Goal: Task Accomplishment & Management: Use online tool/utility

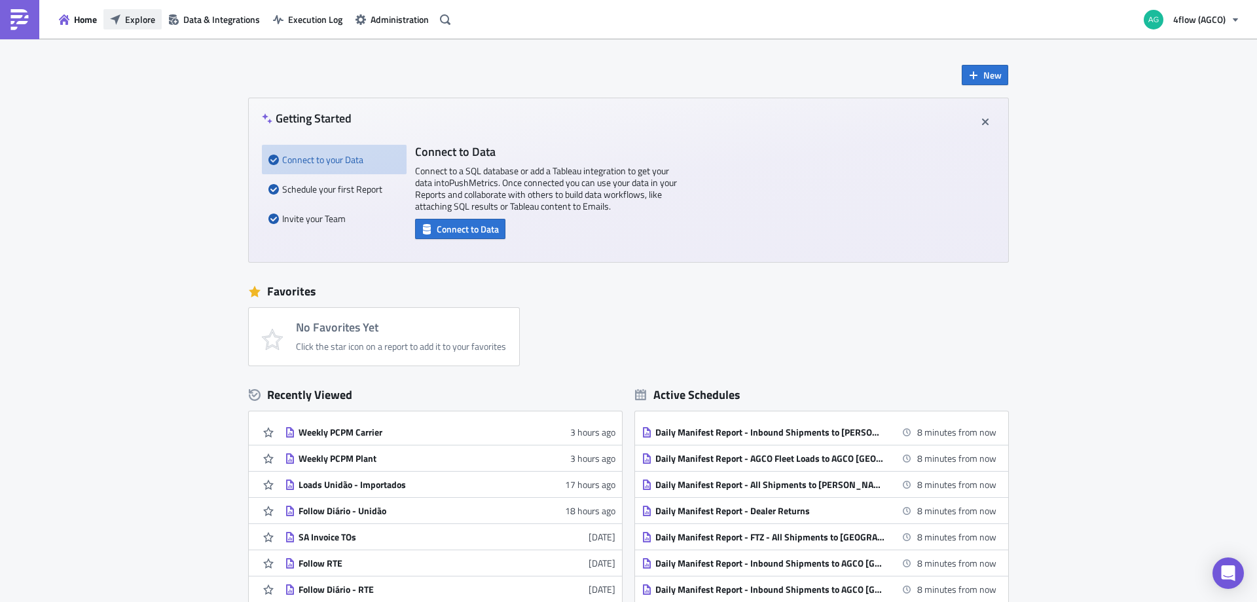
click at [127, 20] on span "Explore" at bounding box center [140, 19] width 30 height 14
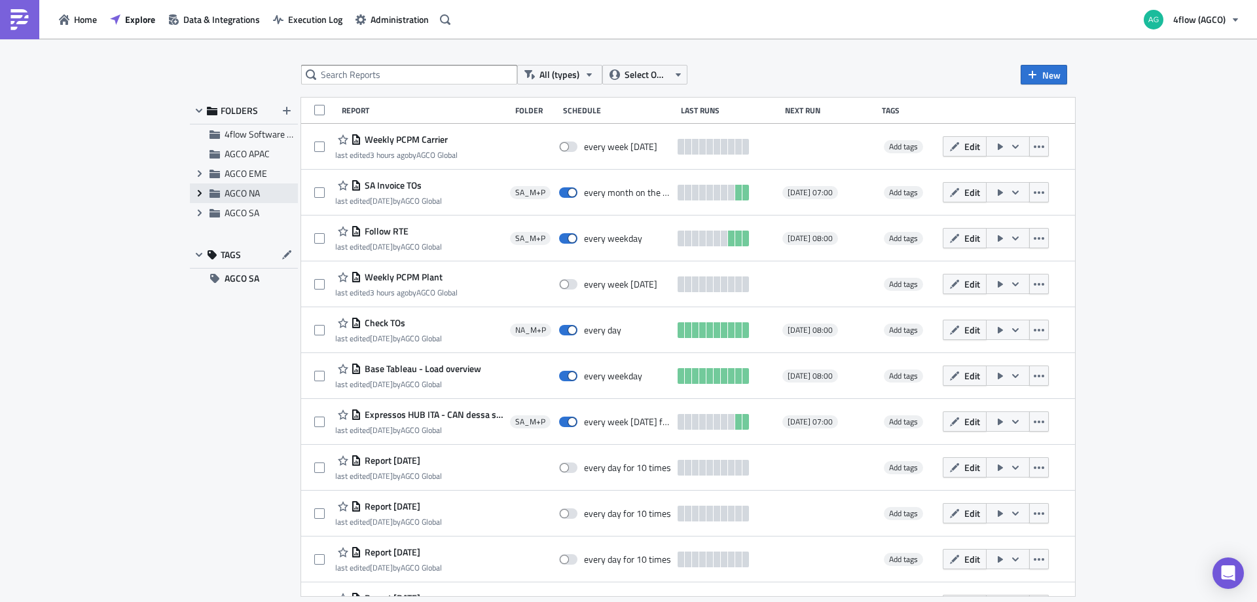
click at [200, 192] on icon at bounding box center [200, 193] width 4 height 7
click at [249, 230] on span "NA_M+P" at bounding box center [257, 232] width 35 height 14
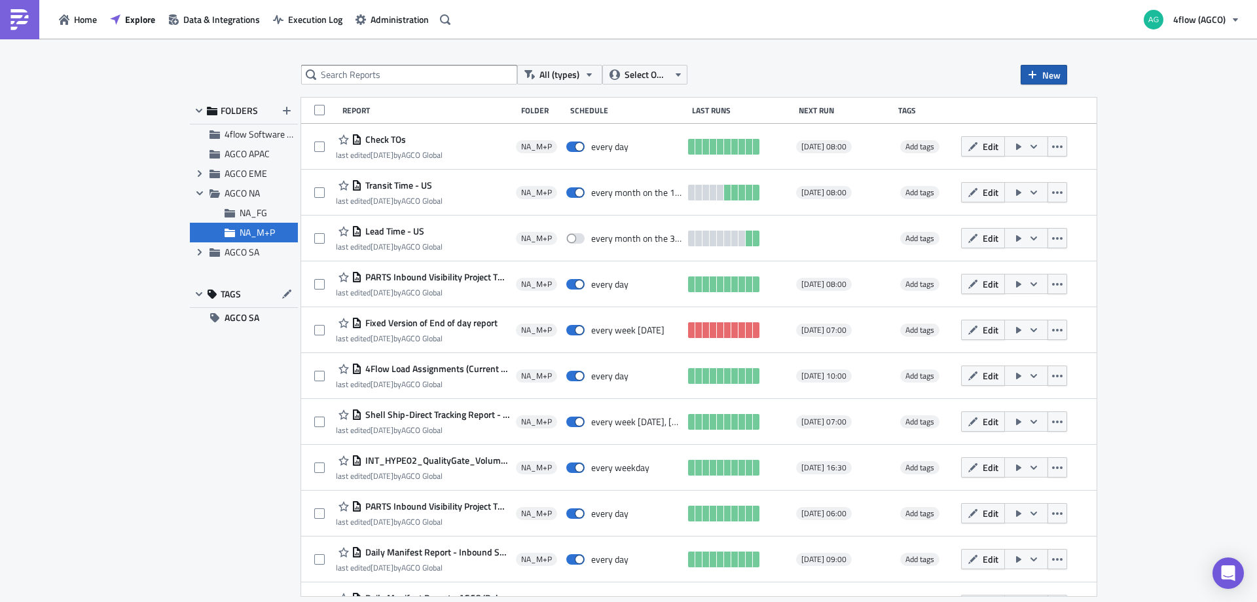
click at [1033, 73] on icon "button" at bounding box center [1033, 75] width 8 height 8
click at [1044, 104] on div "Report" at bounding box center [1087, 107] width 87 height 13
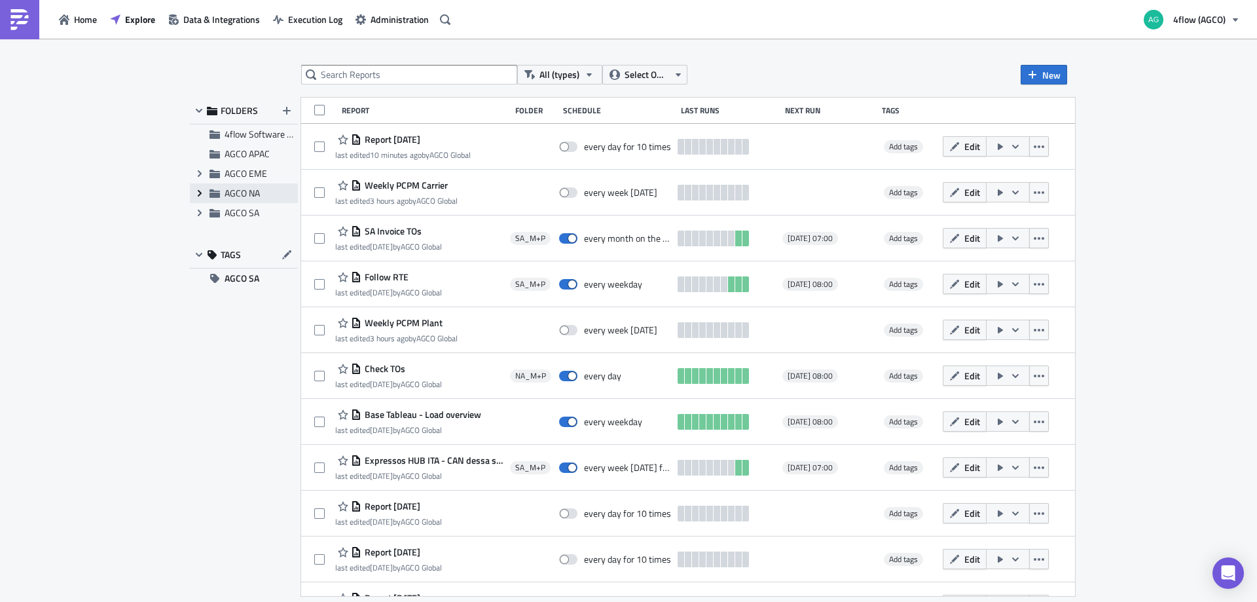
click at [199, 191] on icon at bounding box center [200, 193] width 4 height 7
click at [253, 232] on span "NA_M+P" at bounding box center [257, 232] width 35 height 14
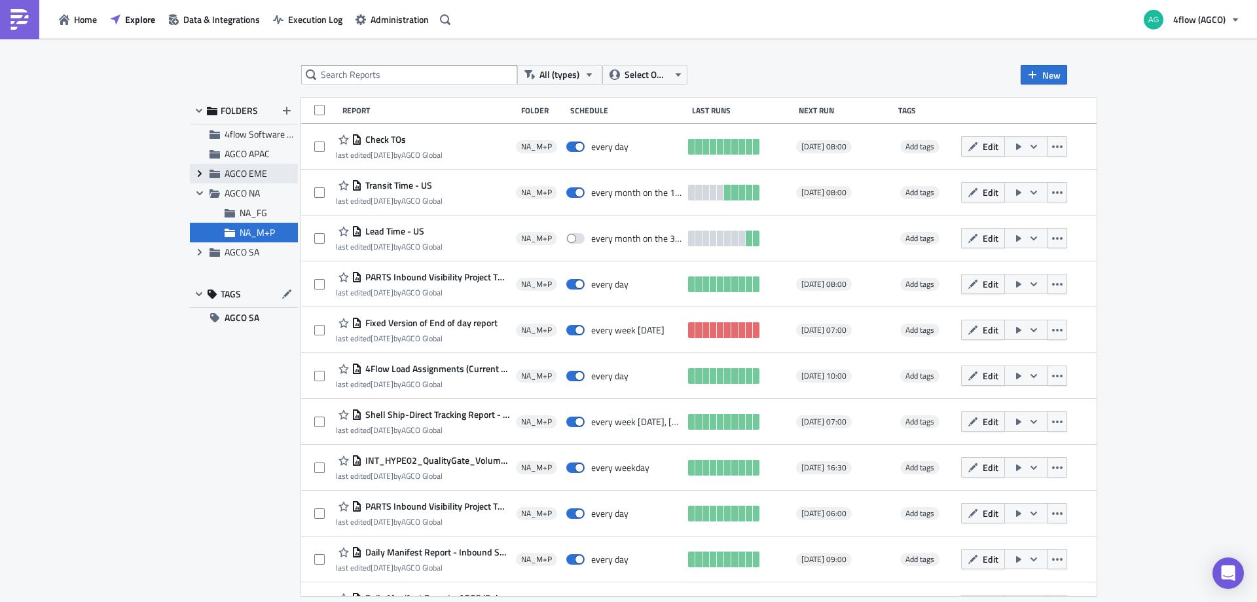
click at [199, 175] on icon at bounding box center [200, 173] width 4 height 7
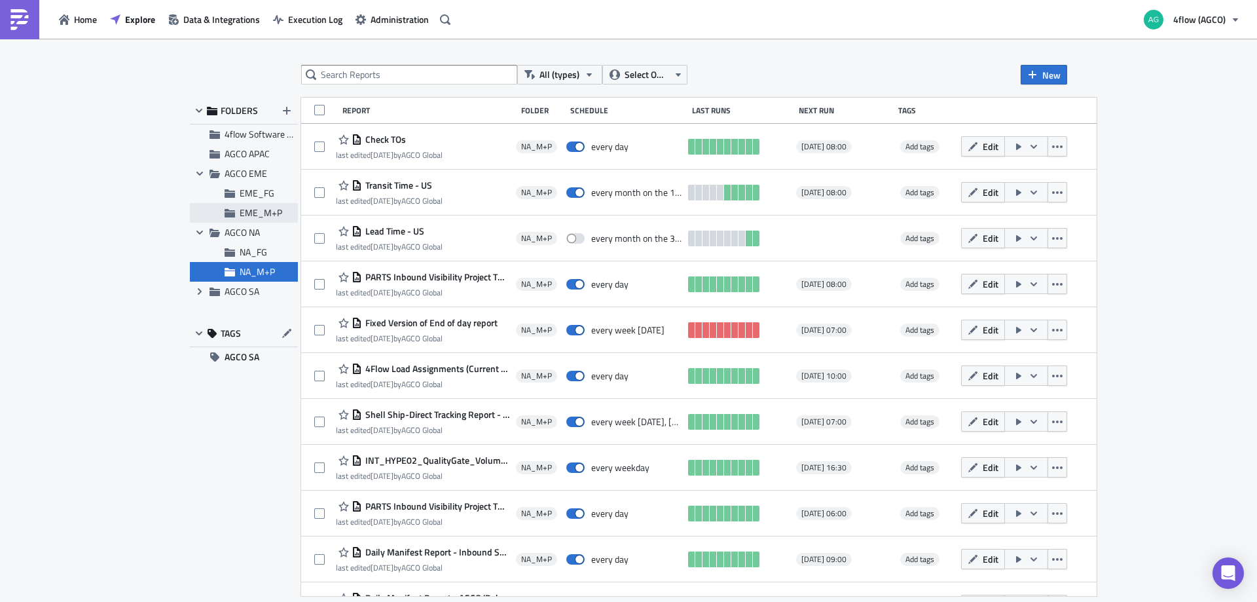
click at [259, 212] on span "EME_M+P" at bounding box center [261, 213] width 43 height 14
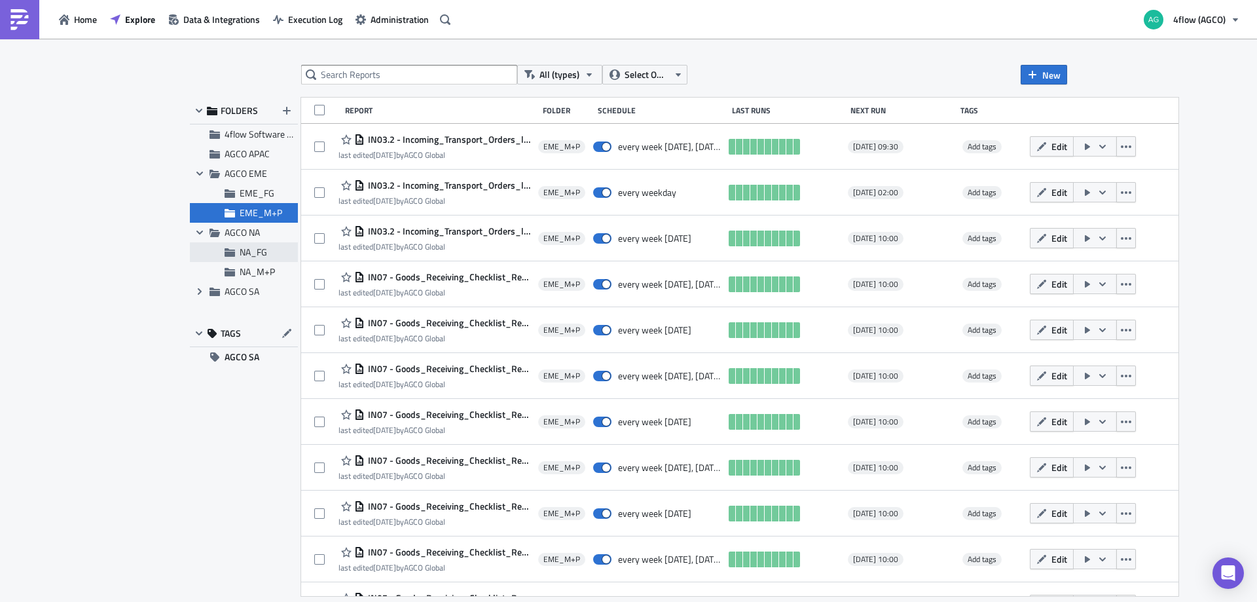
click at [240, 255] on span "NA_FG" at bounding box center [253, 252] width 27 height 14
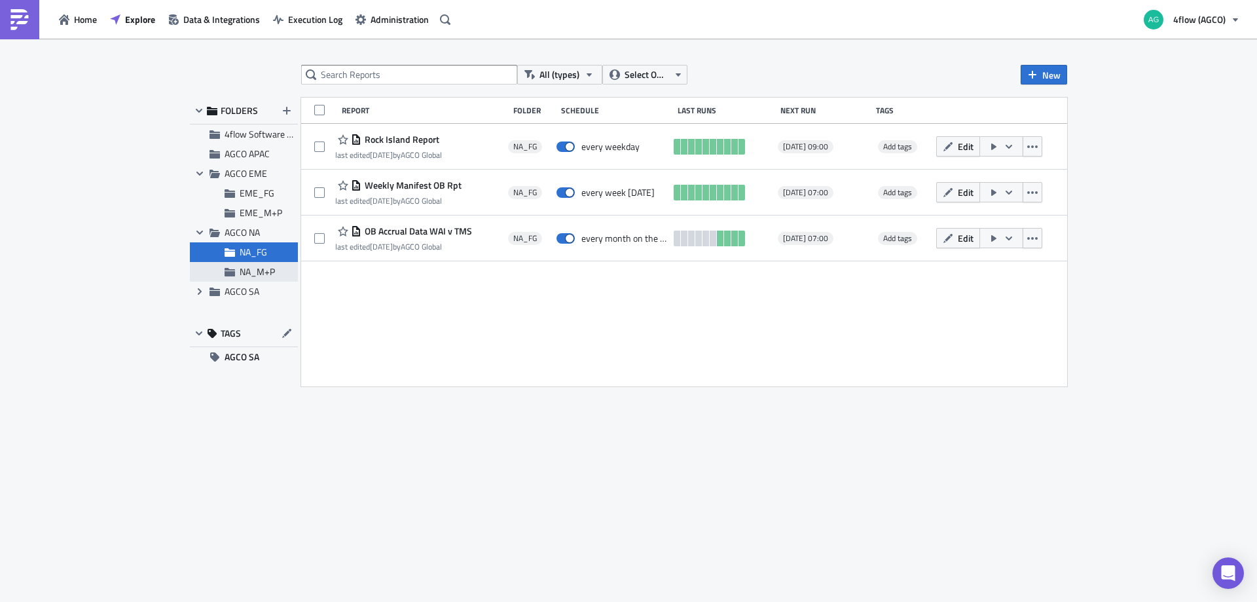
click at [244, 271] on span "NA_M+P" at bounding box center [257, 272] width 35 height 14
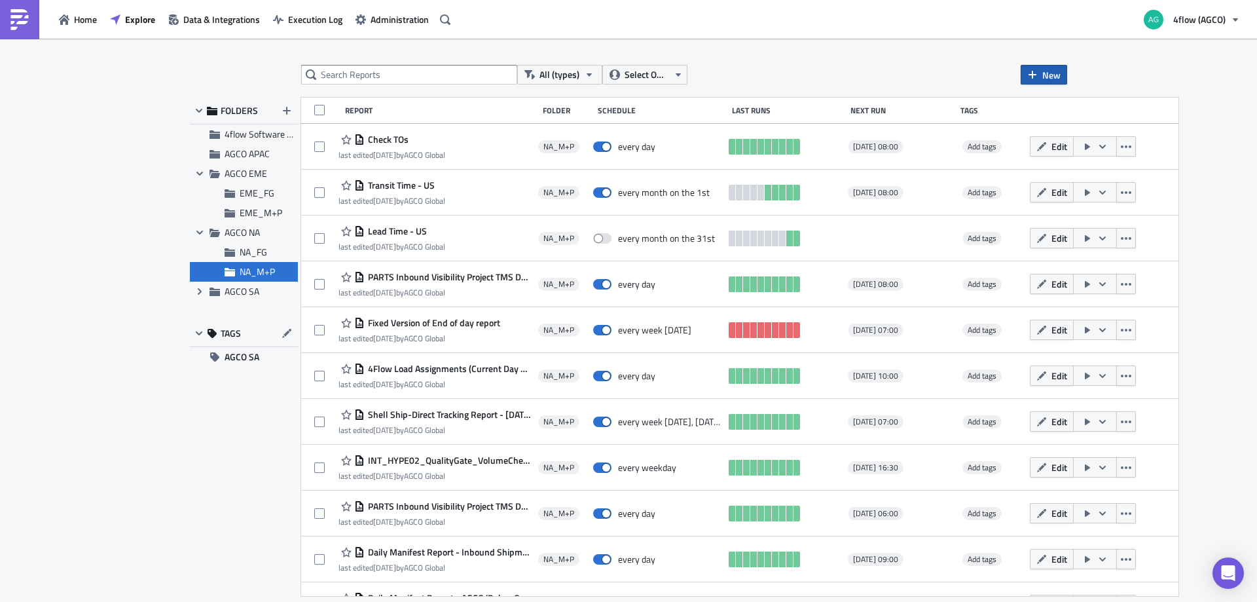
click at [1035, 77] on icon "button" at bounding box center [1032, 74] width 10 height 10
click at [1036, 101] on span at bounding box center [1034, 107] width 10 height 13
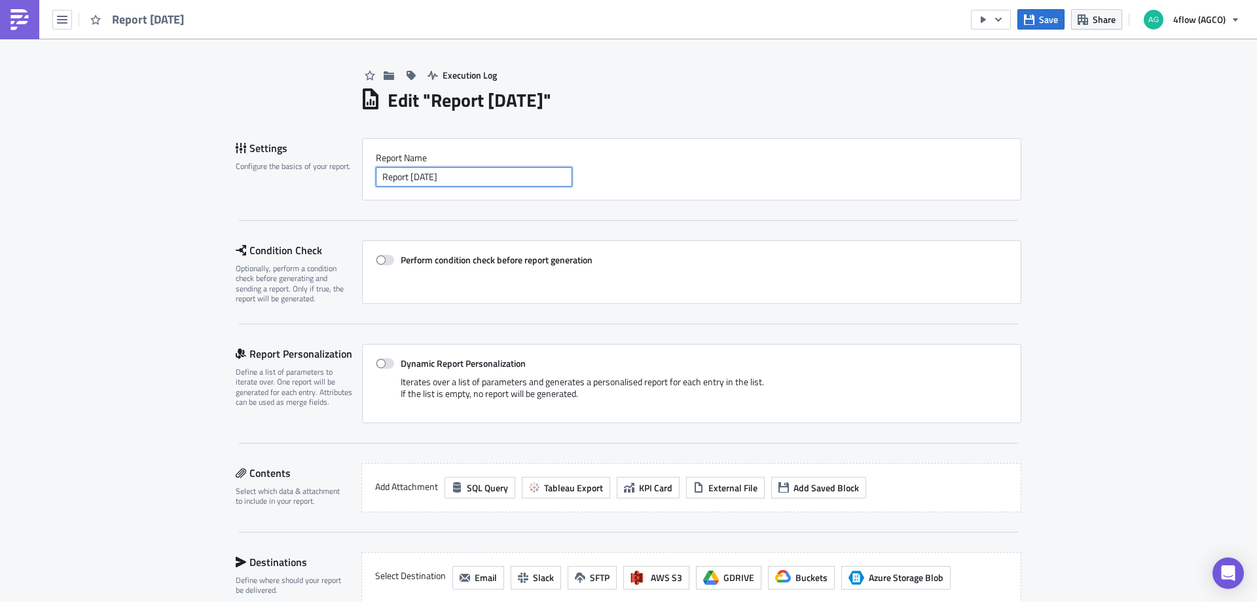
click at [483, 177] on input "Report [DATE]" at bounding box center [474, 177] width 196 height 20
paste input "weekly"
type input "FCM_weekly_billing_run_overview"
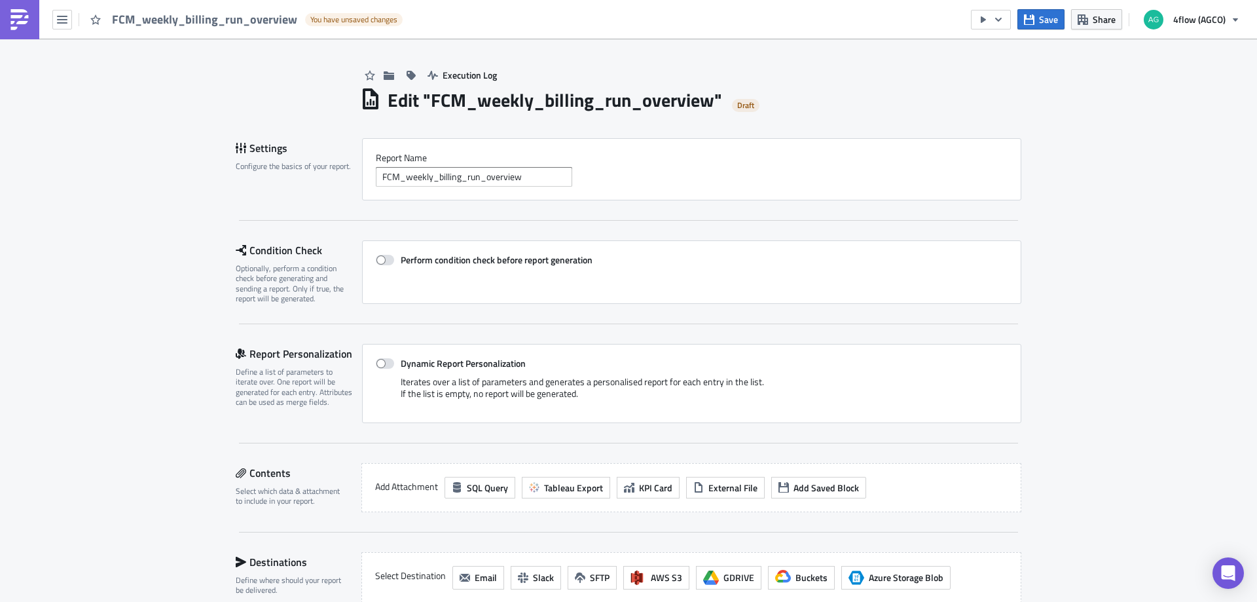
click at [135, 301] on div "Execution Log Edit " FCM_weekly_billing_run_overview " Draft Settings Configure…" at bounding box center [628, 442] width 1257 height 806
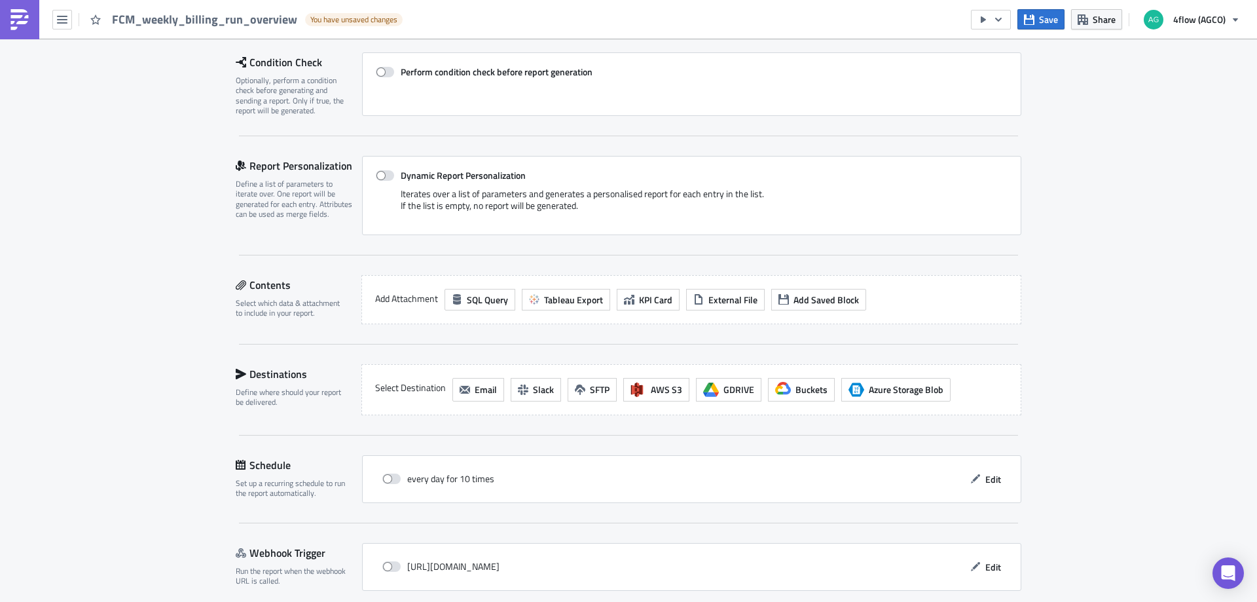
scroll to position [196, 0]
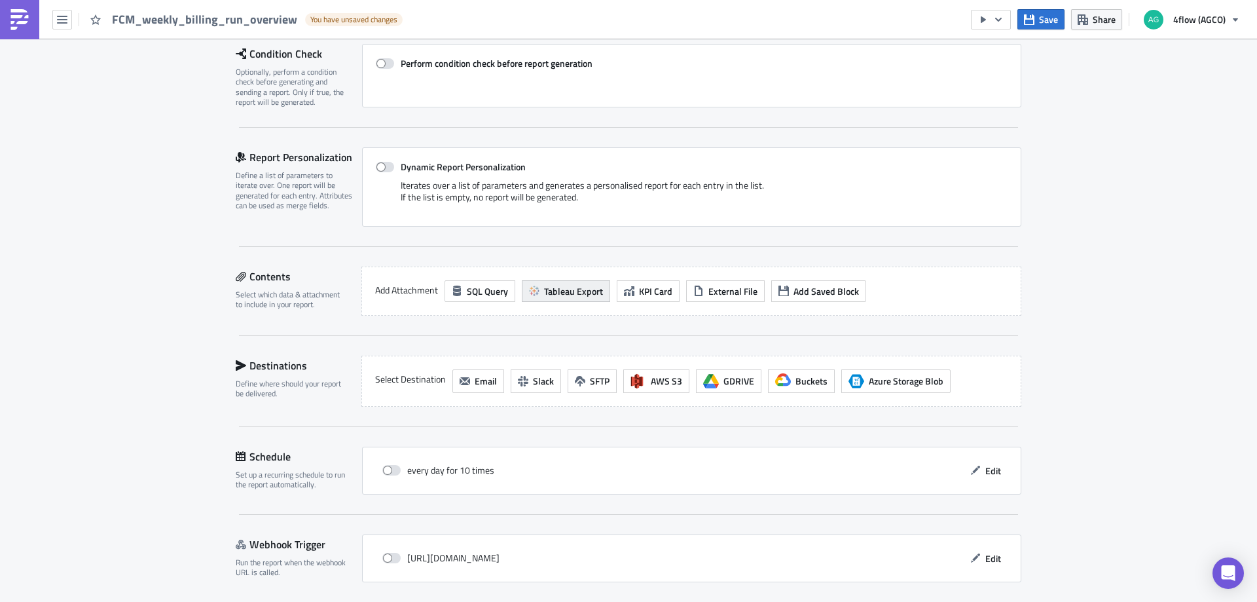
click at [557, 285] on span "Tableau Export" at bounding box center [573, 291] width 59 height 14
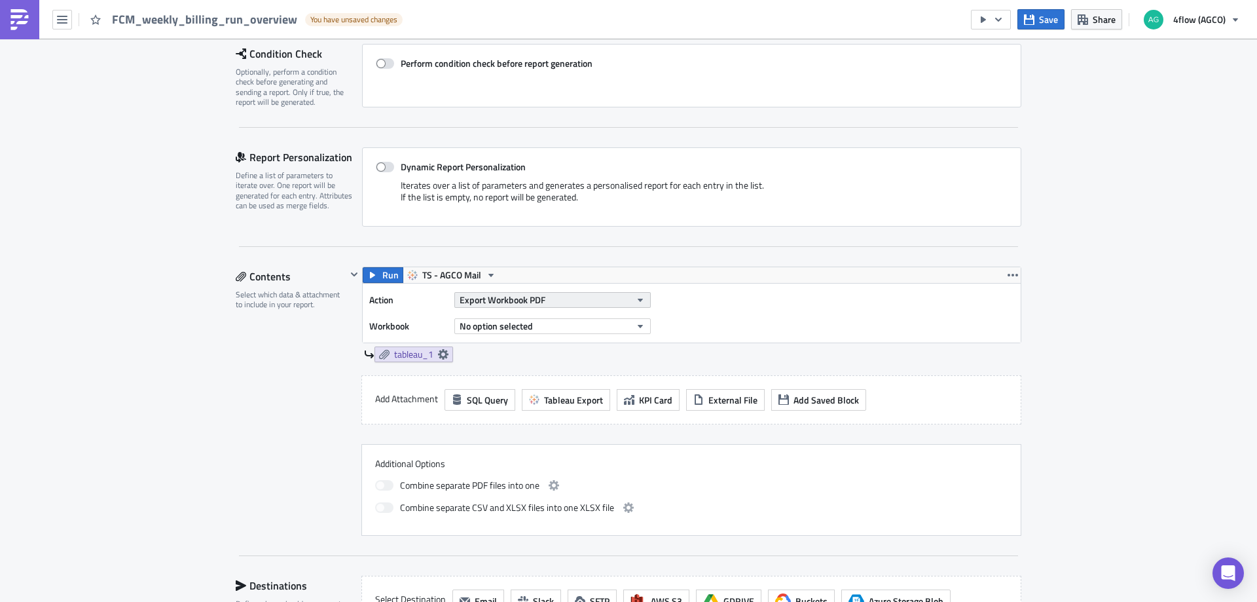
click at [636, 297] on icon "button" at bounding box center [640, 300] width 10 height 10
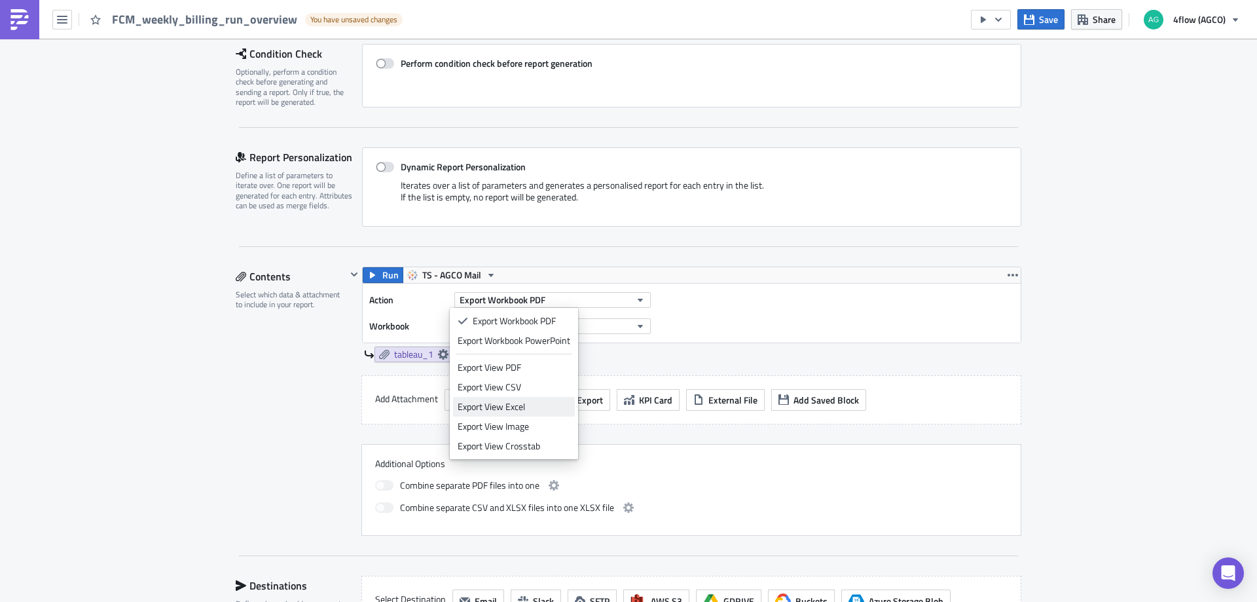
click at [516, 405] on div "Export View Excel" at bounding box center [514, 406] width 113 height 13
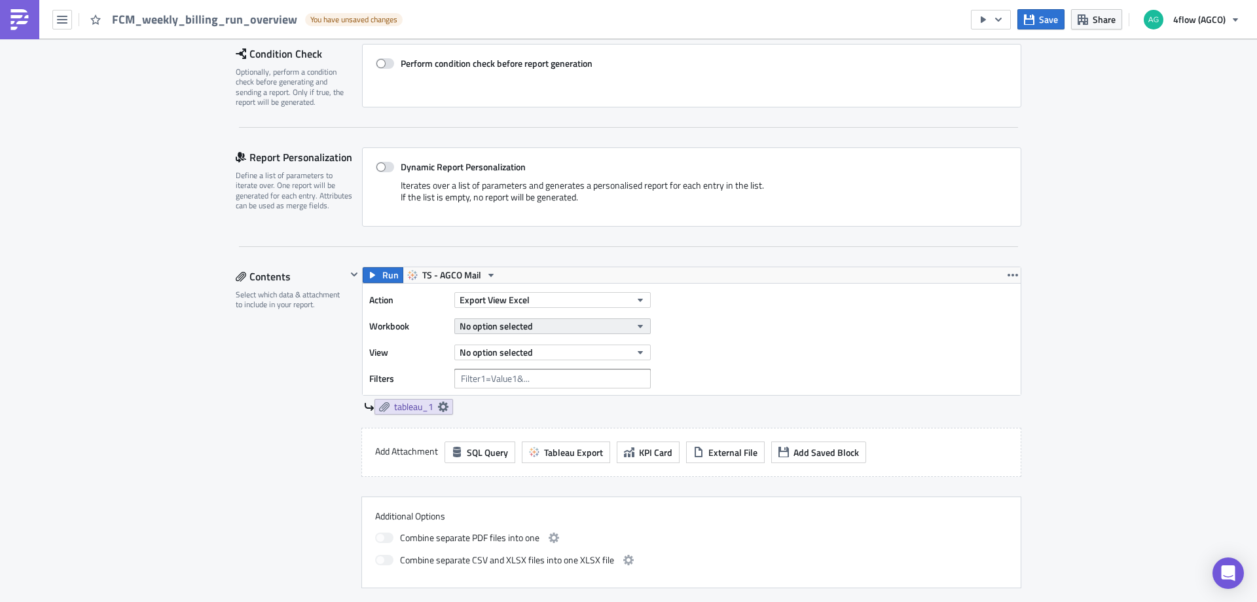
click at [546, 320] on button "No option selected" at bounding box center [552, 326] width 196 height 16
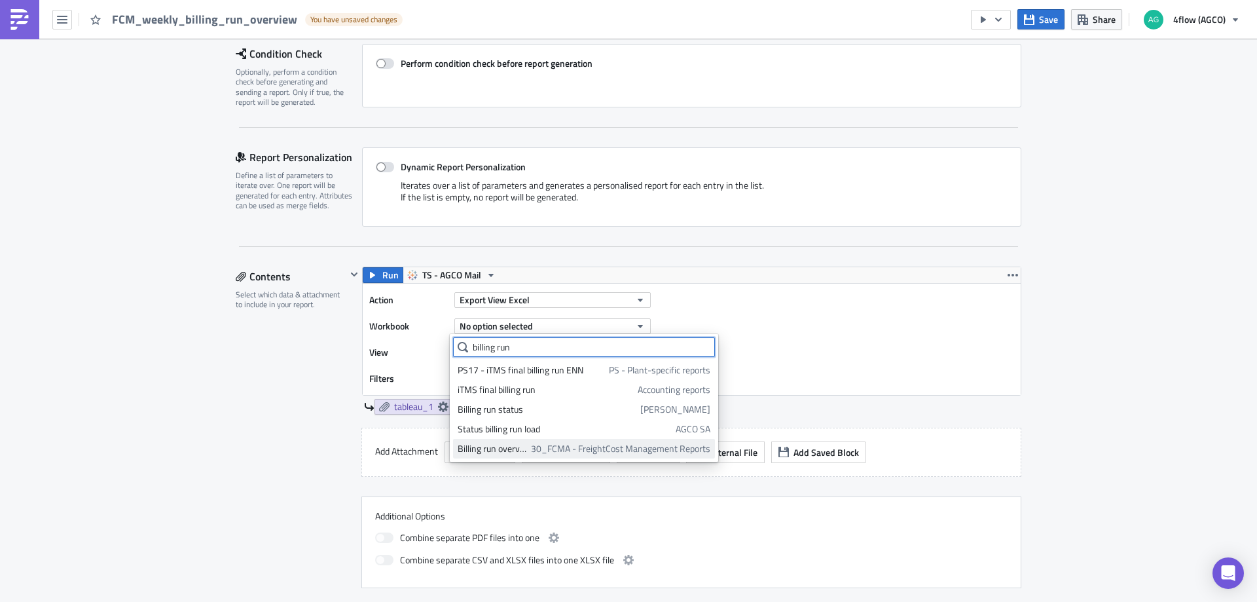
type input "billing run"
click at [555, 450] on span "30_FCMA - FreightCost Management Reports" at bounding box center [620, 448] width 179 height 13
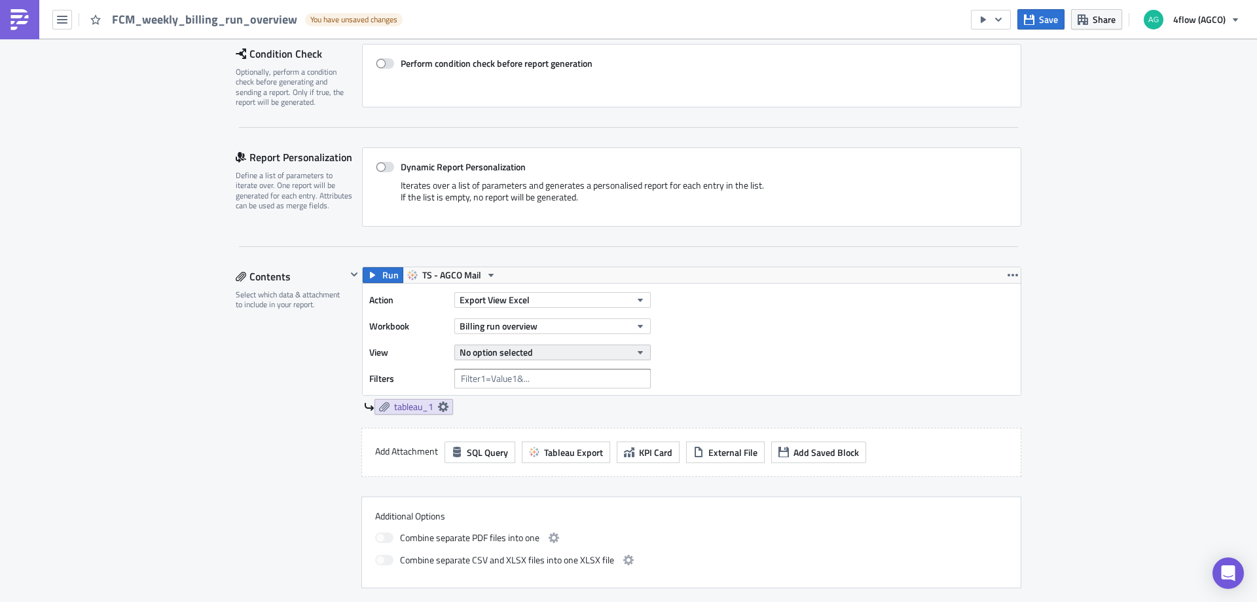
click at [562, 354] on button "No option selected" at bounding box center [552, 352] width 196 height 16
click at [521, 395] on div "Billing run overview" at bounding box center [516, 396] width 116 height 13
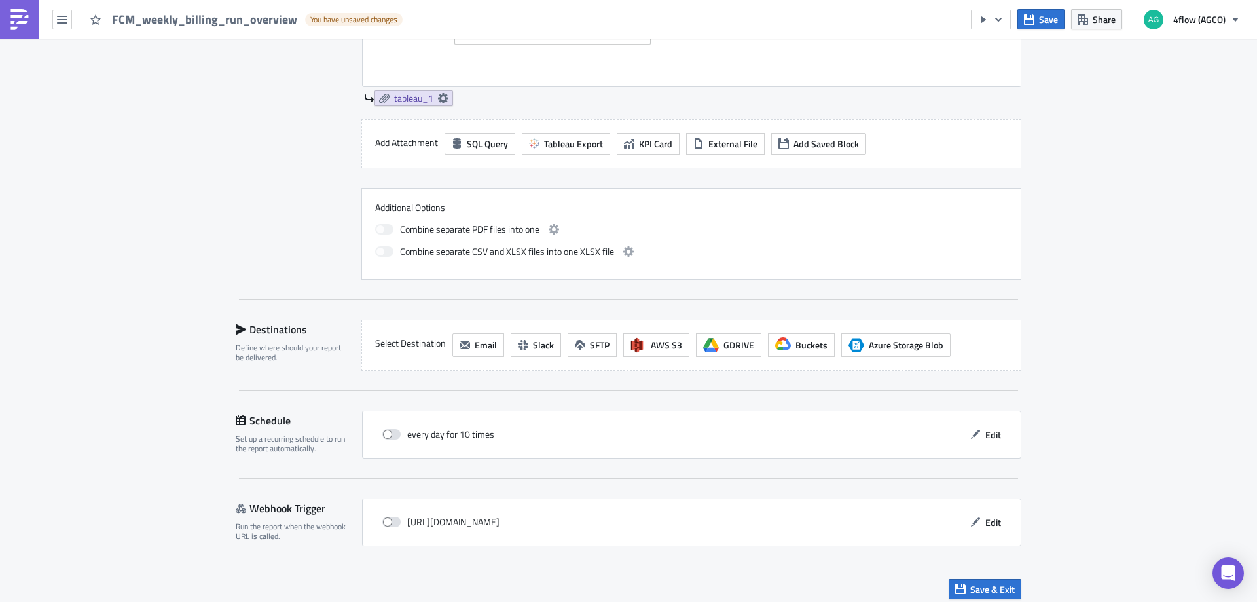
scroll to position [549, 0]
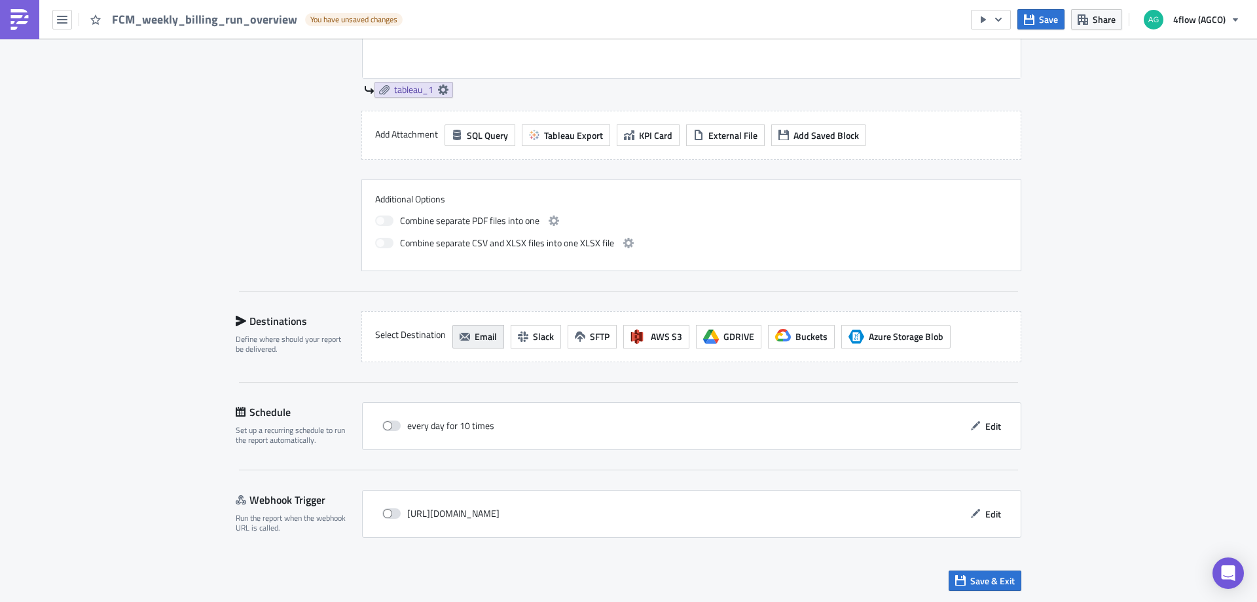
click at [475, 339] on span "Email" at bounding box center [486, 336] width 22 height 14
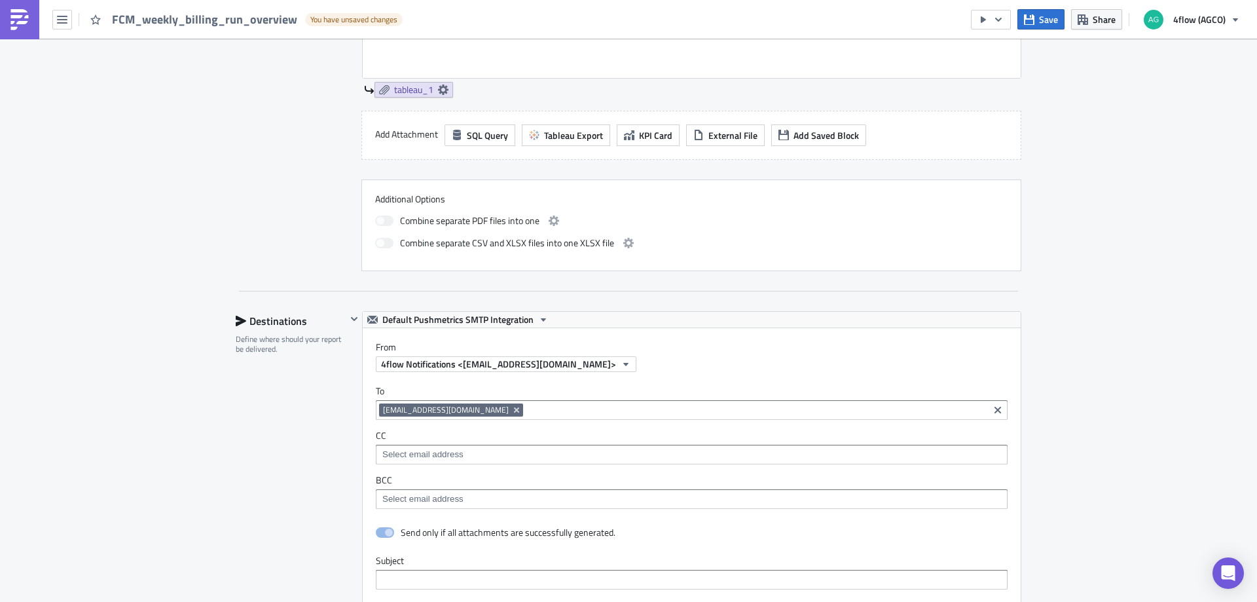
scroll to position [0, 0]
drag, startPoint x: 516, startPoint y: 409, endPoint x: 508, endPoint y: 411, distance: 8.3
click at [516, 409] on icon "Remove Tag" at bounding box center [516, 410] width 10 height 10
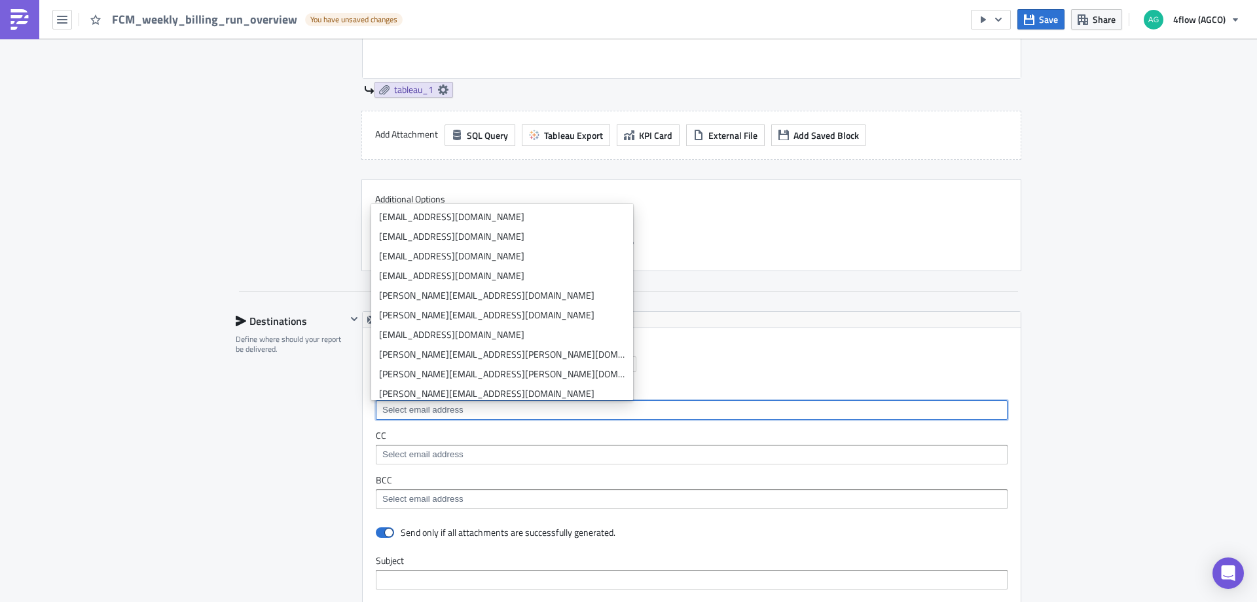
click at [441, 414] on input at bounding box center [691, 409] width 624 height 13
paste input "trevor.toews@agcocorp.com"
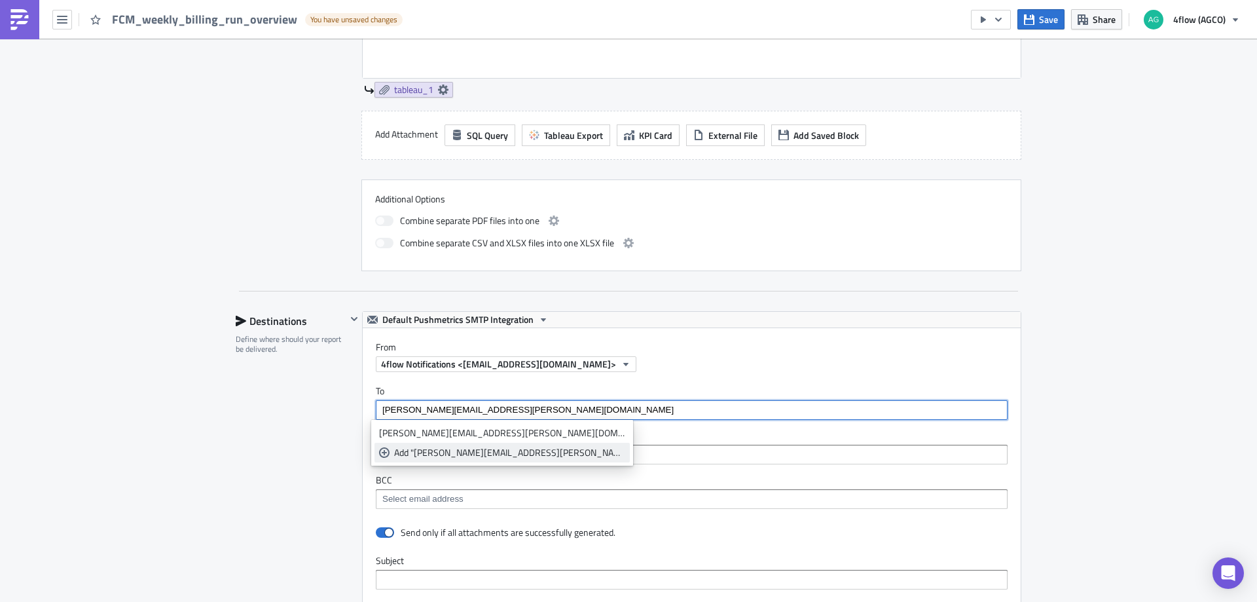
type input "trevor.toews@agcocorp.com"
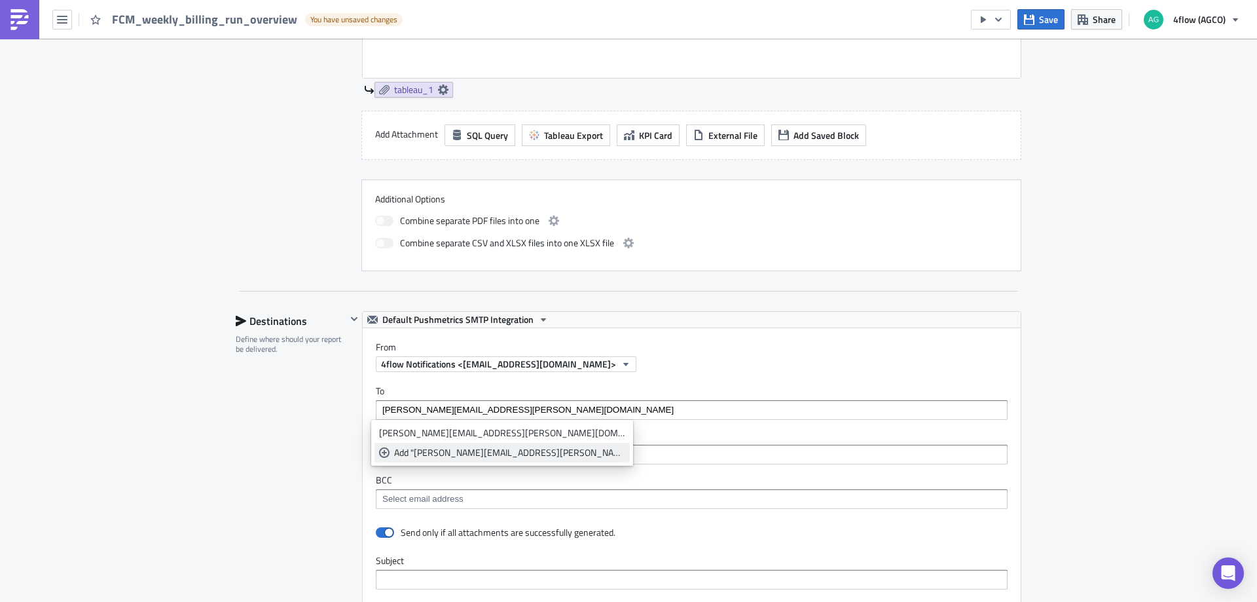
click at [387, 450] on icon "selectable options" at bounding box center [384, 452] width 10 height 10
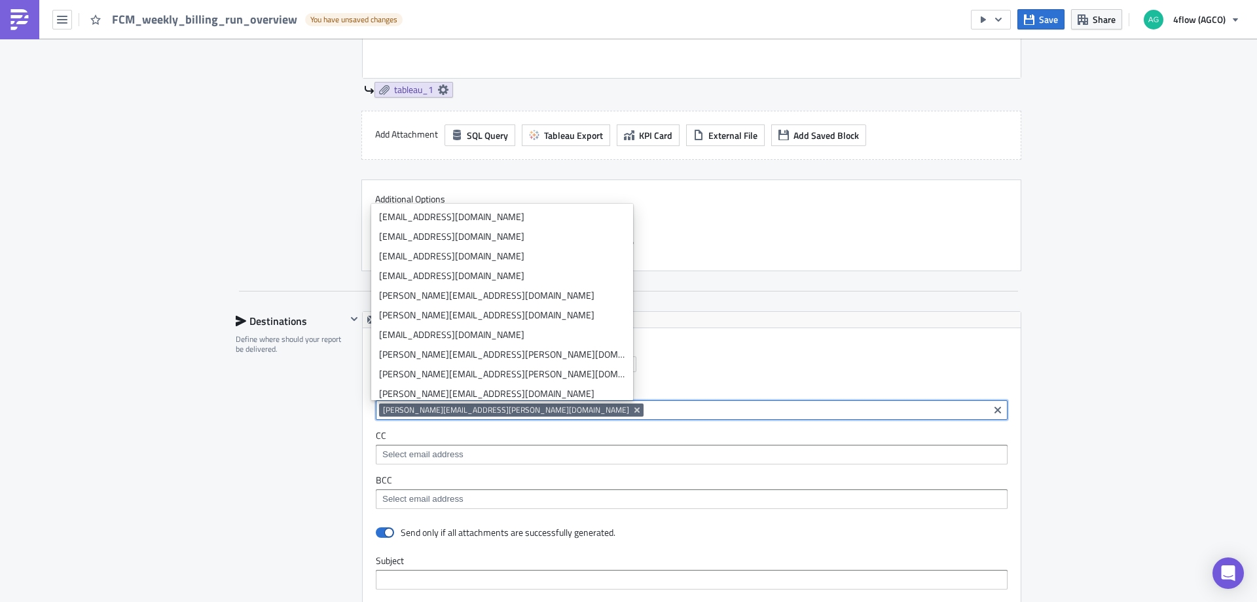
click at [647, 409] on input at bounding box center [816, 409] width 339 height 13
paste input "laurie.cantu@agcocorp.com"
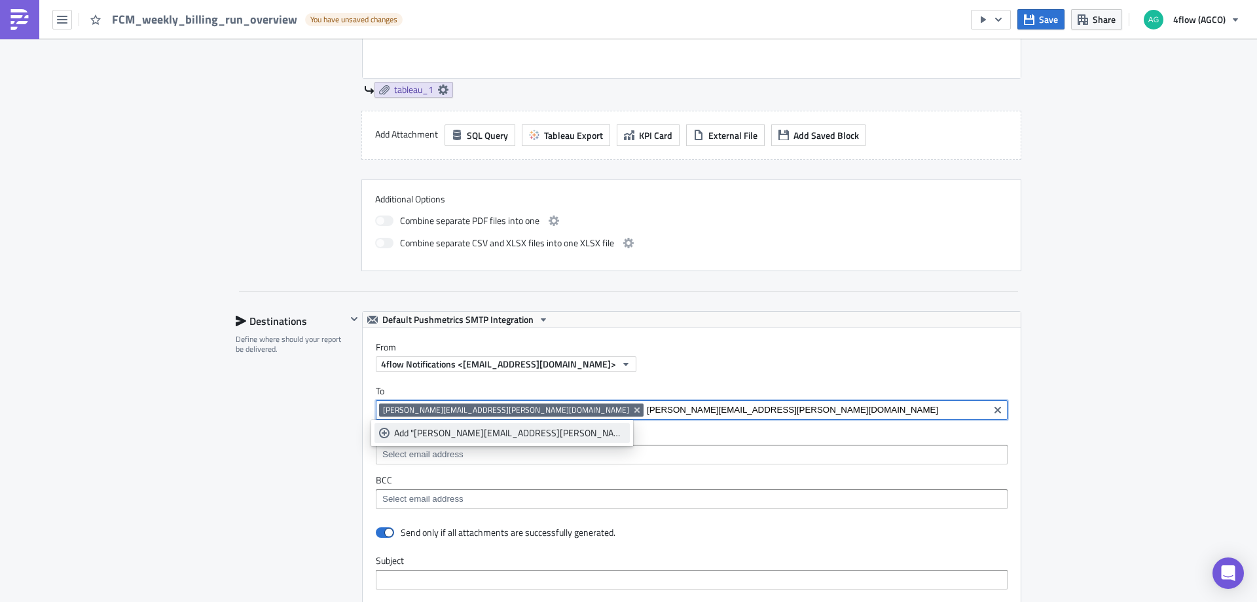
type input "laurie.cantu@agcocorp.com"
click at [449, 432] on div "Add "laurie.cantu@agcocorp.com"" at bounding box center [509, 432] width 231 height 13
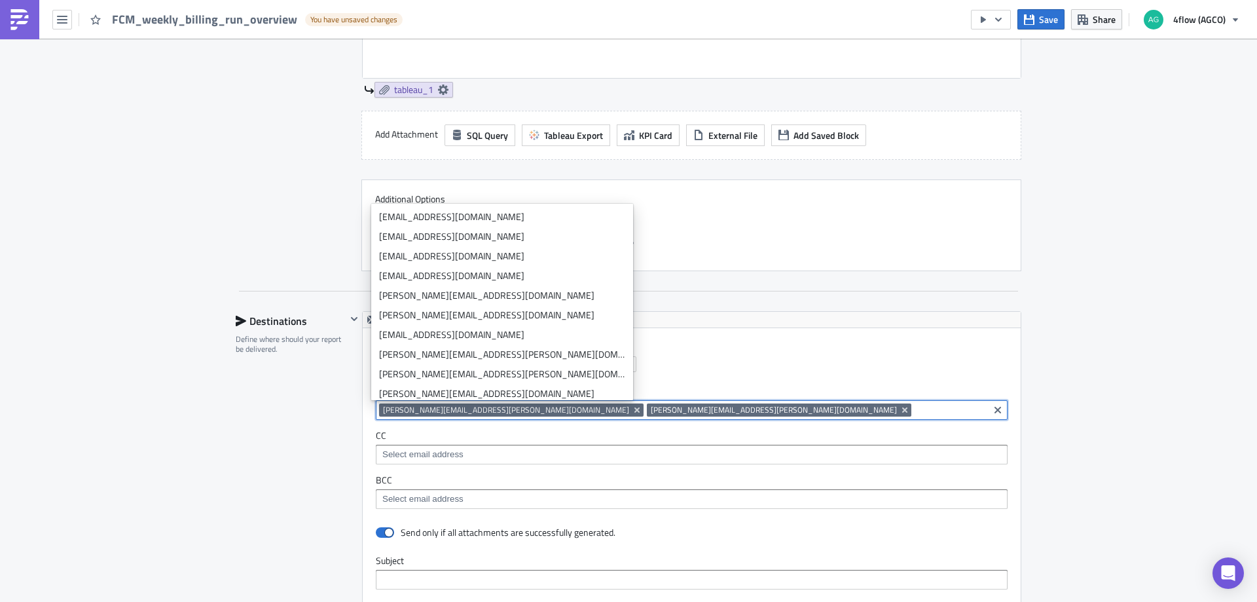
click at [236, 429] on div "Destinations Define where should your report be delivered." at bounding box center [291, 599] width 111 height 577
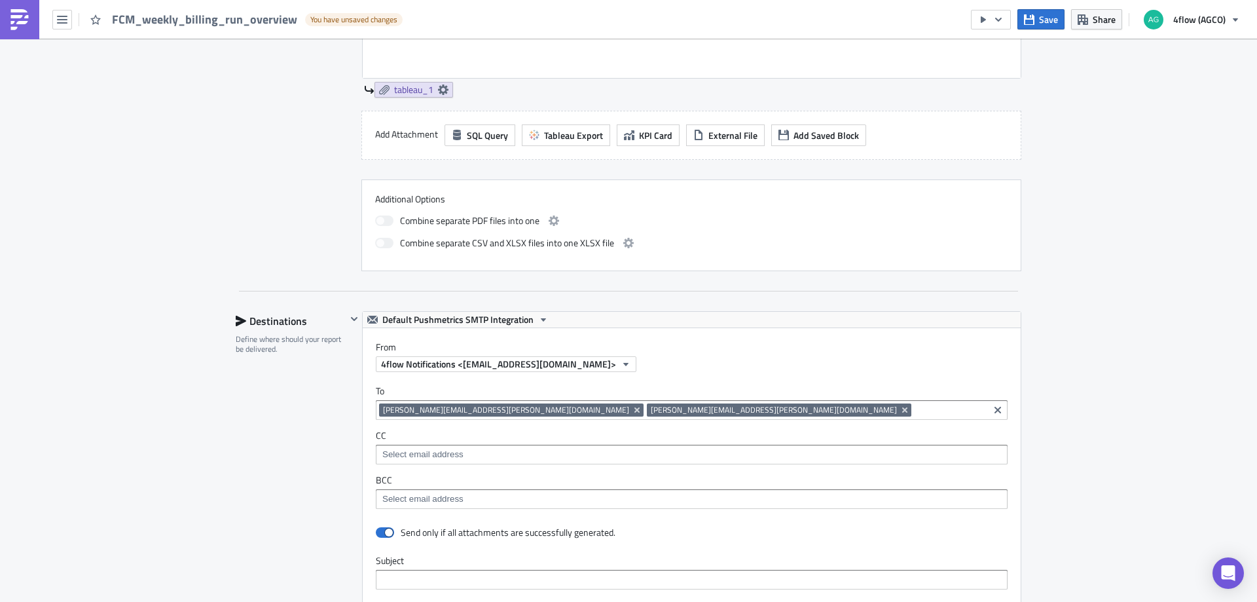
click at [639, 416] on div "trevor.toews@agcocorp.com laurie.cantu@agcocorp.com" at bounding box center [682, 411] width 606 height 16
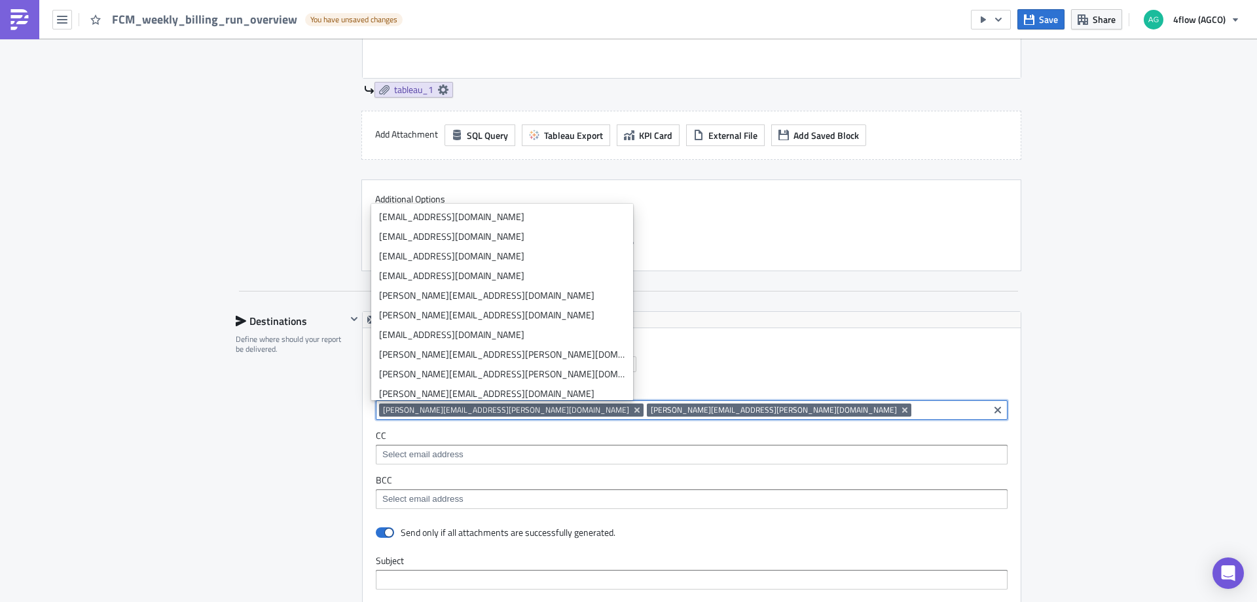
paste input "timothy.scott@agcocorp.com"
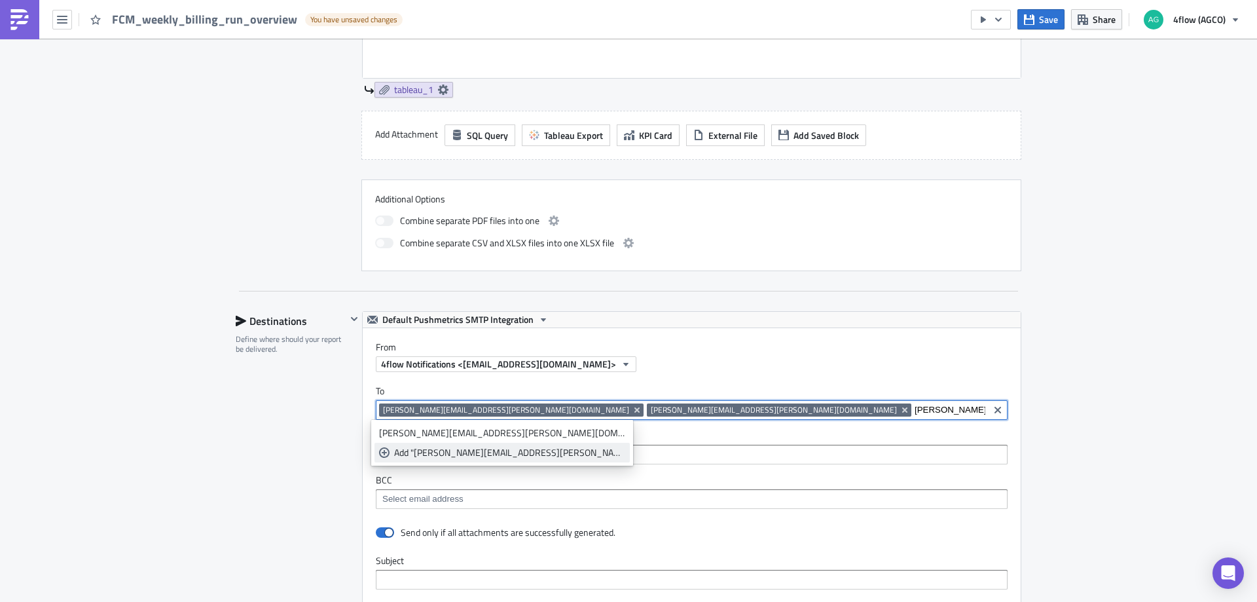
type input "timothy.scott@agcocorp.com"
click at [447, 456] on div "Add "timothy.scott@agcocorp.com"" at bounding box center [509, 452] width 231 height 13
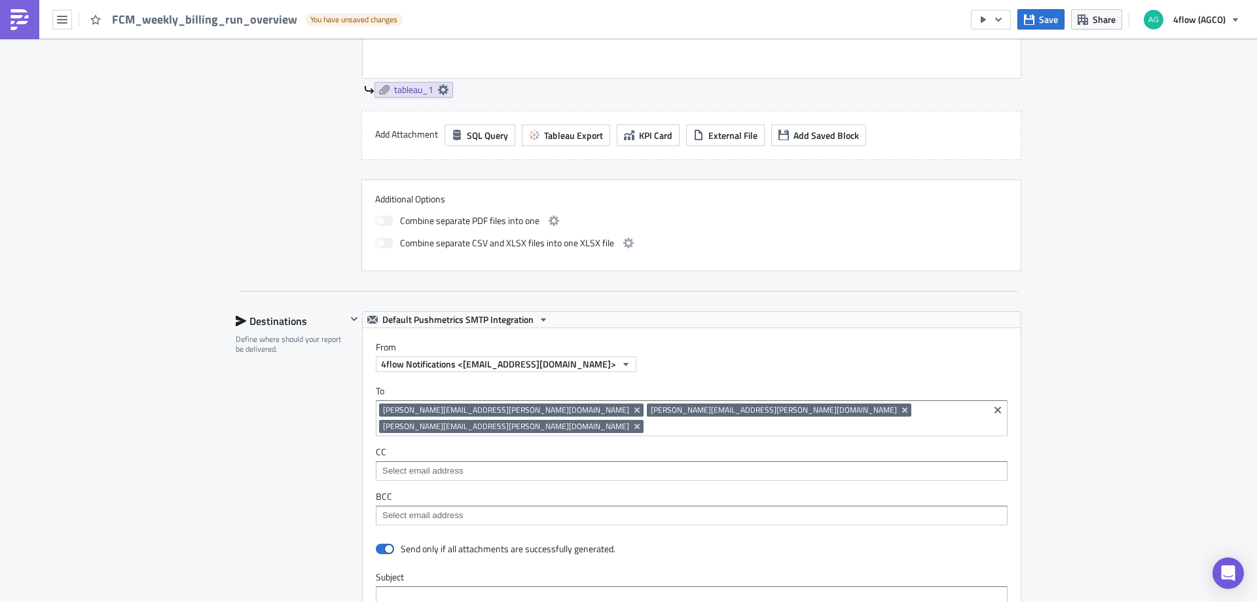
click at [244, 478] on div "Destinations Define where should your report be delivered." at bounding box center [291, 608] width 111 height 594
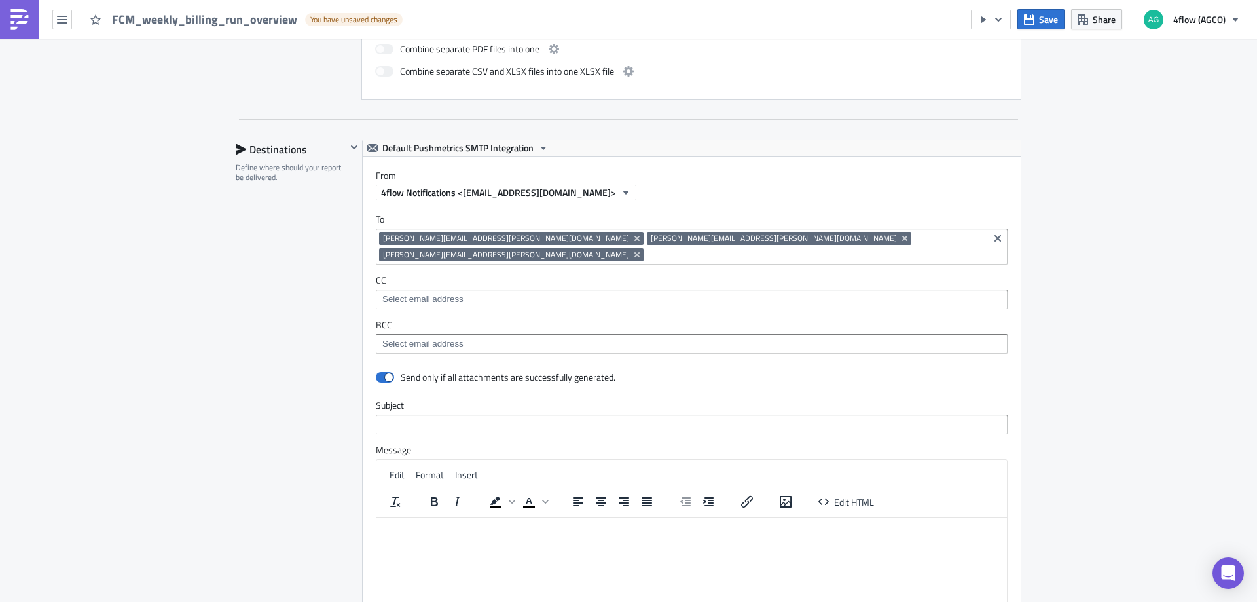
scroll to position [745, 0]
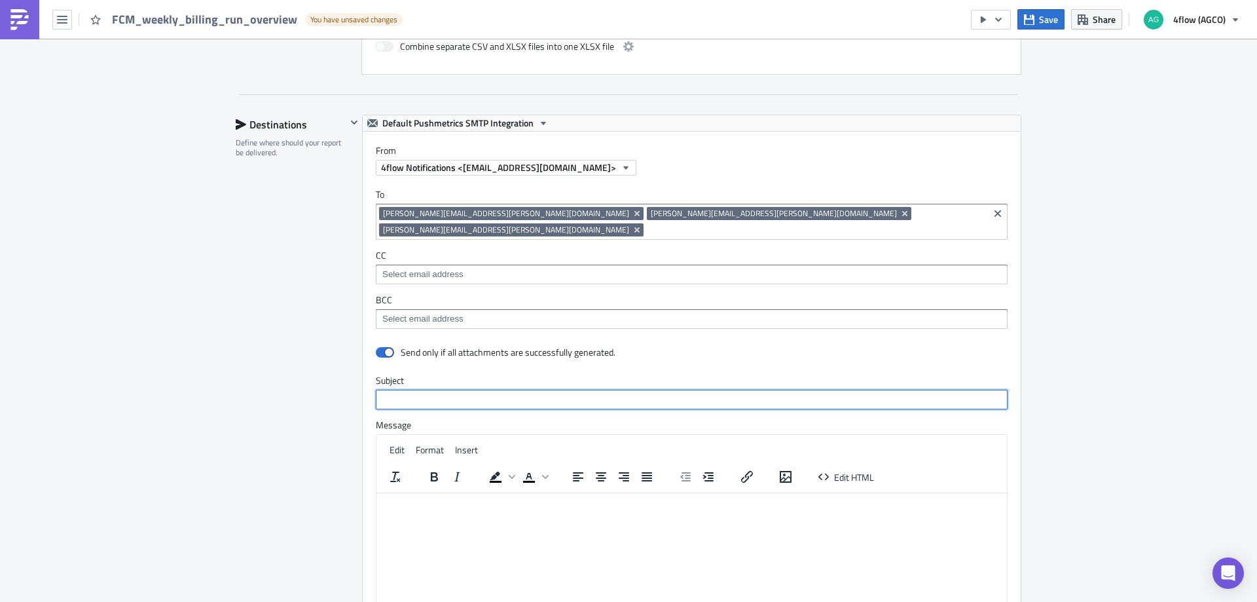
click at [409, 390] on input "text" at bounding box center [692, 400] width 632 height 20
paste input "billing run overview report"
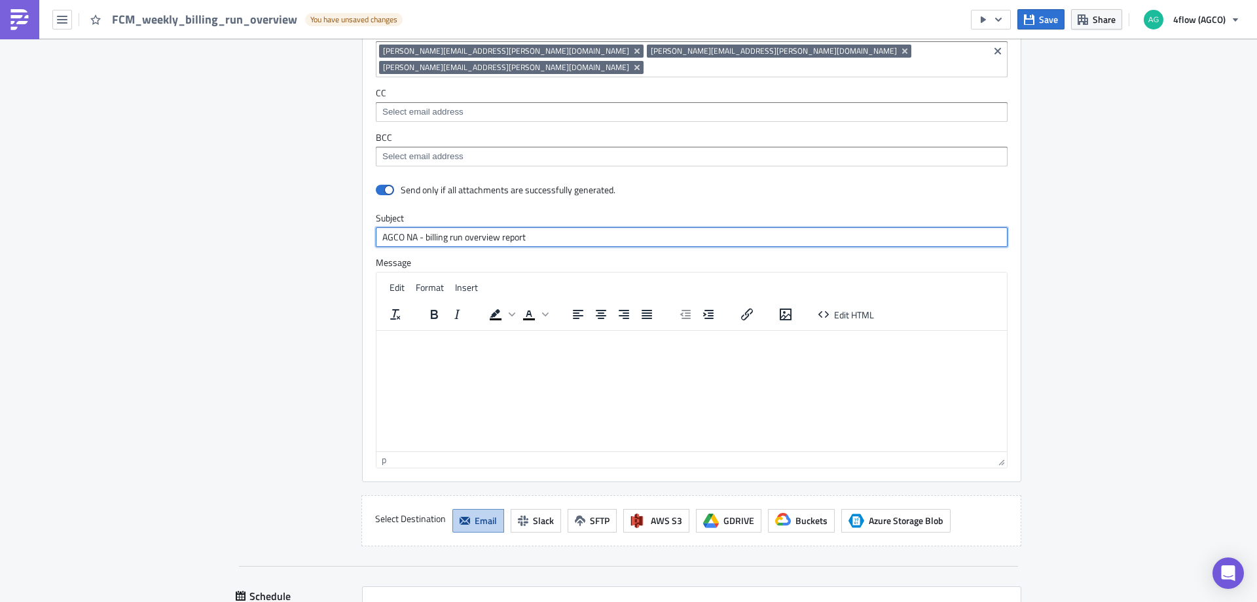
scroll to position [942, 0]
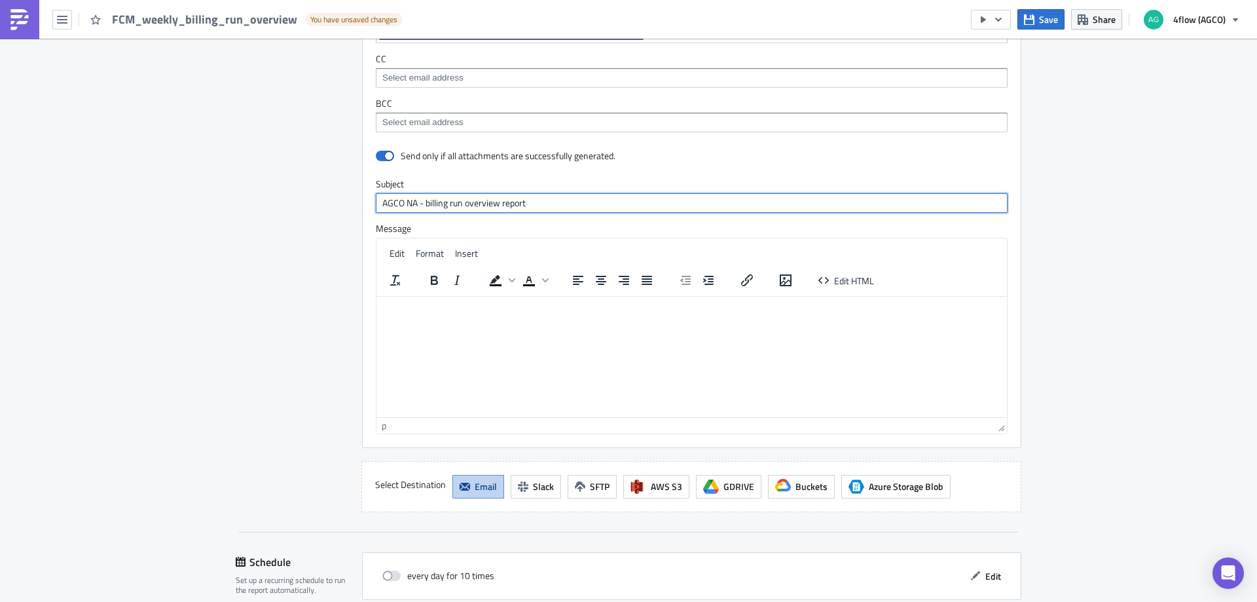
type input "AGCO NA - billing run overview report"
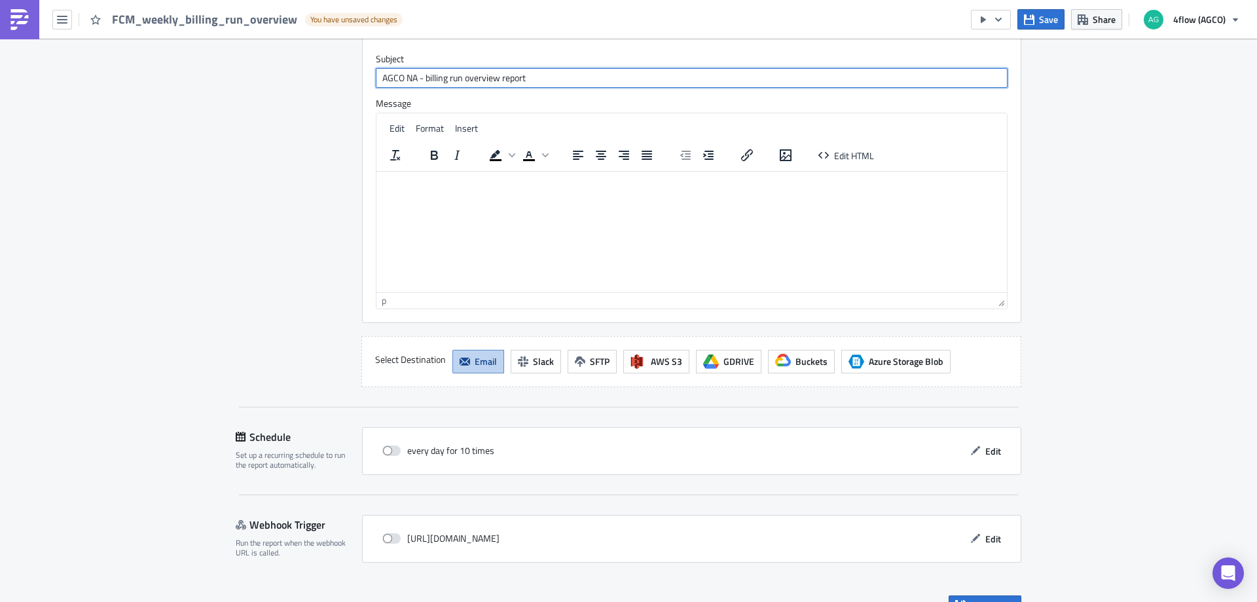
scroll to position [1075, 0]
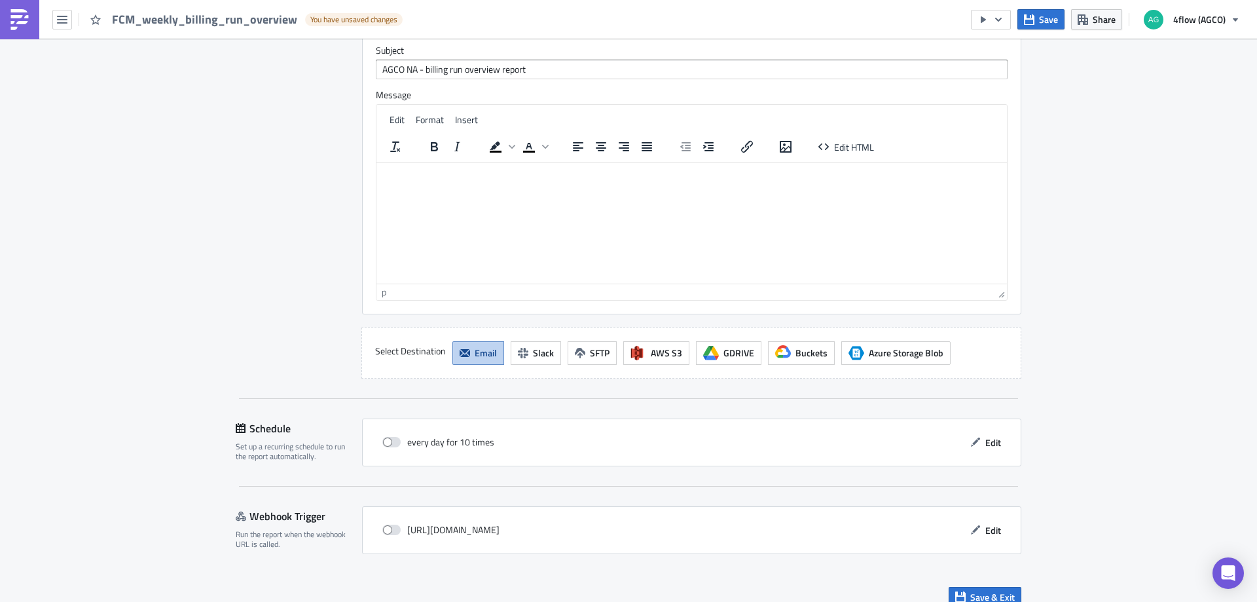
click at [427, 166] on html at bounding box center [691, 172] width 631 height 21
click at [383, 437] on span at bounding box center [391, 442] width 18 height 10
click at [385, 438] on input "checkbox" at bounding box center [389, 442] width 9 height 9
checkbox input "true"
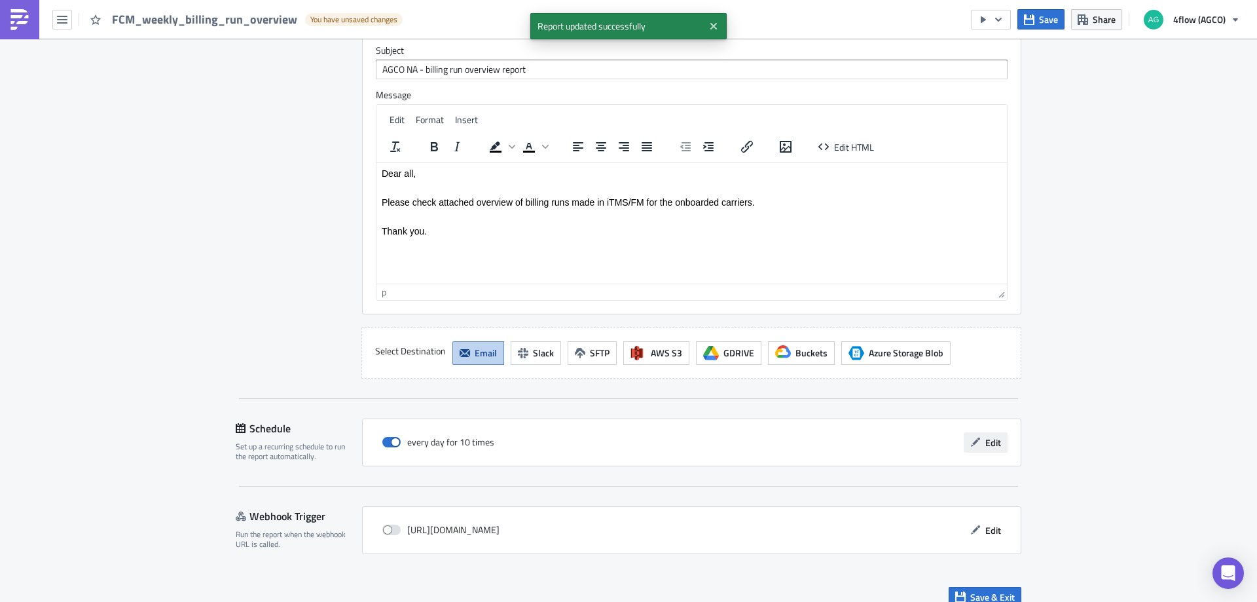
click at [985, 435] on span "Edit" at bounding box center [993, 442] width 16 height 14
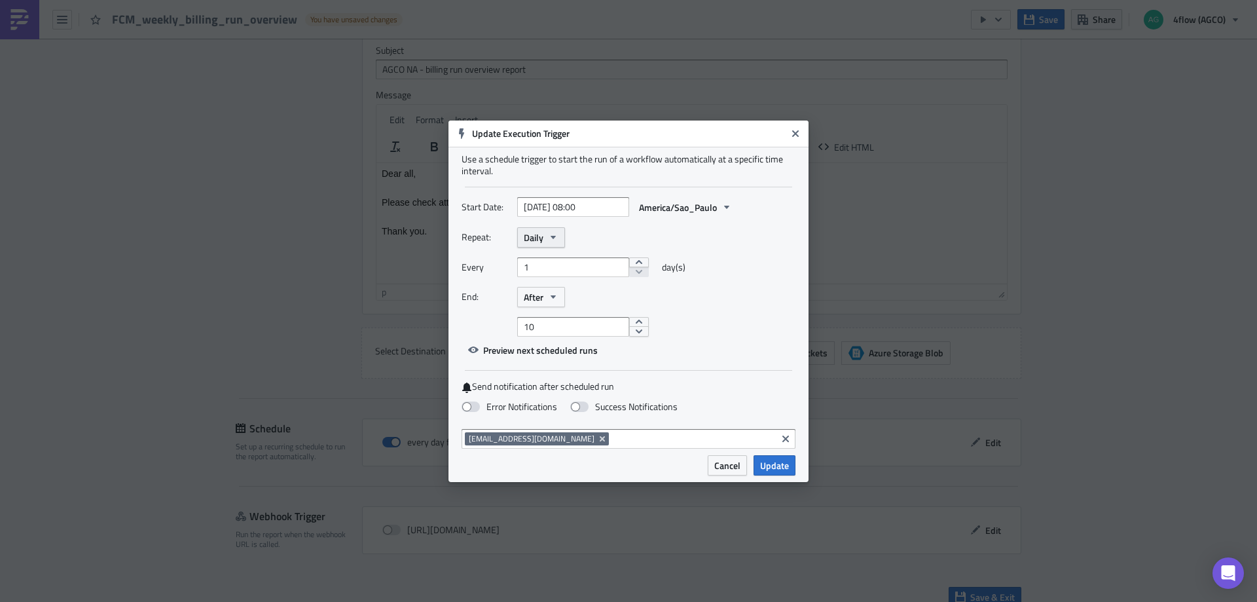
click at [560, 234] on button "Daily" at bounding box center [541, 237] width 48 height 20
click at [552, 297] on div "Weekly" at bounding box center [579, 299] width 109 height 13
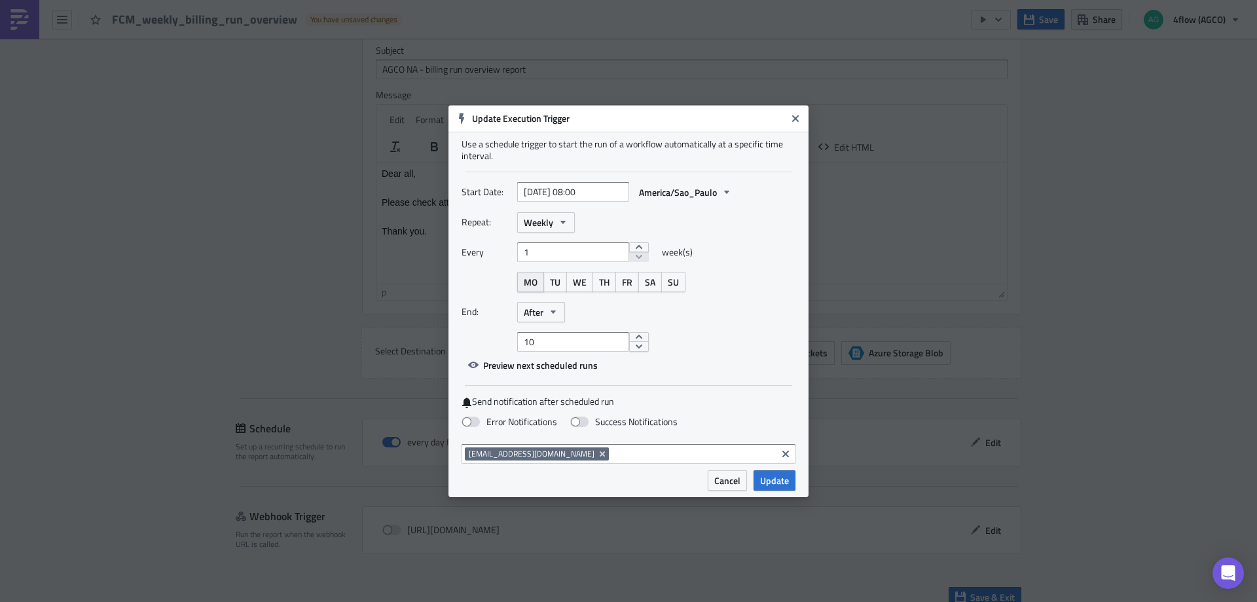
click at [532, 282] on span "MO" at bounding box center [531, 282] width 14 height 14
select select "8"
select select "2025"
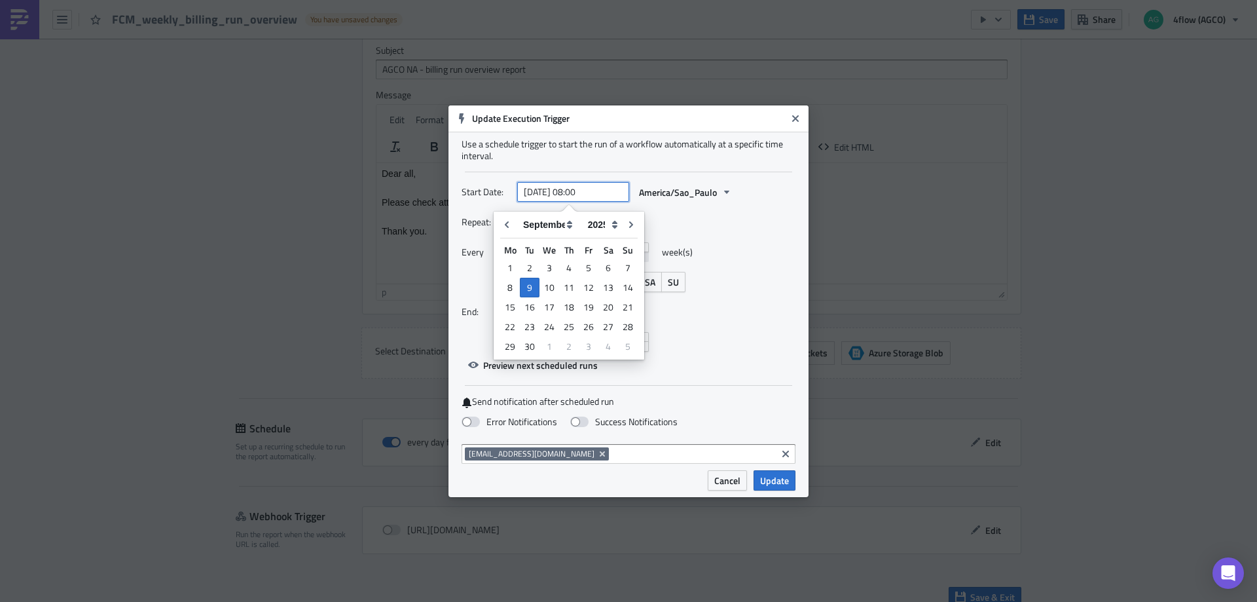
click at [600, 196] on input "2025-09-09 08:00" at bounding box center [573, 192] width 112 height 20
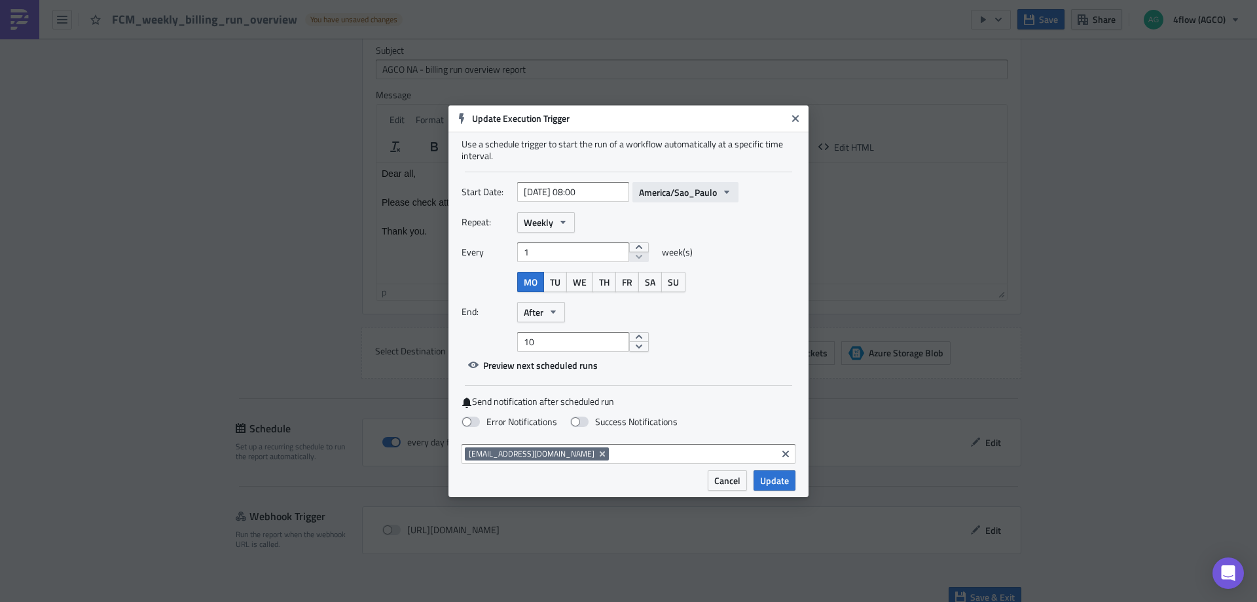
click at [722, 188] on icon "button" at bounding box center [727, 192] width 10 height 10
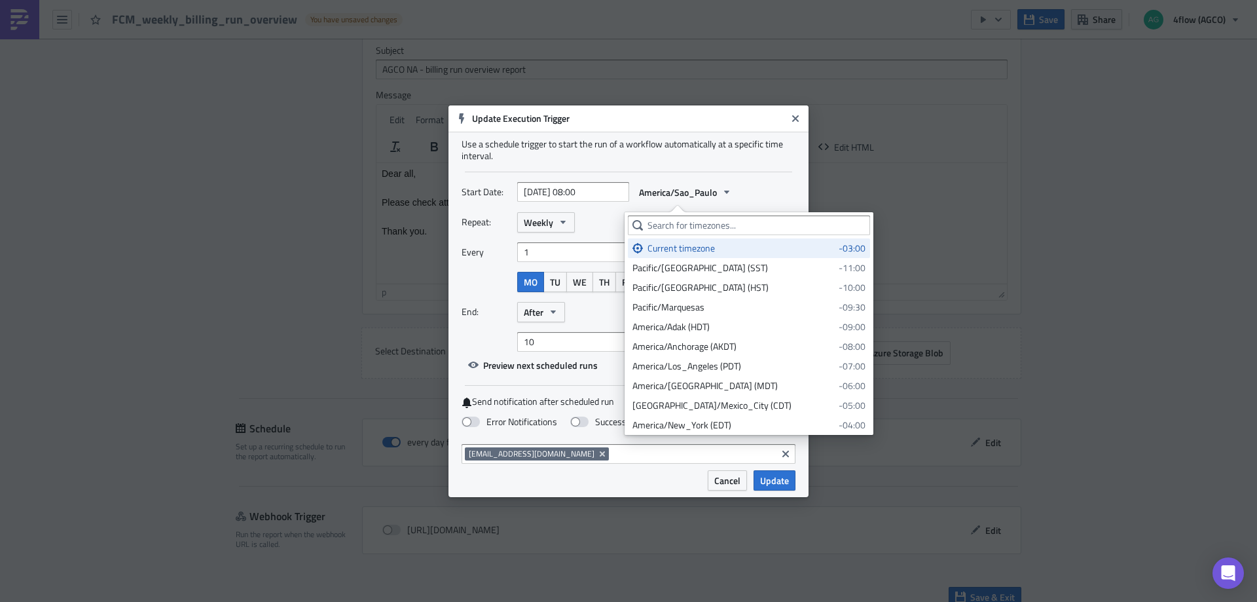
click at [603, 191] on input "2025-09-09 08:00" at bounding box center [573, 192] width 112 height 20
select select "8"
select select "2025"
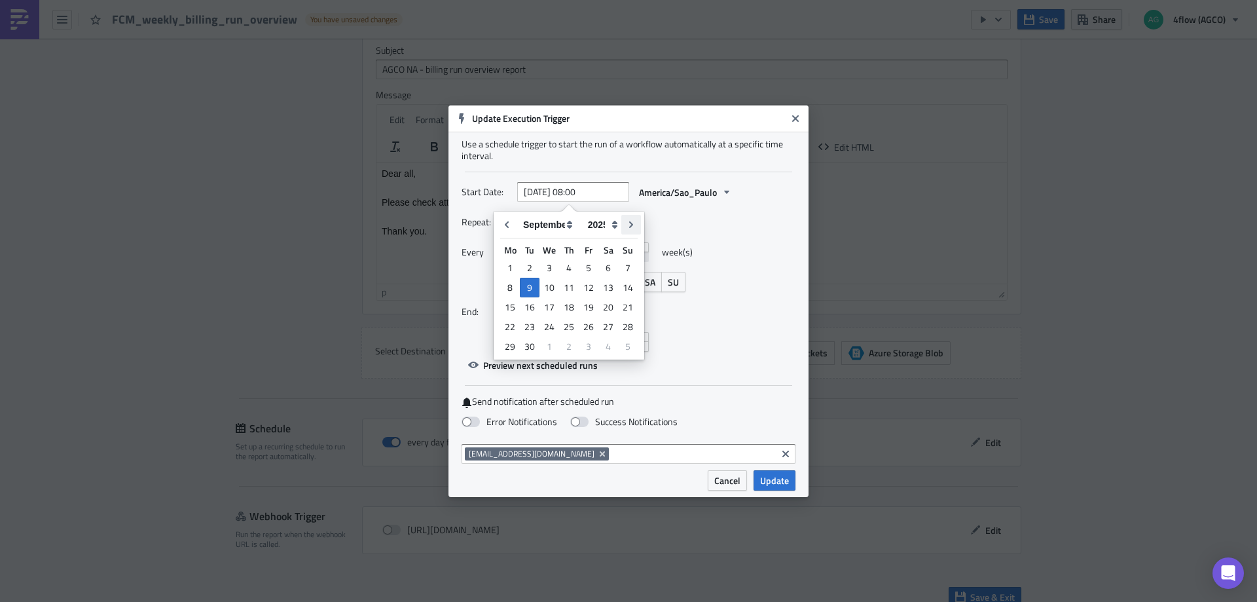
click at [631, 223] on icon "Go to next month" at bounding box center [631, 224] width 4 height 7
type input "2025-10-09 08:00"
select select "9"
click at [504, 225] on icon "Go to previous month" at bounding box center [507, 224] width 10 height 10
type input "2025-09-09 08:00"
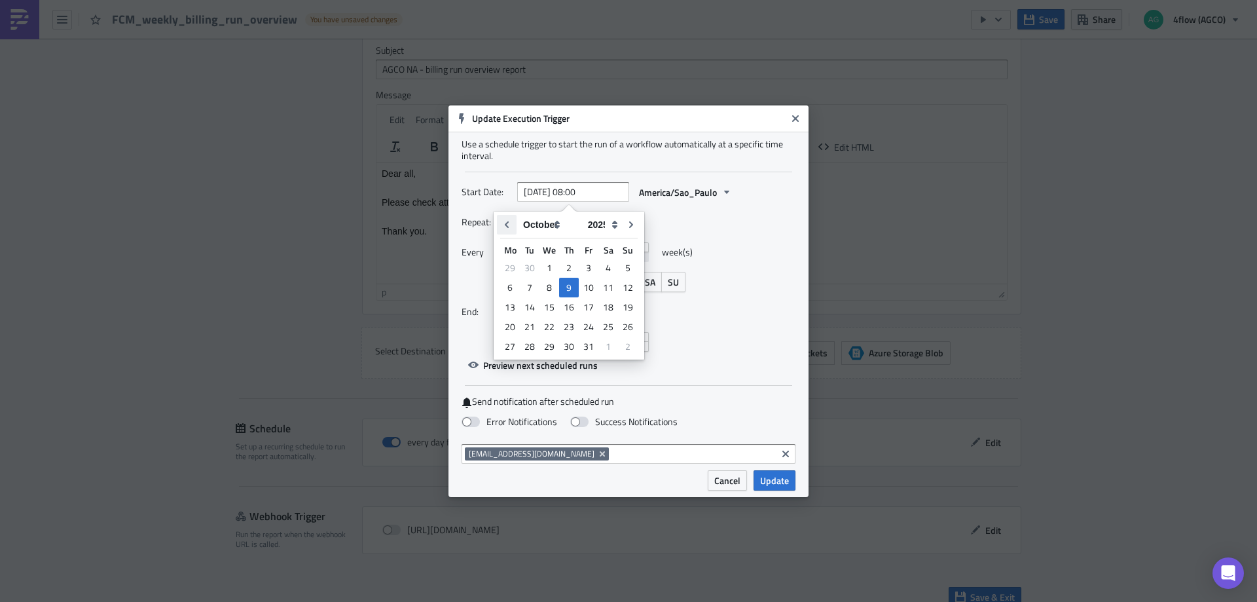
select select "8"
click at [550, 283] on div "10" at bounding box center [550, 287] width 20 height 18
type input "[DATE] 08:00"
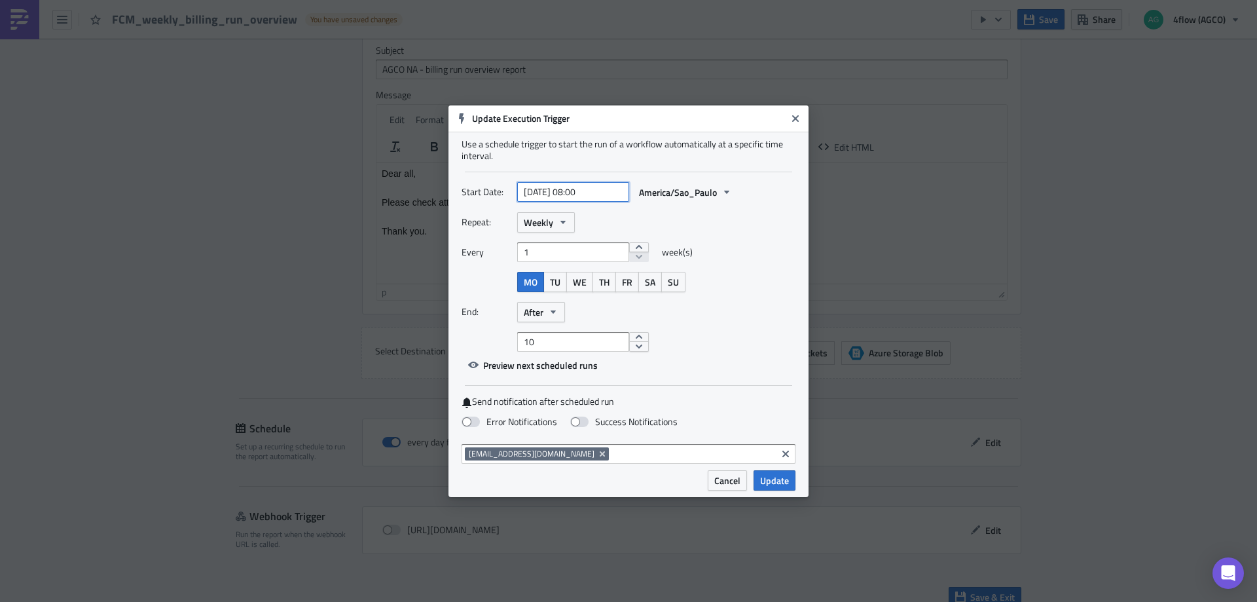
select select "8"
select select "2025"
click at [561, 186] on input "[DATE] 08:00" at bounding box center [573, 192] width 112 height 20
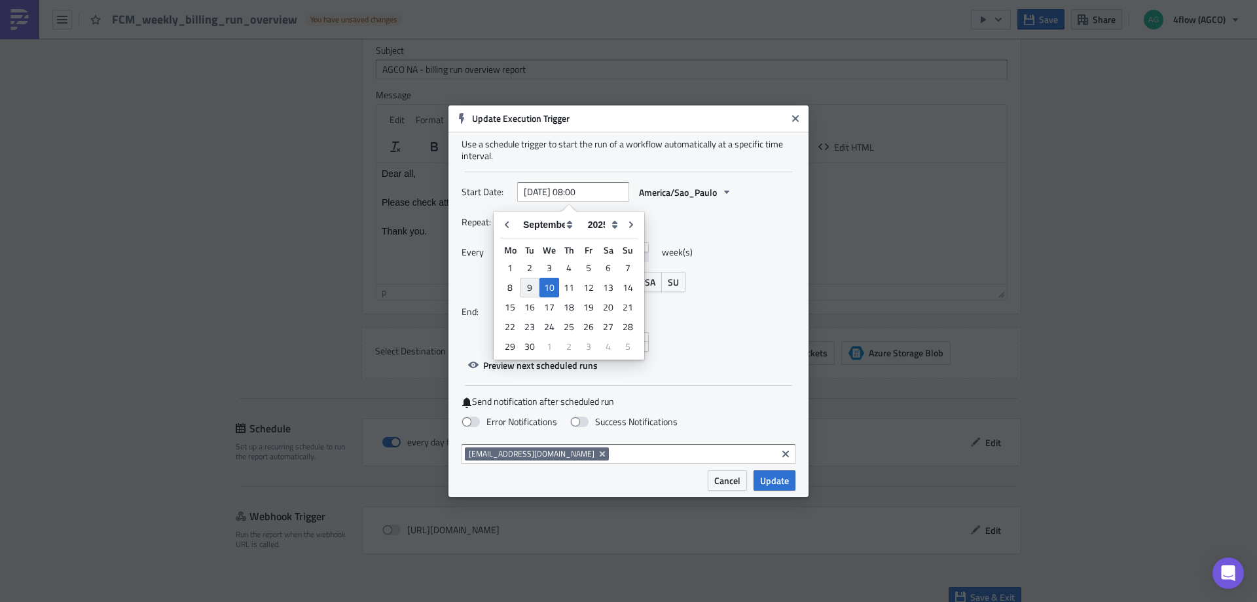
click at [532, 287] on div "9" at bounding box center [530, 288] width 20 height 20
type input "2025-09-09 08:00"
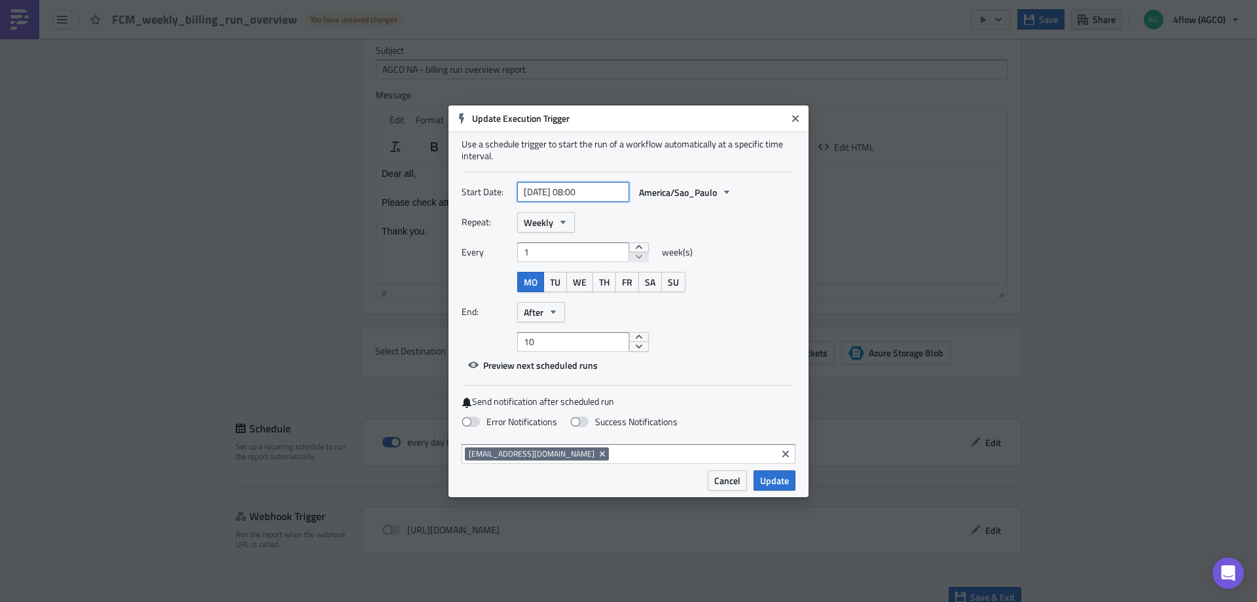
select select "8"
select select "2025"
click at [584, 189] on input "2025-09-09 08:00" at bounding box center [573, 192] width 112 height 20
type input "2025-09-09 10:00"
click at [754, 267] on div "Every 1 week(s)" at bounding box center [629, 256] width 334 height 29
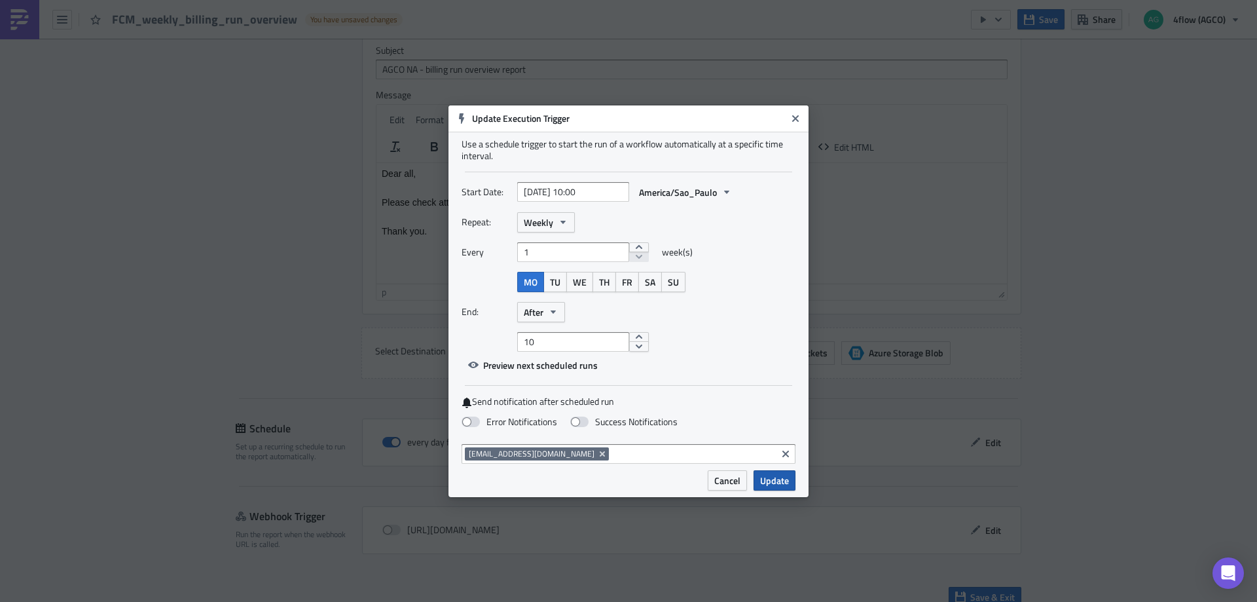
click at [787, 484] on span "Update" at bounding box center [774, 480] width 29 height 14
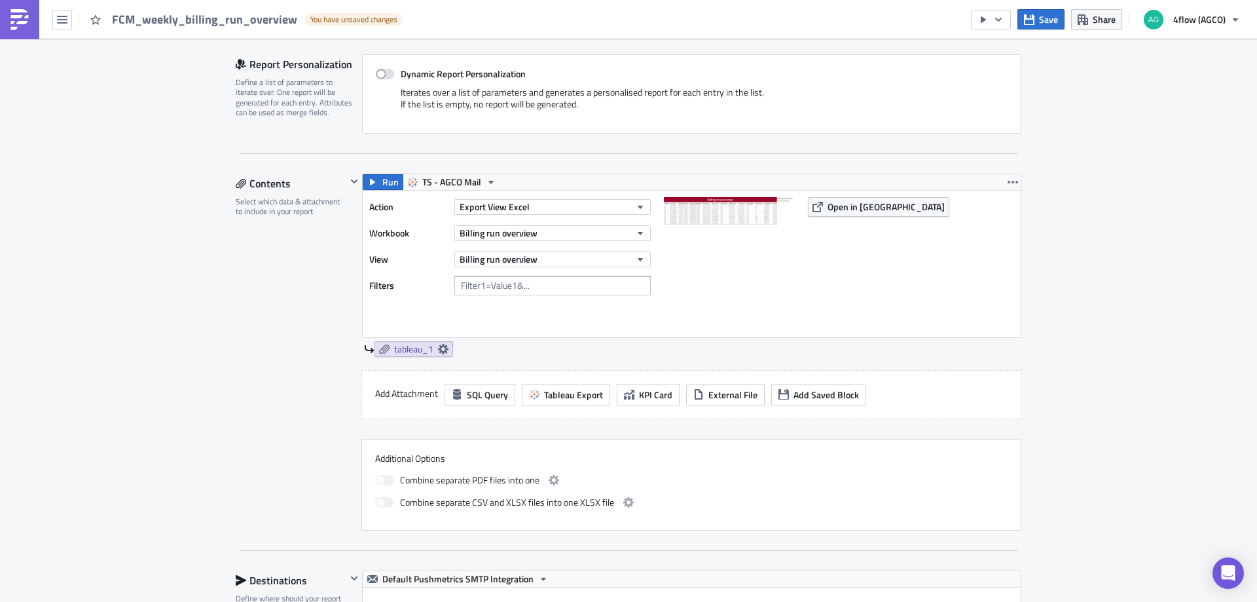
scroll to position [0, 0]
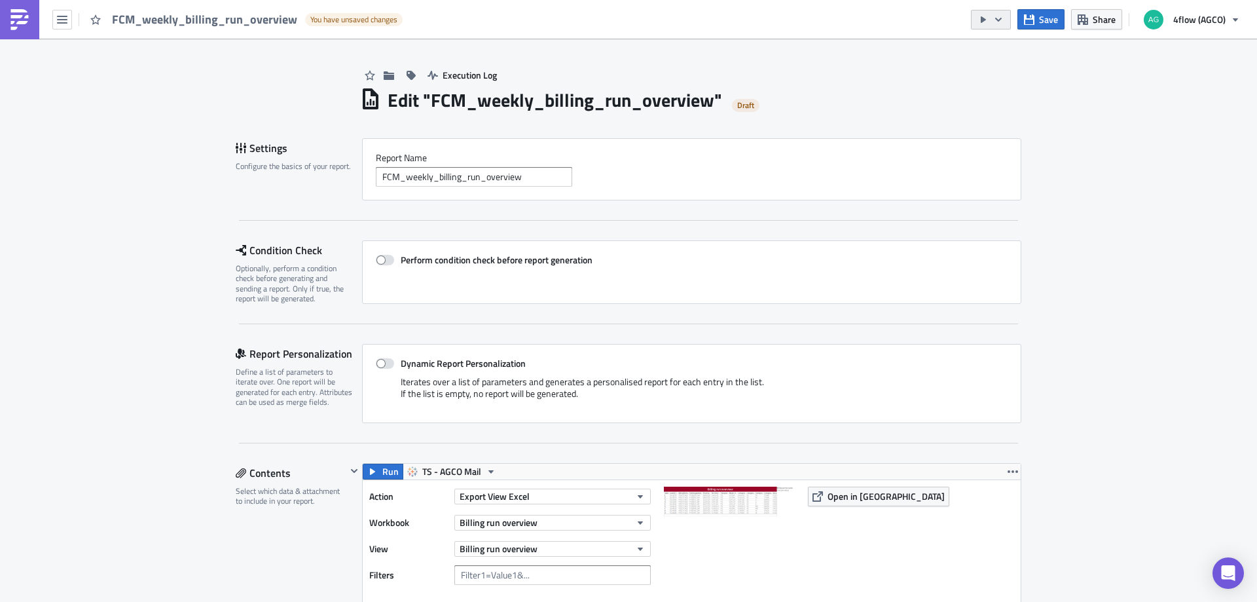
click at [1004, 18] on icon "button" at bounding box center [998, 19] width 10 height 10
click at [1005, 48] on div "Send Just to Me" at bounding box center [1031, 52] width 102 height 13
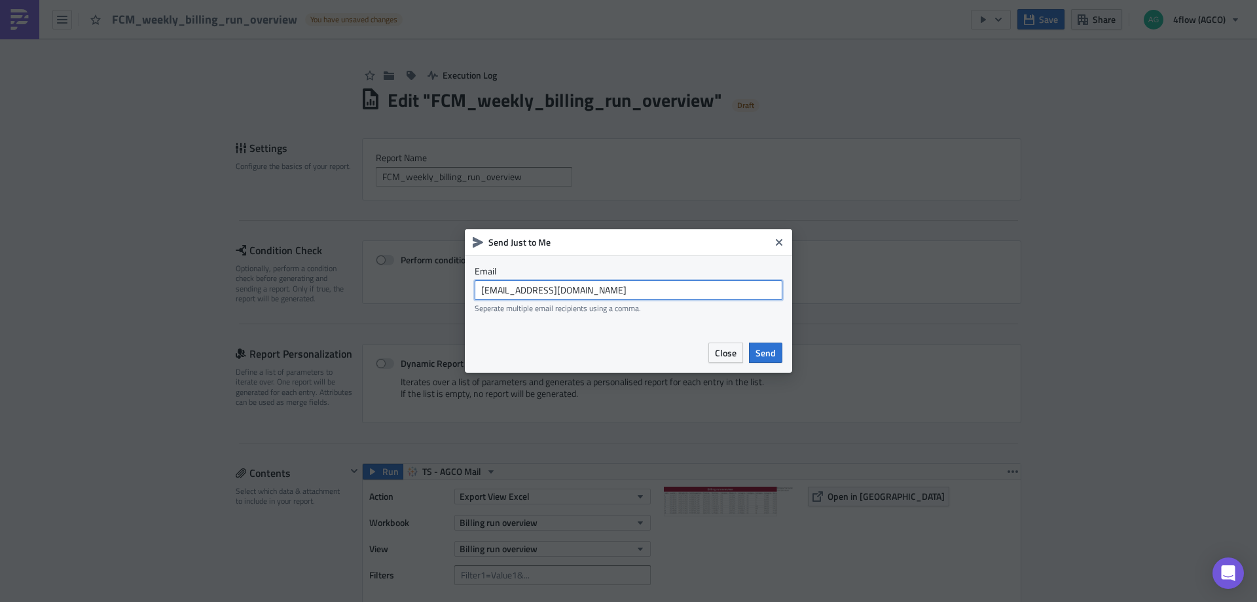
click at [658, 297] on input "agco_global_sc_reporting@4flow.com" at bounding box center [629, 290] width 308 height 20
type input "t.pires@4flow.com"
click at [764, 353] on span "Send" at bounding box center [766, 353] width 20 height 14
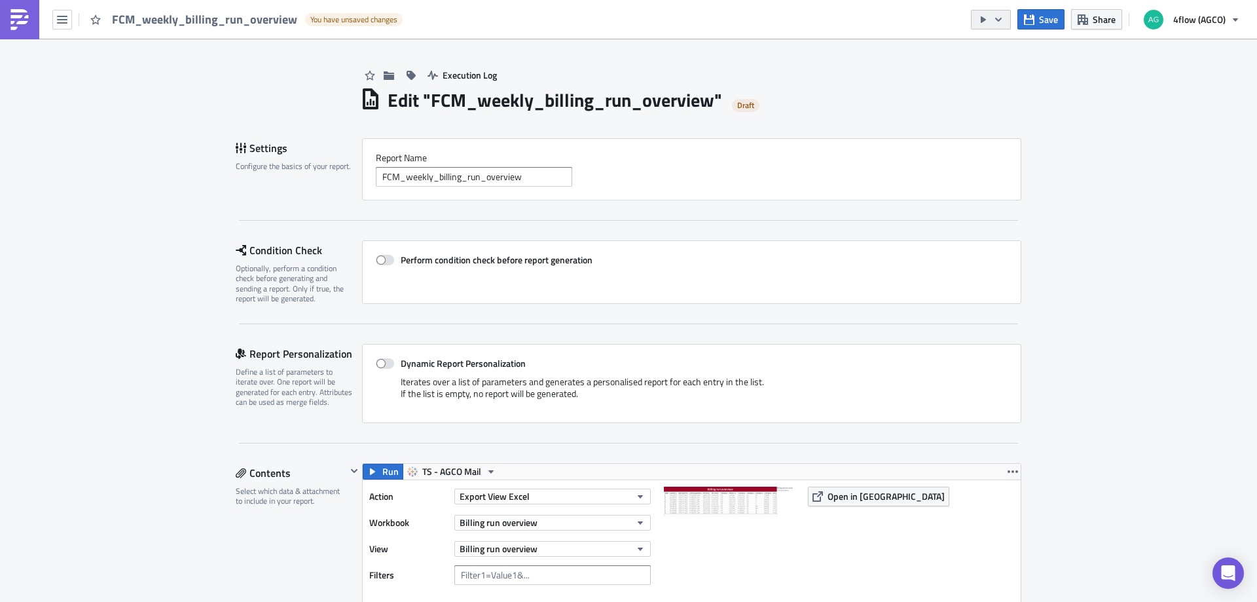
click at [1006, 25] on button "button" at bounding box center [991, 20] width 40 height 20
click at [1000, 52] on div "Send Just to Me" at bounding box center [1031, 52] width 102 height 13
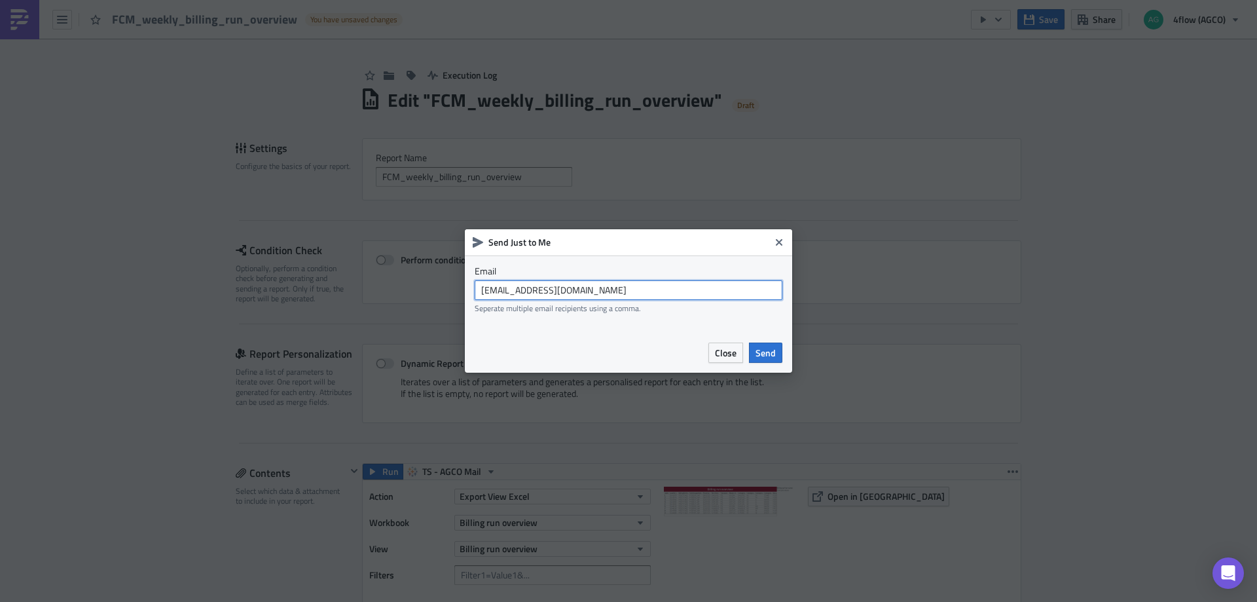
click at [674, 293] on input "agco_global_sc_reporting@4flow.com" at bounding box center [629, 290] width 308 height 20
type input "t.pires@4flow.com"
click at [767, 350] on span "Send" at bounding box center [766, 353] width 20 height 14
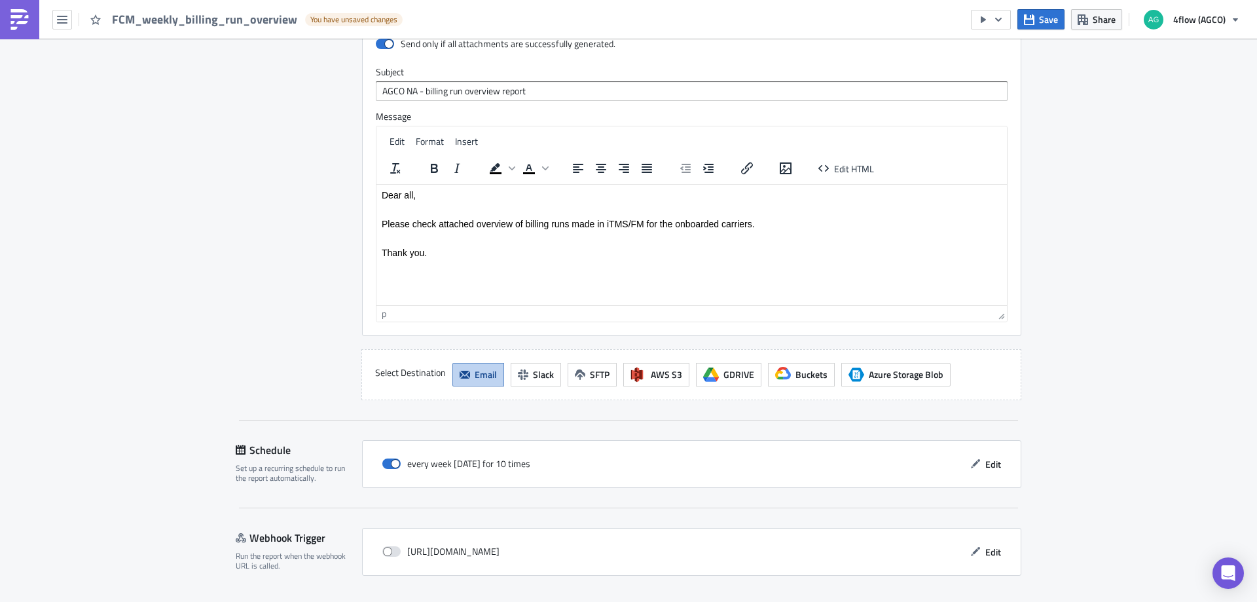
scroll to position [1075, 0]
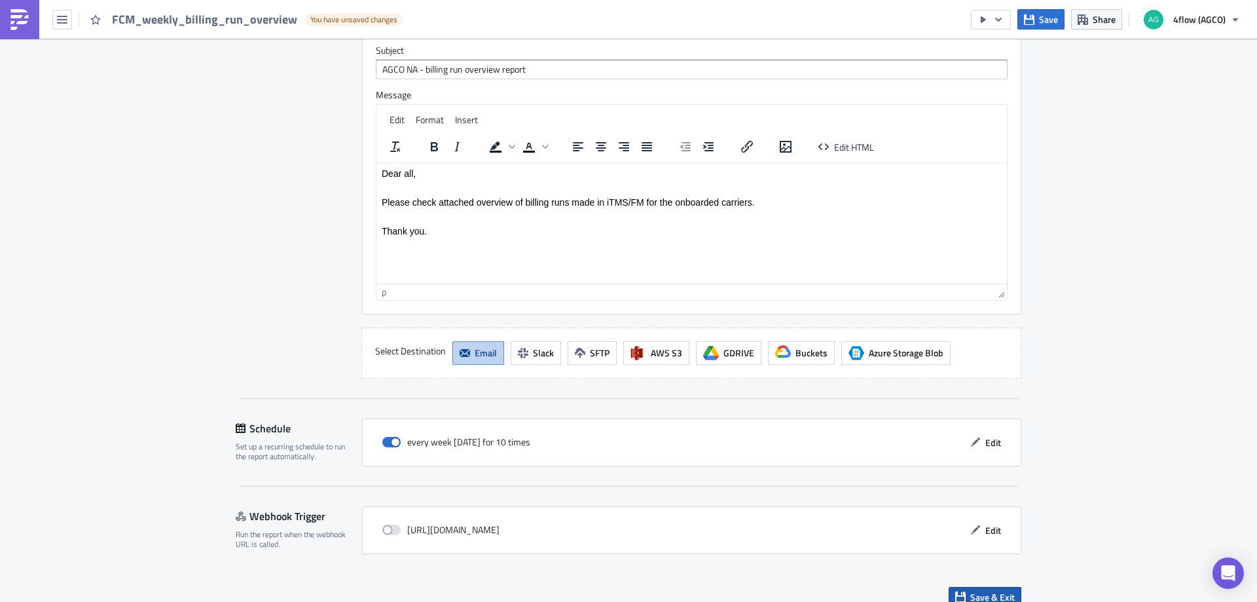
click at [971, 590] on span "Save & Exit" at bounding box center [992, 597] width 45 height 14
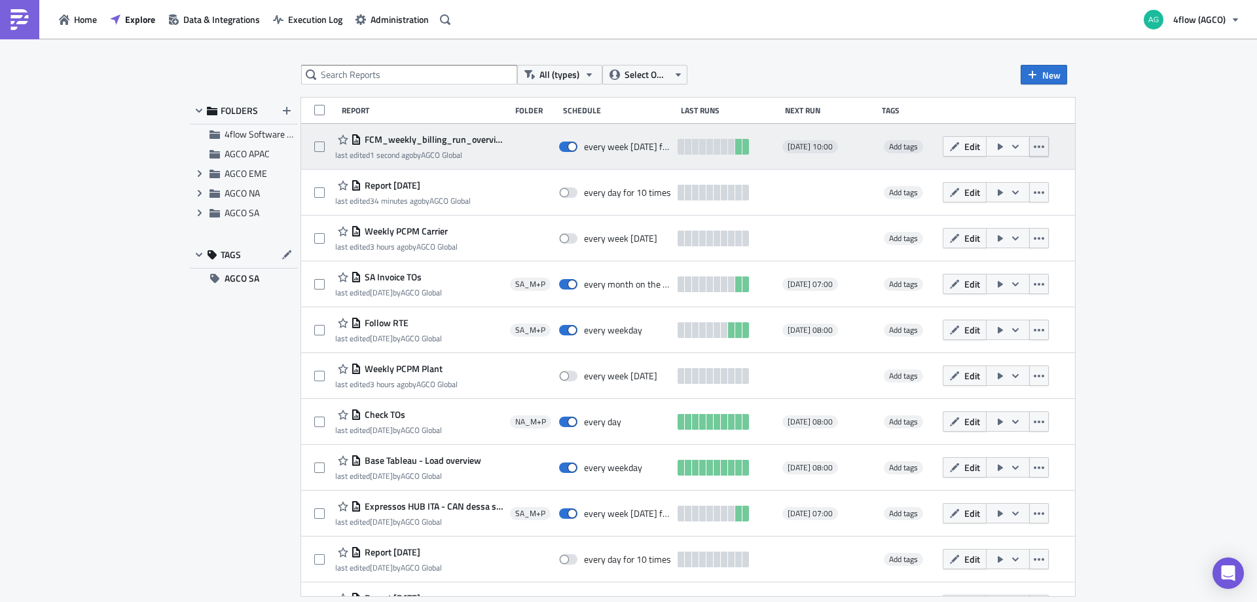
click at [1049, 143] on button "button" at bounding box center [1039, 146] width 20 height 20
click at [320, 144] on span at bounding box center [319, 146] width 10 height 10
click at [320, 144] on input "checkbox" at bounding box center [321, 147] width 9 height 9
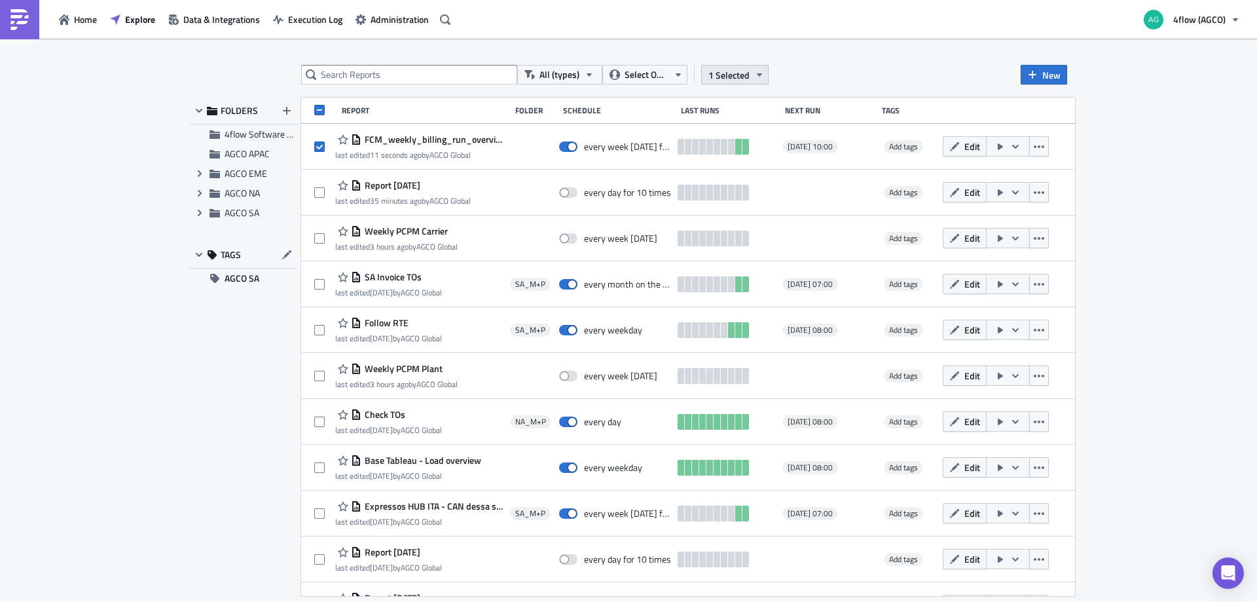
click at [755, 73] on icon "button" at bounding box center [759, 74] width 10 height 10
click at [624, 58] on div "Move to folder" at bounding box center [632, 61] width 87 height 13
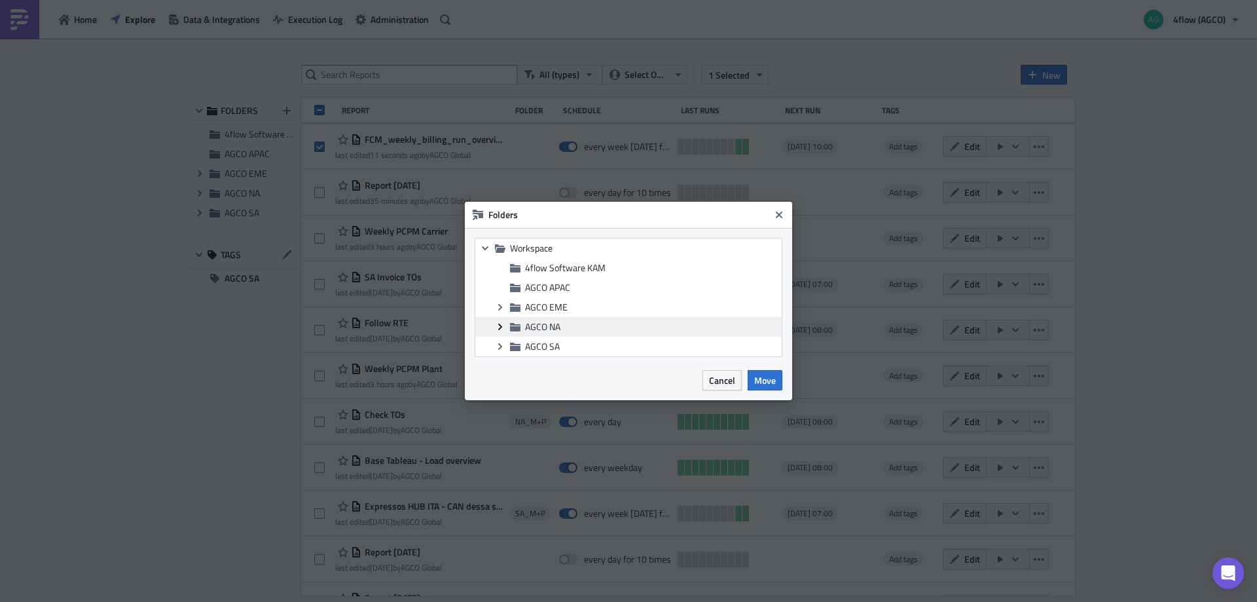
click at [496, 326] on icon "Expand group" at bounding box center [500, 326] width 10 height 10
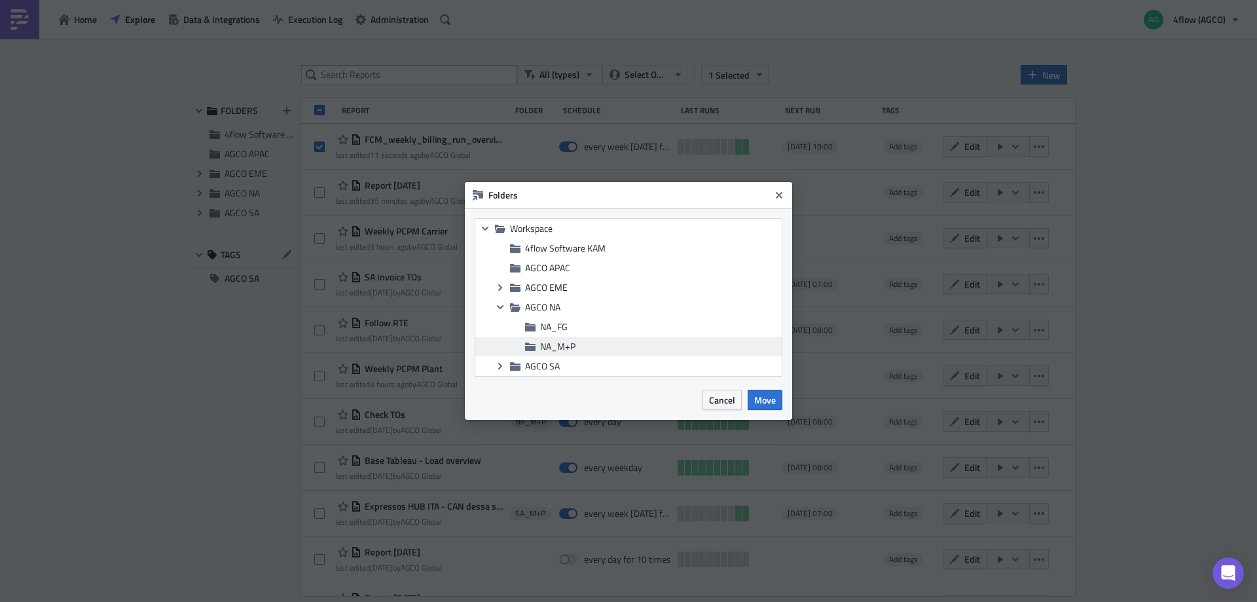
click at [541, 347] on span "NA_M+P" at bounding box center [557, 346] width 35 height 14
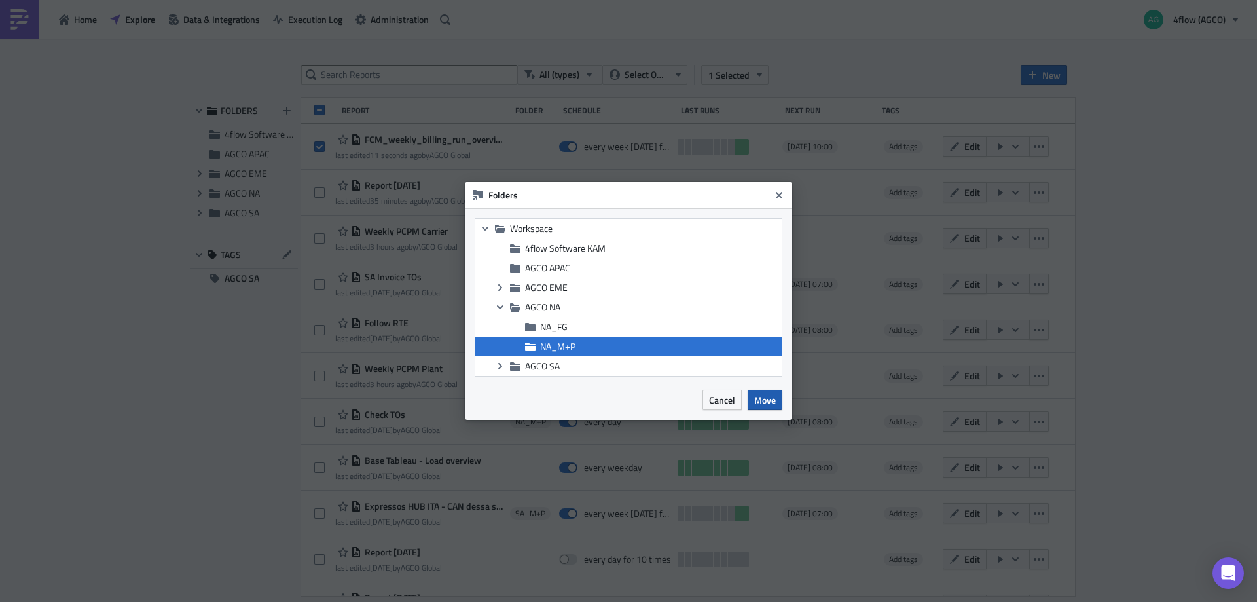
click at [761, 400] on span "Move" at bounding box center [765, 400] width 22 height 14
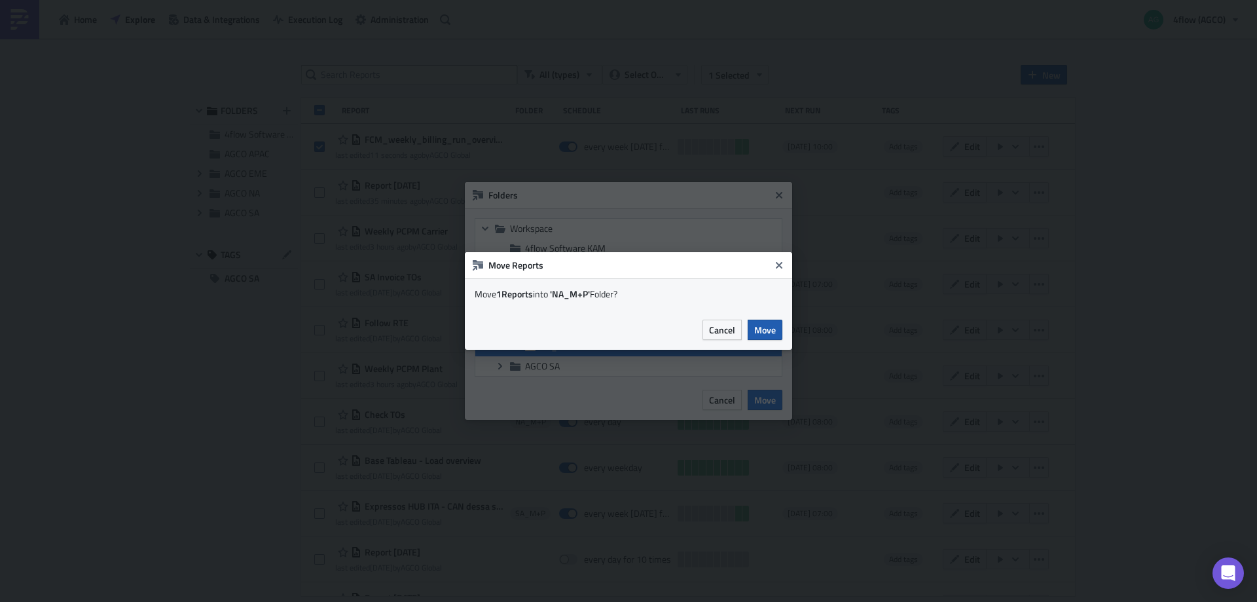
click at [765, 325] on span "Move" at bounding box center [765, 330] width 22 height 14
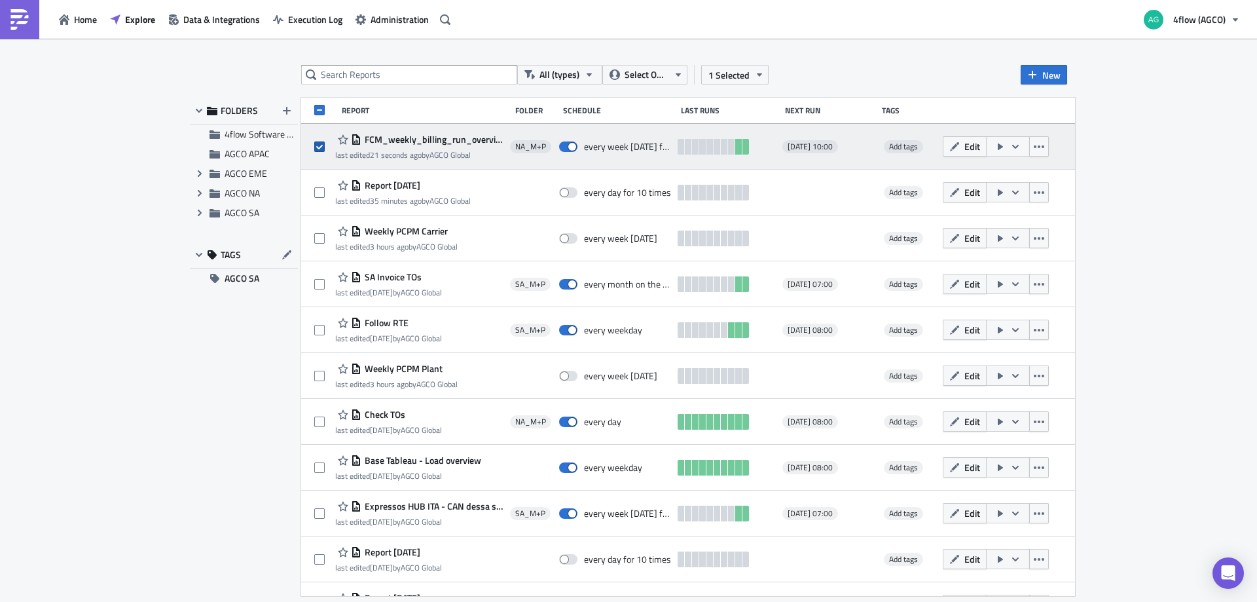
click at [321, 145] on span at bounding box center [319, 146] width 10 height 10
click at [321, 145] on input "checkbox" at bounding box center [321, 147] width 9 height 9
checkbox input "false"
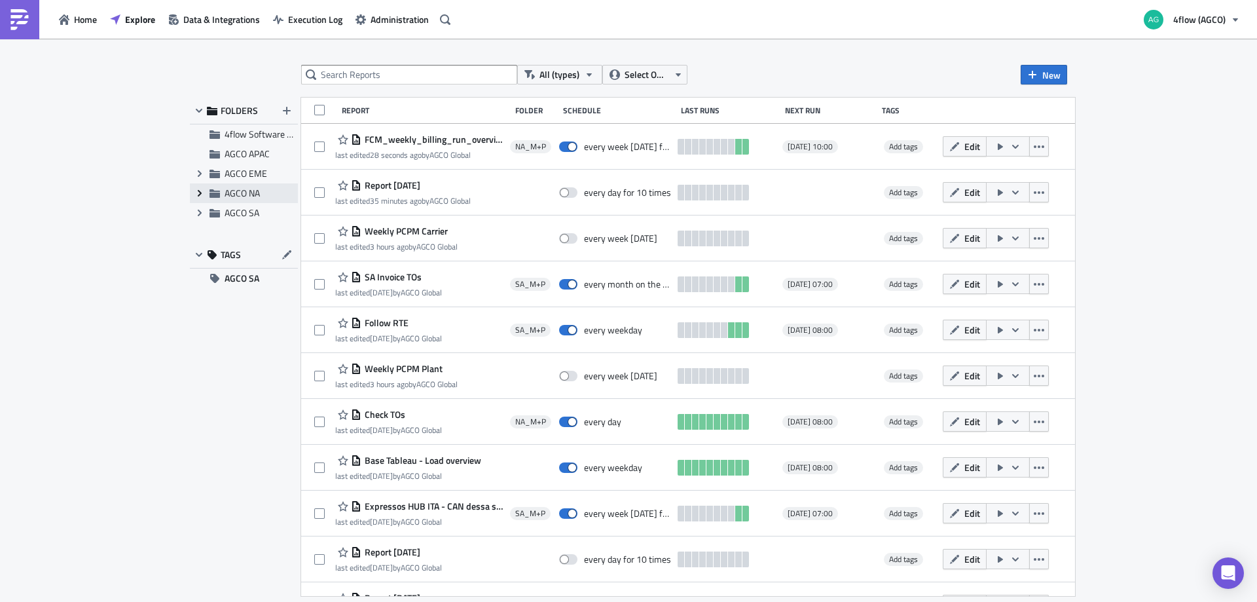
click at [202, 192] on icon "Expand group" at bounding box center [199, 193] width 10 height 10
click at [246, 229] on span "NA_M+P" at bounding box center [257, 232] width 35 height 14
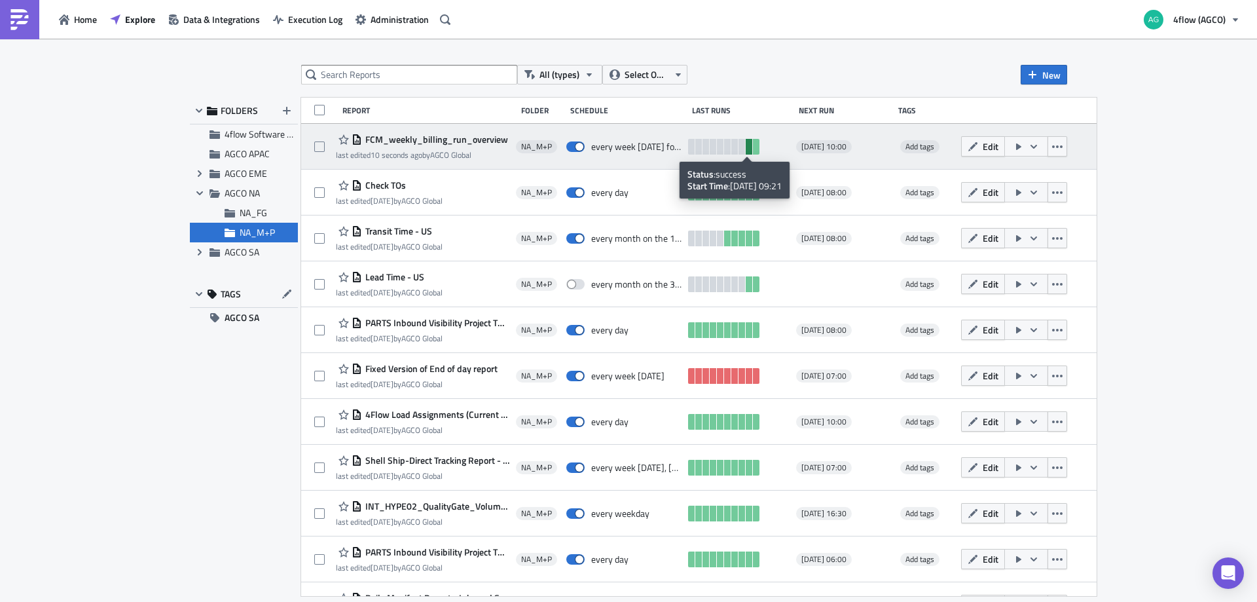
click at [746, 149] on link at bounding box center [749, 147] width 7 height 16
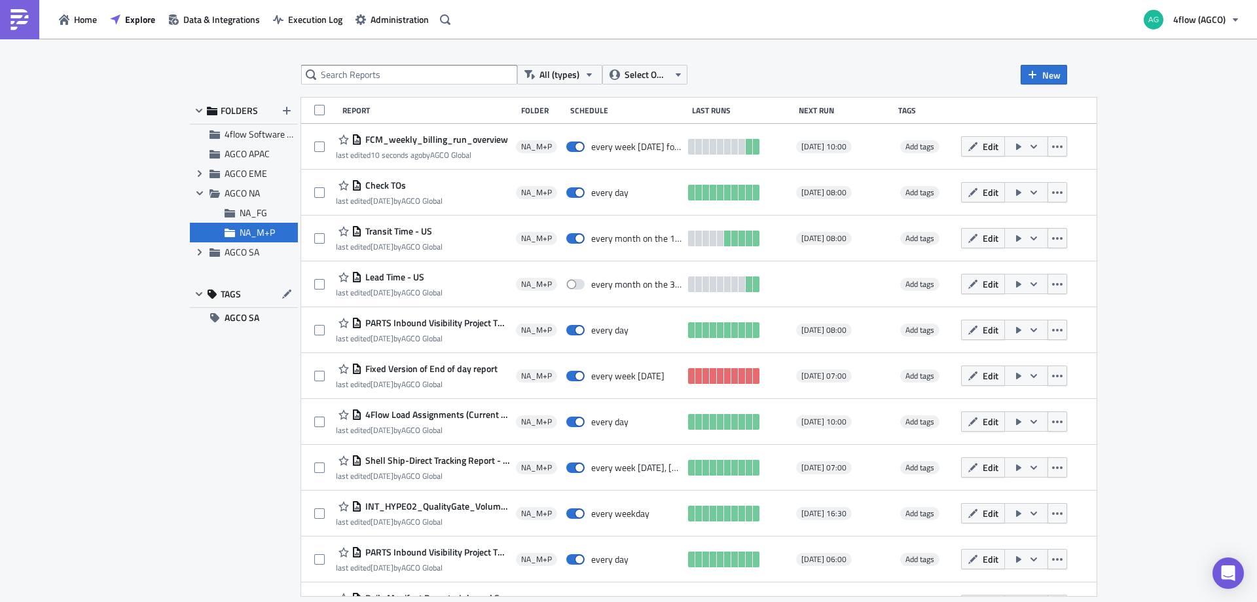
click at [160, 425] on div "All (types) Select Owner New FOLDERS 4flow Software KAM AGCO APAC Expand group …" at bounding box center [628, 321] width 1257 height 565
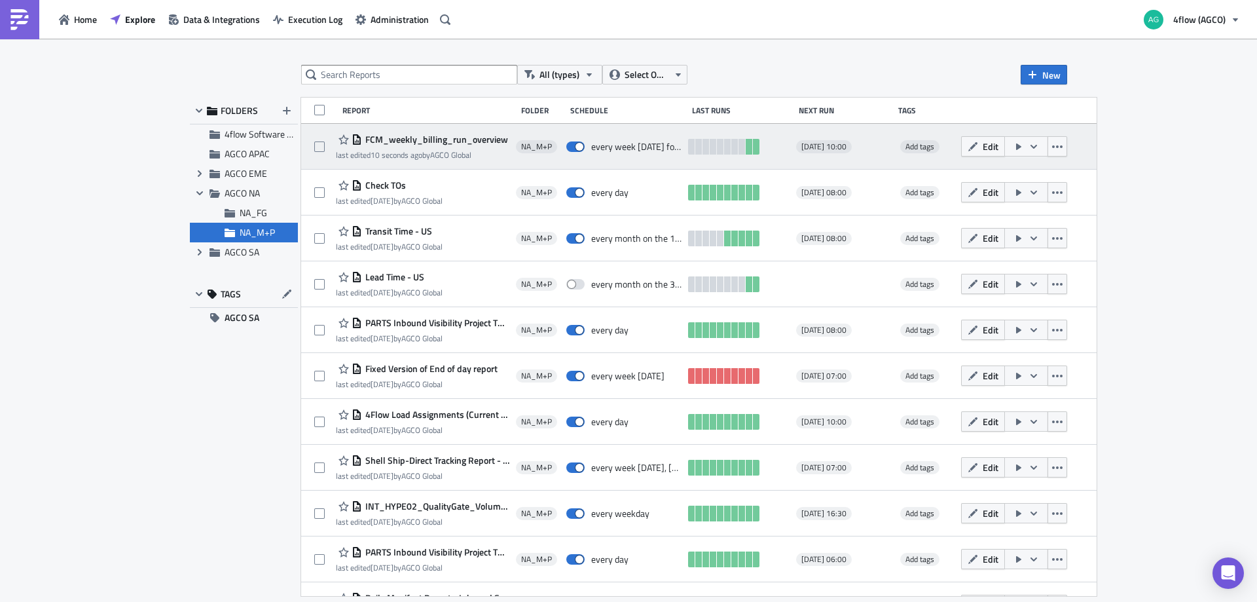
click at [419, 145] on div "FCM_weekly_billing_run_overview" at bounding box center [422, 140] width 172 height 16
click at [403, 143] on span "FCM_weekly_billing_run_overview" at bounding box center [435, 140] width 146 height 12
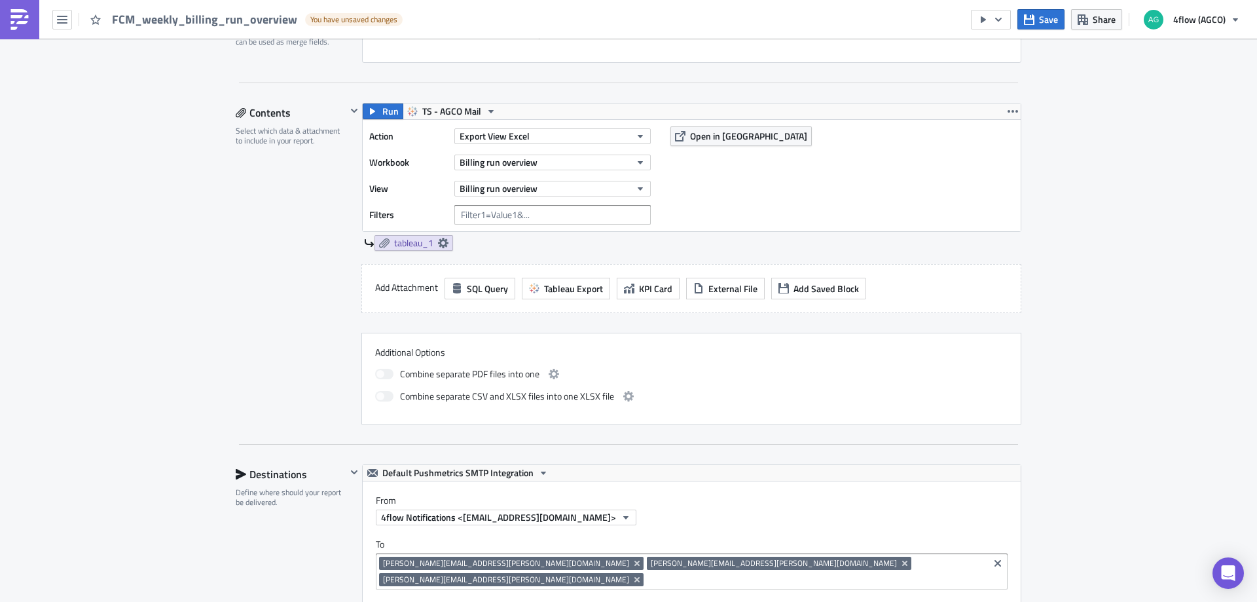
scroll to position [320, 0]
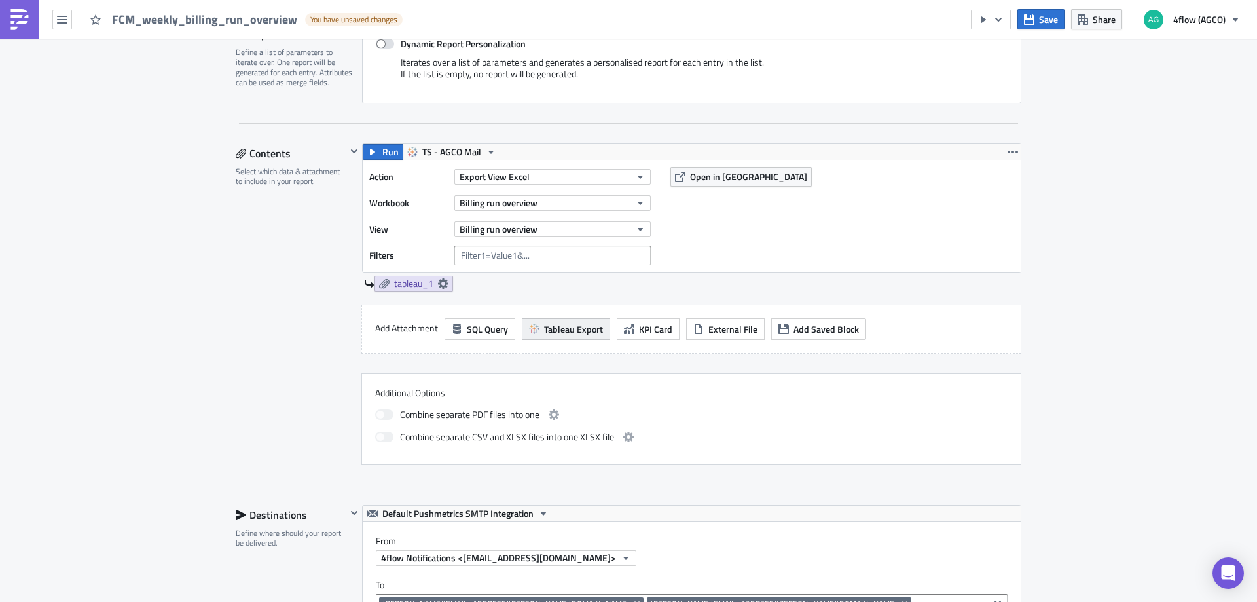
click at [561, 326] on span "Tableau Export" at bounding box center [573, 329] width 59 height 14
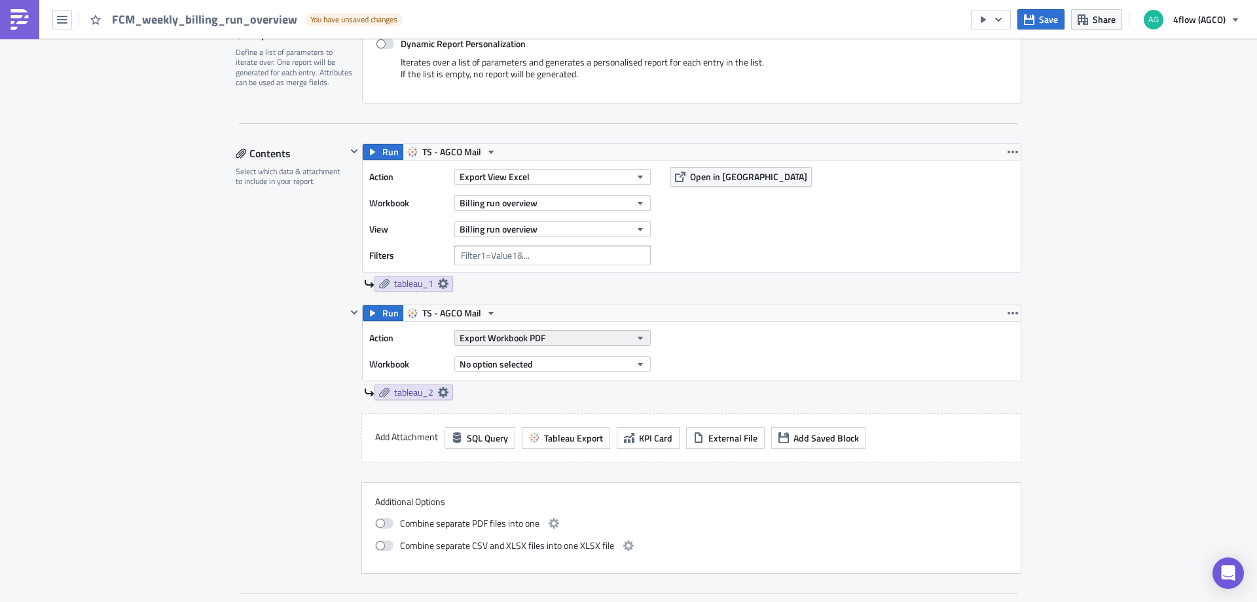
click at [583, 339] on button "Export Workbook PDF" at bounding box center [552, 338] width 196 height 16
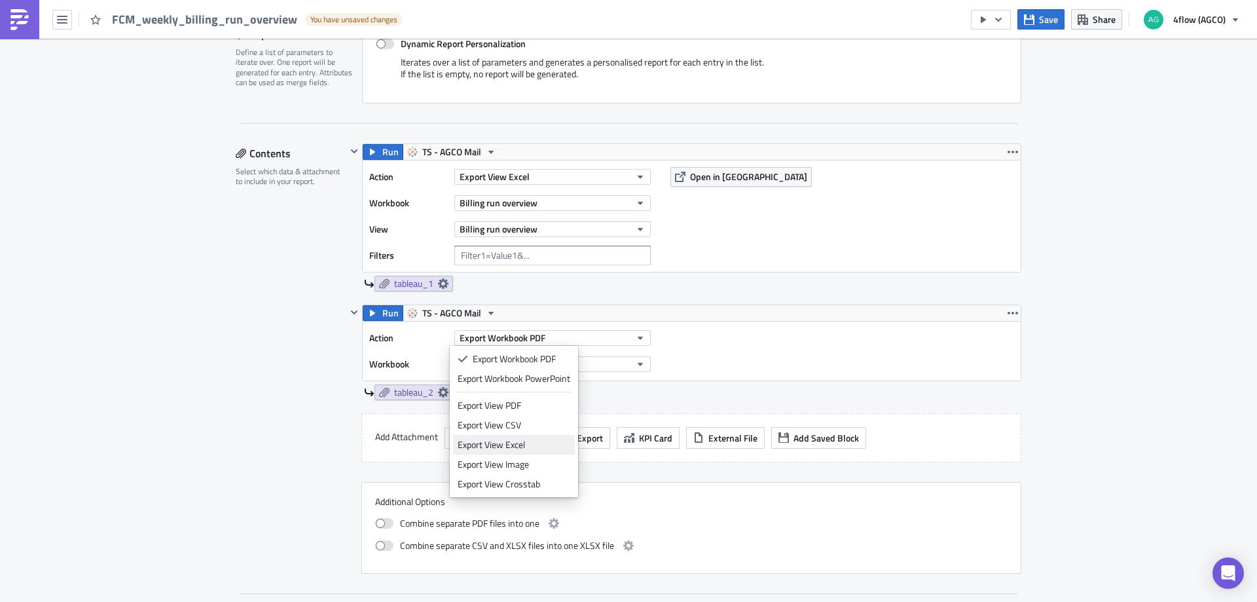
click at [516, 442] on div "Export View Excel" at bounding box center [514, 444] width 113 height 13
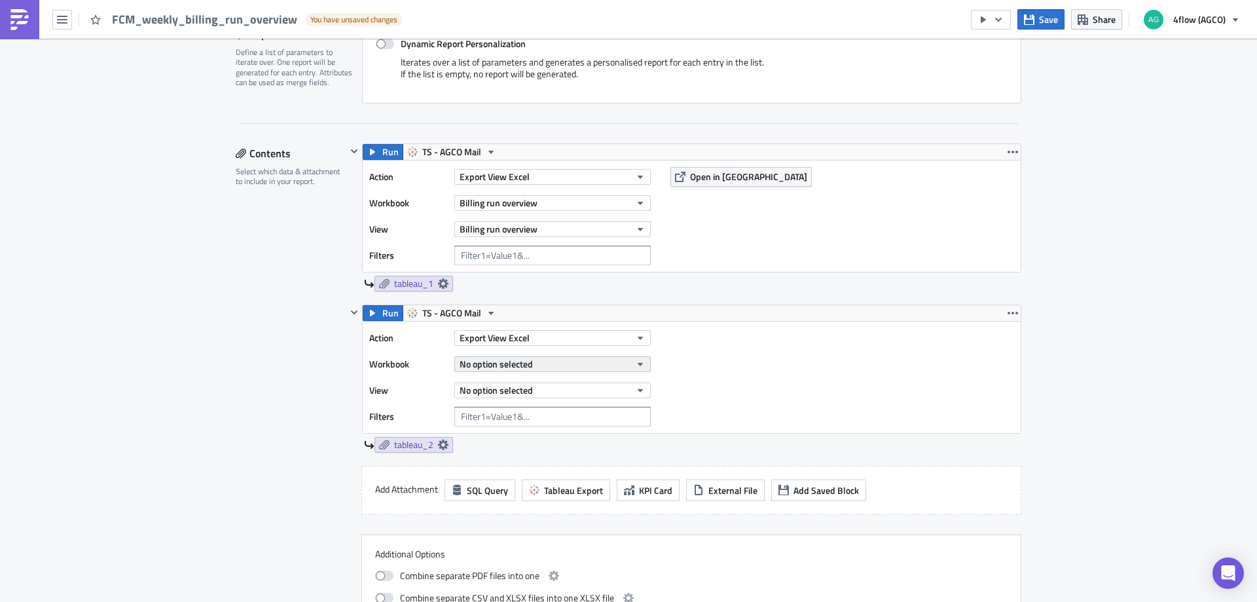
click at [546, 364] on button "No option selected" at bounding box center [552, 364] width 196 height 16
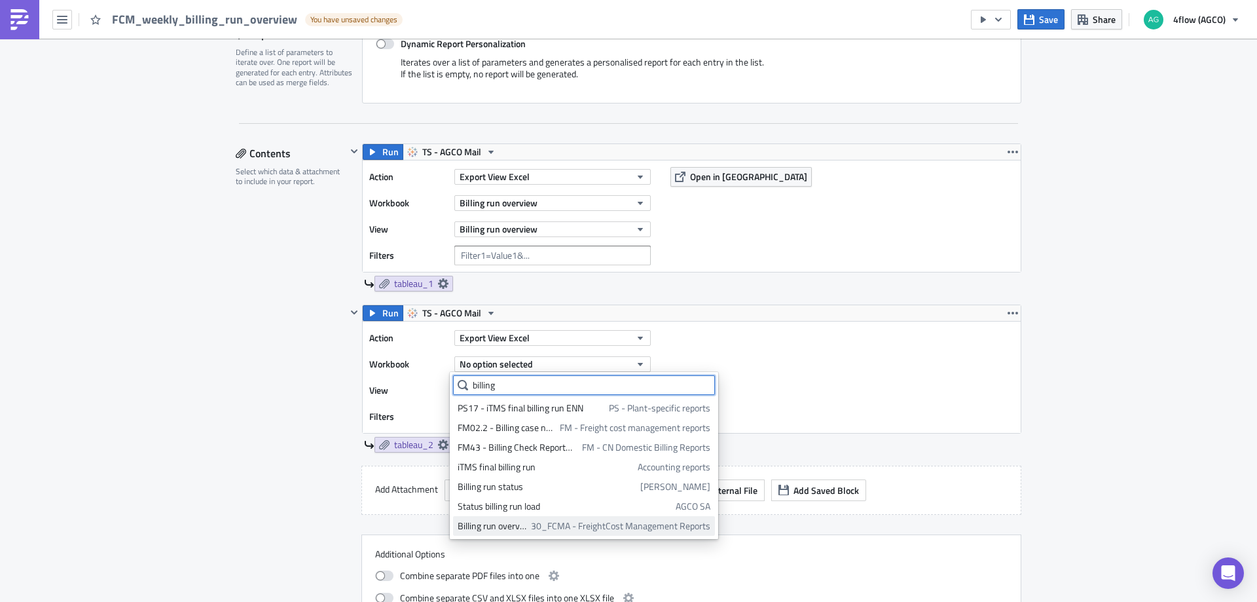
type input "billing"
click at [523, 526] on div "Billing run overview" at bounding box center [492, 525] width 69 height 13
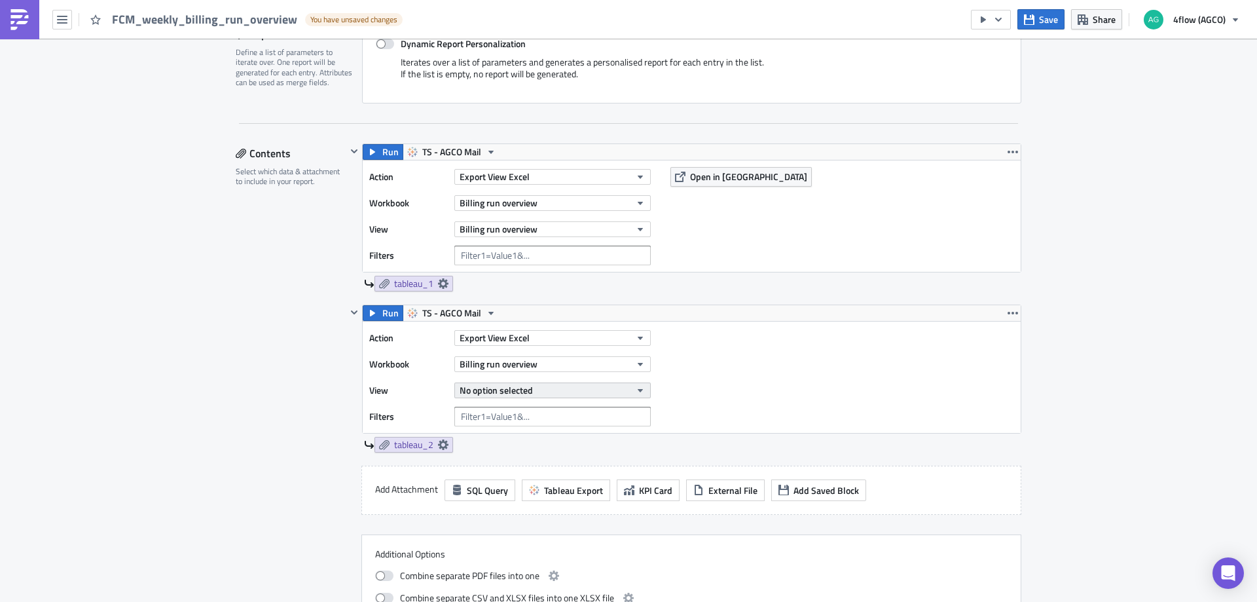
click at [517, 393] on span "No option selected" at bounding box center [496, 390] width 73 height 14
click at [499, 437] on div "Billing run overview" at bounding box center [516, 434] width 116 height 13
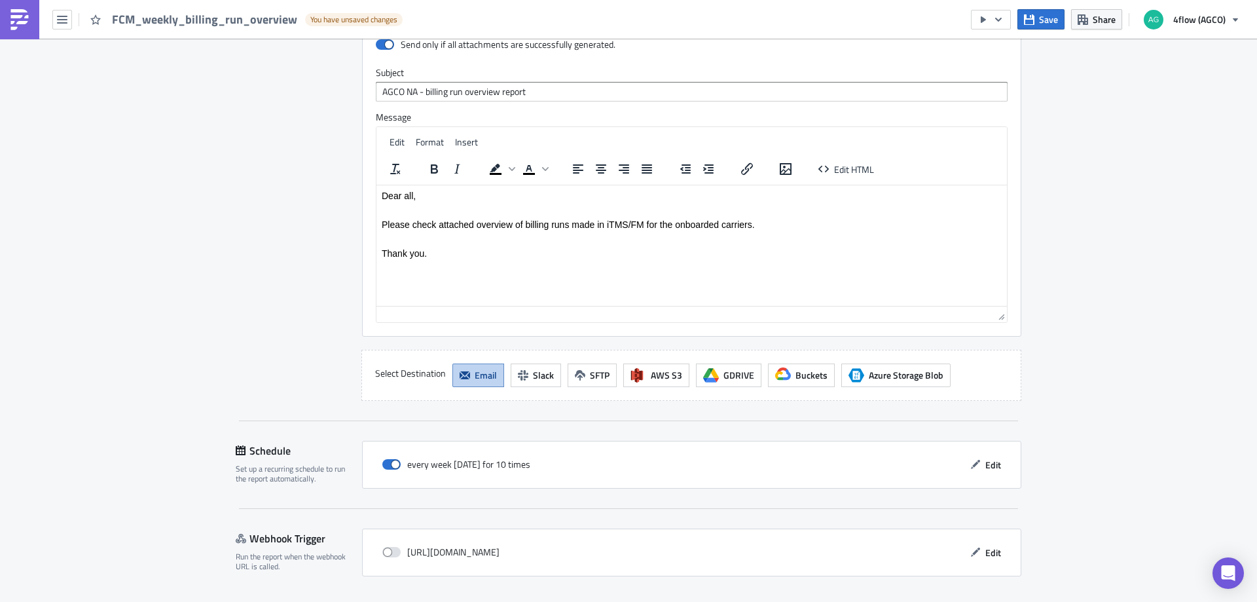
scroll to position [1272, 0]
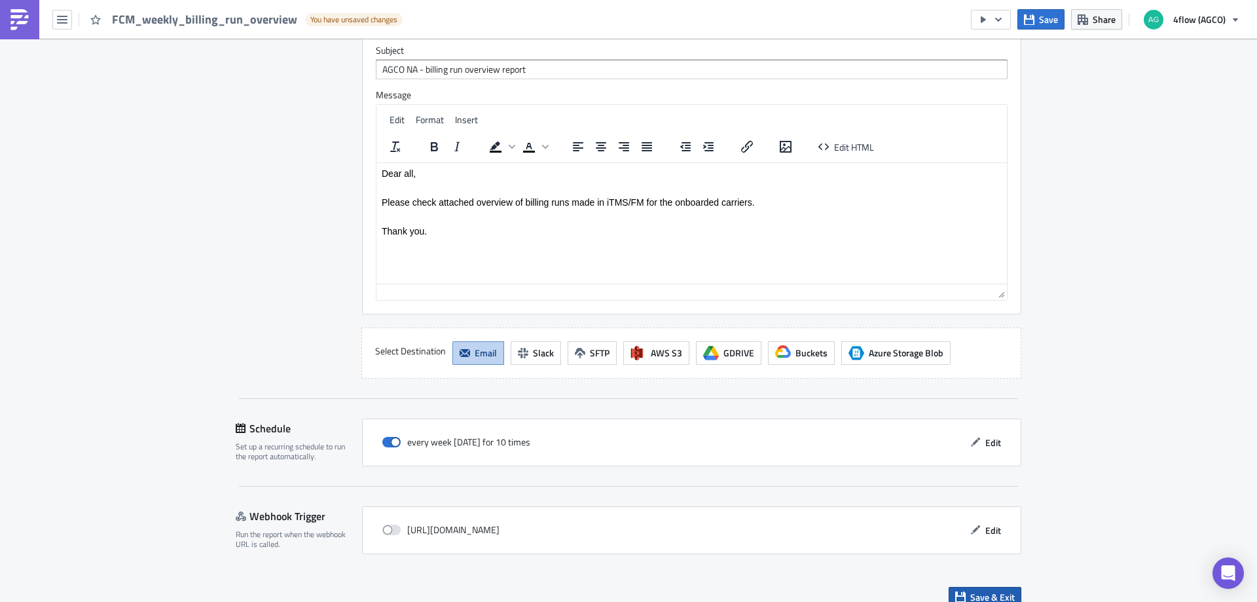
click at [983, 590] on span "Save & Exit" at bounding box center [992, 597] width 45 height 14
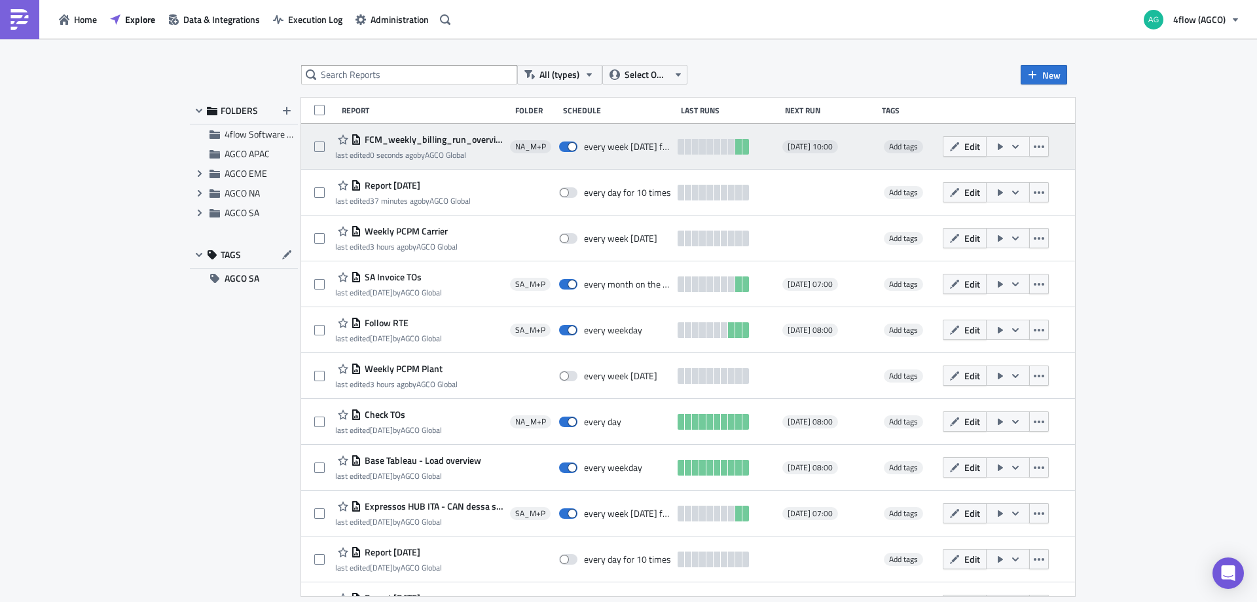
click at [1021, 143] on icon "button" at bounding box center [1015, 146] width 10 height 10
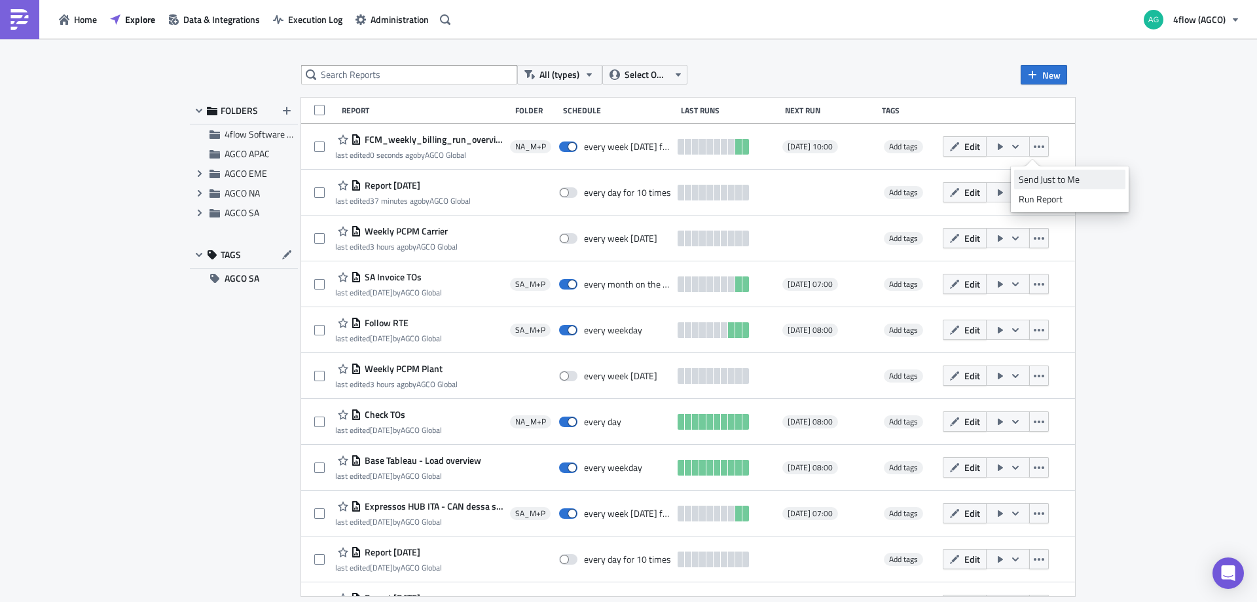
click at [1053, 175] on div "Send Just to Me" at bounding box center [1070, 179] width 102 height 13
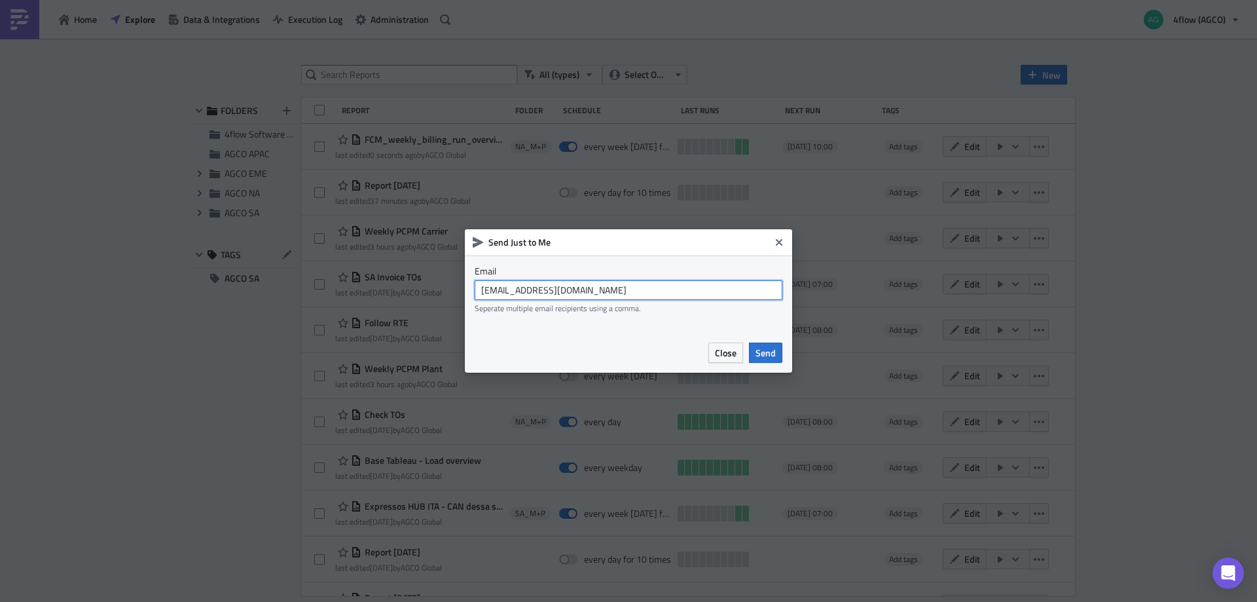
click at [599, 290] on input "agco_global_sc_reporting@4flow.com" at bounding box center [629, 290] width 308 height 20
type input "t.pires@4flow.com"
click at [760, 345] on button "Send" at bounding box center [765, 352] width 33 height 20
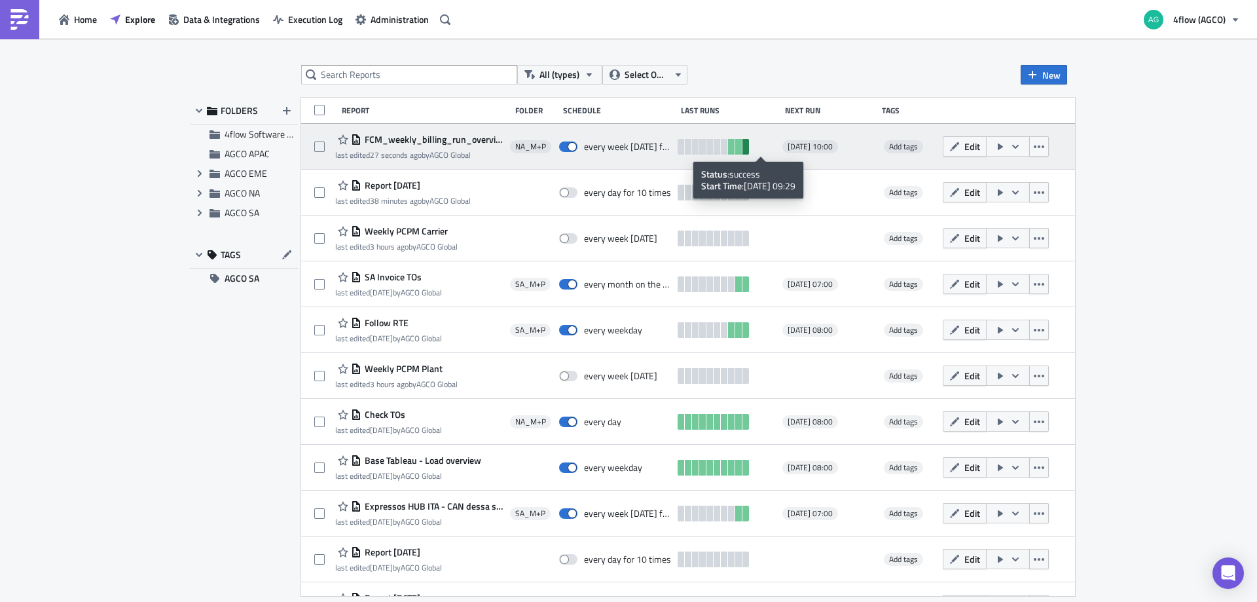
click at [749, 147] on link at bounding box center [745, 147] width 7 height 16
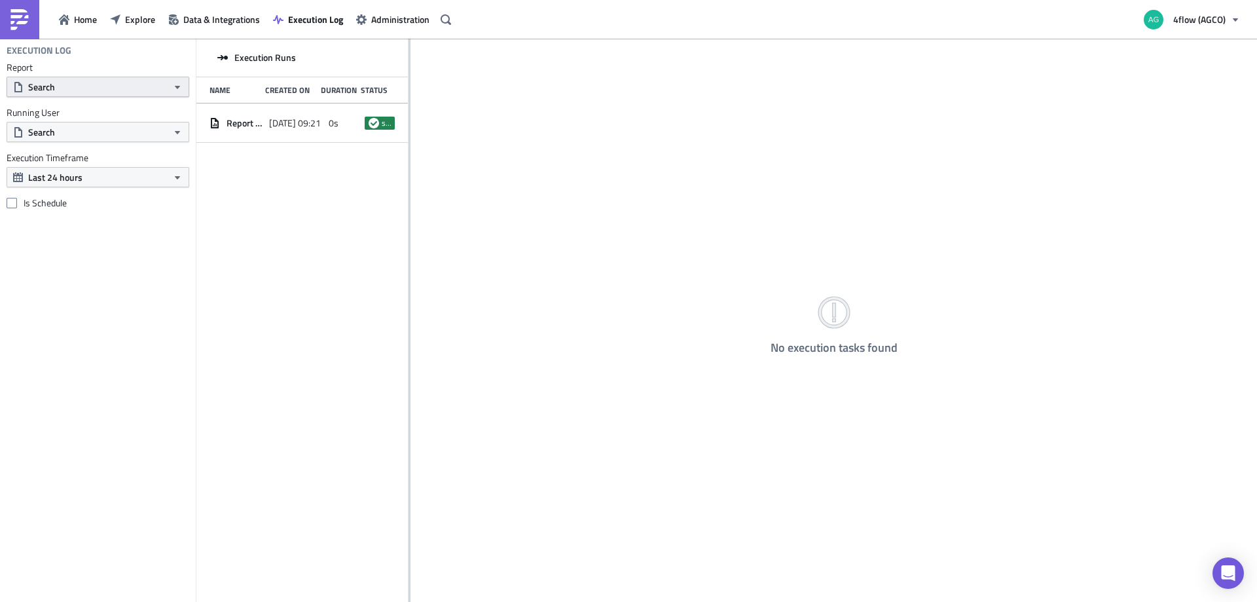
click at [175, 87] on icon "button" at bounding box center [177, 87] width 10 height 10
click at [177, 131] on icon "button" at bounding box center [177, 132] width 10 height 10
click at [177, 131] on icon "button" at bounding box center [177, 131] width 5 height 3
click at [179, 178] on icon "button" at bounding box center [177, 177] width 10 height 10
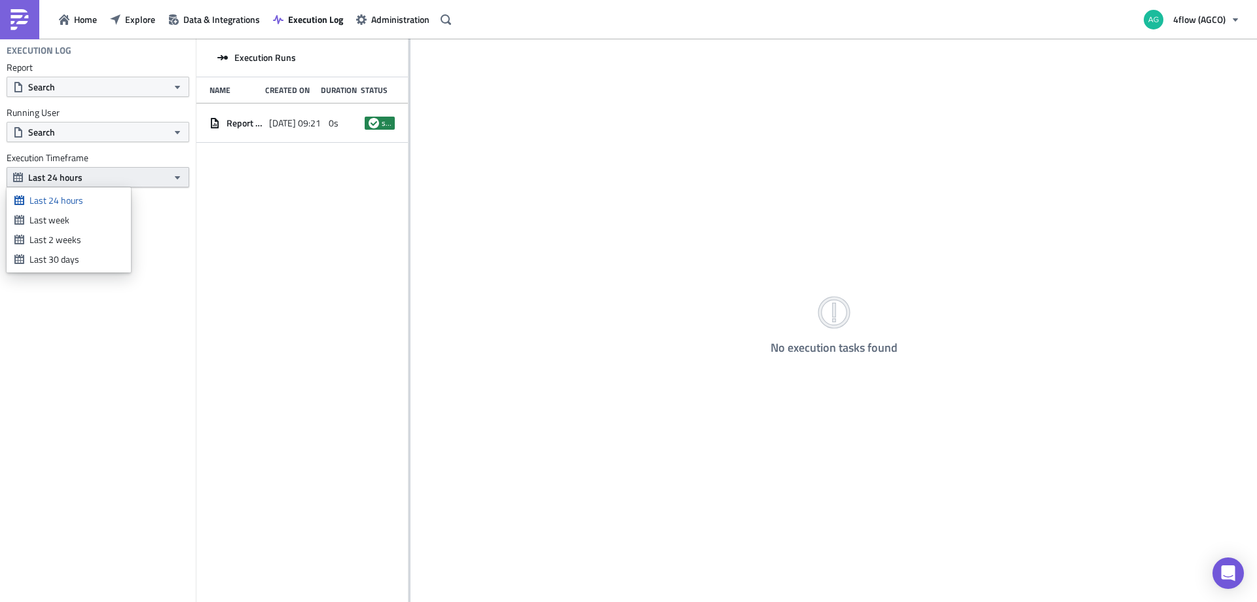
click at [179, 178] on icon "button" at bounding box center [177, 177] width 10 height 10
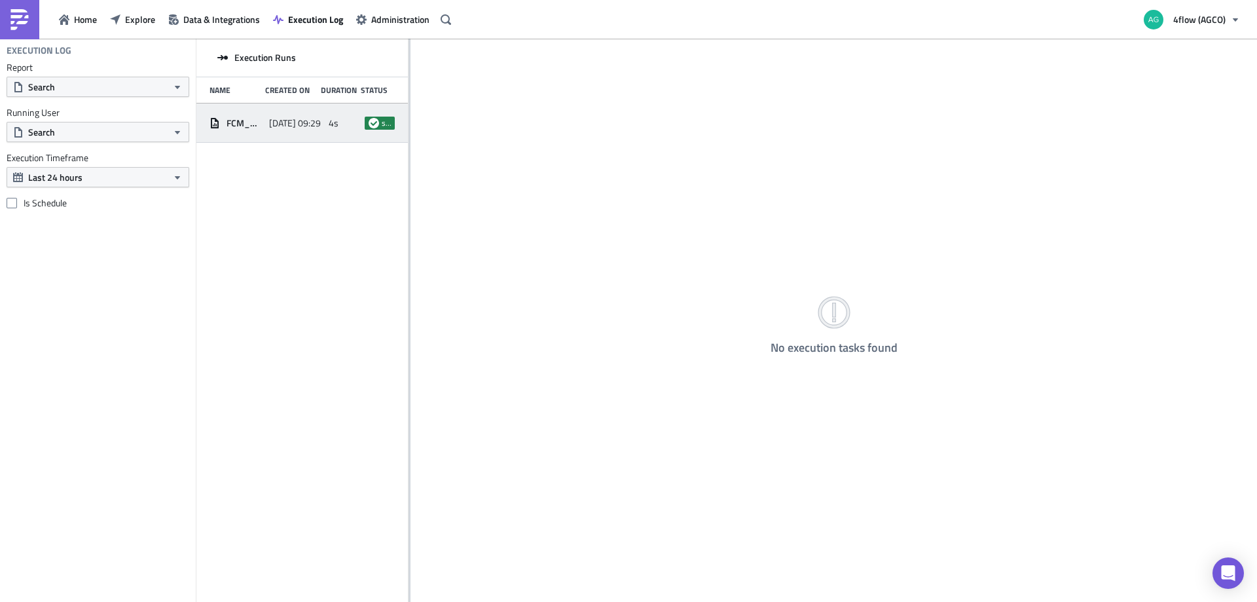
click at [257, 119] on span "FCM_weekly_billing_run_overview" at bounding box center [245, 123] width 36 height 12
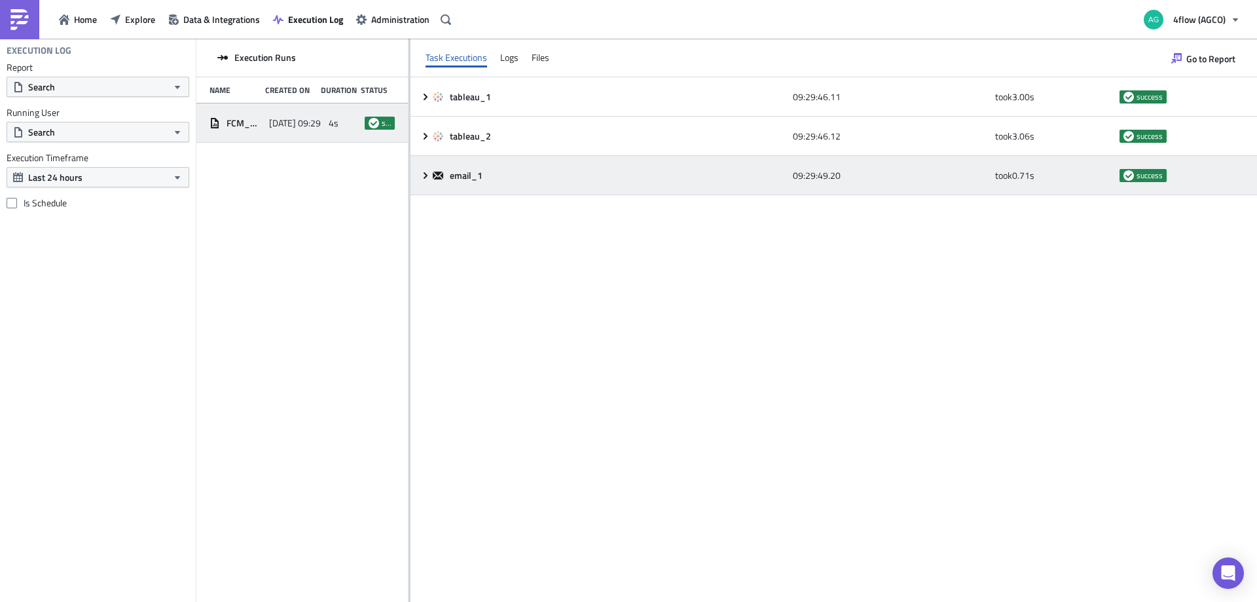
click at [422, 177] on icon at bounding box center [425, 175] width 10 height 10
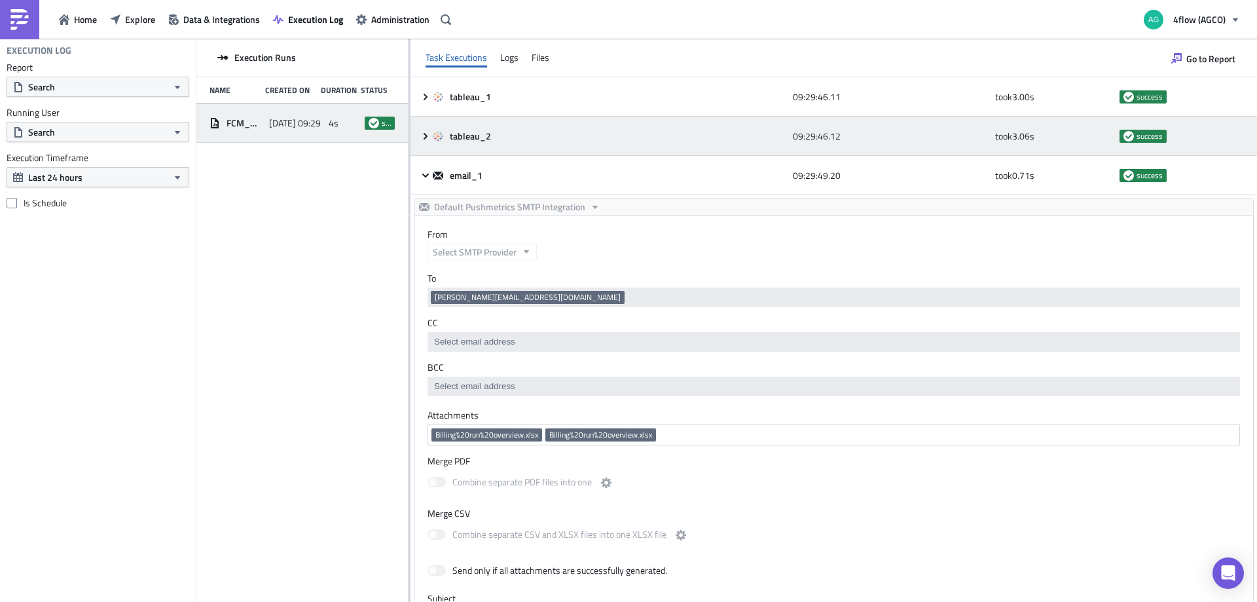
click at [430, 137] on icon at bounding box center [425, 136] width 10 height 10
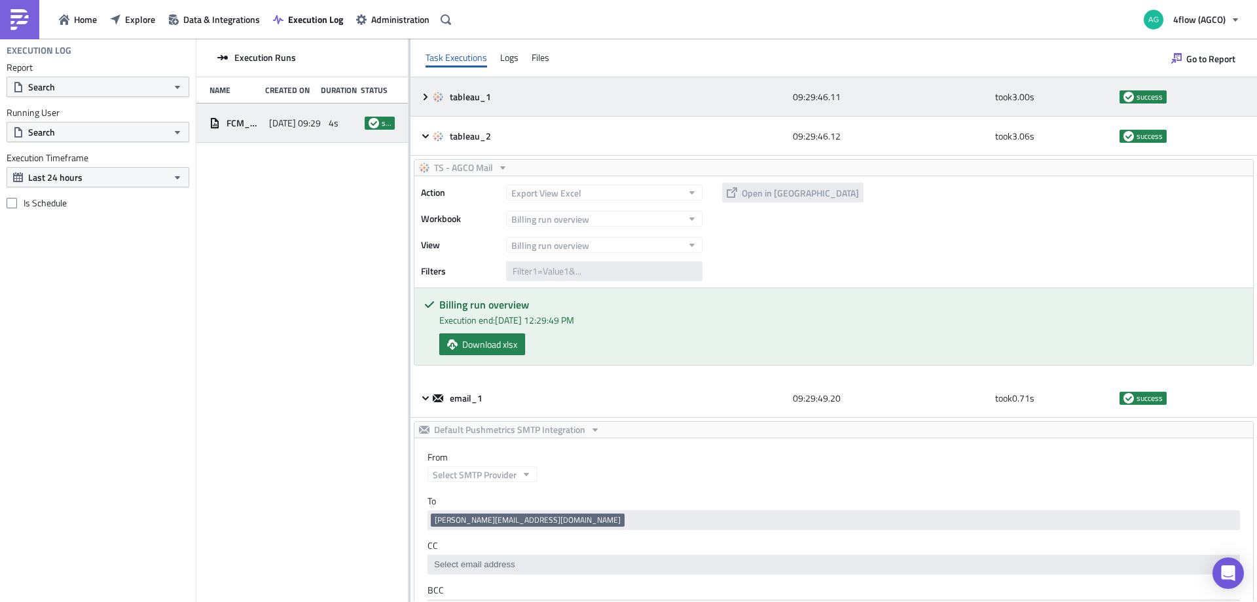
click at [426, 100] on icon at bounding box center [425, 97] width 10 height 10
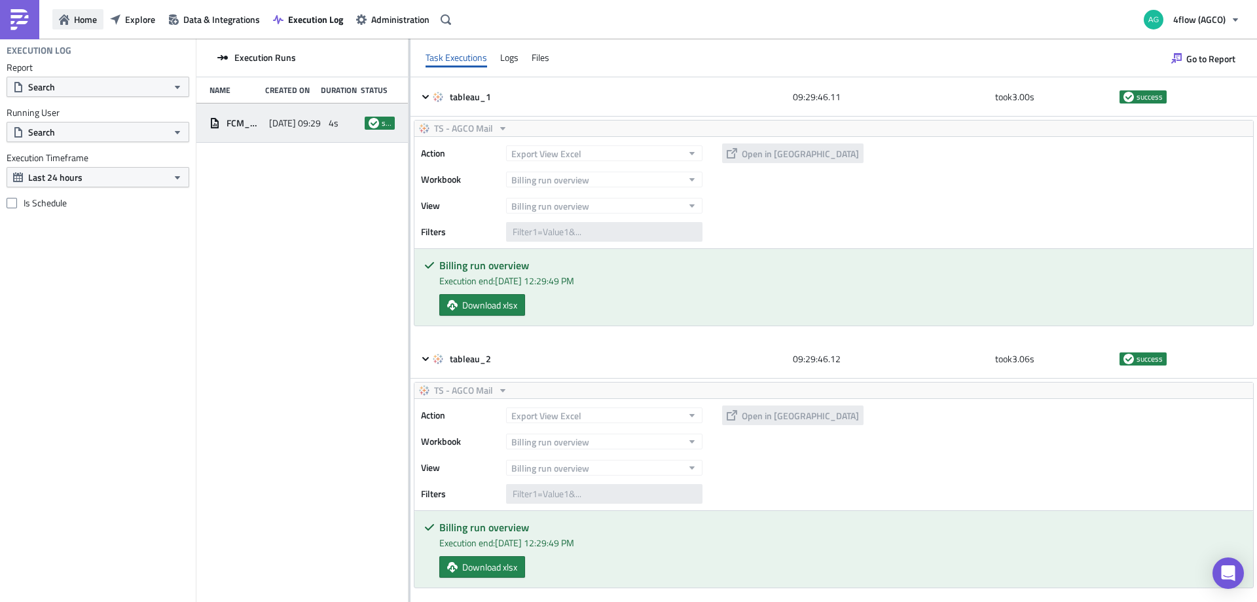
click at [77, 15] on span "Home" at bounding box center [85, 19] width 23 height 14
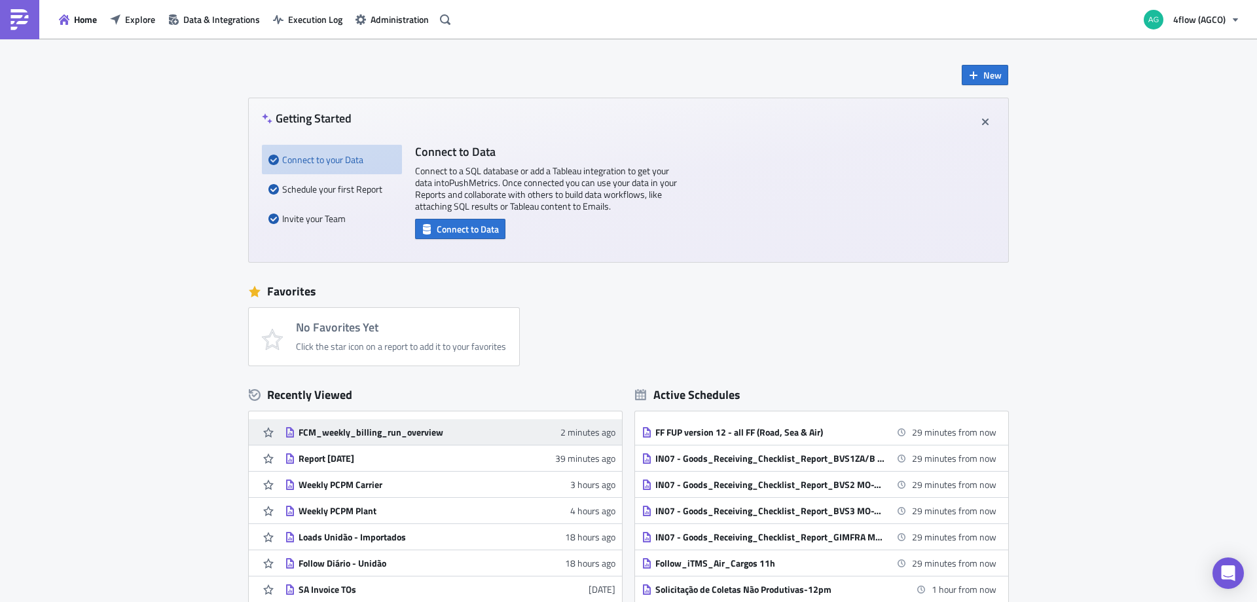
click at [351, 431] on div "FCM_weekly_billing_run_overview" at bounding box center [413, 432] width 229 height 12
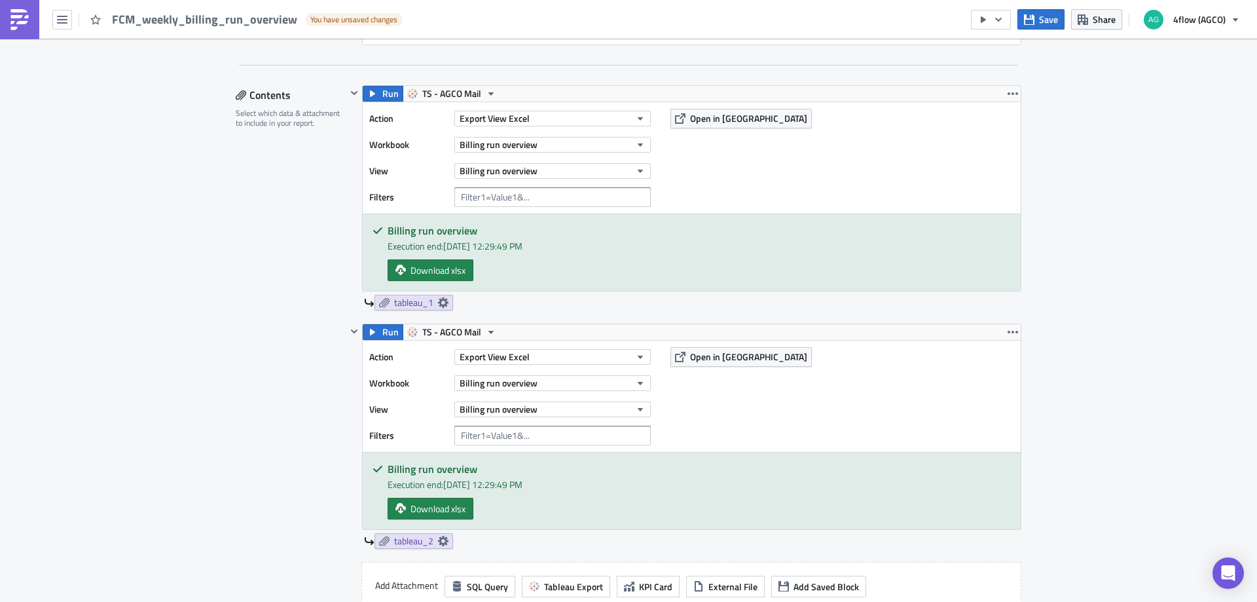
scroll to position [458, 0]
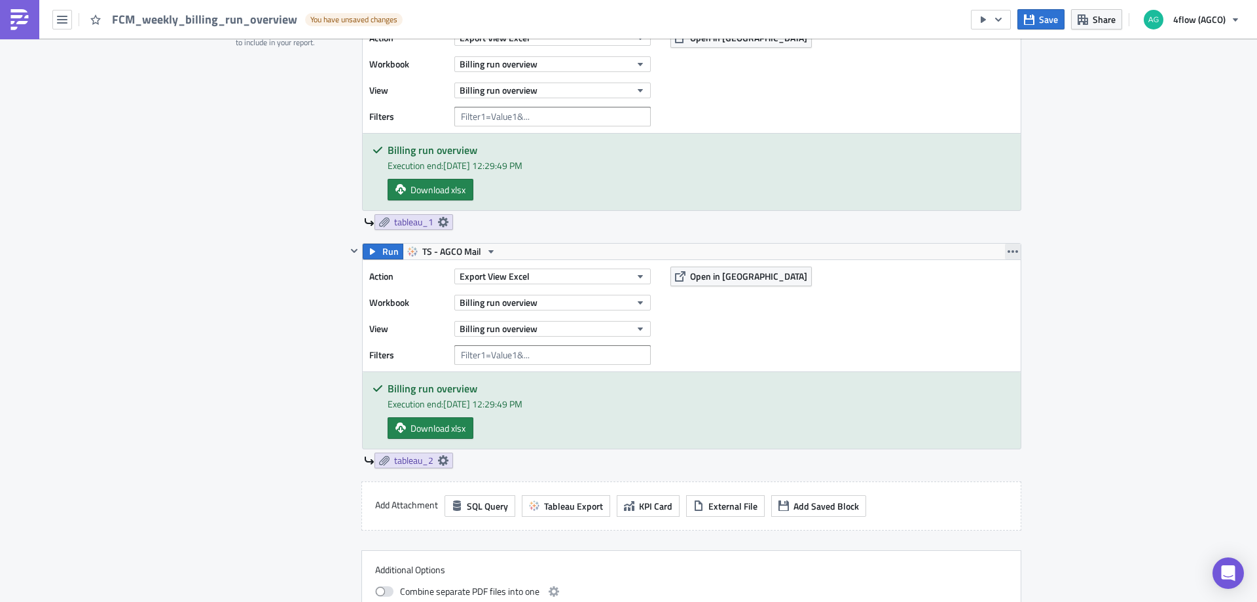
click at [1008, 249] on icon "button" at bounding box center [1013, 251] width 10 height 10
click at [992, 325] on div "Remove" at bounding box center [1015, 328] width 87 height 13
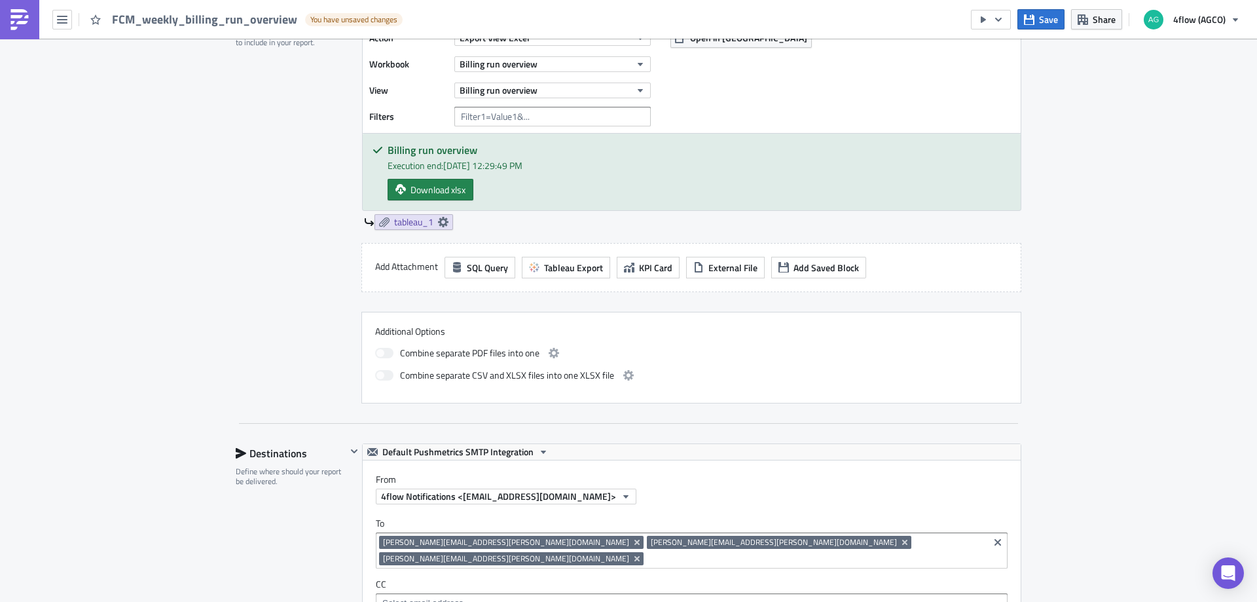
click at [276, 359] on div "Contents Select which data & attachment to include in your report." at bounding box center [291, 204] width 111 height 399
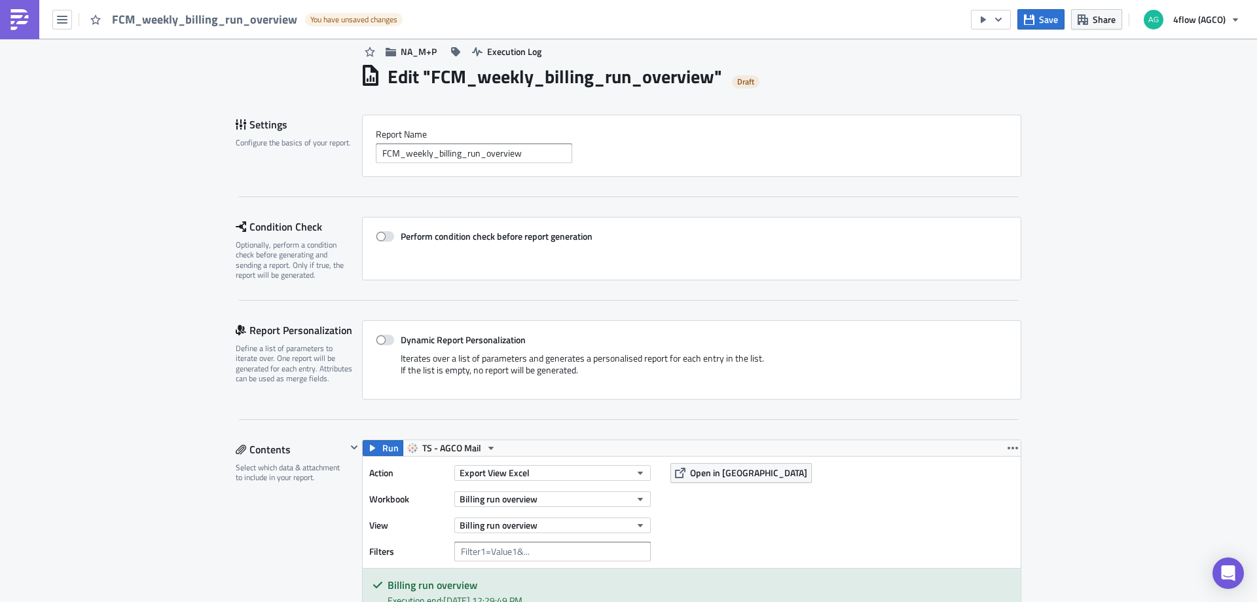
scroll to position [0, 0]
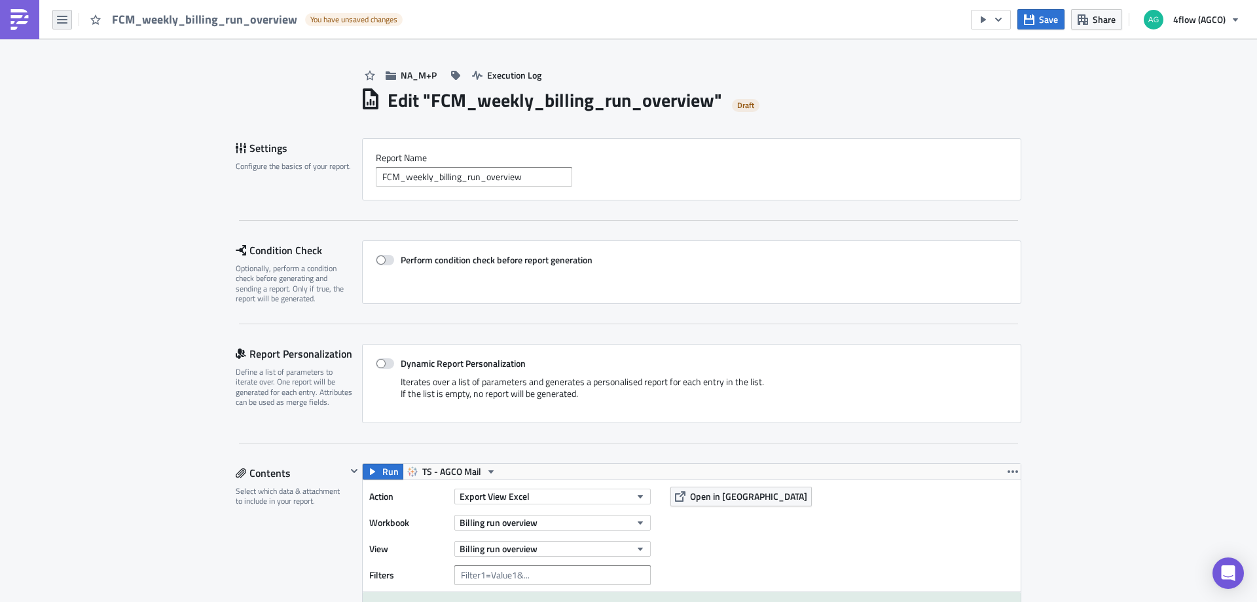
click at [60, 26] on button "button" at bounding box center [62, 20] width 20 height 20
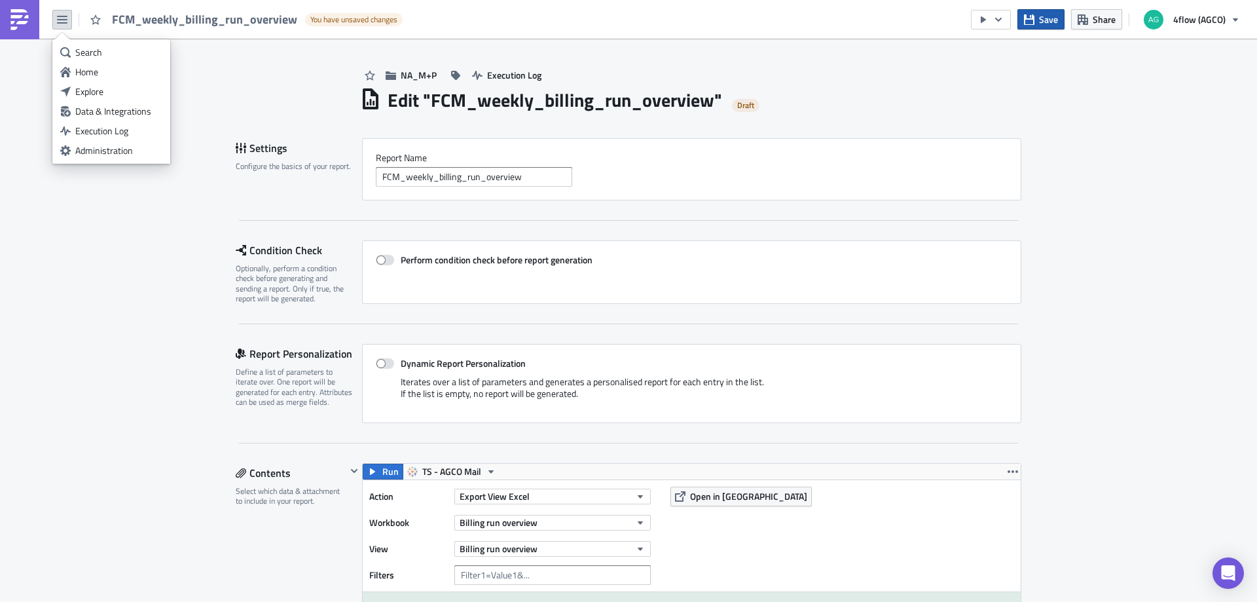
click at [1045, 21] on span "Save" at bounding box center [1048, 19] width 19 height 14
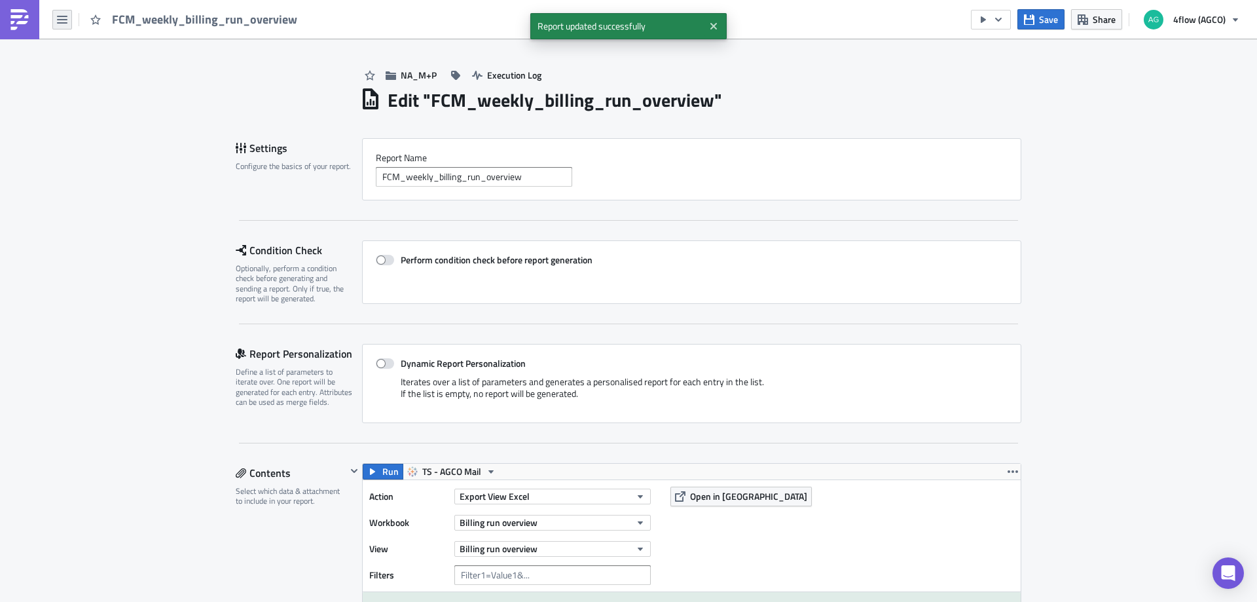
click at [65, 26] on button "button" at bounding box center [62, 20] width 20 height 20
click at [88, 71] on div "Home" at bounding box center [118, 71] width 87 height 13
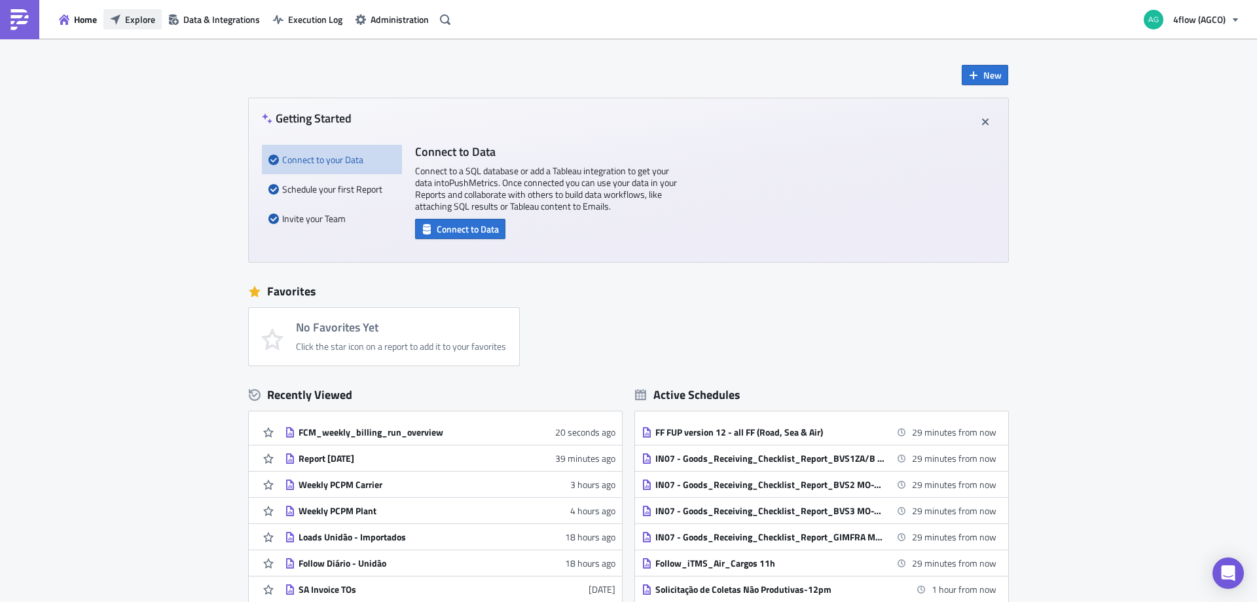
click at [135, 22] on span "Explore" at bounding box center [140, 19] width 30 height 14
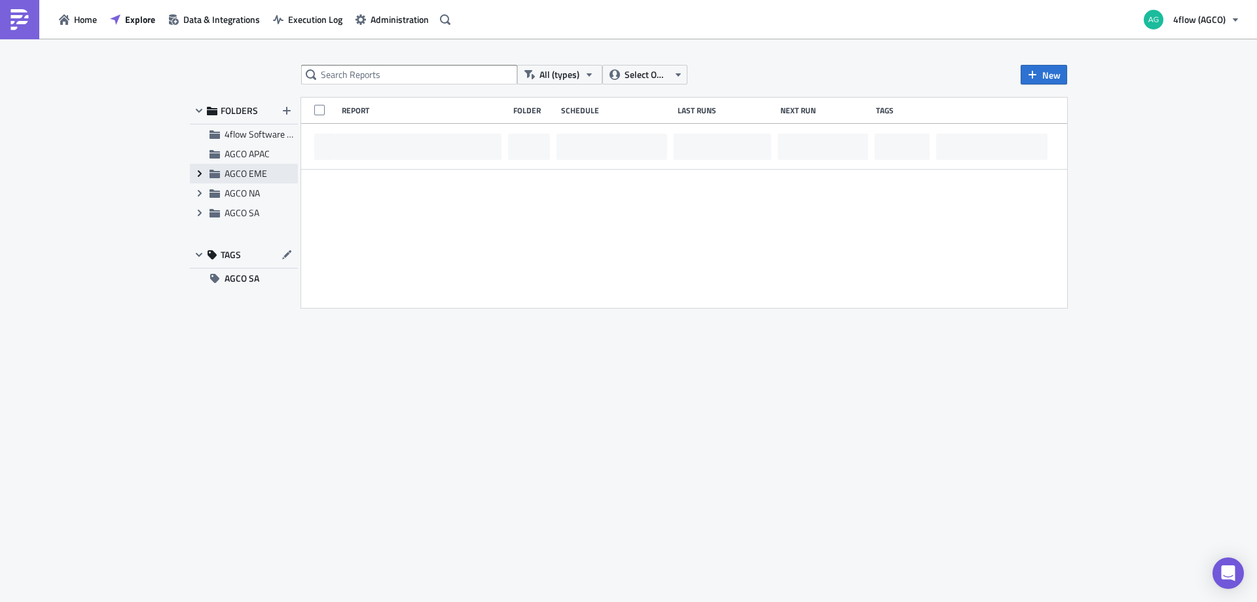
click at [194, 171] on icon "Expand group" at bounding box center [199, 173] width 10 height 10
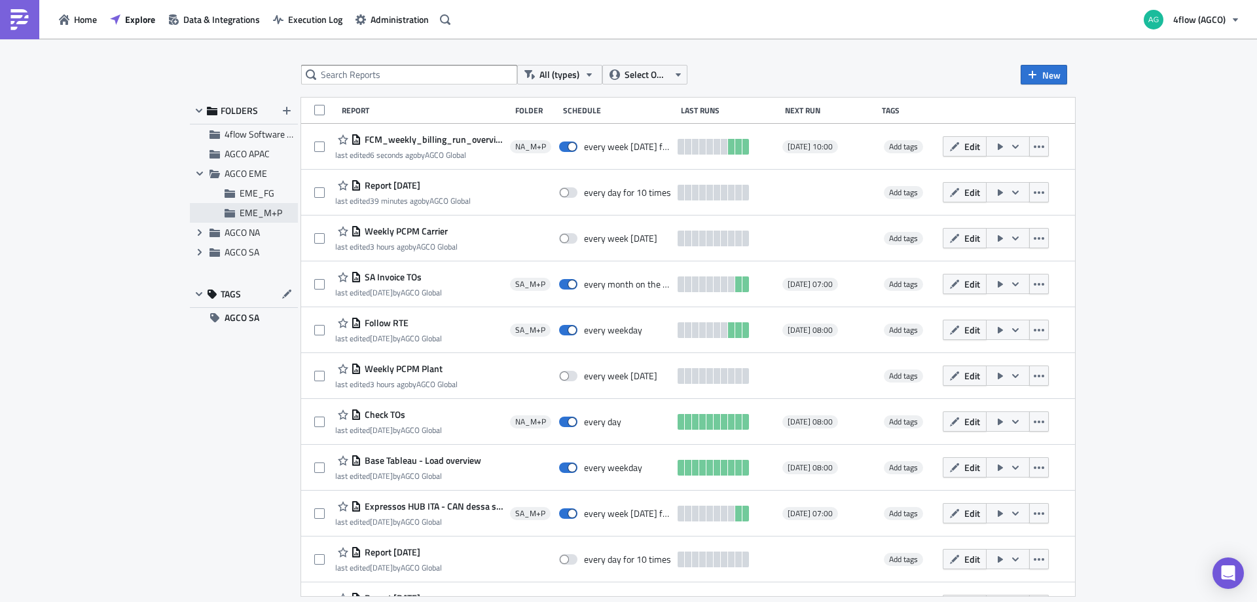
click at [239, 215] on div "EME_M+P" at bounding box center [244, 213] width 108 height 20
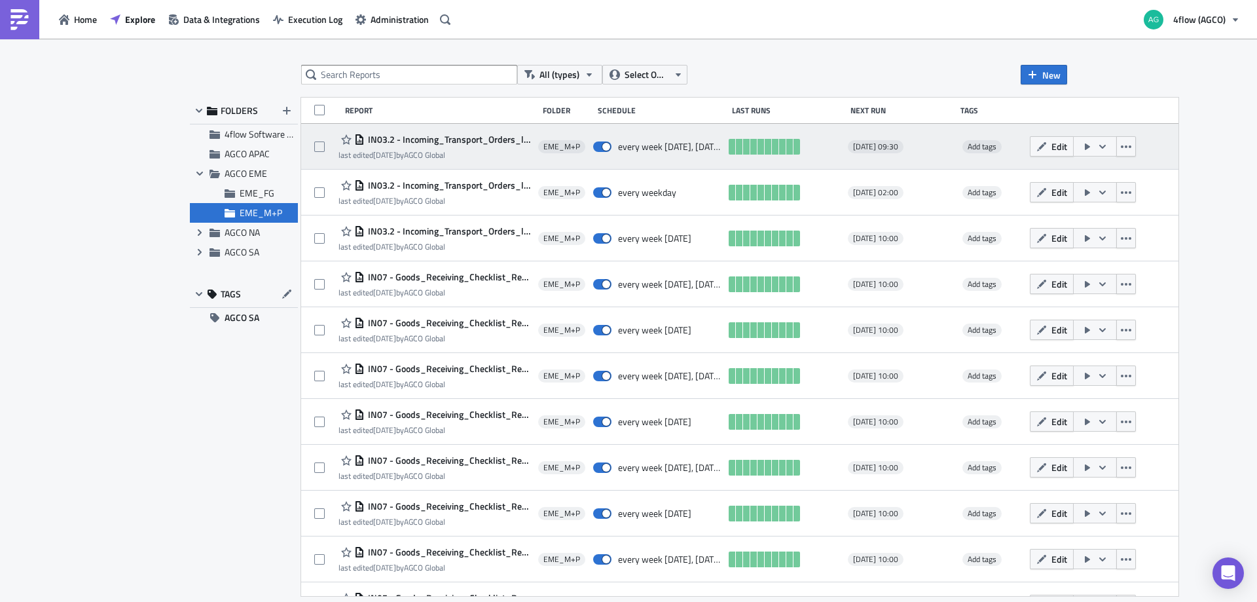
click at [424, 138] on span "IN03.2 - Incoming_Transport_Orders_light_as_table_Report_CSV_BVS/GIMA, Daily (M…" at bounding box center [448, 140] width 167 height 12
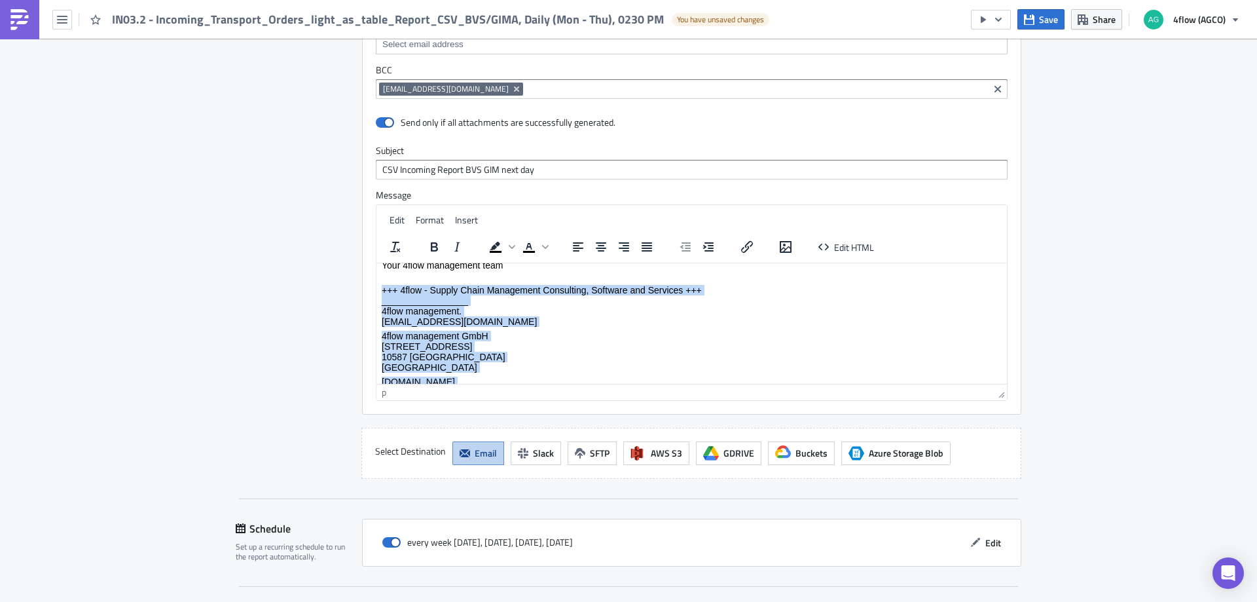
scroll to position [85, 0]
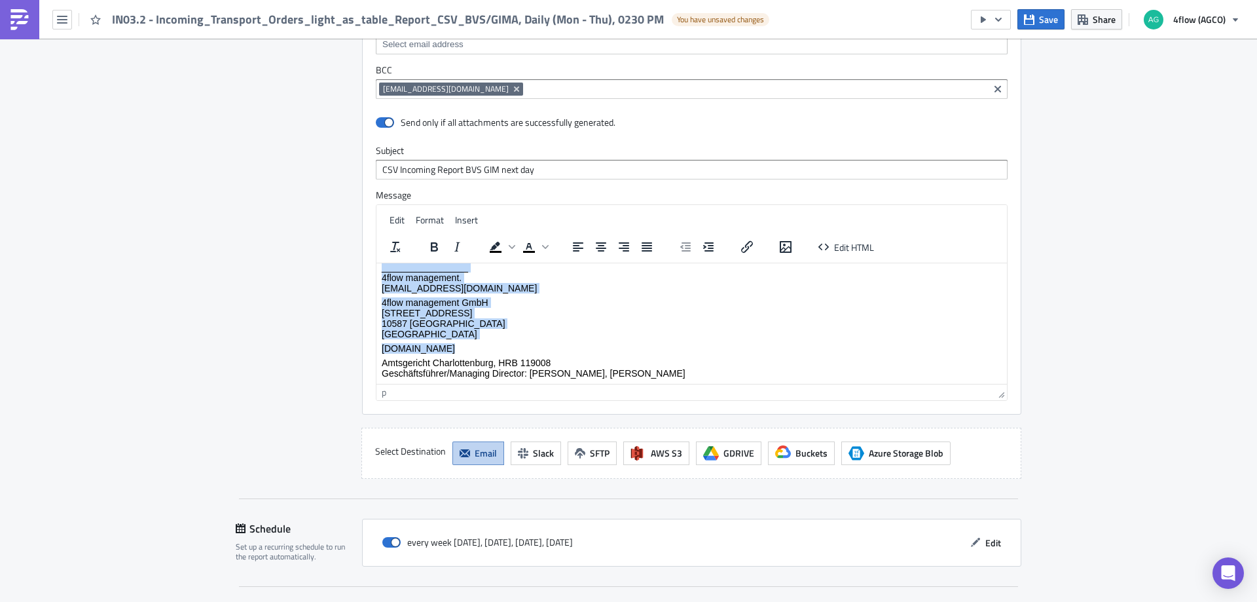
drag, startPoint x: 383, startPoint y: 341, endPoint x: 712, endPoint y: 350, distance: 329.4
click at [712, 350] on body "Dear all, please find attached the incoming shipments report for AGCO Beauvais …" at bounding box center [692, 280] width 620 height 195
click at [276, 411] on div "Destinations Define where should your report be delivered." at bounding box center [291, 189] width 111 height 577
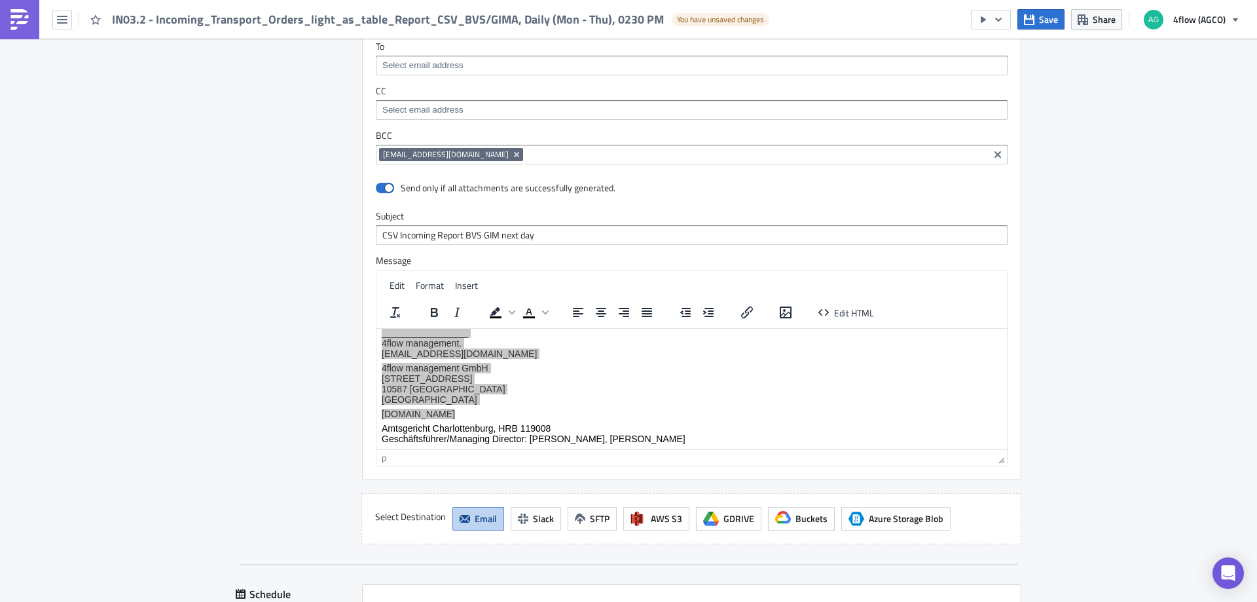
scroll to position [1048, 0]
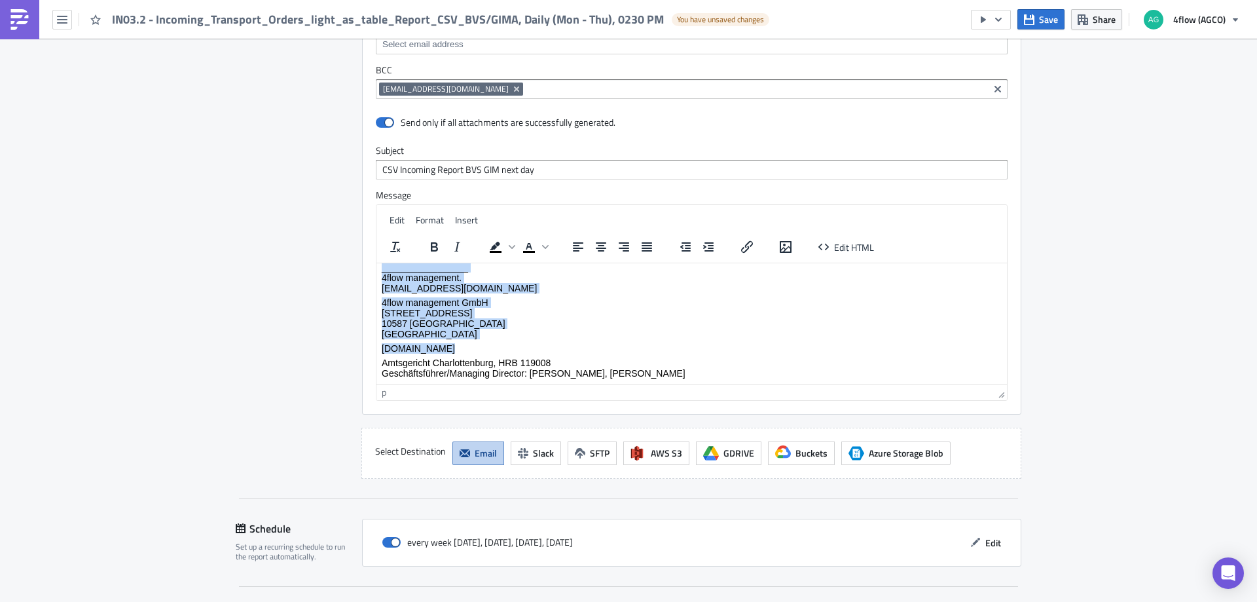
click at [564, 339] on body "Dear all, please find attached the incoming shipments report for AGCO Beauvais …" at bounding box center [692, 280] width 620 height 195
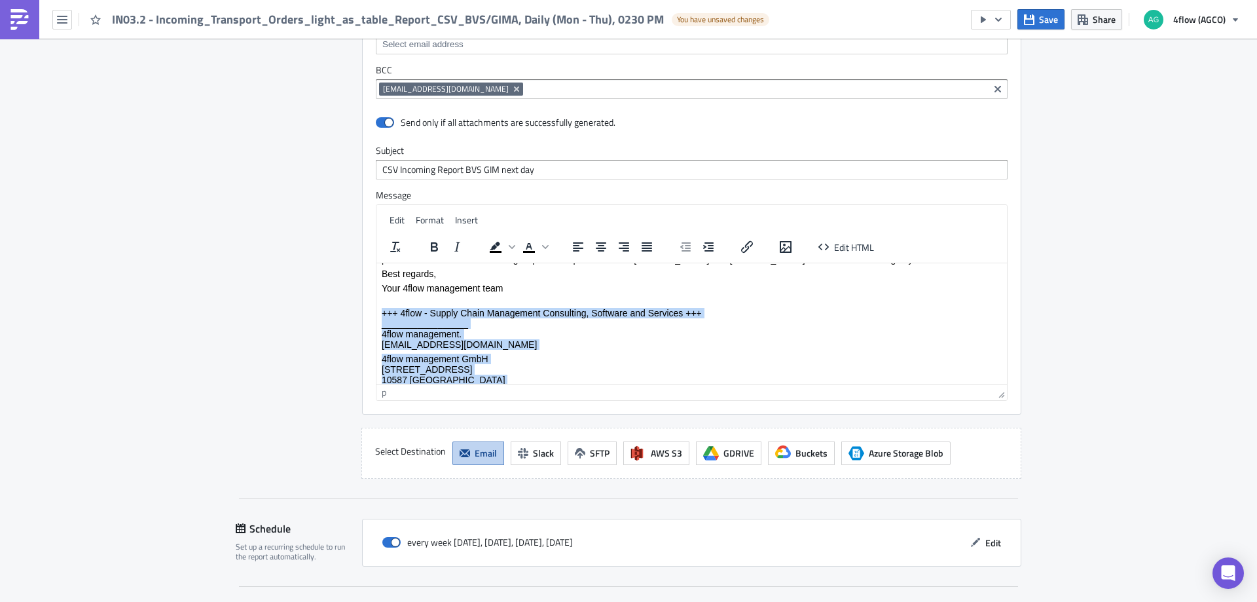
scroll to position [85, 0]
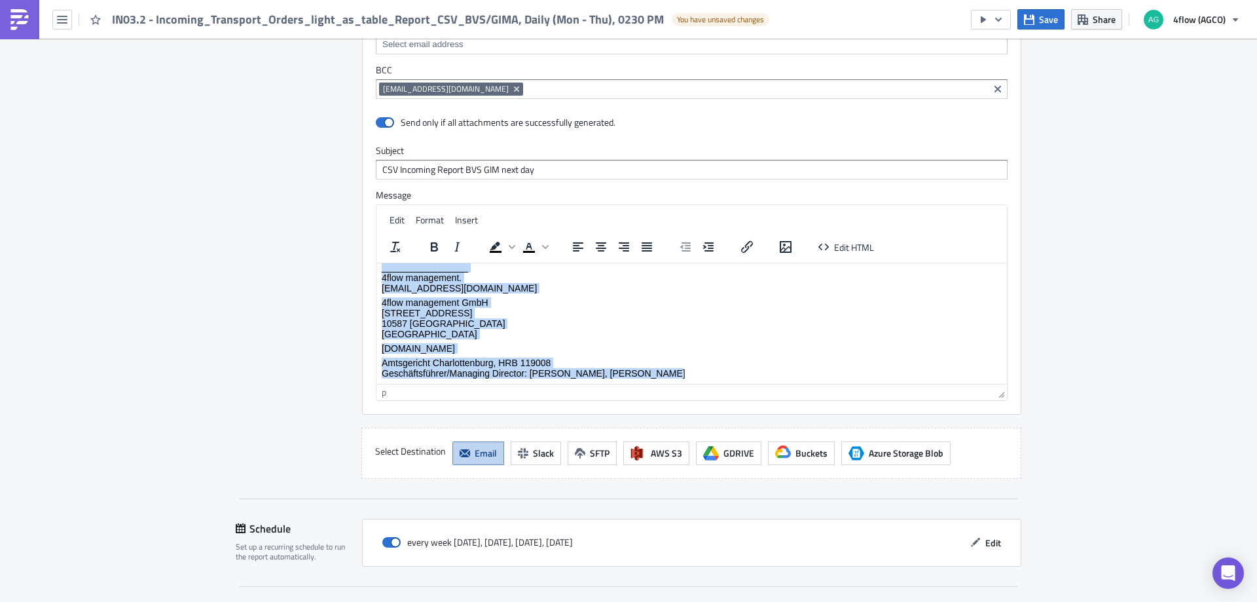
drag, startPoint x: 387, startPoint y: 340, endPoint x: 676, endPoint y: 372, distance: 290.5
click at [676, 372] on body "Dear all, please find attached the incoming shipments report for AGCO Beauvais …" at bounding box center [692, 280] width 620 height 195
copy body "+++ 4flow - Supply Chain Management Consulting, Software and Services +++ _____…"
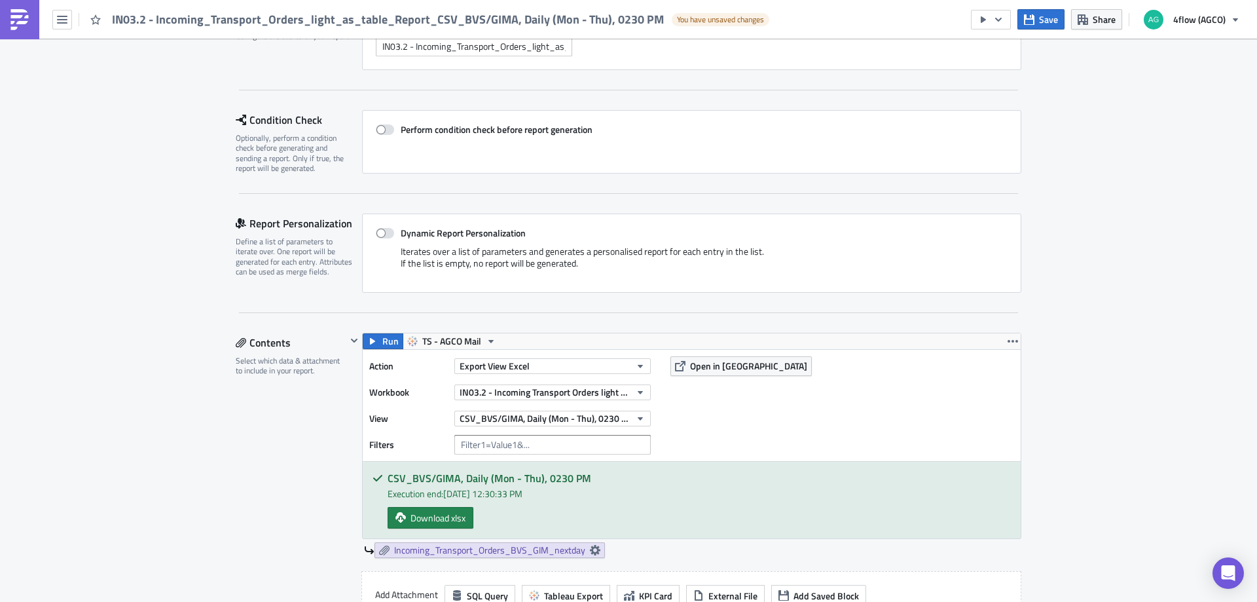
scroll to position [0, 0]
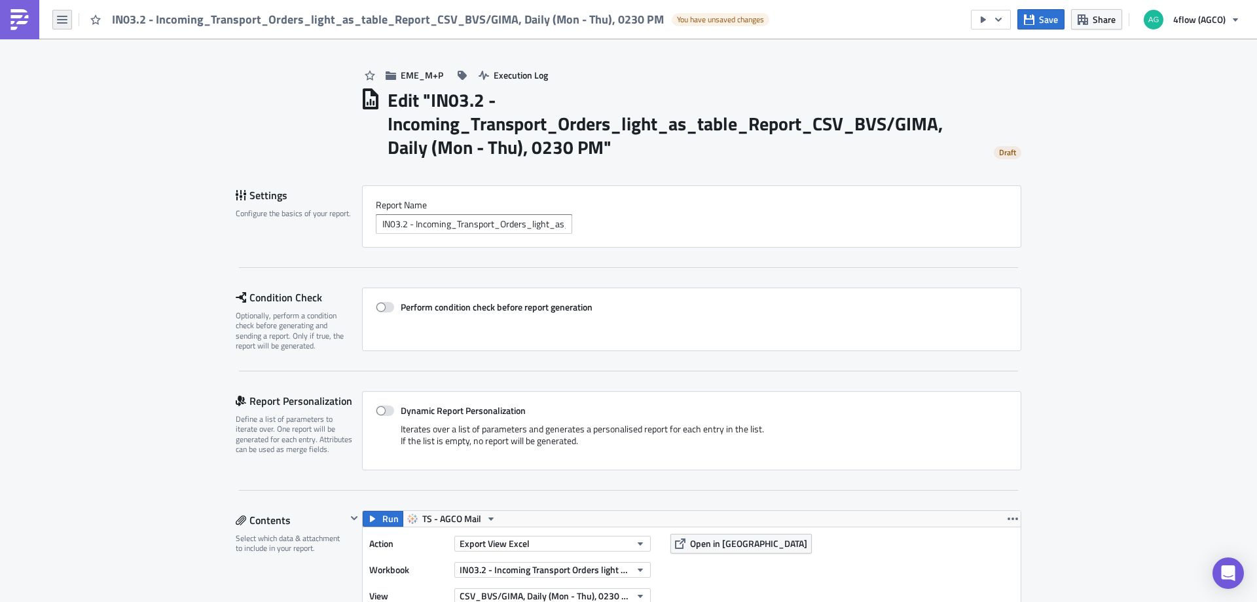
click at [59, 27] on button "button" at bounding box center [62, 20] width 20 height 20
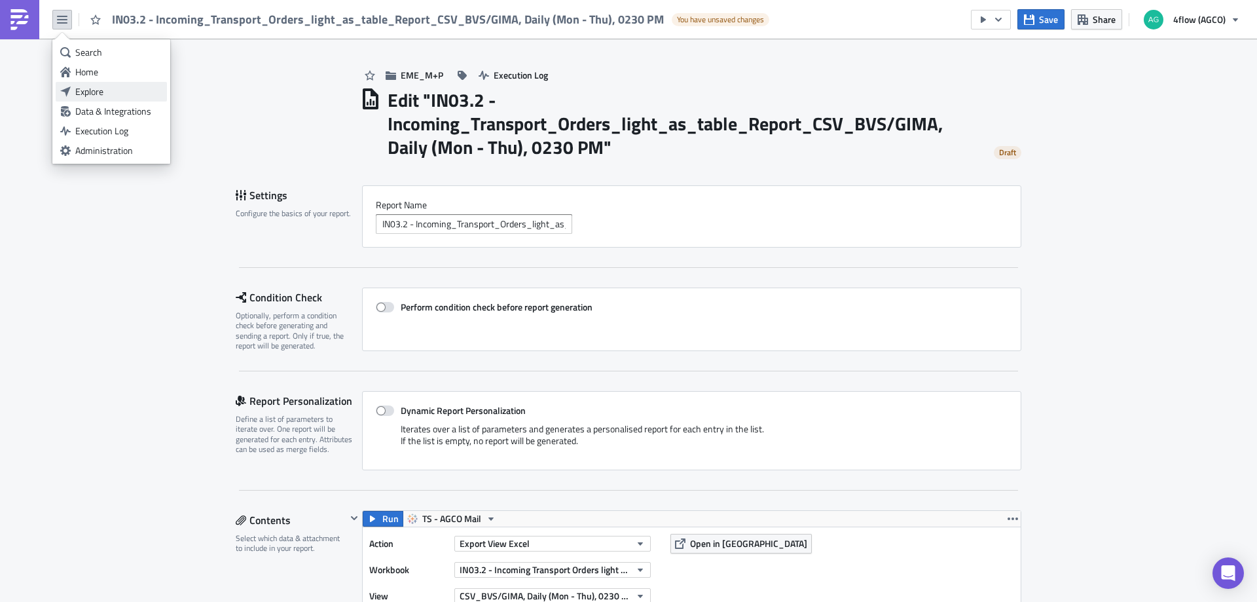
click at [85, 88] on div "Explore" at bounding box center [118, 91] width 87 height 13
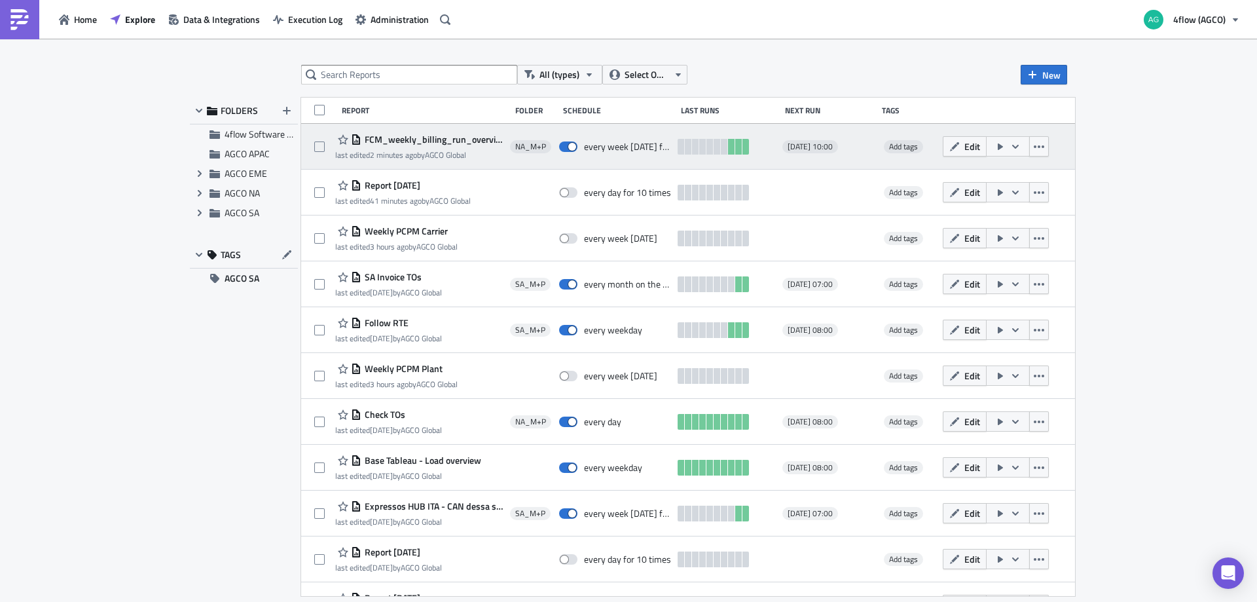
click at [403, 137] on span "FCM_weekly_billing_run_overview" at bounding box center [432, 140] width 142 height 12
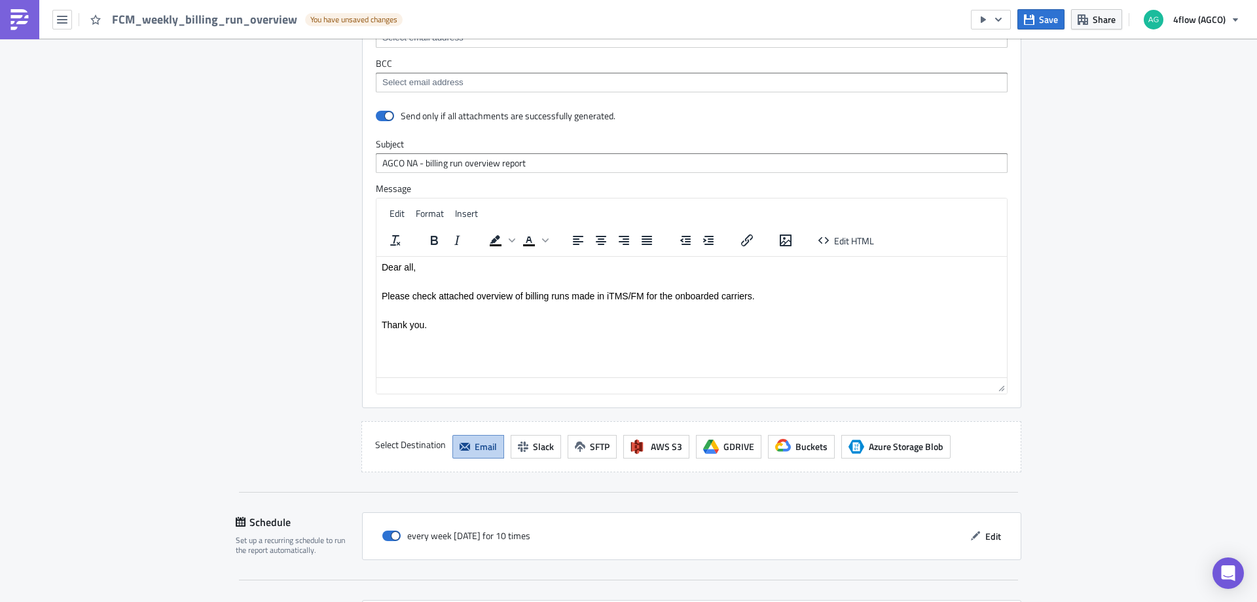
scroll to position [1048, 0]
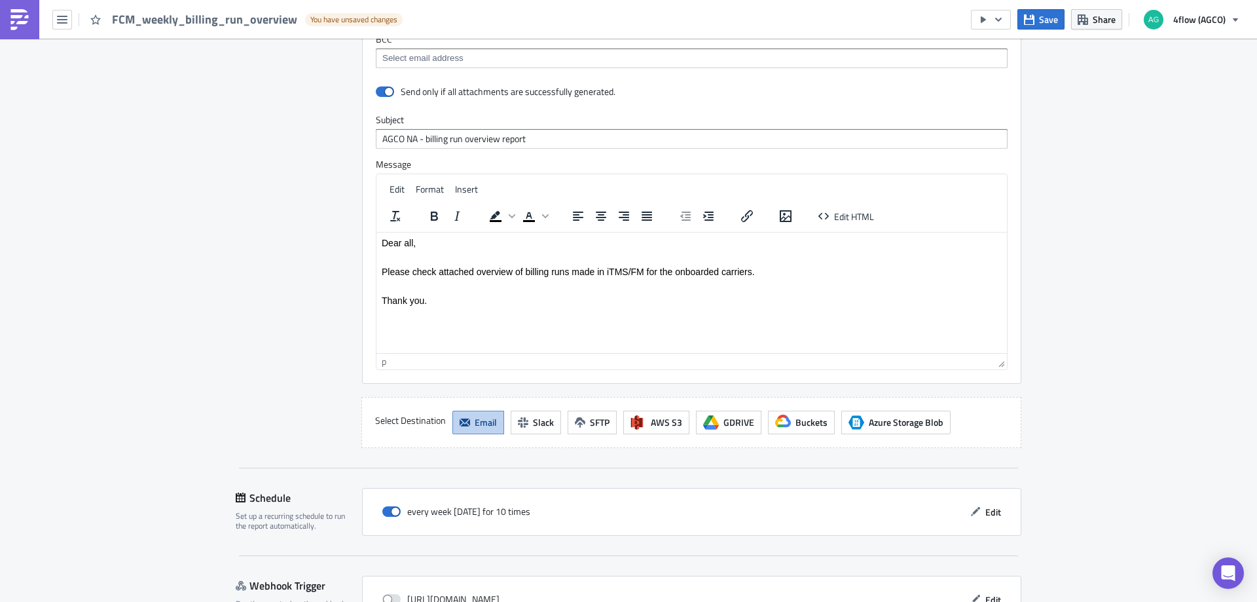
click at [445, 310] on html "Dear all, Please check attached overview of billing runs made in iTMS/FM for th…" at bounding box center [691, 271] width 631 height 79
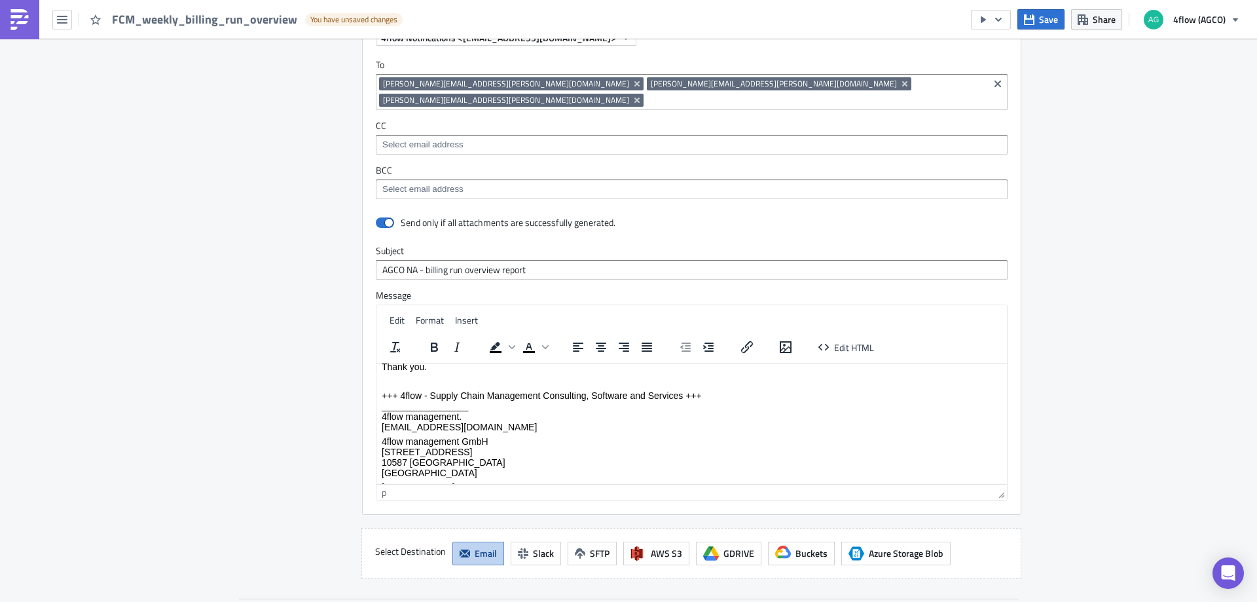
scroll to position [0, 0]
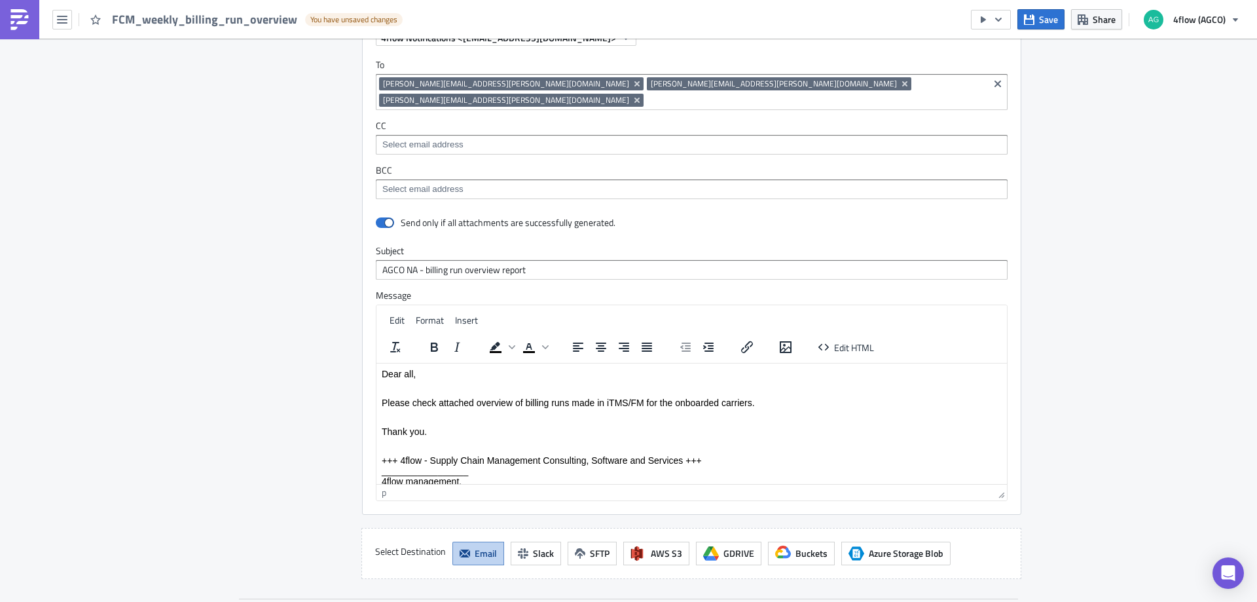
click at [454, 435] on p "Thank you." at bounding box center [692, 431] width 620 height 10
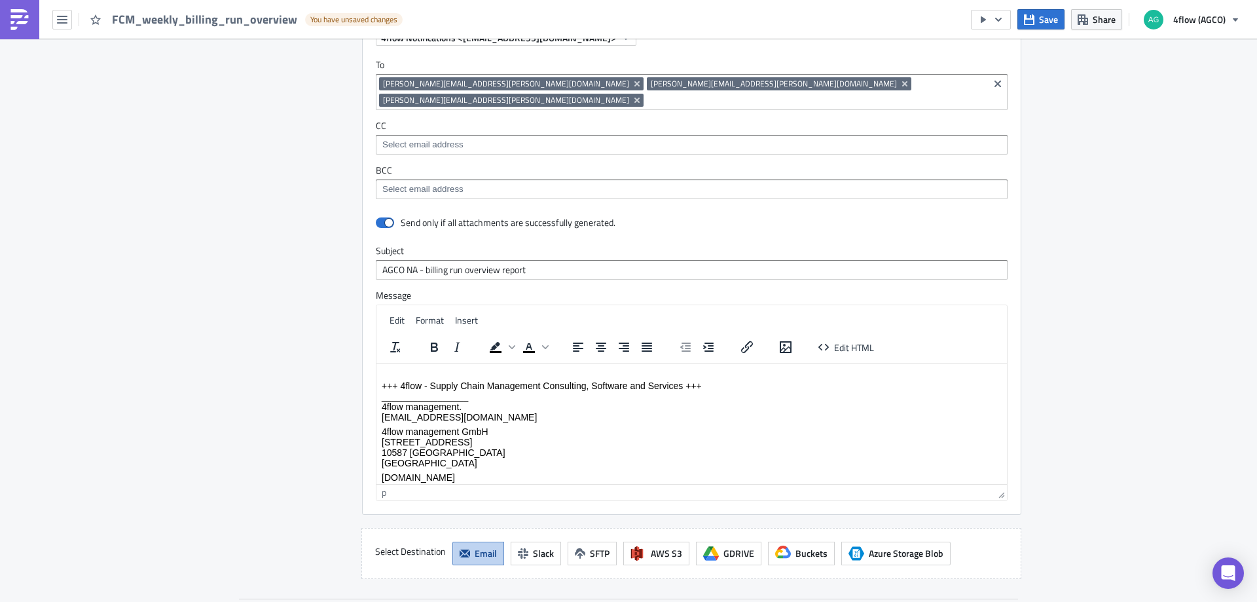
scroll to position [105, 0]
click at [407, 414] on p "+++ 4flow - Supply Chain Management Consulting, Software and Services +++ _____…" at bounding box center [692, 399] width 620 height 42
click at [473, 412] on link "freightcost_agco_na@4flow.com" at bounding box center [459, 414] width 155 height 10
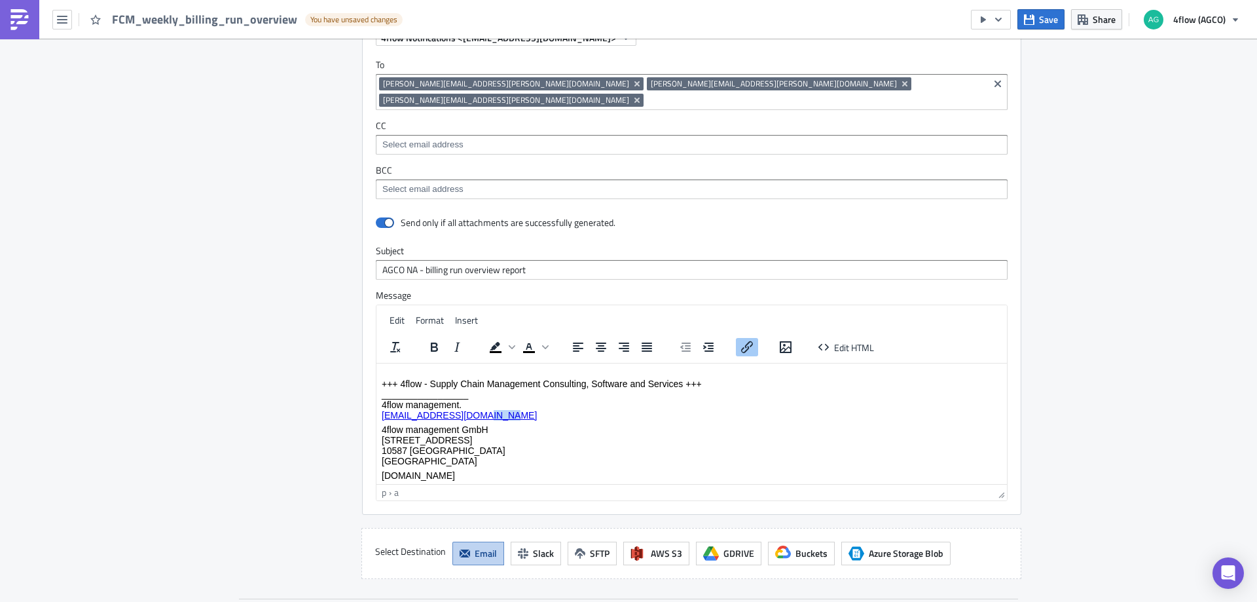
click at [473, 412] on link "freightcost_agco_na@4flow.com" at bounding box center [459, 414] width 155 height 10
click at [746, 339] on icon "Insert/edit link" at bounding box center [747, 347] width 16 height 16
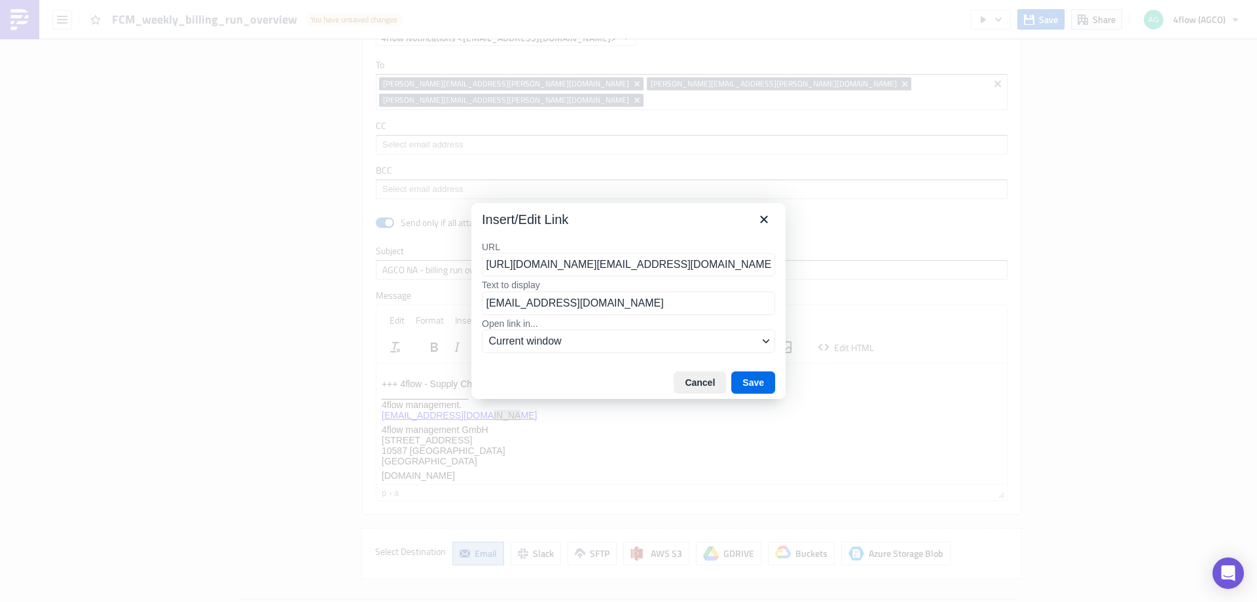
scroll to position [0, 253]
click at [702, 378] on button "Cancel" at bounding box center [700, 382] width 52 height 22
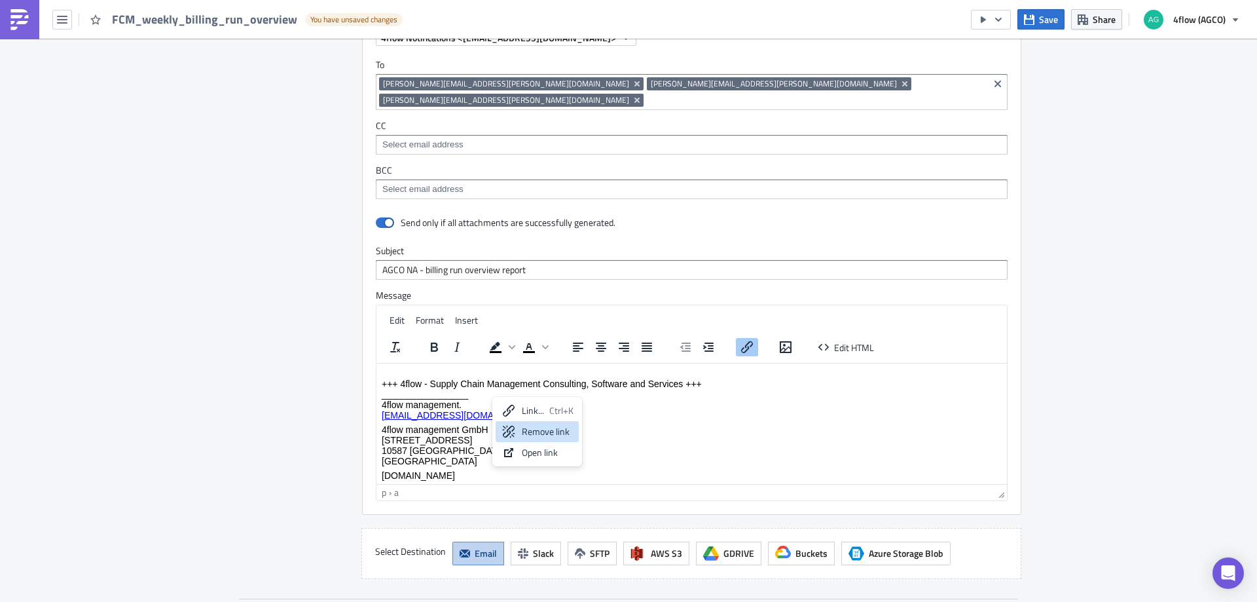
click at [555, 428] on div "Remove link" at bounding box center [548, 432] width 52 height 16
click at [540, 430] on p "4flow management GmbH Hallerstrasse 1 10587 Berlin Germany" at bounding box center [692, 445] width 620 height 42
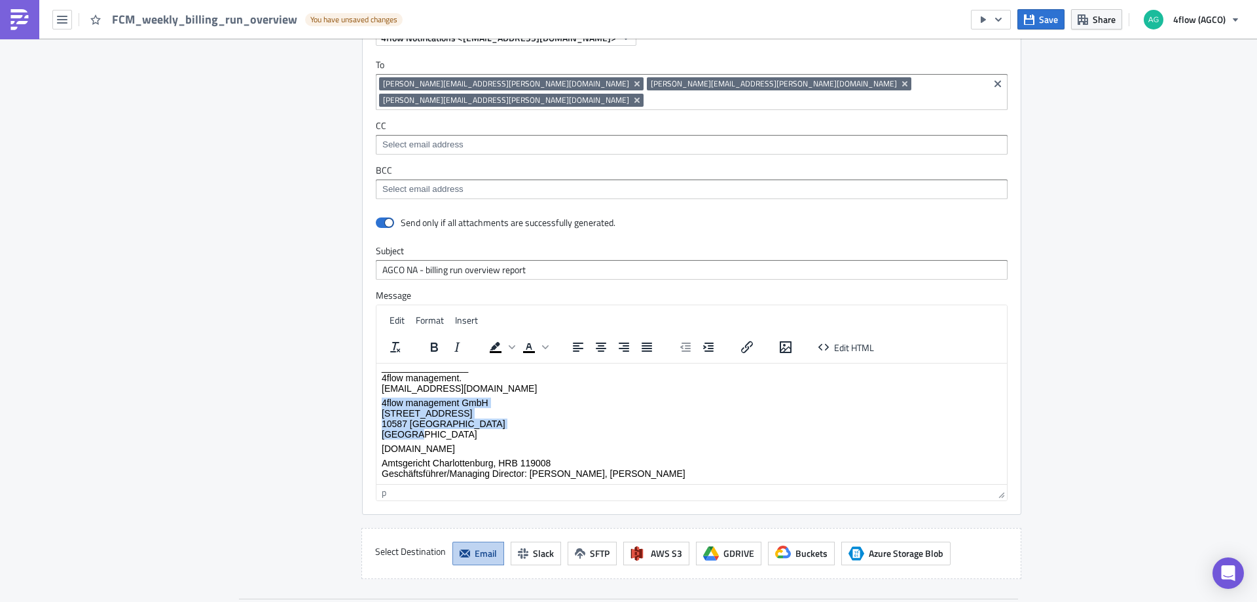
drag, startPoint x: 382, startPoint y: 398, endPoint x: 447, endPoint y: 434, distance: 73.6
click at [447, 434] on p "4flow management GmbH Hallerstrasse 1 10587 Berlin Germany" at bounding box center [692, 418] width 620 height 42
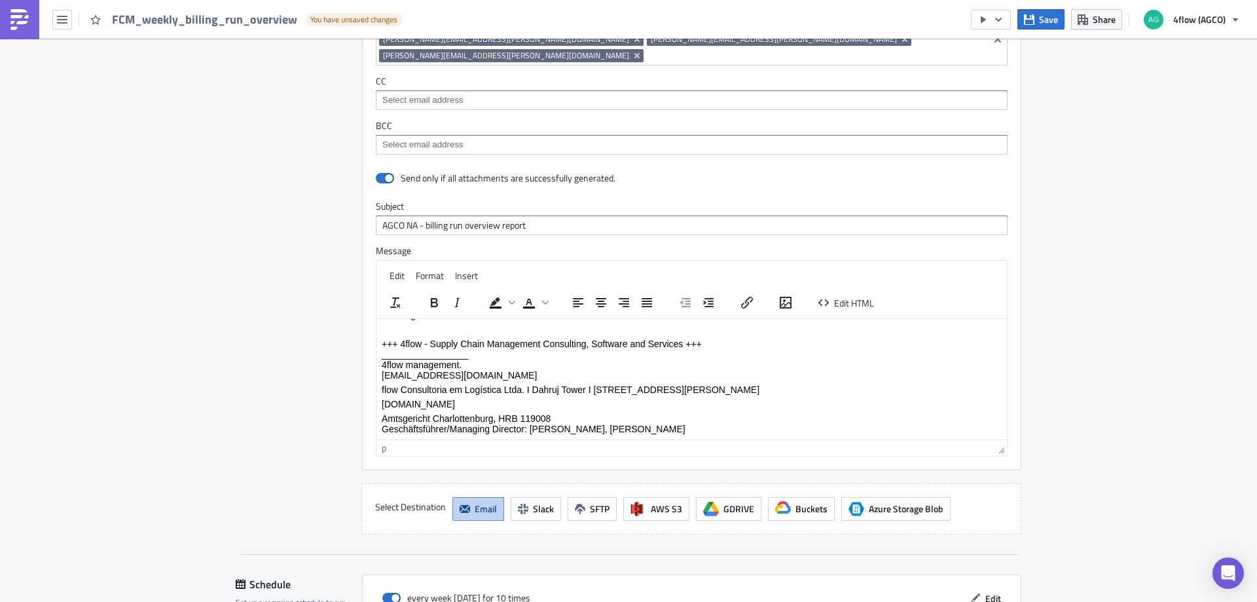
scroll to position [982, 0]
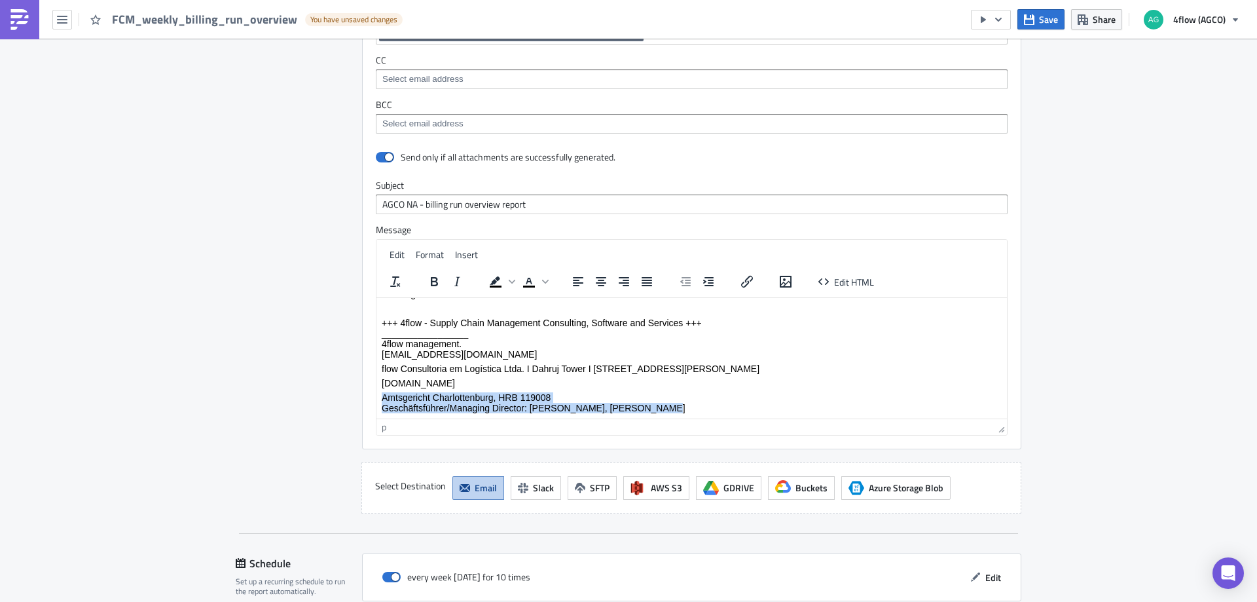
drag, startPoint x: 384, startPoint y: 395, endPoint x: 663, endPoint y: 416, distance: 279.7
click at [663, 416] on html "Dear all, Please check attached overview of billing runs made in iTMS/FM for th…" at bounding box center [691, 306] width 631 height 221
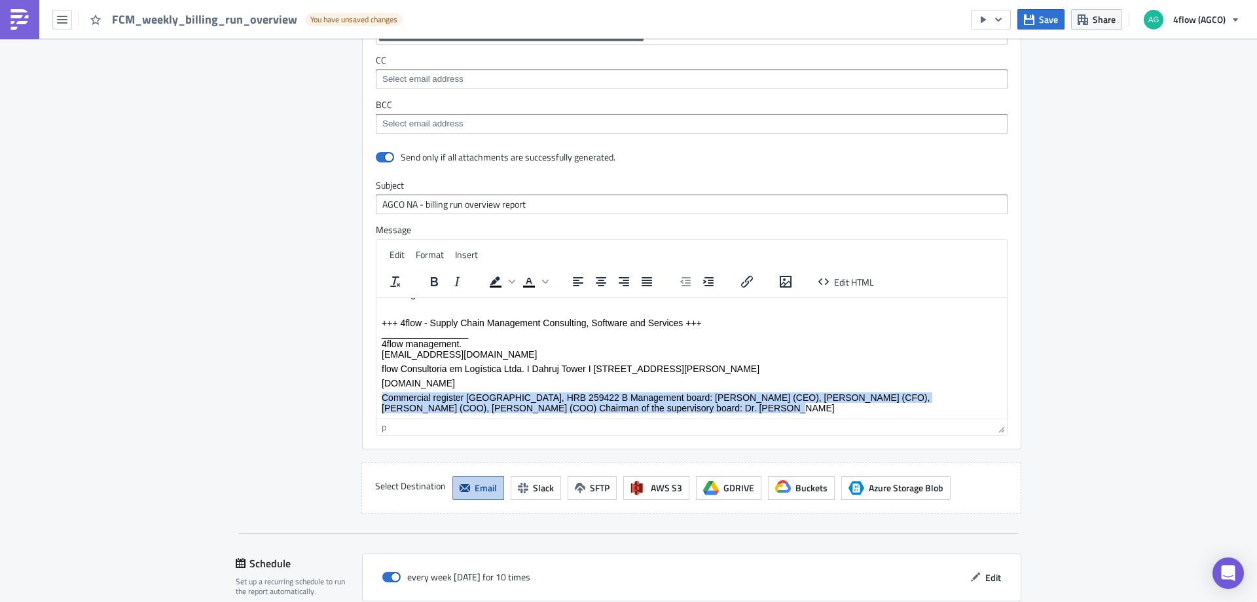
drag, startPoint x: 382, startPoint y: 395, endPoint x: 678, endPoint y: 404, distance: 296.1
click at [678, 404] on p "Commercial register Charlottenburg, HRB 259422 B Management board: Kai Althoff …" at bounding box center [692, 402] width 620 height 21
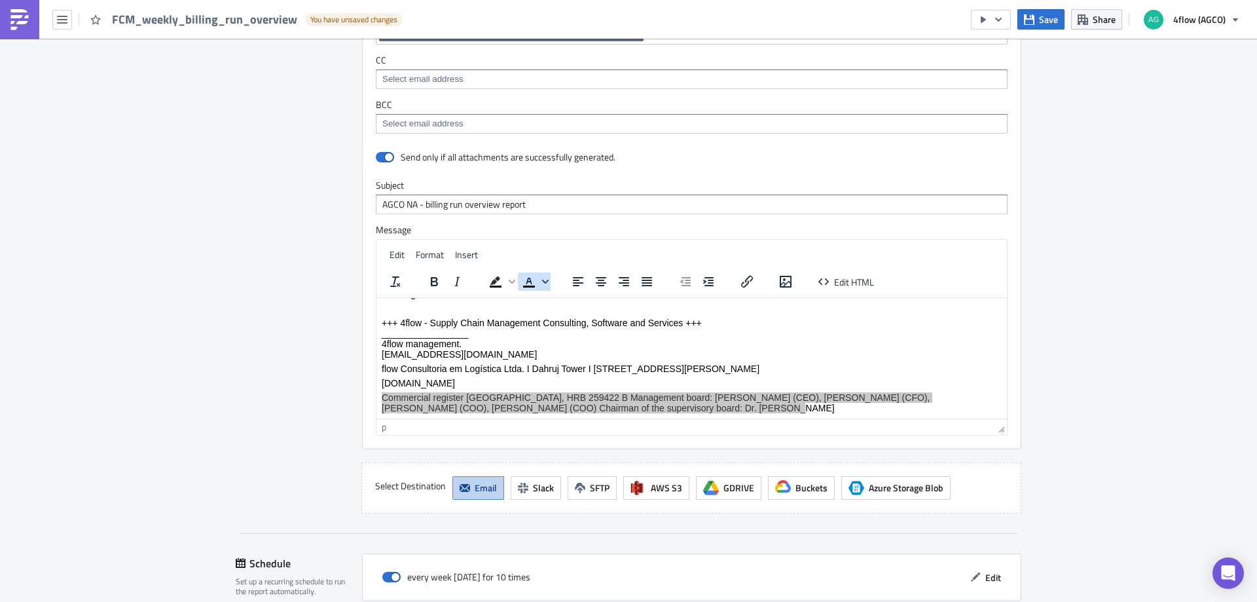
click at [541, 272] on span "Text color" at bounding box center [545, 281] width 10 height 18
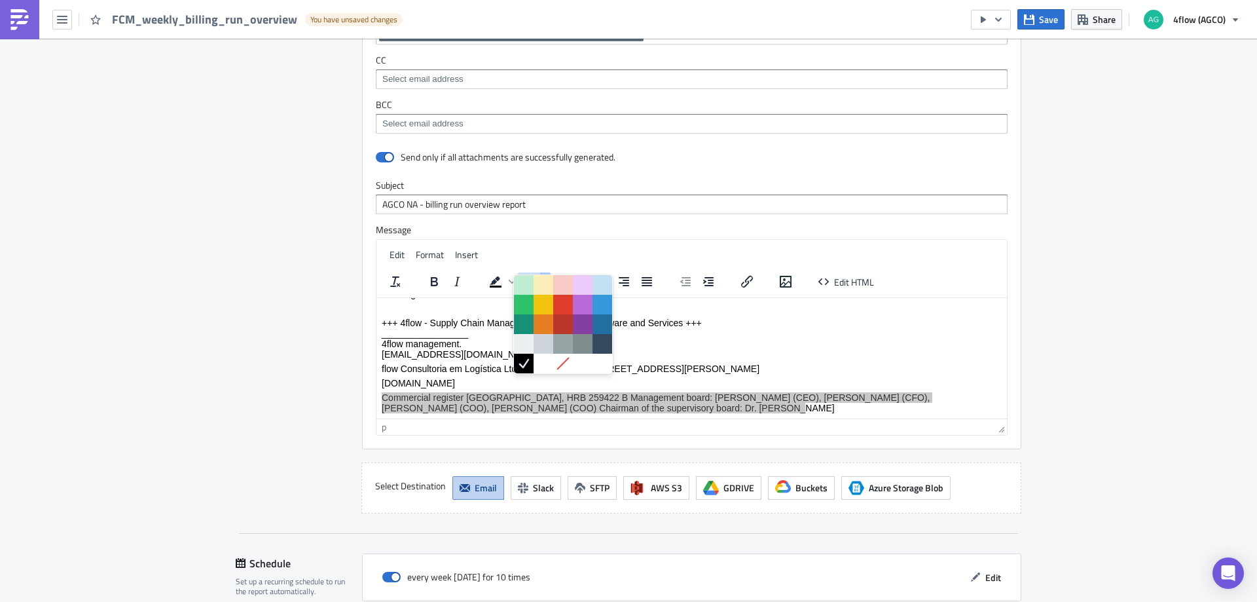
click at [541, 272] on span "Text color" at bounding box center [545, 281] width 10 height 18
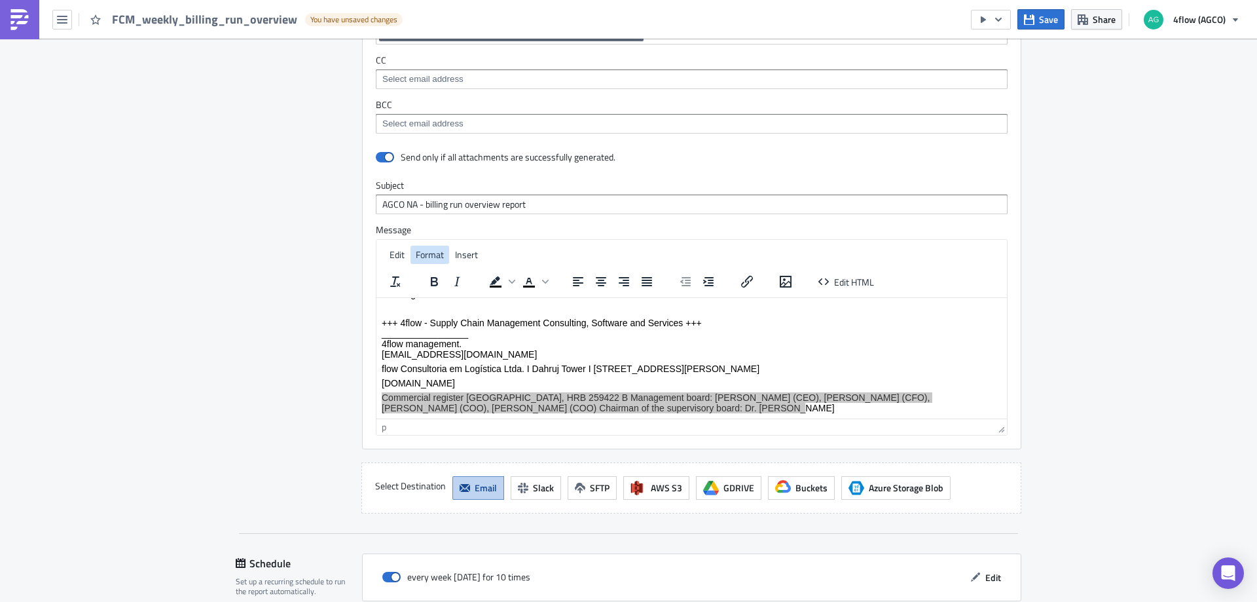
click at [427, 247] on span "Format" at bounding box center [430, 254] width 28 height 14
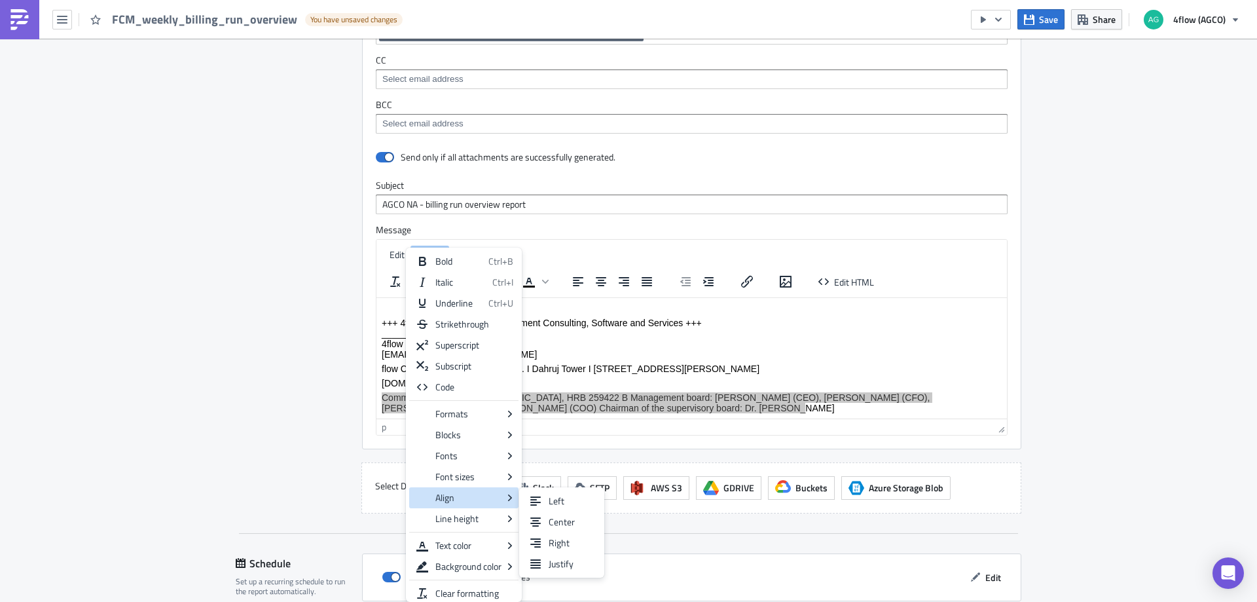
scroll to position [5, 0]
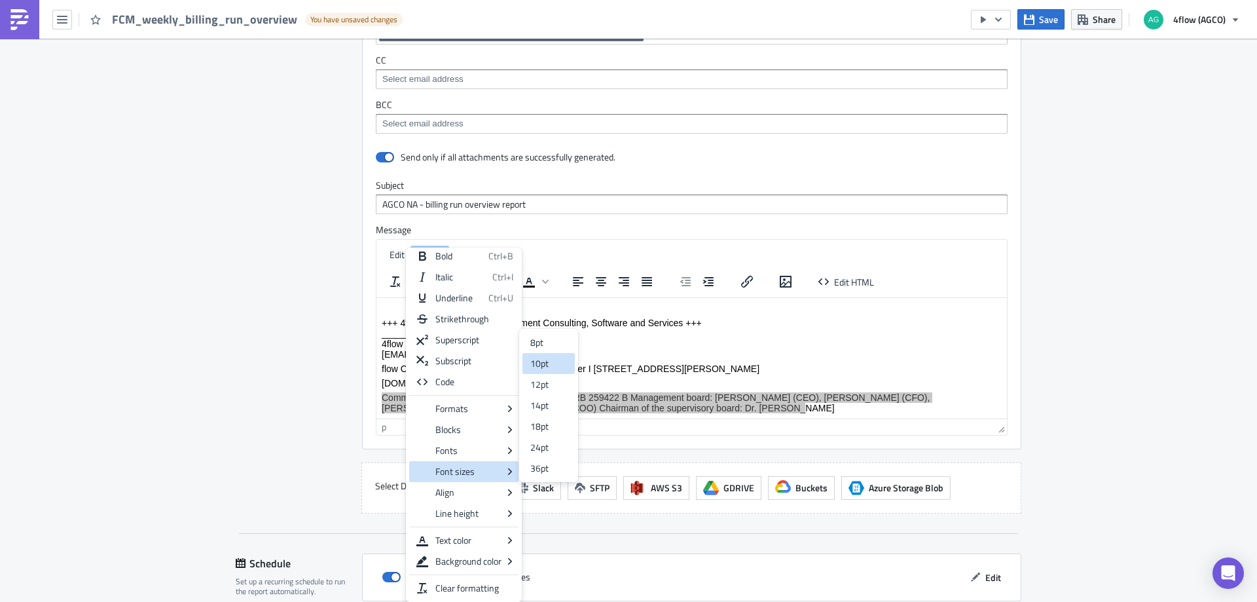
click at [549, 363] on div "10pt" at bounding box center [548, 363] width 52 height 21
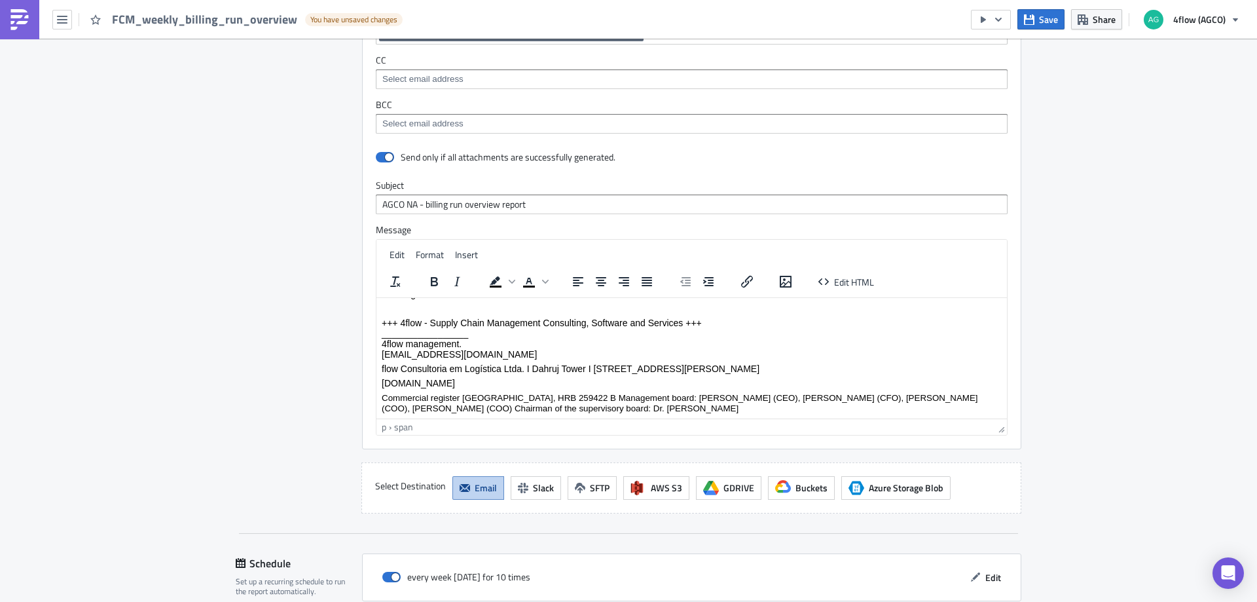
click at [637, 408] on p "Commercial register Charlottenburg, HRB 259422 B Management board: Kai Althoff …" at bounding box center [692, 402] width 620 height 21
click at [596, 377] on p "www.4flow.com" at bounding box center [692, 382] width 620 height 10
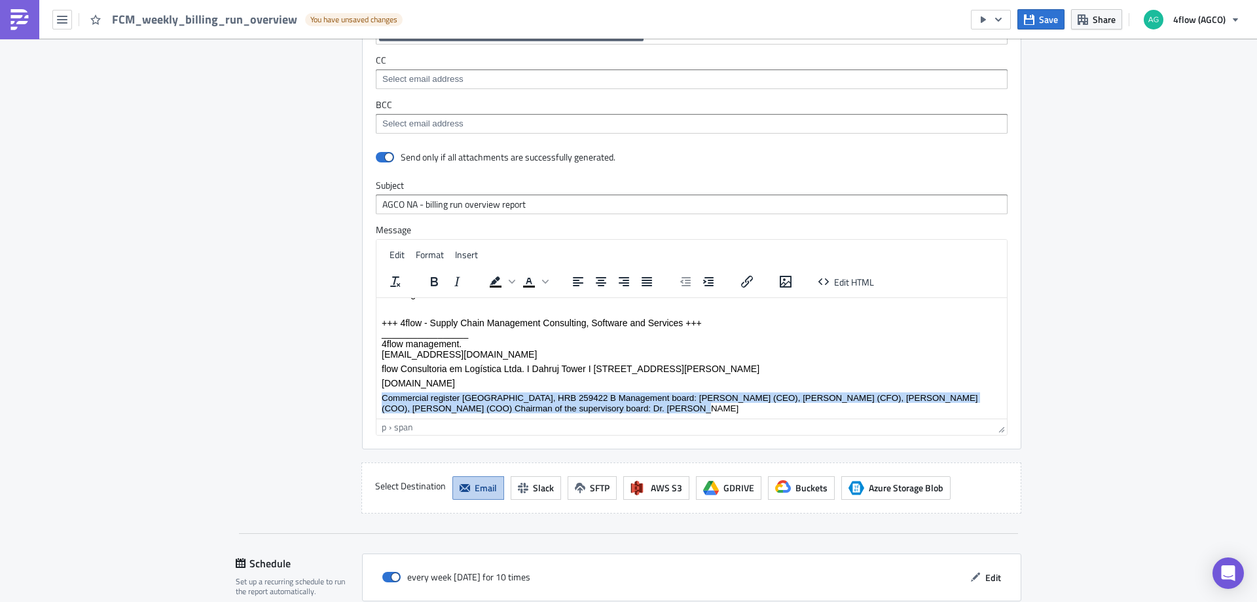
drag, startPoint x: 382, startPoint y: 396, endPoint x: 612, endPoint y: 411, distance: 231.0
click at [612, 411] on p "Commercial register Charlottenburg, HRB 259422 B Management board: Kai Althoff …" at bounding box center [692, 402] width 620 height 21
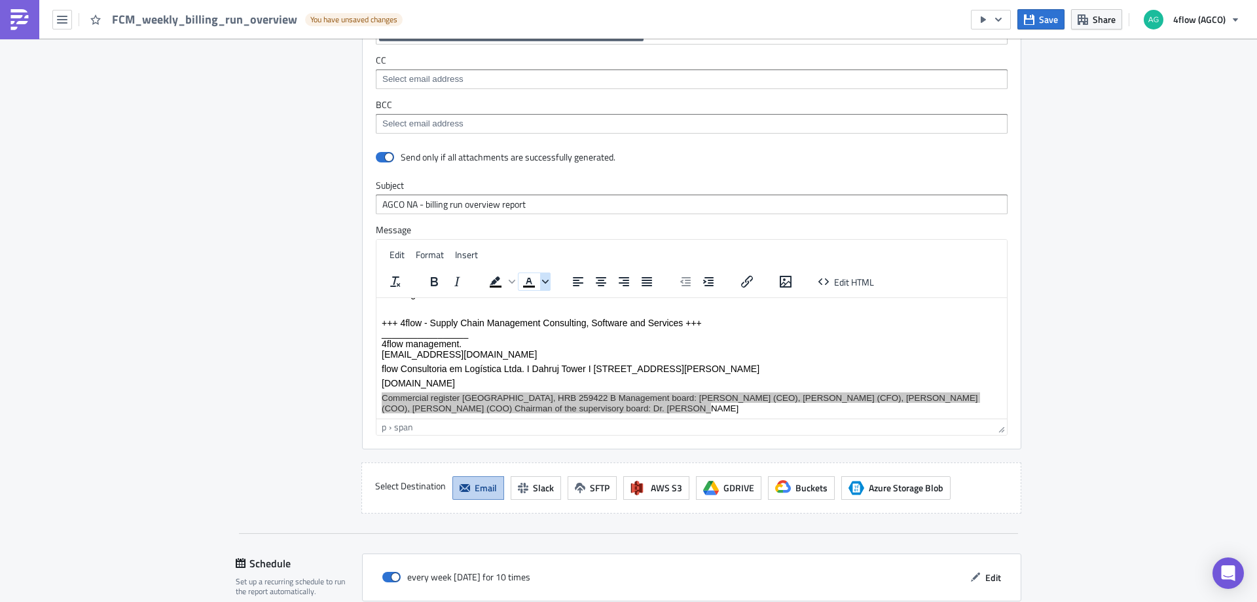
click at [543, 278] on icon "Text color" at bounding box center [545, 281] width 7 height 7
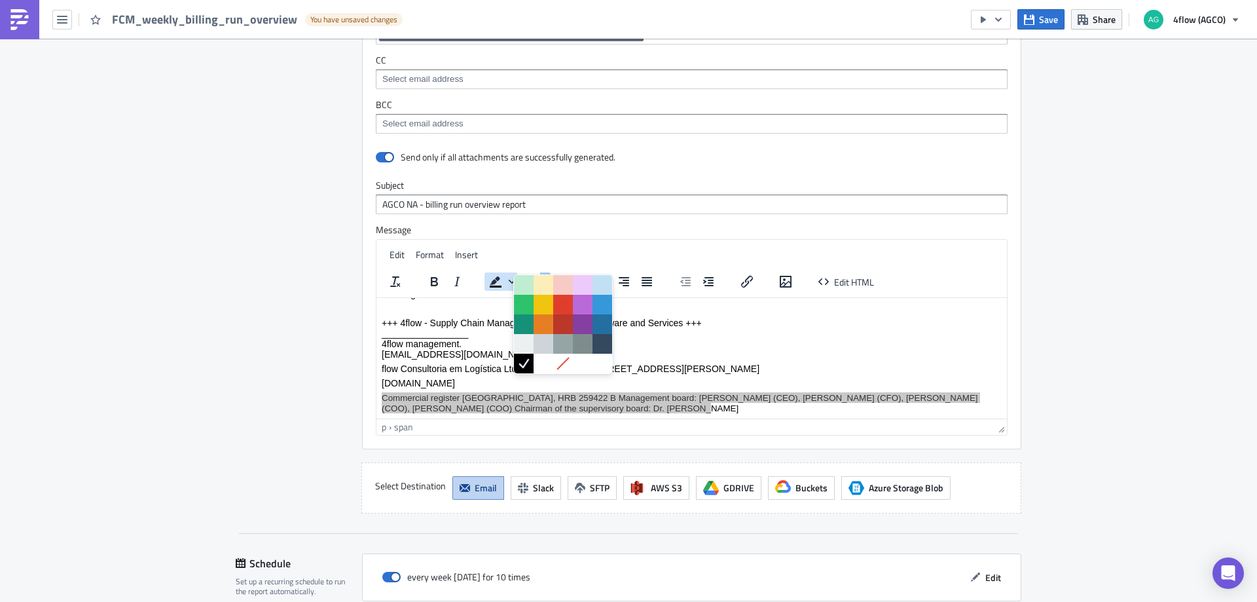
click at [509, 278] on icon "Background color" at bounding box center [512, 281] width 7 height 7
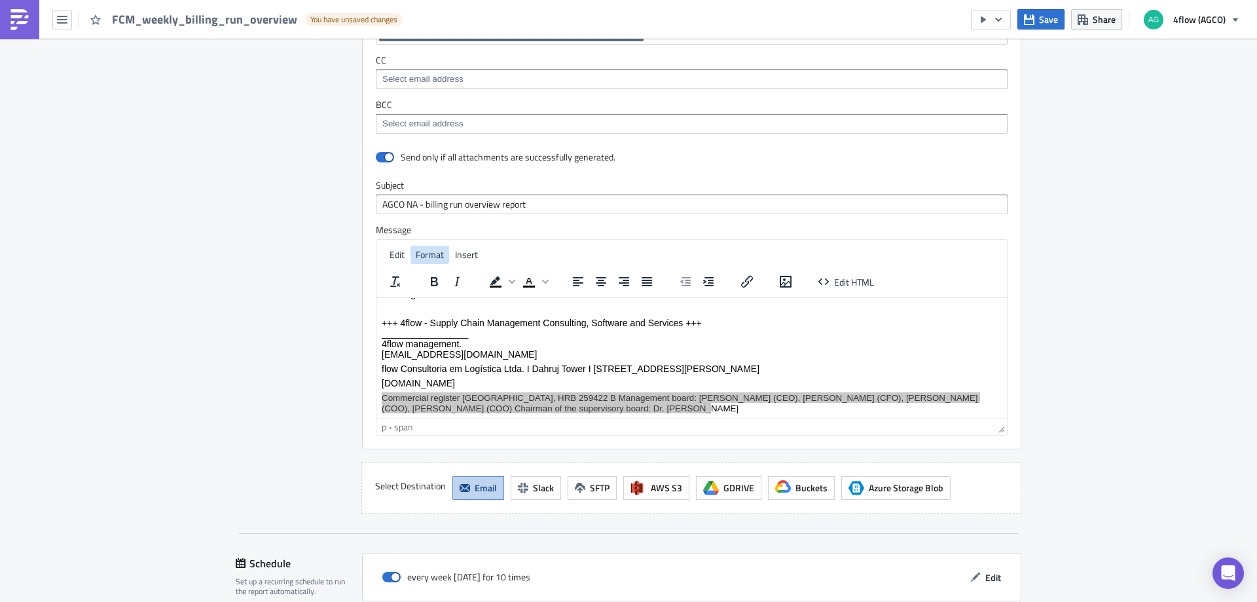
click at [427, 247] on span "Format" at bounding box center [430, 254] width 28 height 14
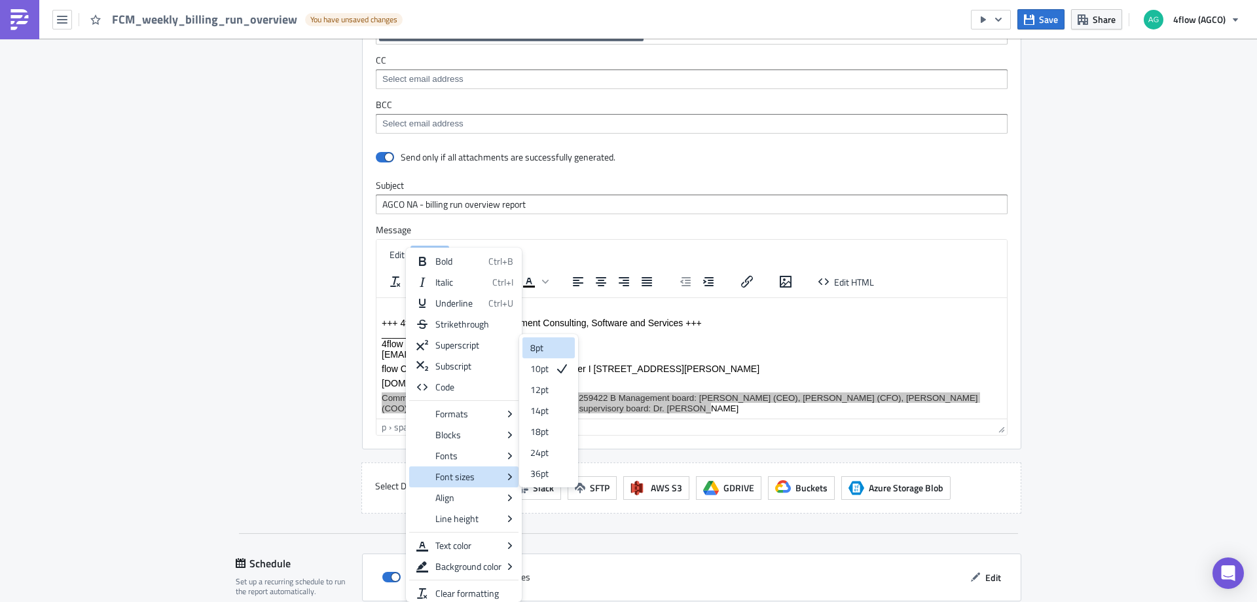
click at [547, 346] on div "8pt" at bounding box center [539, 348] width 18 height 16
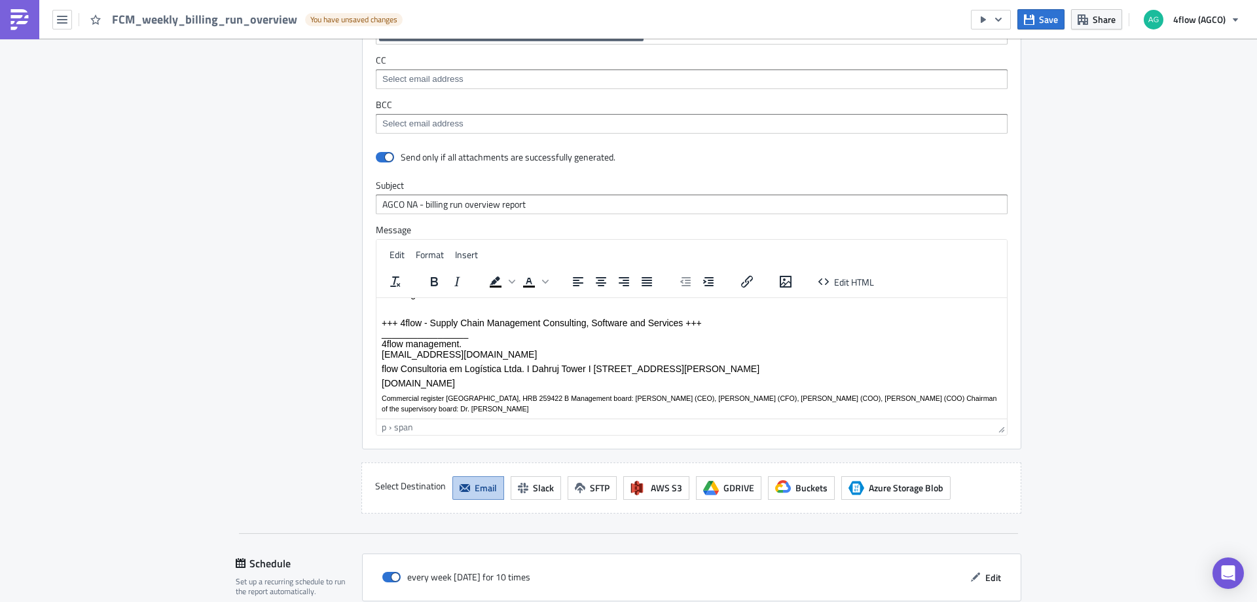
click at [475, 405] on p "Commercial register Charlottenburg, HRB 259422 B Management board: Kai Althoff …" at bounding box center [692, 402] width 620 height 21
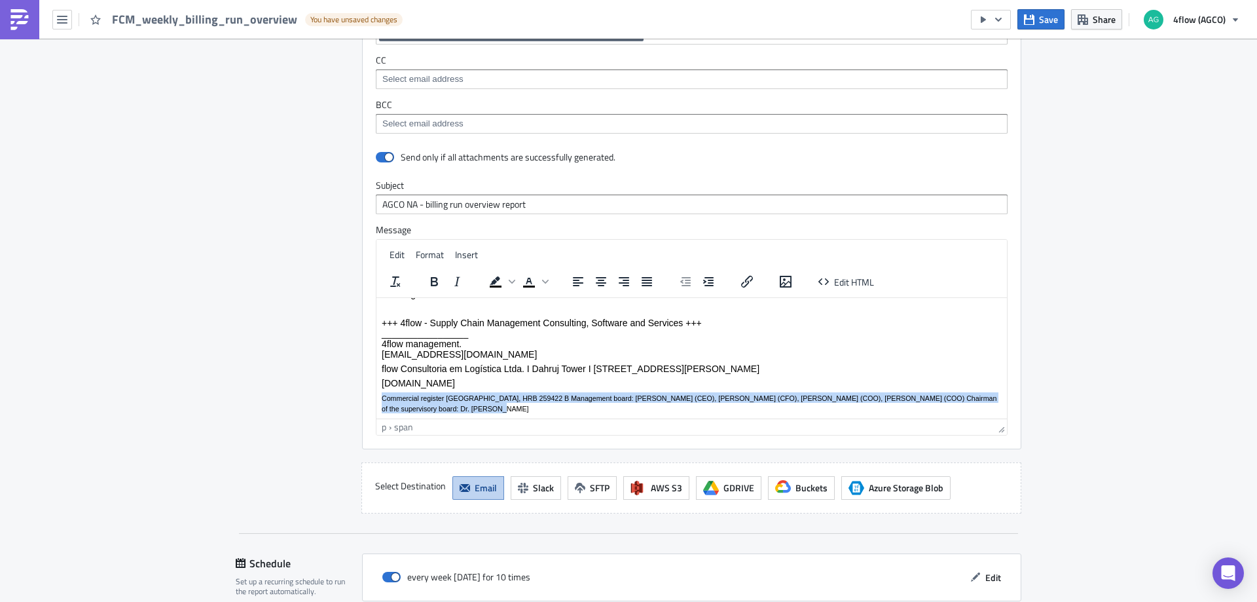
drag, startPoint x: 383, startPoint y: 394, endPoint x: 444, endPoint y: 414, distance: 64.0
click at [444, 414] on html "Dear all, Please check attached overview of billing runs made in iTMS/FM for th…" at bounding box center [691, 306] width 631 height 221
click at [507, 272] on span "Background color" at bounding box center [512, 281] width 10 height 18
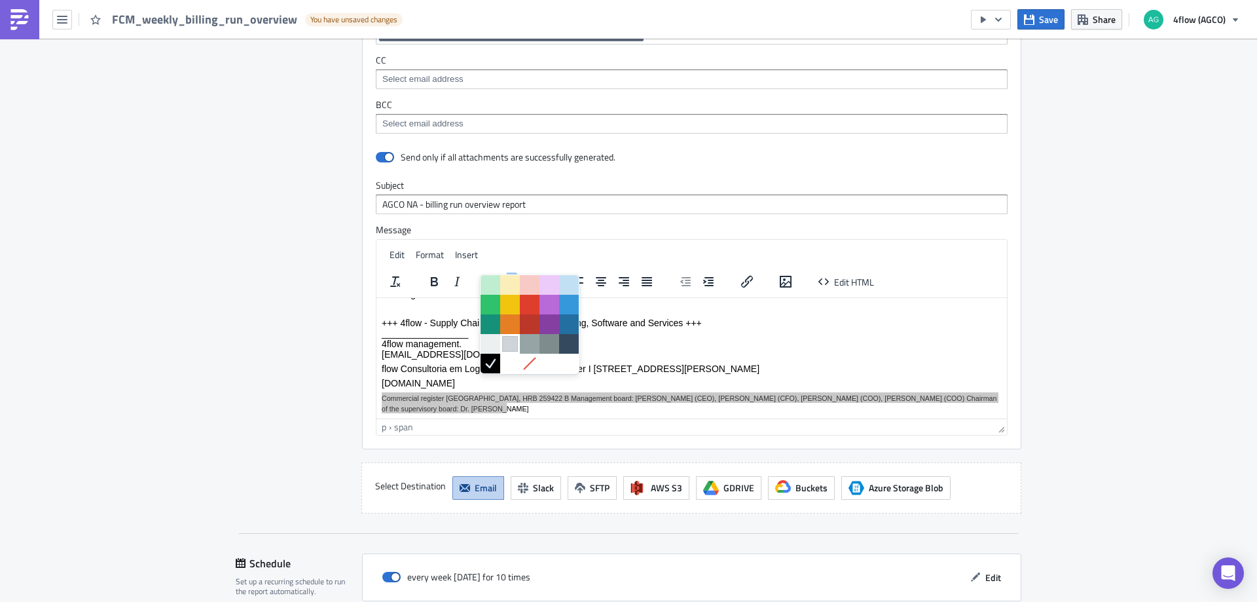
click at [513, 348] on div at bounding box center [510, 344] width 16 height 16
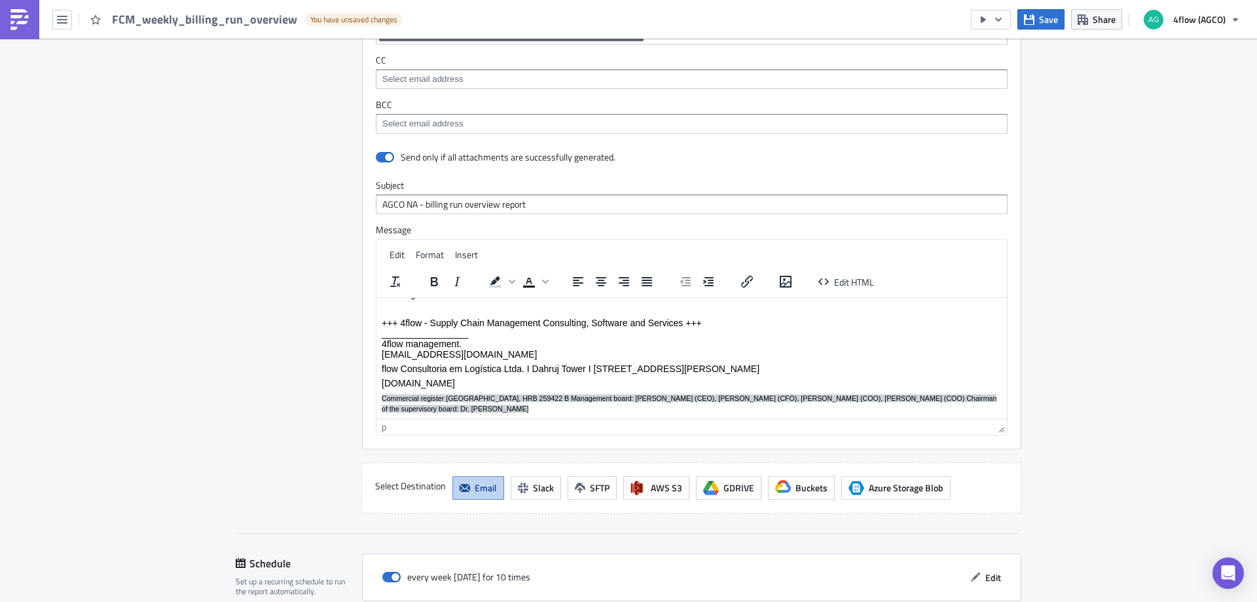
click at [492, 384] on p "www.4flow.com" at bounding box center [692, 382] width 620 height 10
click at [469, 375] on body "Dear all, Please check attached overview of billing runs made in iTMS/FM for th…" at bounding box center [692, 307] width 620 height 211
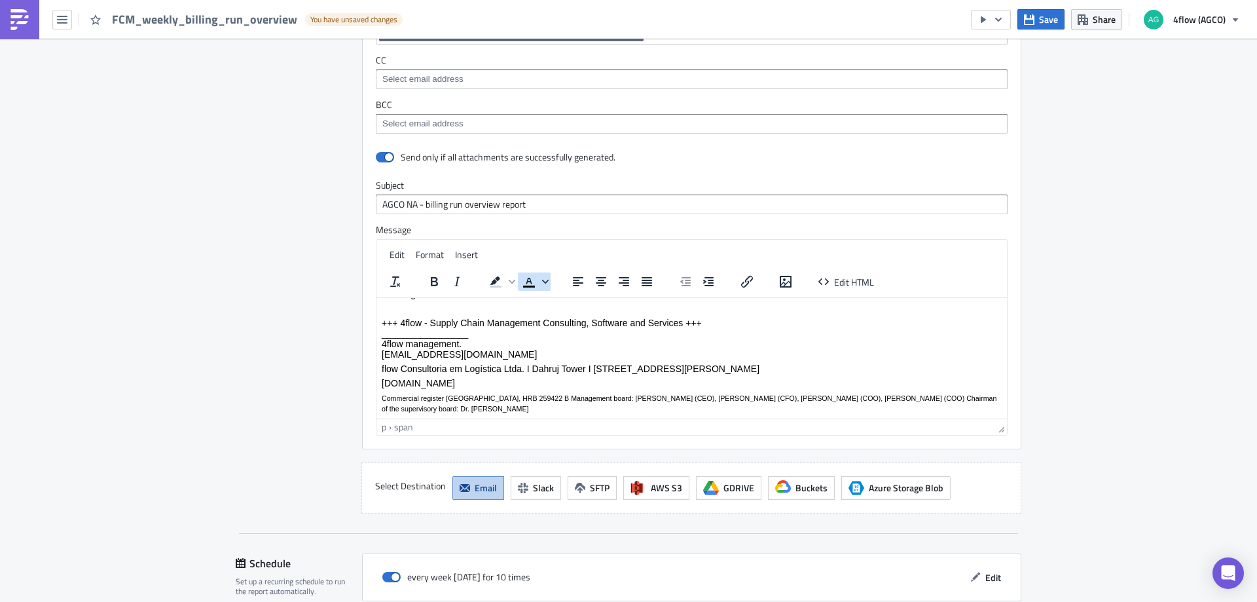
click at [542, 272] on span "Text color" at bounding box center [545, 281] width 10 height 18
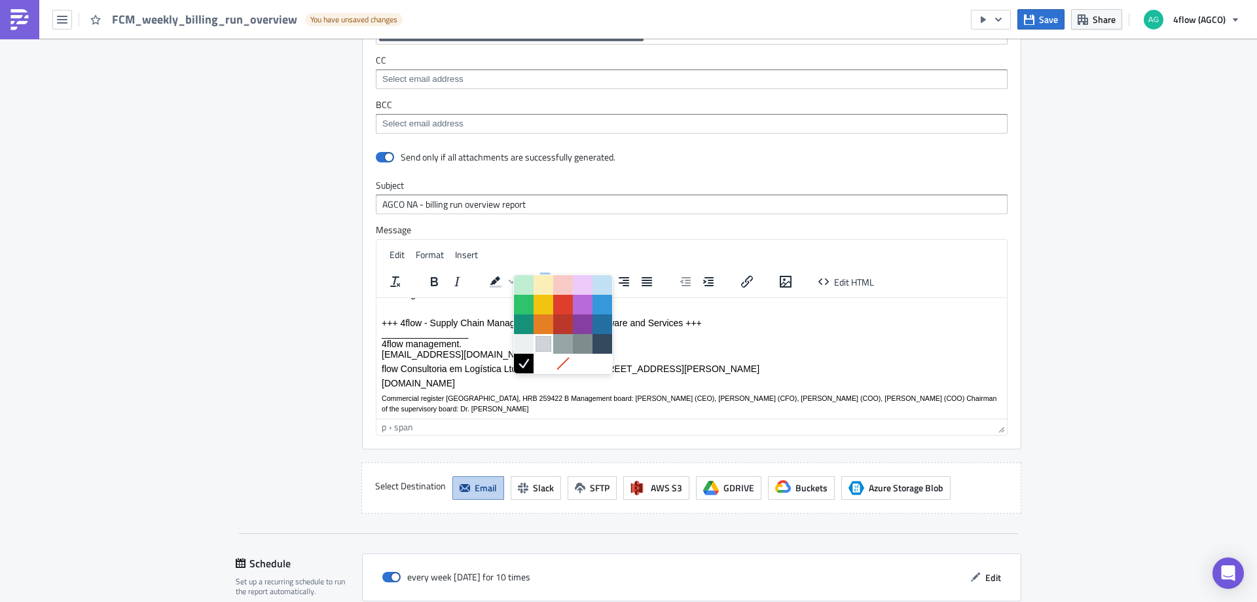
click at [541, 344] on div at bounding box center [544, 344] width 16 height 16
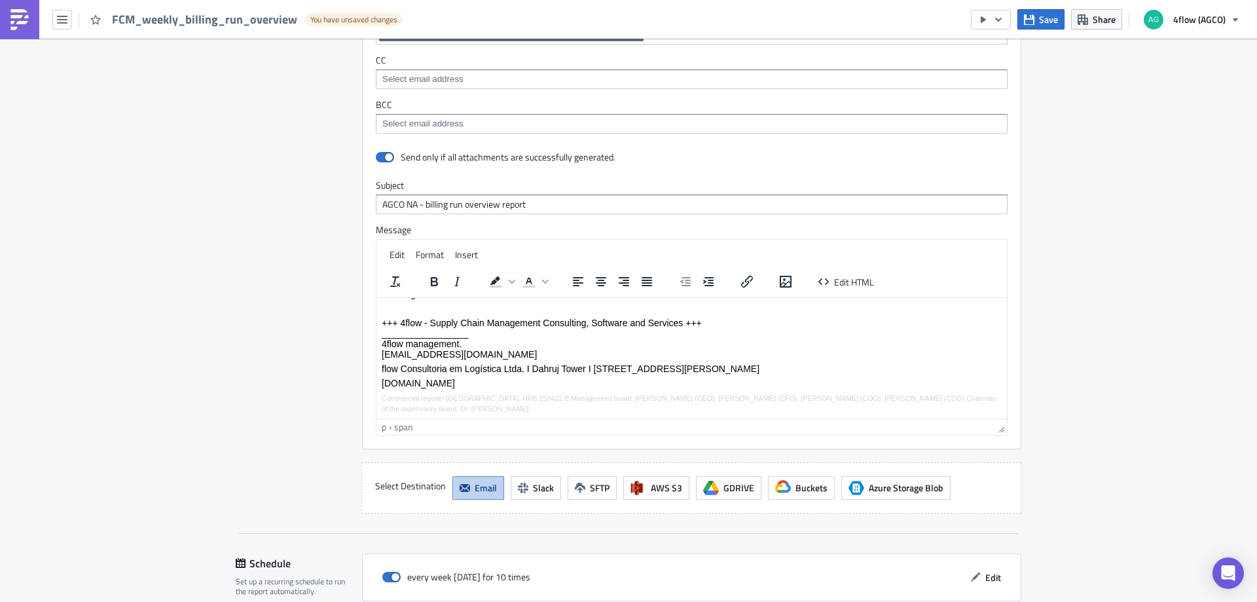
click at [469, 382] on p "www.4flow.com" at bounding box center [692, 382] width 620 height 10
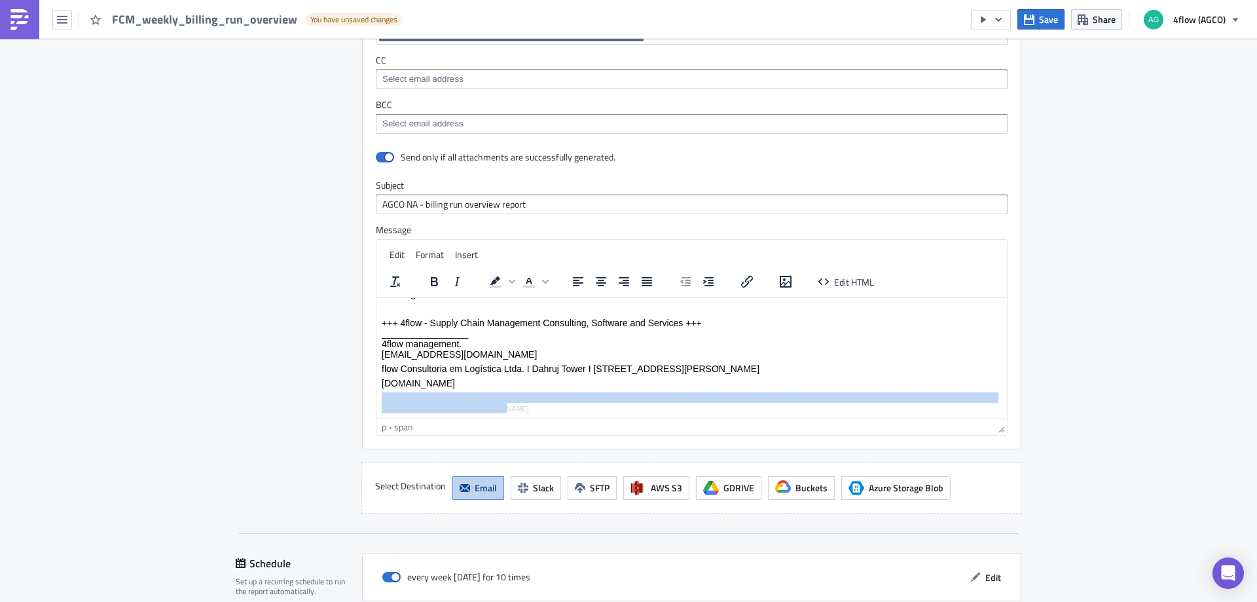
drag, startPoint x: 381, startPoint y: 395, endPoint x: 443, endPoint y: 408, distance: 63.4
click at [443, 408] on p "Commercial register Charlottenburg, HRB 259422 B Management board: Kai Althoff …" at bounding box center [692, 402] width 620 height 21
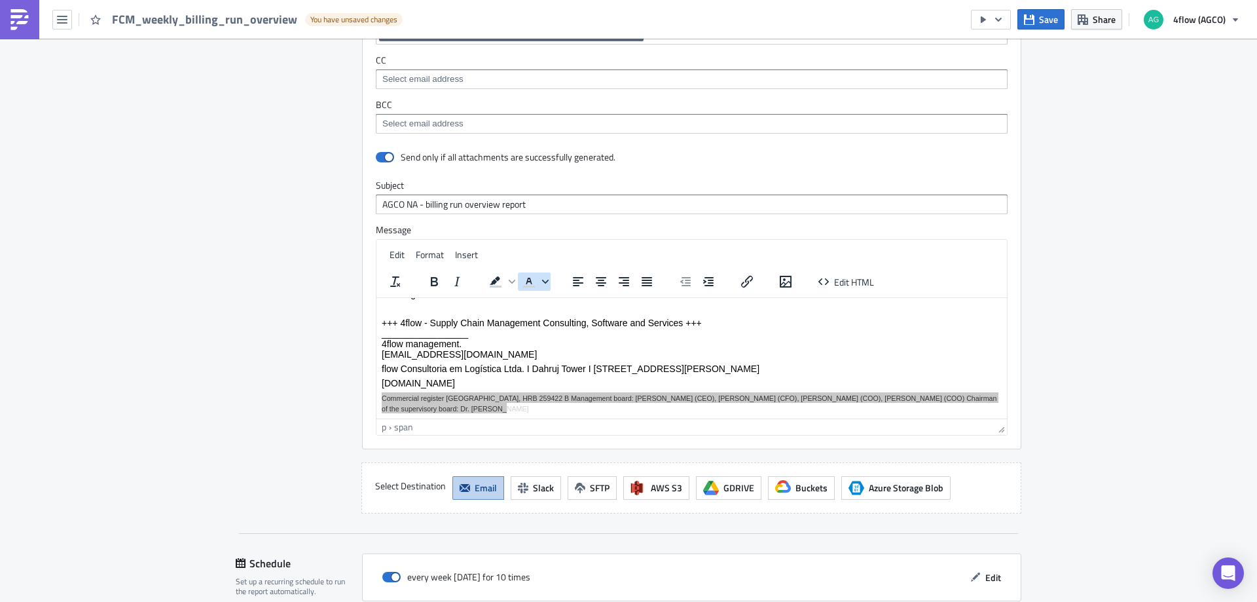
click at [542, 278] on icon "Text color" at bounding box center [545, 281] width 7 height 7
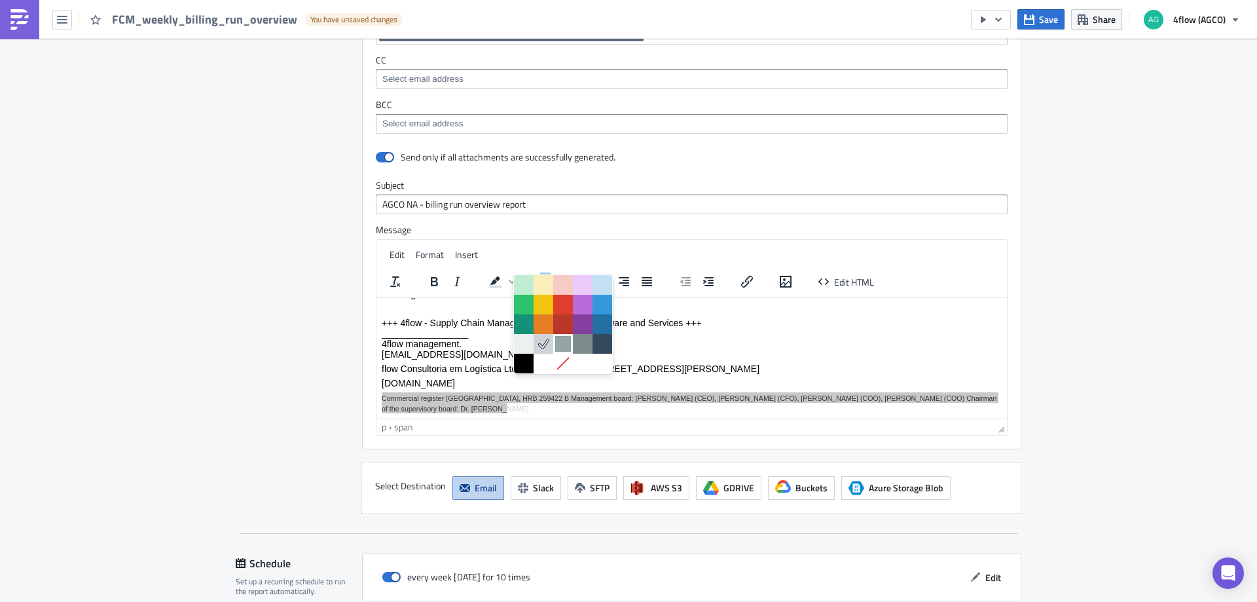
click at [568, 344] on div at bounding box center [563, 344] width 16 height 16
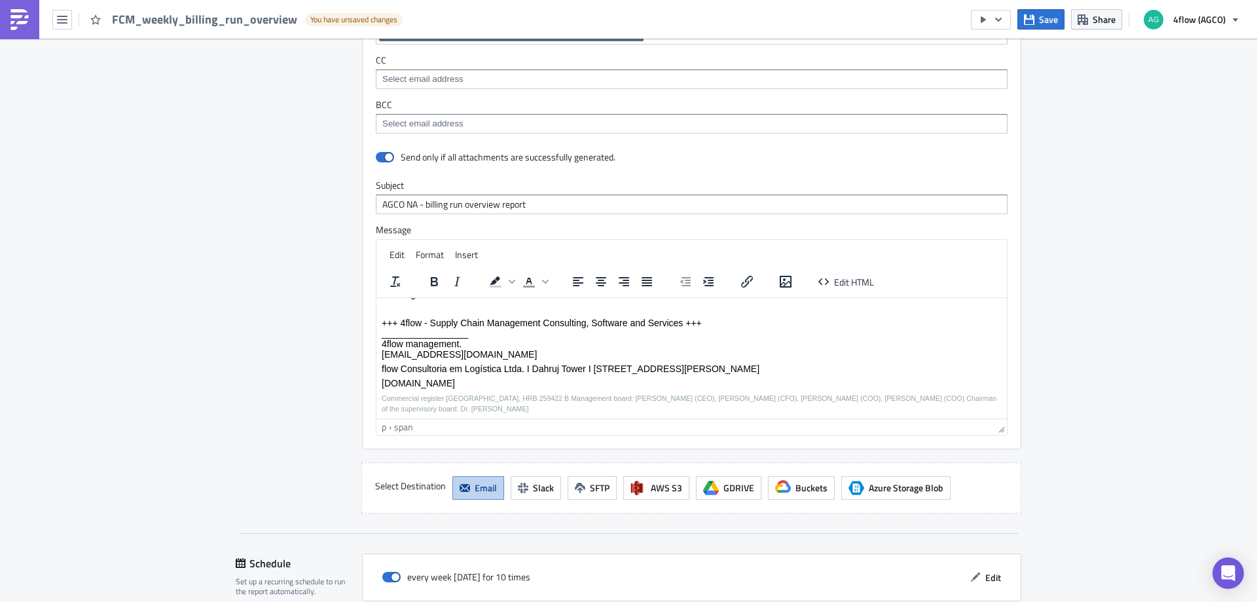
click at [472, 380] on p "www.4flow.com" at bounding box center [692, 382] width 620 height 10
click at [644, 399] on span "Commercial register Charlottenburg, HRB 259422 B Management board: Kai Althoff …" at bounding box center [689, 403] width 615 height 18
click at [615, 408] on span "(CEO), Stephan Kappel (CFO), Andreas Kick (COO), Julian Schulcz (COO) Chairman …" at bounding box center [607, 412] width 451 height 8
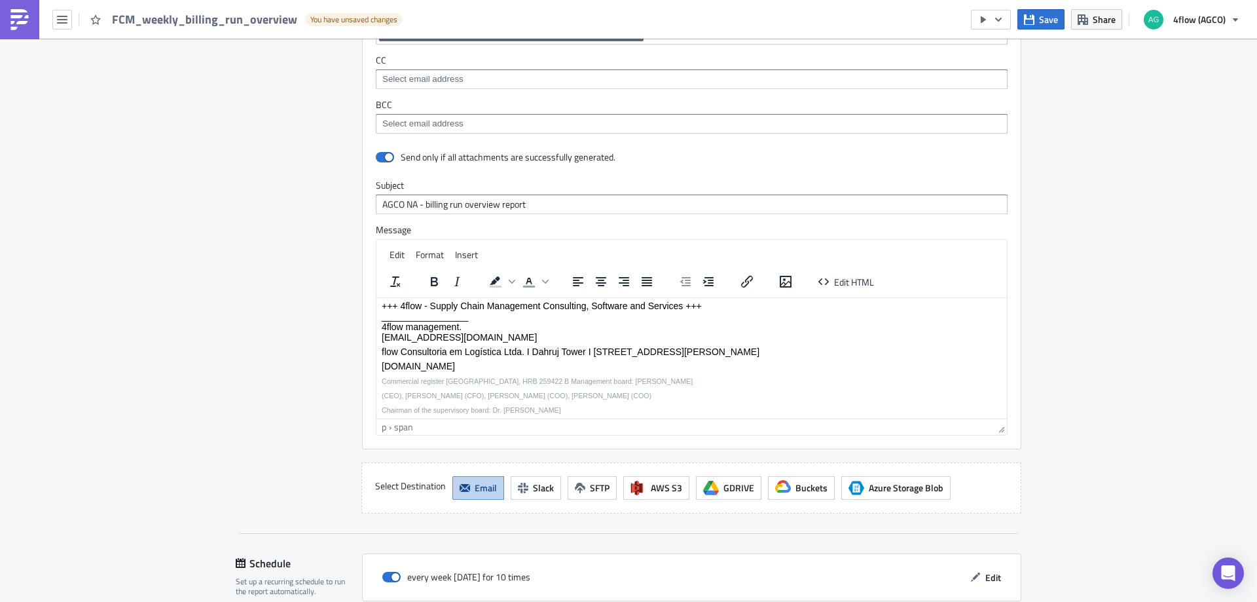
scroll to position [119, 0]
click at [577, 411] on p "Chairman of the supervisory board: Dr. Stefan Wolff" at bounding box center [692, 407] width 620 height 10
click at [382, 349] on p "flow Consultoria em Logística Ltda. Ι Dahruj Tower Ι Avenida Coronel Silva Tele…" at bounding box center [692, 349] width 620 height 10
click at [600, 348] on p "4flow Consultoria em Logística Ltda. Ι Dahruj Tower Ι Avenida Coronel Silva Tel…" at bounding box center [692, 349] width 620 height 10
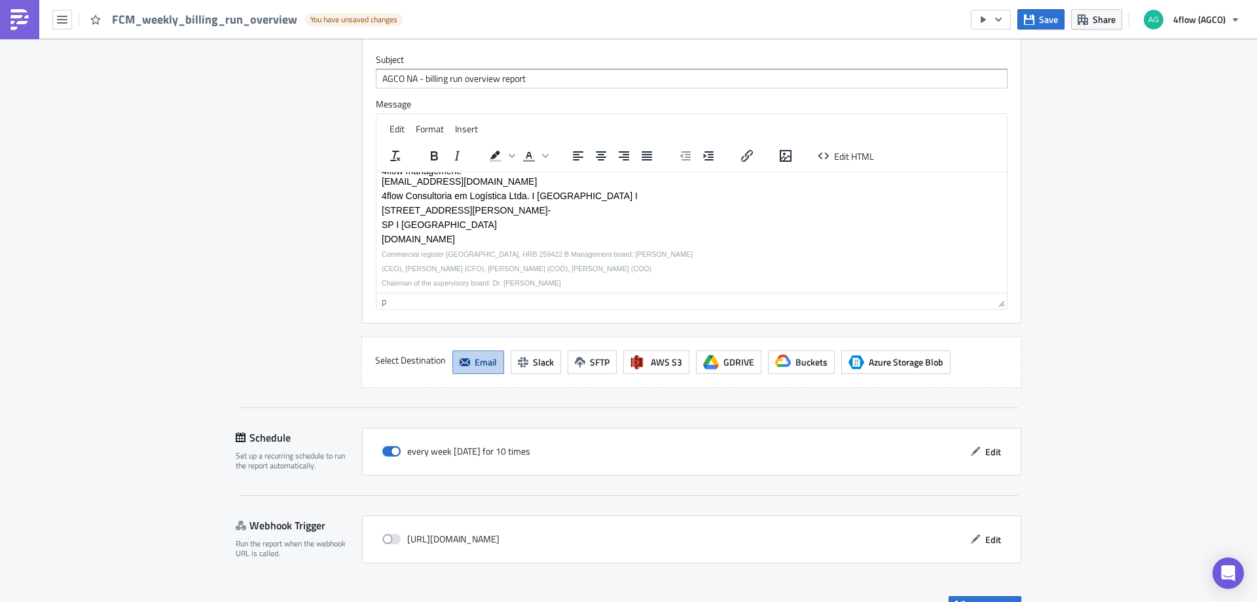
scroll to position [1113, 0]
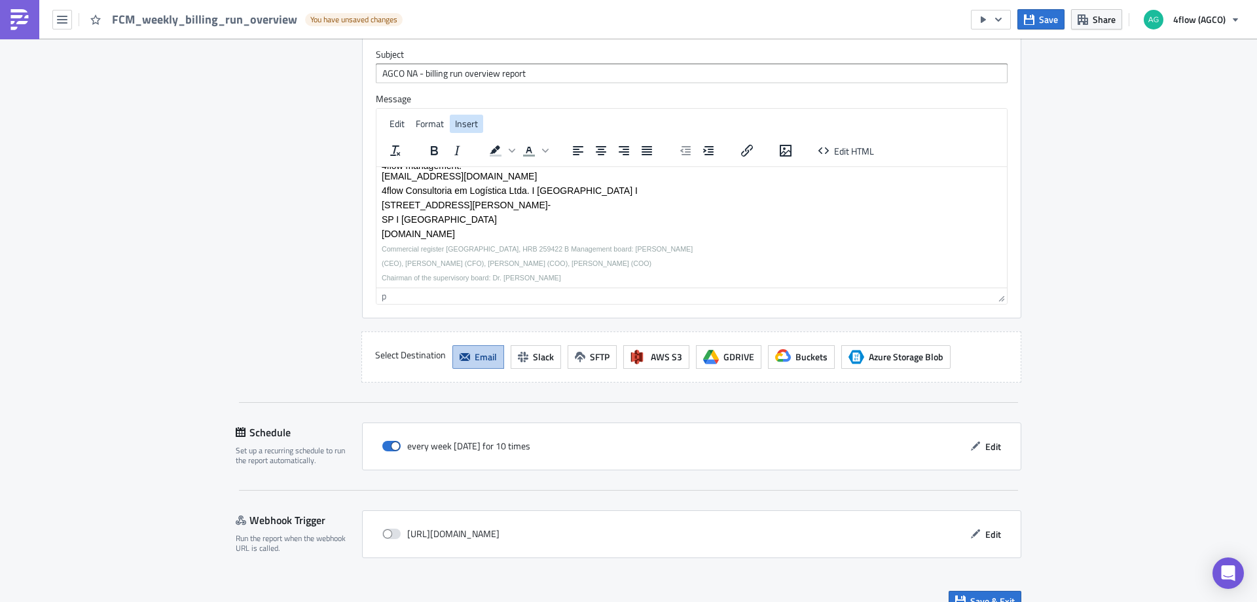
click at [456, 117] on span "Insert" at bounding box center [466, 124] width 23 height 14
click at [291, 247] on div "Destinations Define where should your report be delivered." at bounding box center [291, 86] width 111 height 594
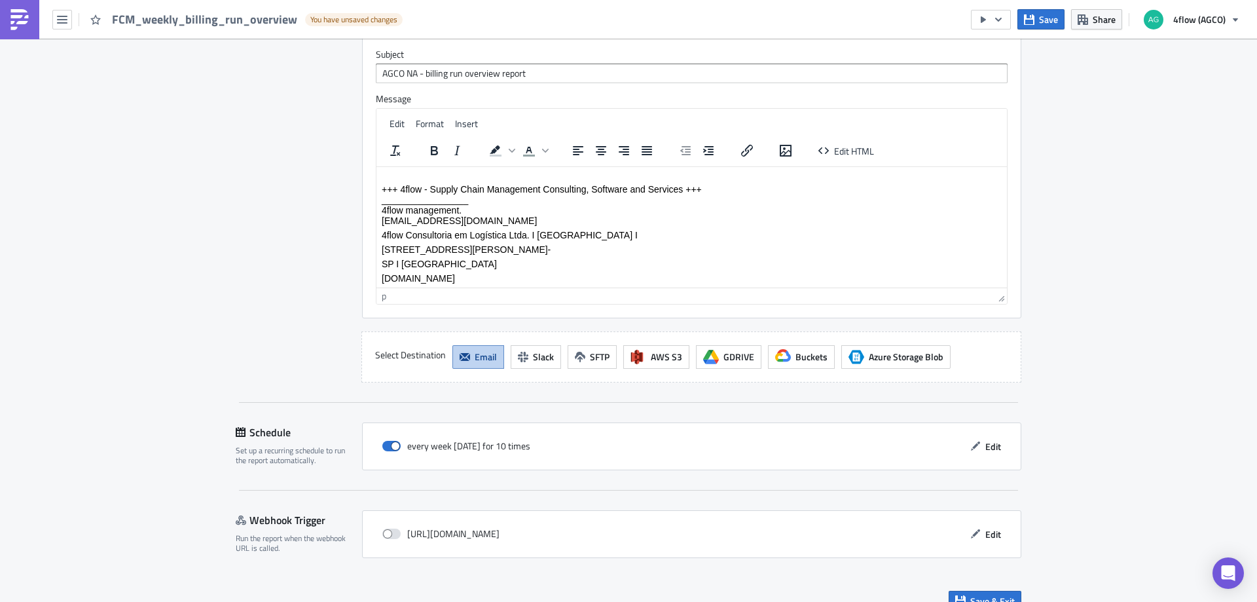
scroll to position [82, 0]
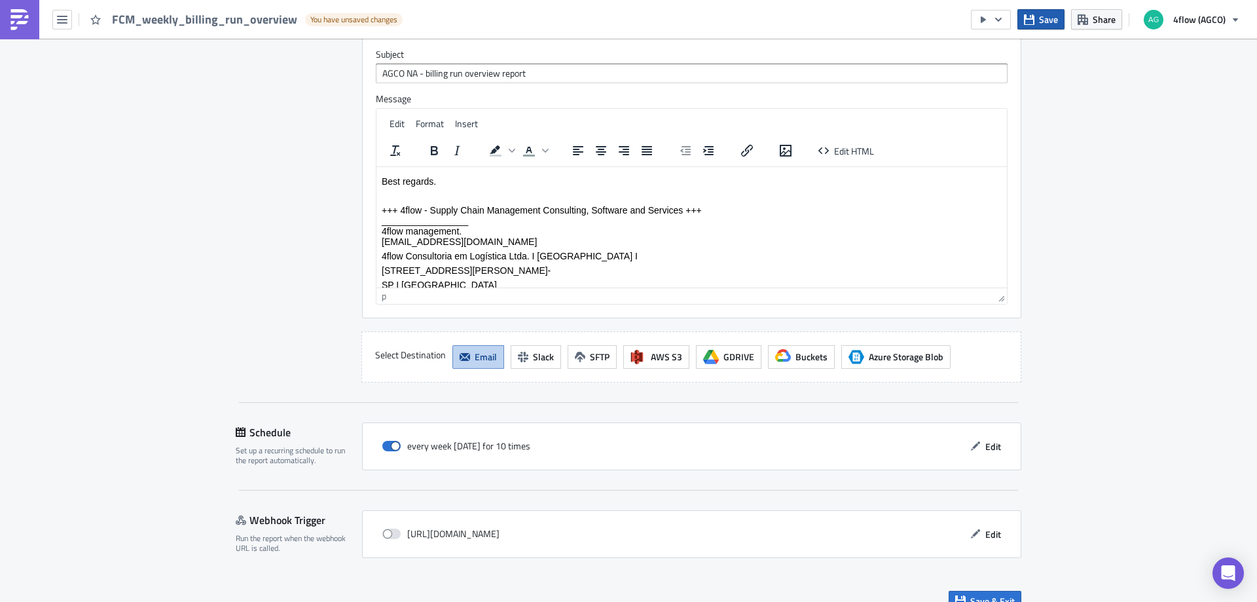
click at [1039, 12] on button "Save" at bounding box center [1040, 19] width 47 height 20
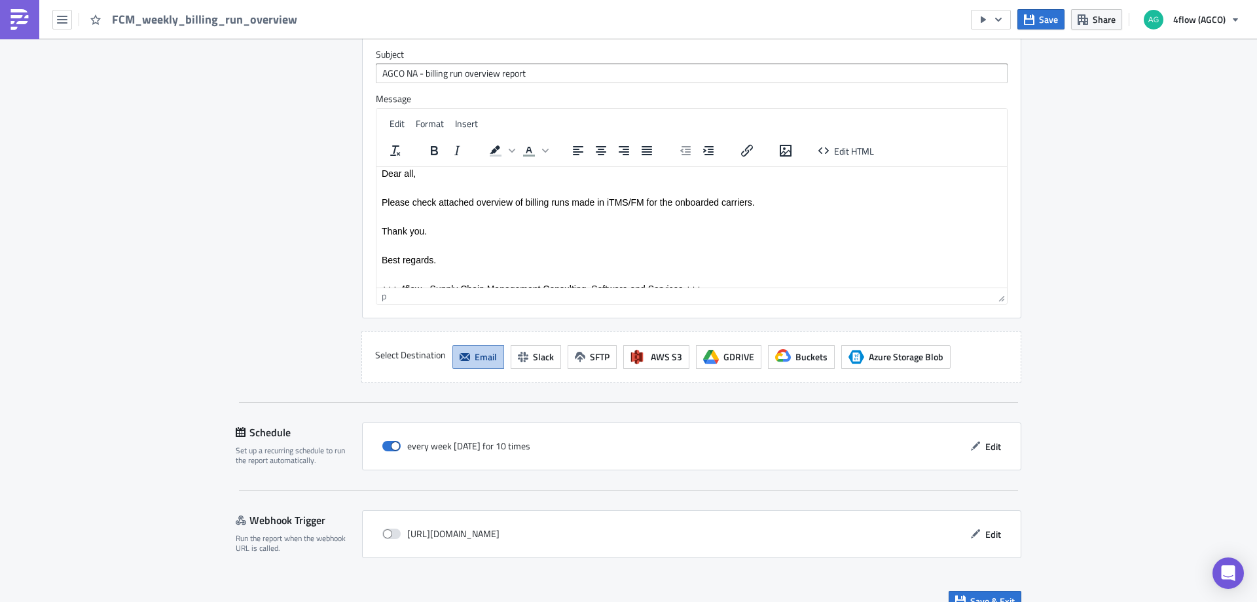
scroll to position [0, 0]
click at [1036, 18] on button "Save" at bounding box center [1040, 19] width 47 height 20
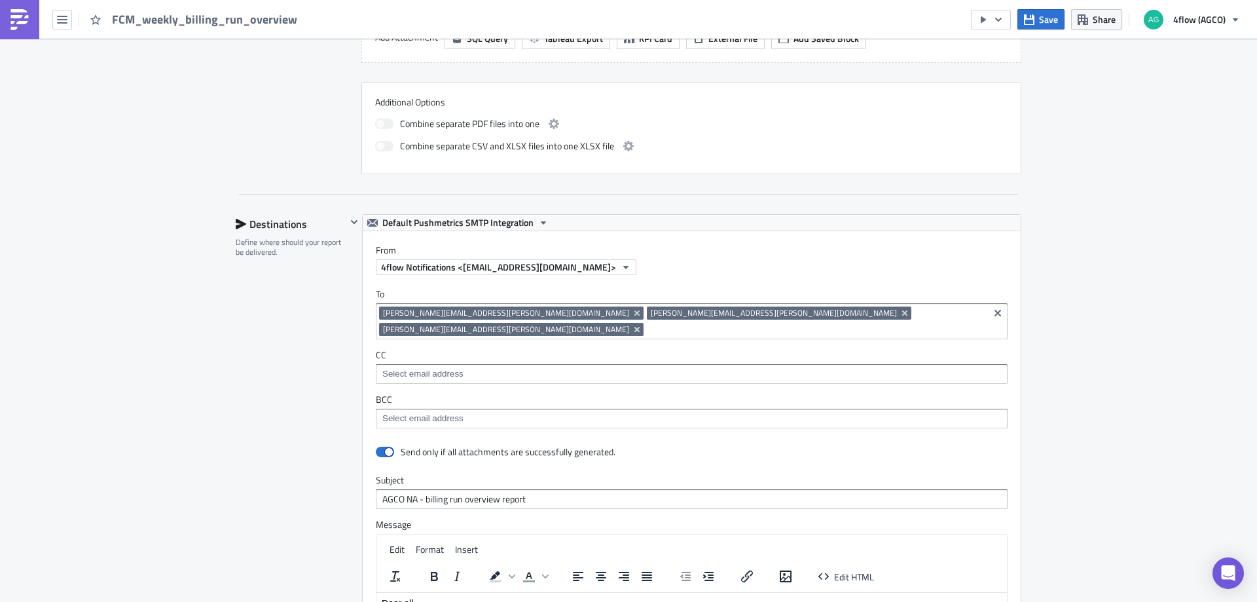
scroll to position [528, 0]
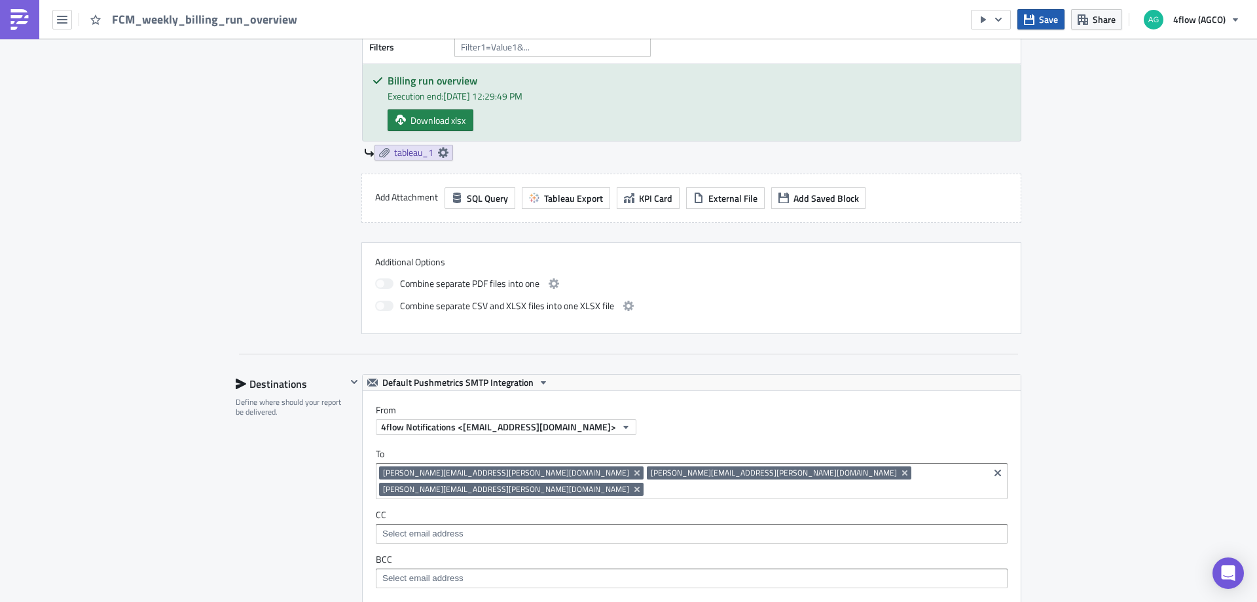
click at [1039, 22] on button "Save" at bounding box center [1040, 19] width 47 height 20
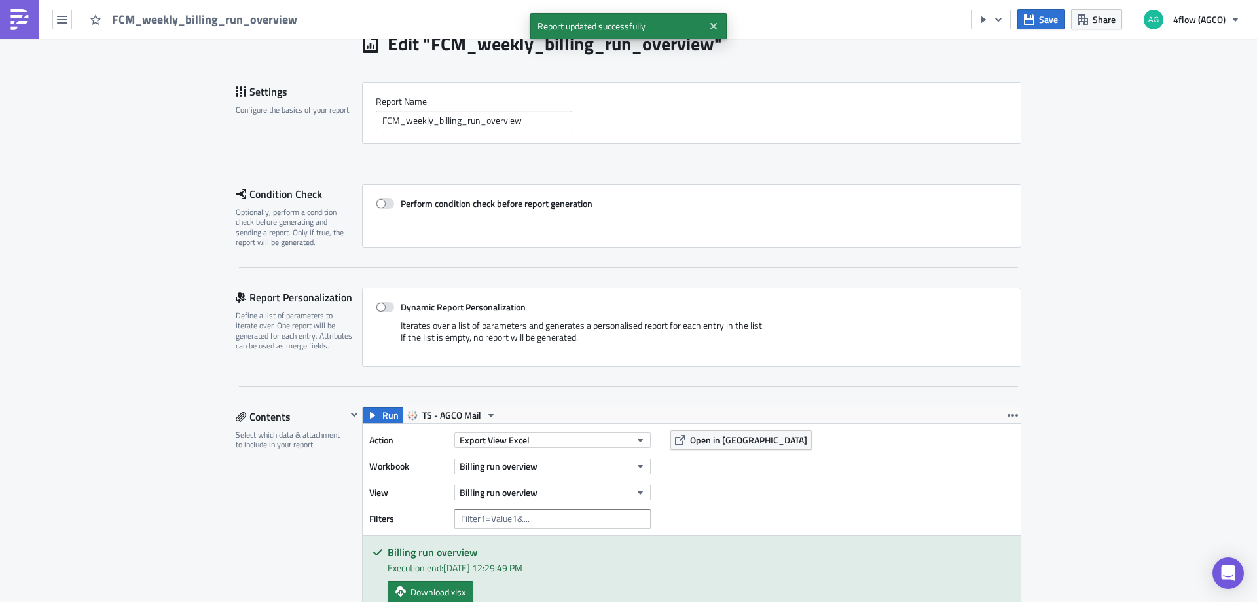
scroll to position [0, 0]
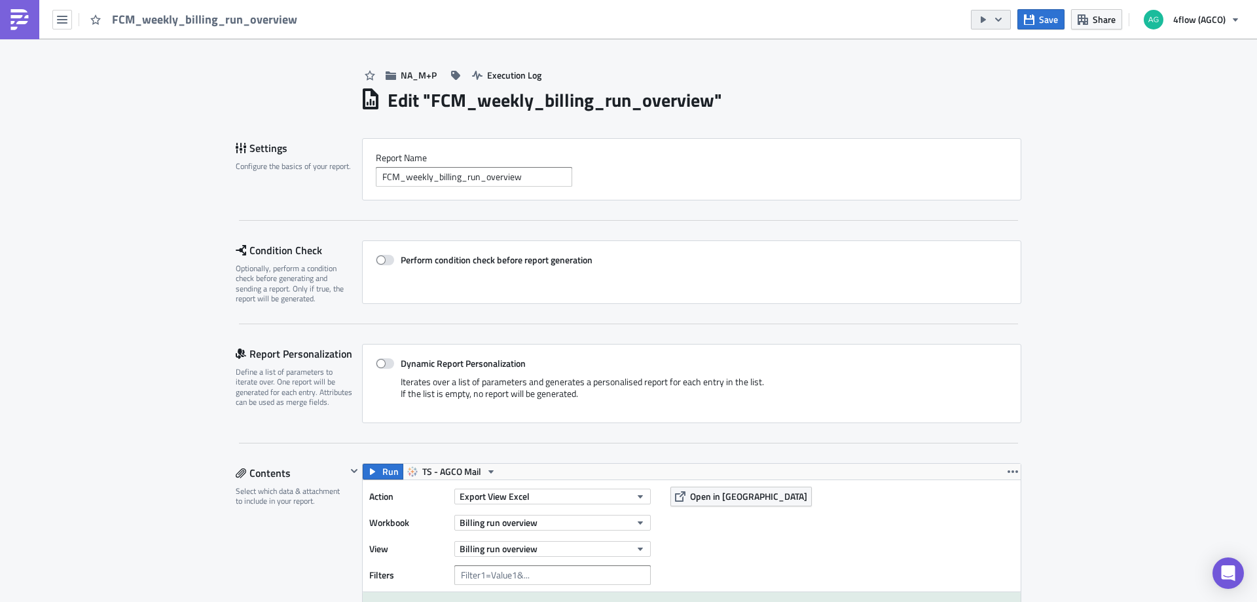
click at [1008, 20] on button "button" at bounding box center [991, 20] width 40 height 20
click at [1017, 49] on div "Send Just to Me" at bounding box center [1031, 52] width 102 height 13
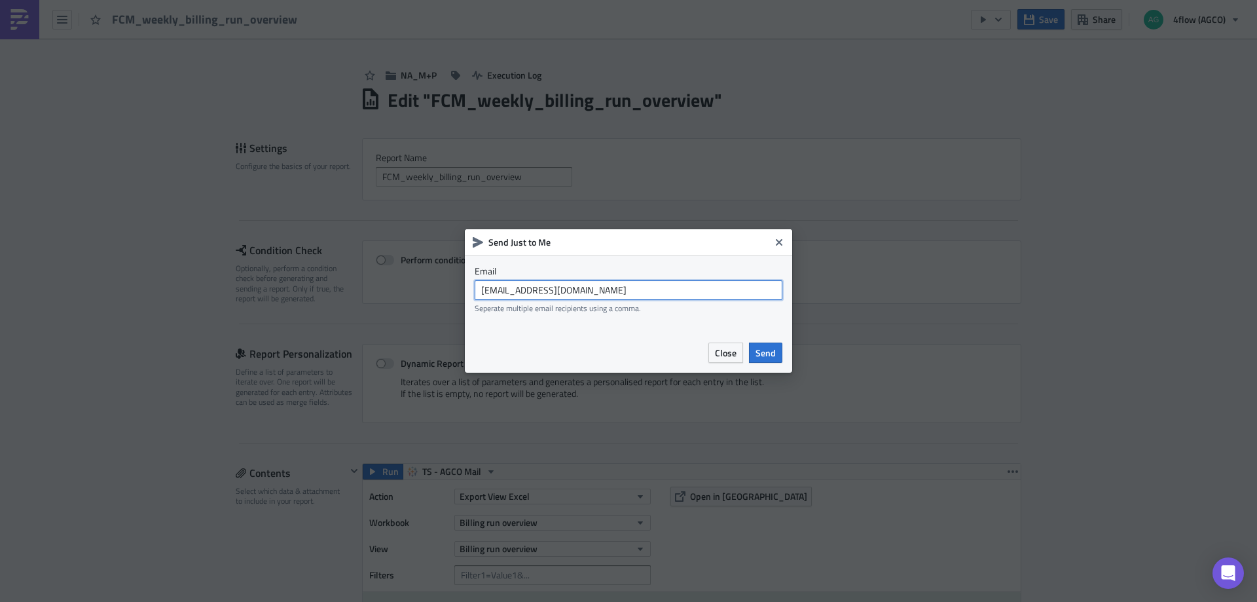
click at [597, 294] on input "agco_global_sc_reporting@4flow.com" at bounding box center [629, 290] width 308 height 20
type input "t.pires@4flow.com"
click at [761, 350] on span "Send" at bounding box center [766, 353] width 20 height 14
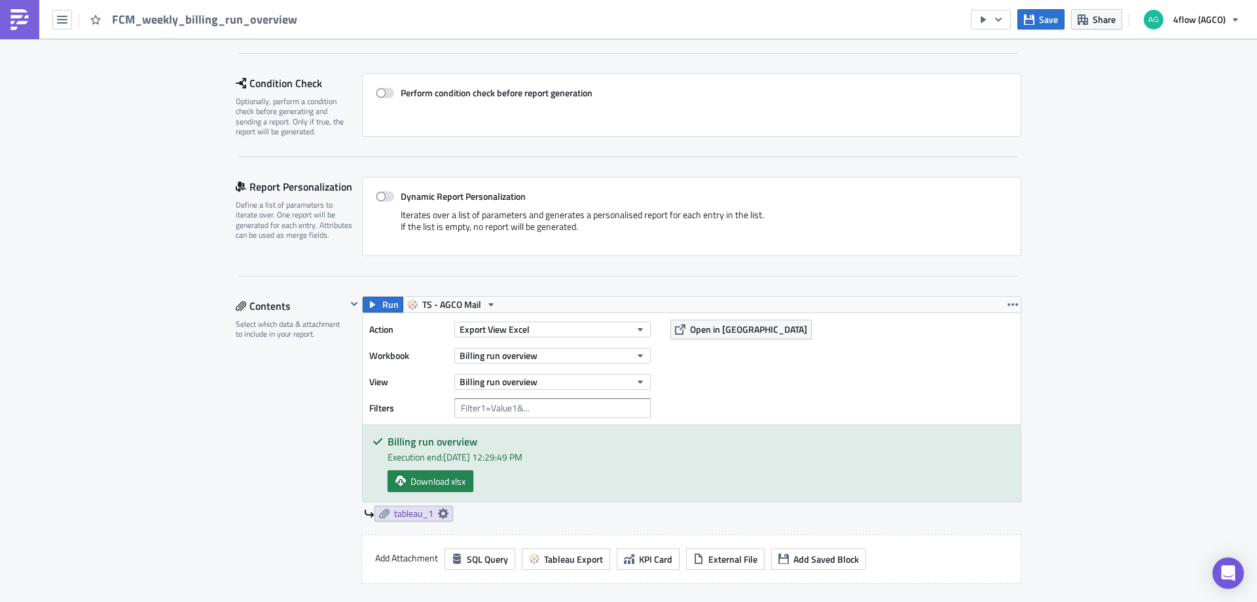
scroll to position [196, 0]
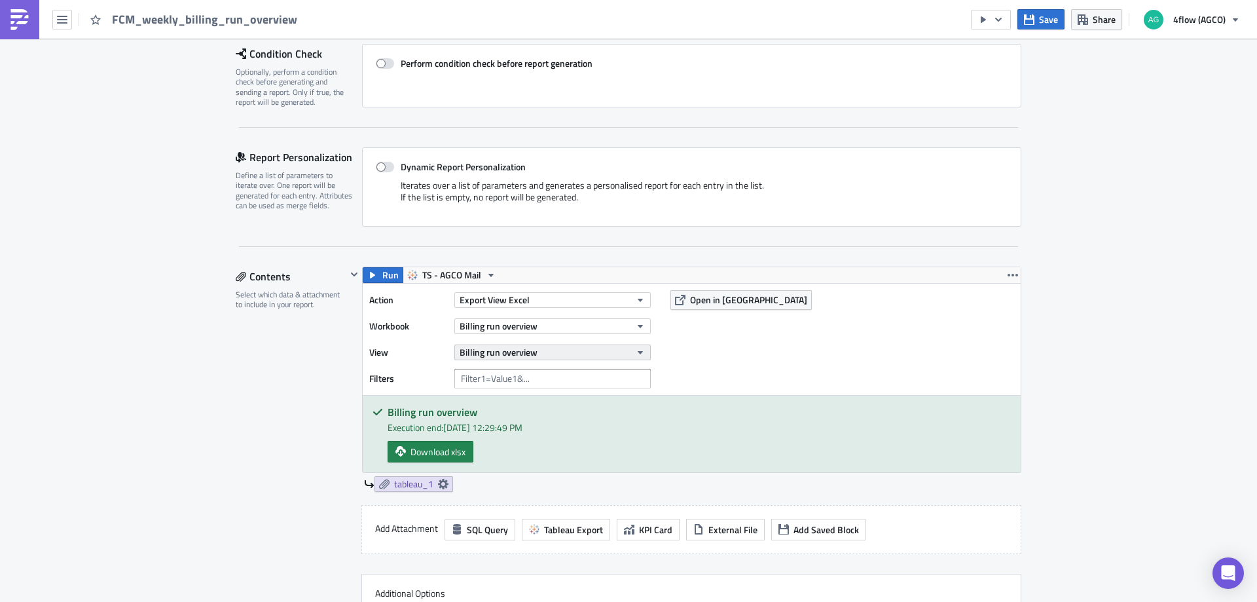
click at [636, 350] on icon "button" at bounding box center [640, 352] width 10 height 10
click at [441, 482] on icon at bounding box center [443, 484] width 10 height 10
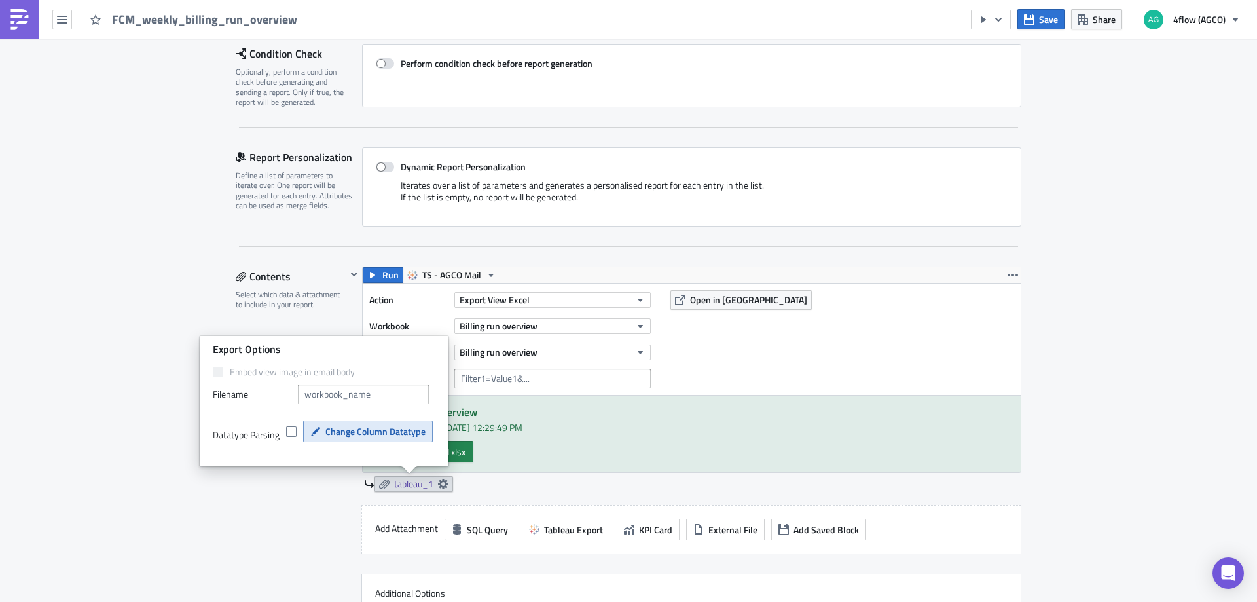
click at [355, 424] on span "Change Column Datatype" at bounding box center [375, 431] width 100 height 14
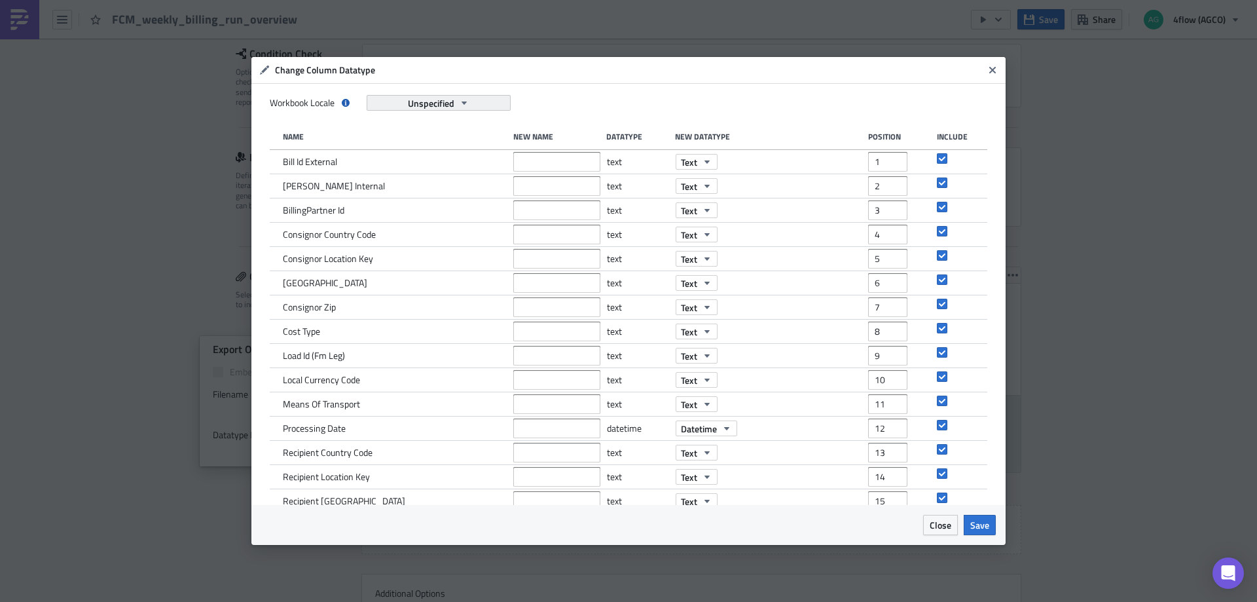
click at [468, 103] on icon "button" at bounding box center [464, 103] width 10 height 10
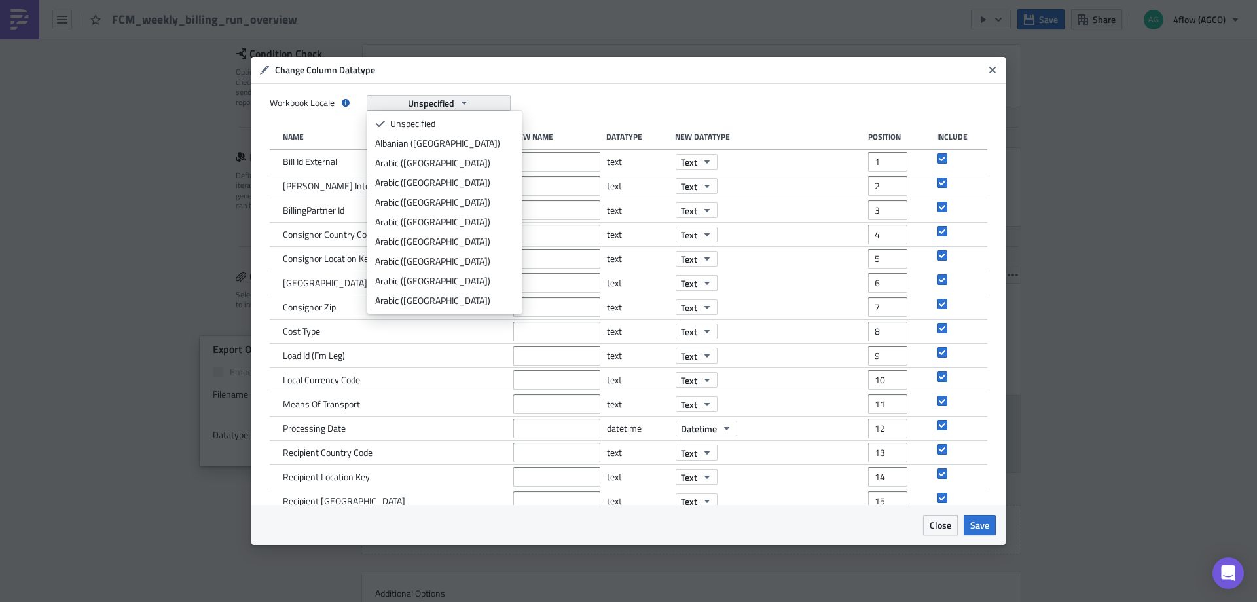
click at [468, 103] on icon "button" at bounding box center [464, 103] width 10 height 10
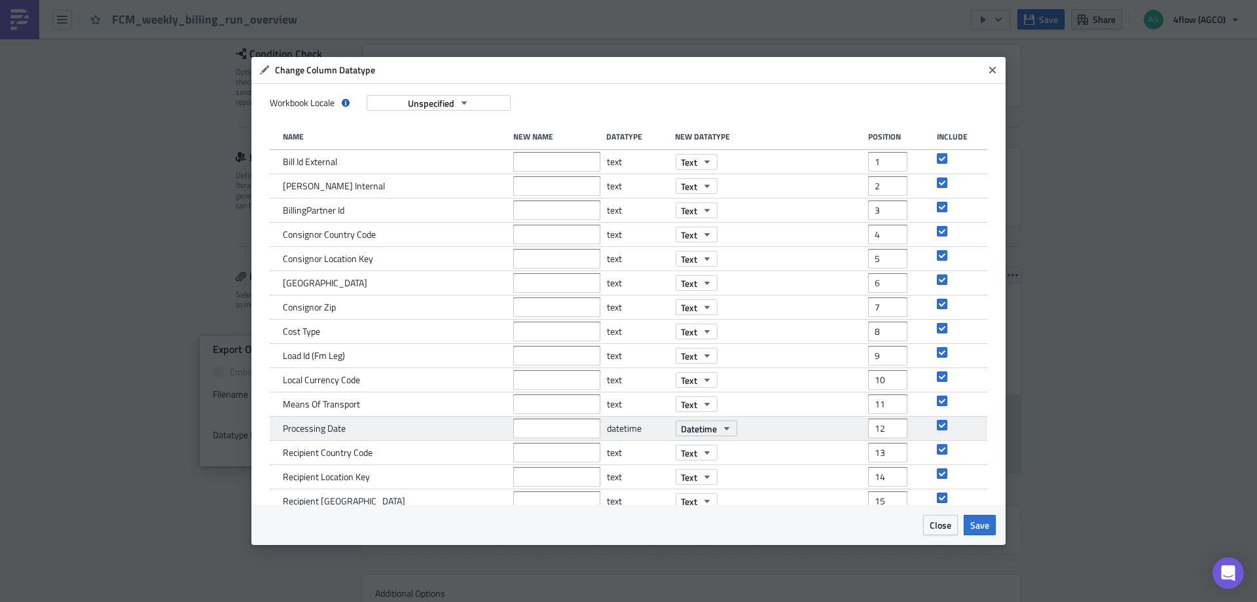
scroll to position [166, 0]
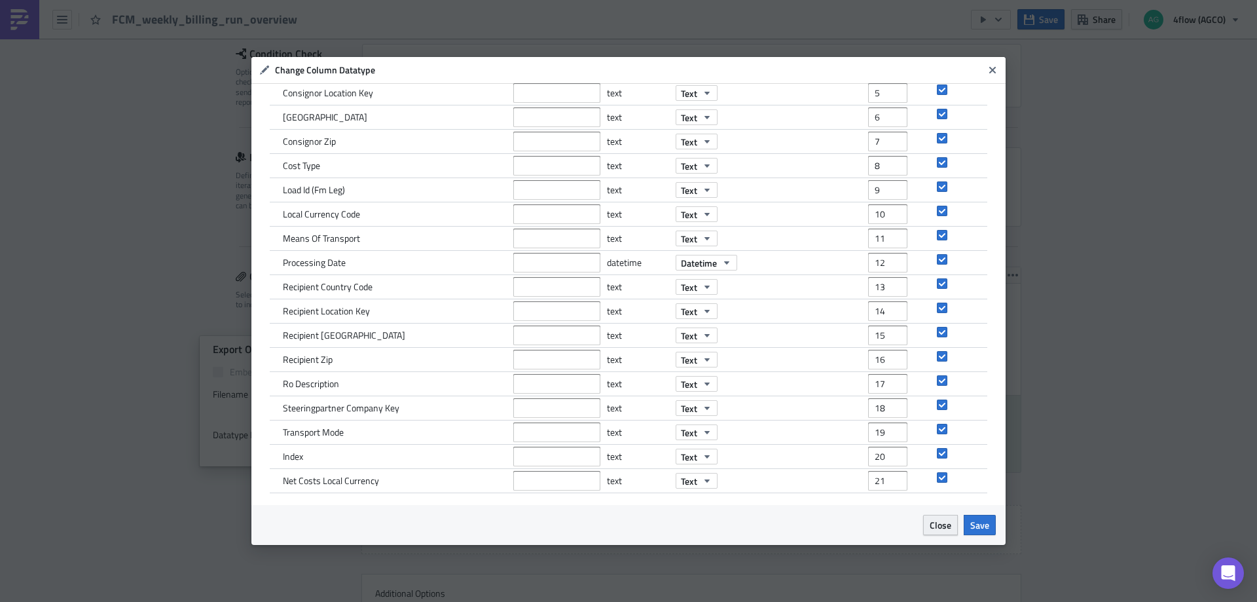
click at [947, 527] on span "Close" at bounding box center [941, 525] width 22 height 14
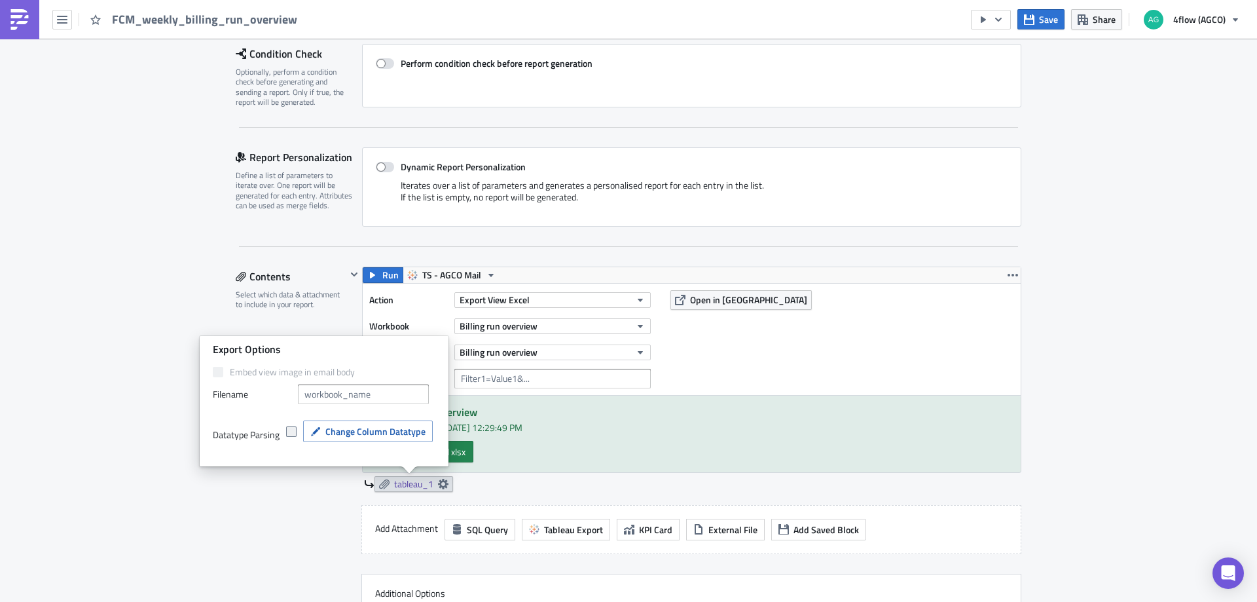
click at [289, 433] on span at bounding box center [291, 431] width 10 height 10
click at [289, 433] on input "checkbox" at bounding box center [293, 432] width 9 height 9
checkbox input "true"
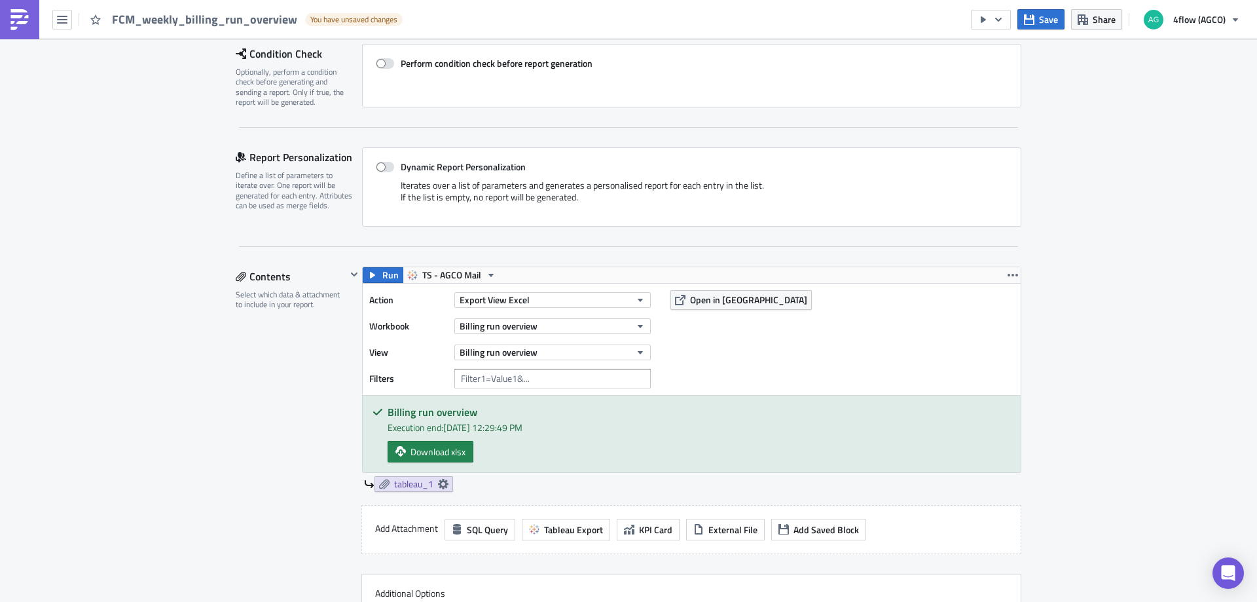
click at [291, 515] on div "Contents Select which data & attachment to include in your report." at bounding box center [291, 465] width 111 height 399
click at [407, 483] on span "tableau_1" at bounding box center [413, 484] width 39 height 12
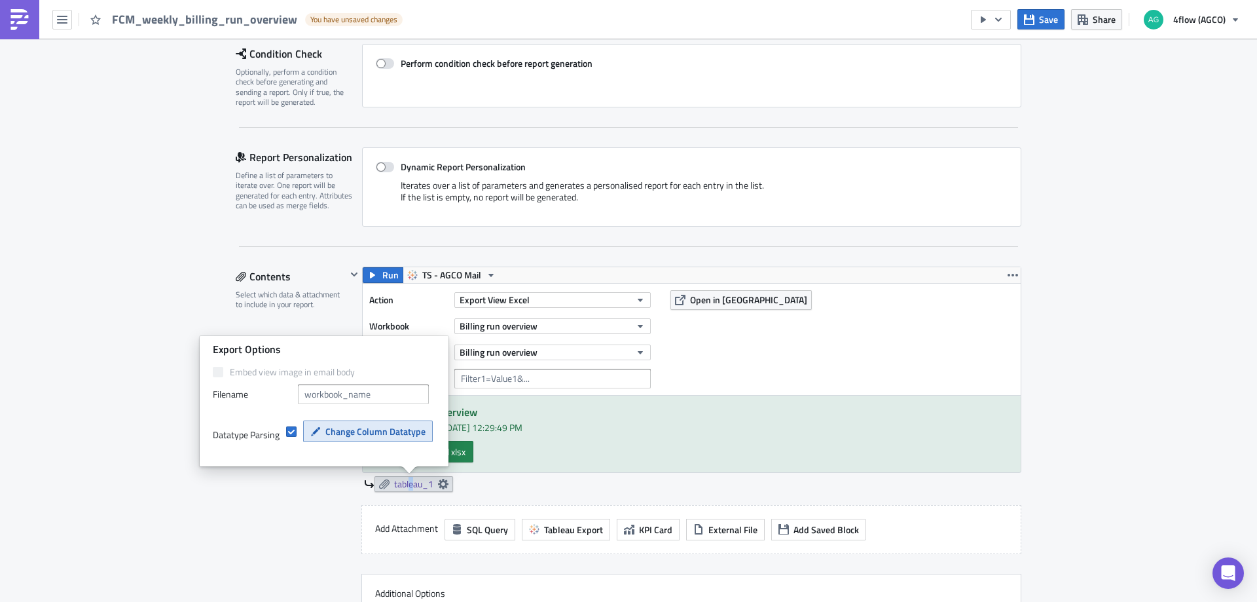
click at [331, 438] on button "Change Column Datatype" at bounding box center [368, 431] width 130 height 22
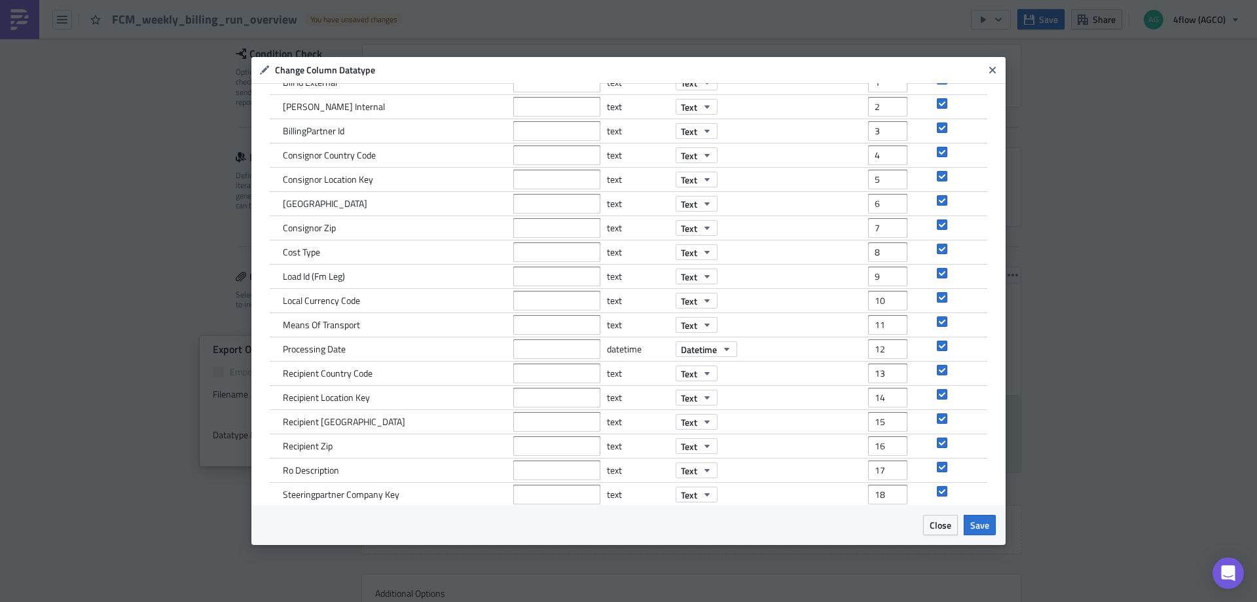
scroll to position [0, 0]
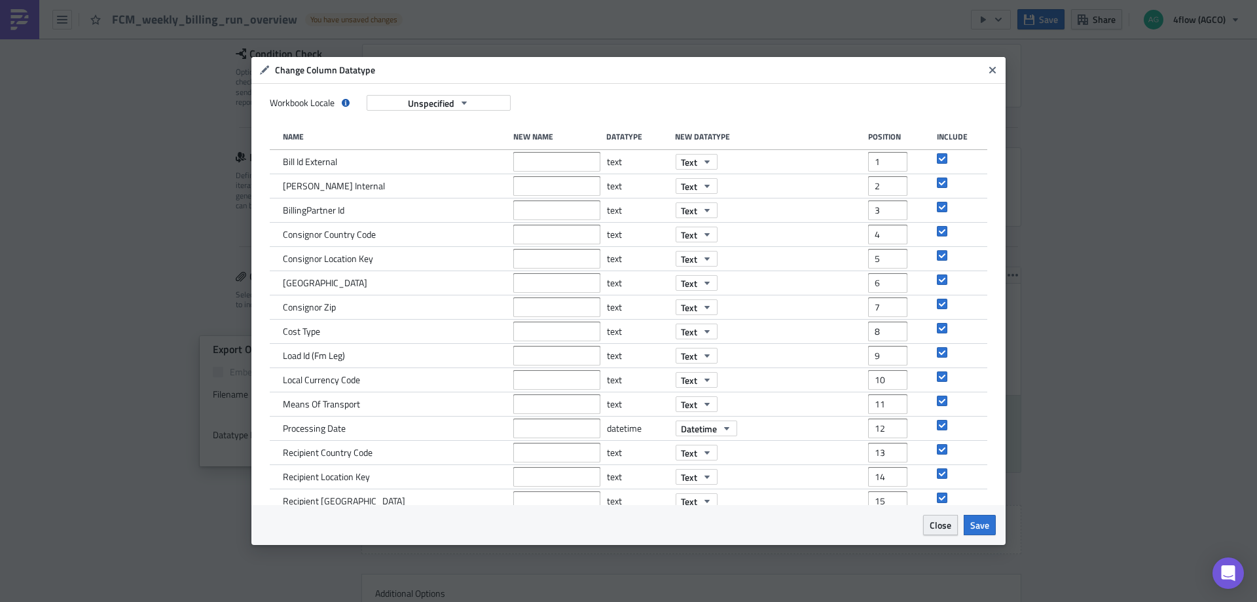
click at [945, 524] on span "Close" at bounding box center [941, 525] width 22 height 14
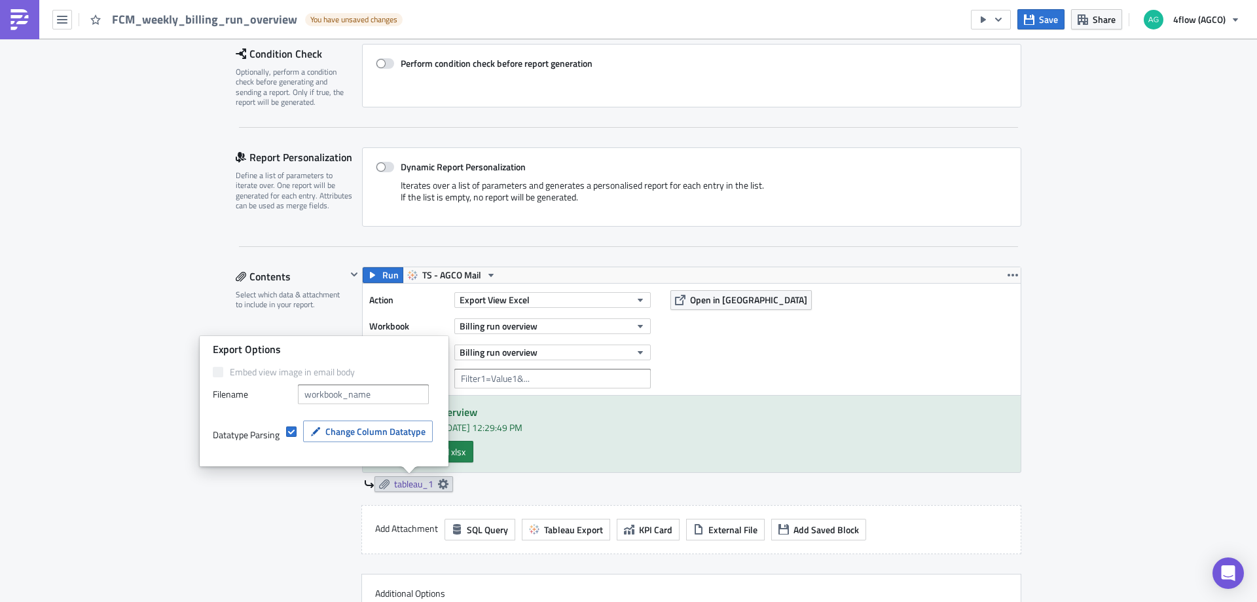
click at [268, 491] on div "Contents Select which data & attachment to include in your report." at bounding box center [291, 465] width 111 height 399
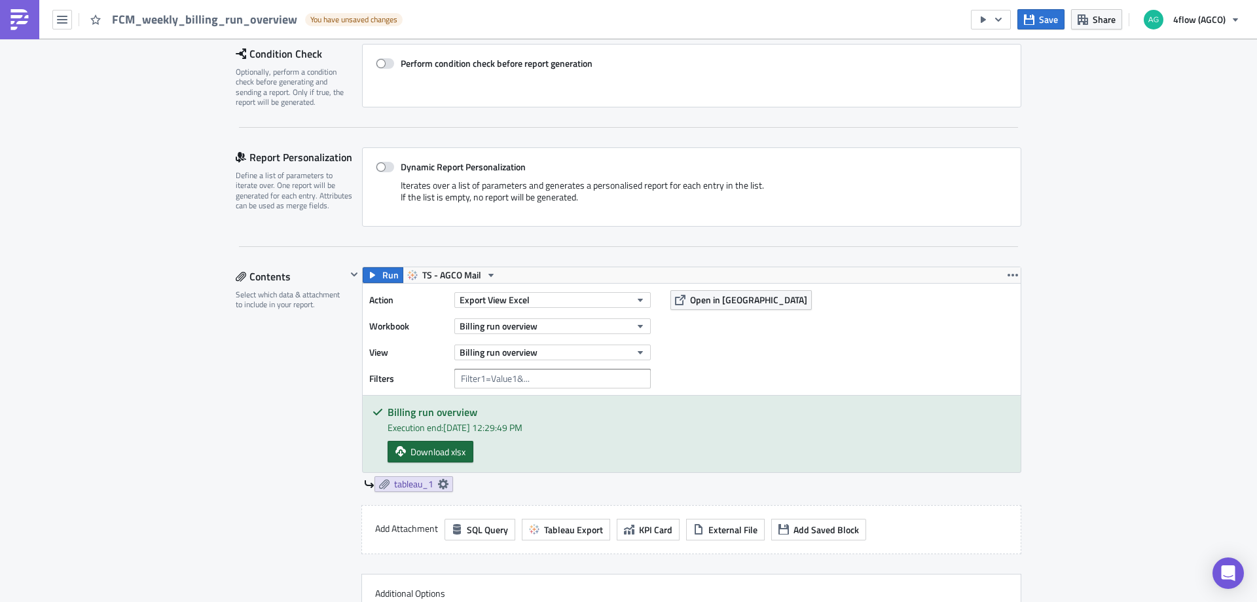
click at [425, 447] on span "Download xlsx" at bounding box center [438, 452] width 55 height 14
click at [428, 488] on span "tableau_1" at bounding box center [413, 484] width 39 height 12
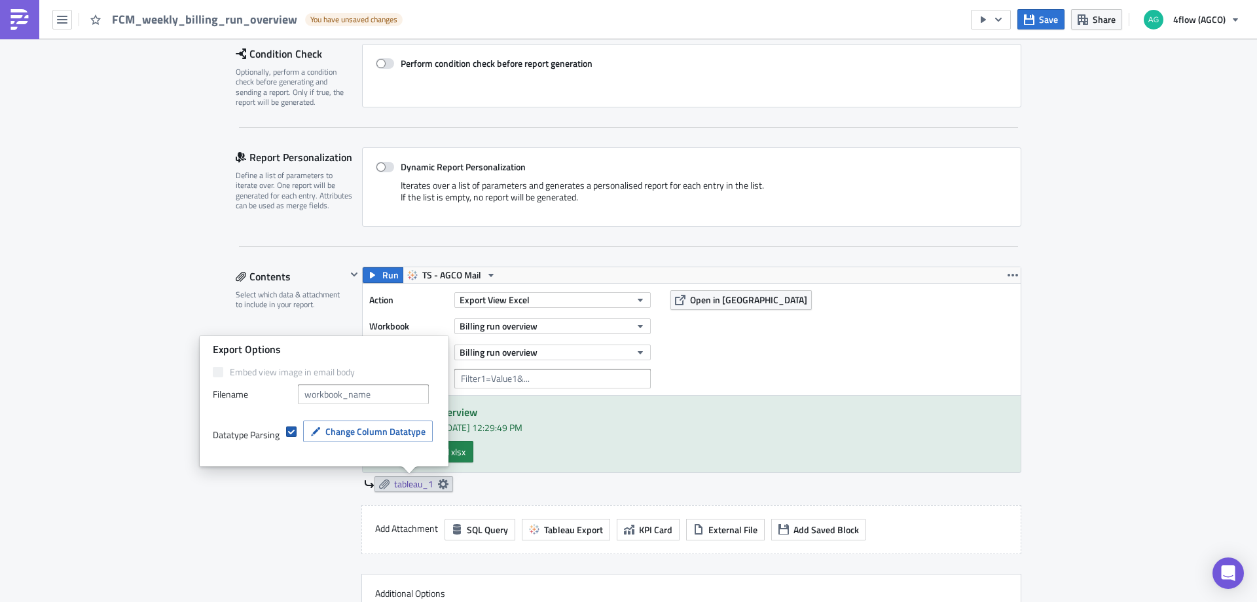
click at [289, 430] on span at bounding box center [291, 431] width 10 height 10
click at [289, 430] on input "checkbox" at bounding box center [293, 432] width 9 height 9
checkbox input "false"
click at [292, 490] on div "Contents Select which data & attachment to include in your report." at bounding box center [291, 465] width 111 height 399
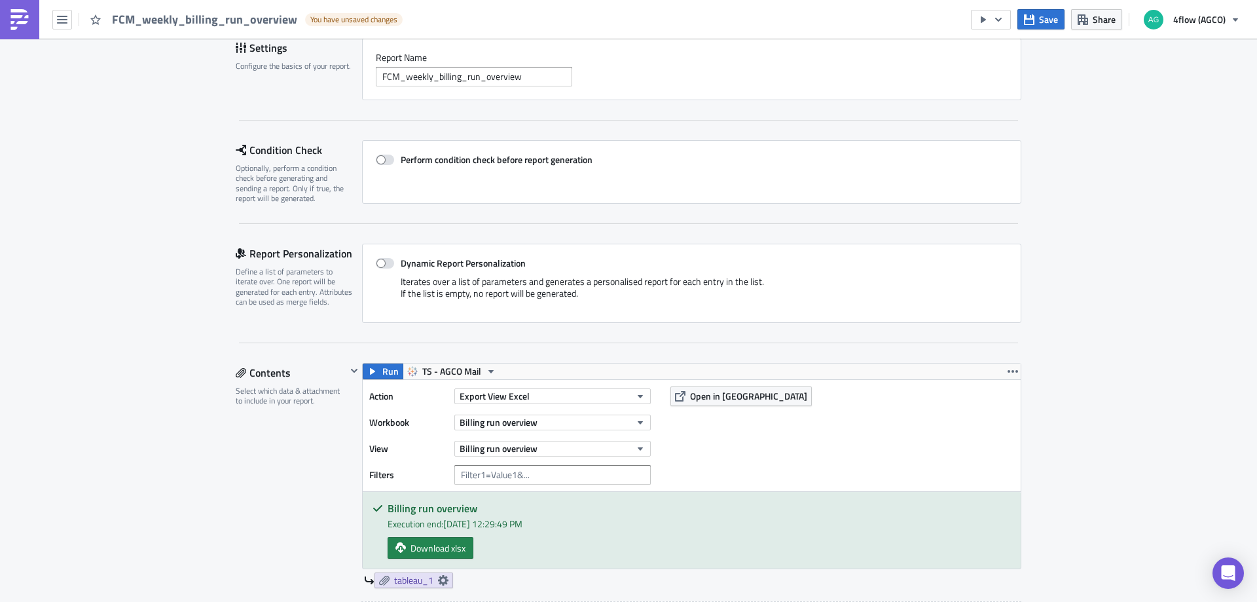
scroll to position [65, 0]
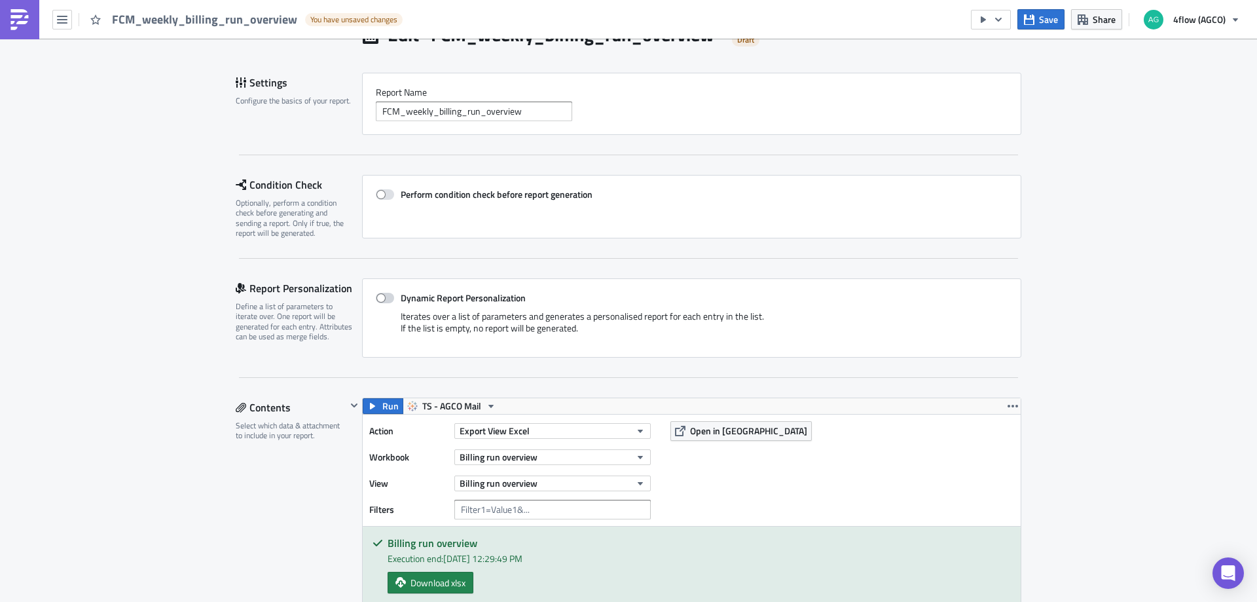
click at [376, 297] on span at bounding box center [385, 298] width 18 height 10
click at [378, 297] on input "Dynamic Report Personalization" at bounding box center [382, 298] width 9 height 9
checkbox input "true"
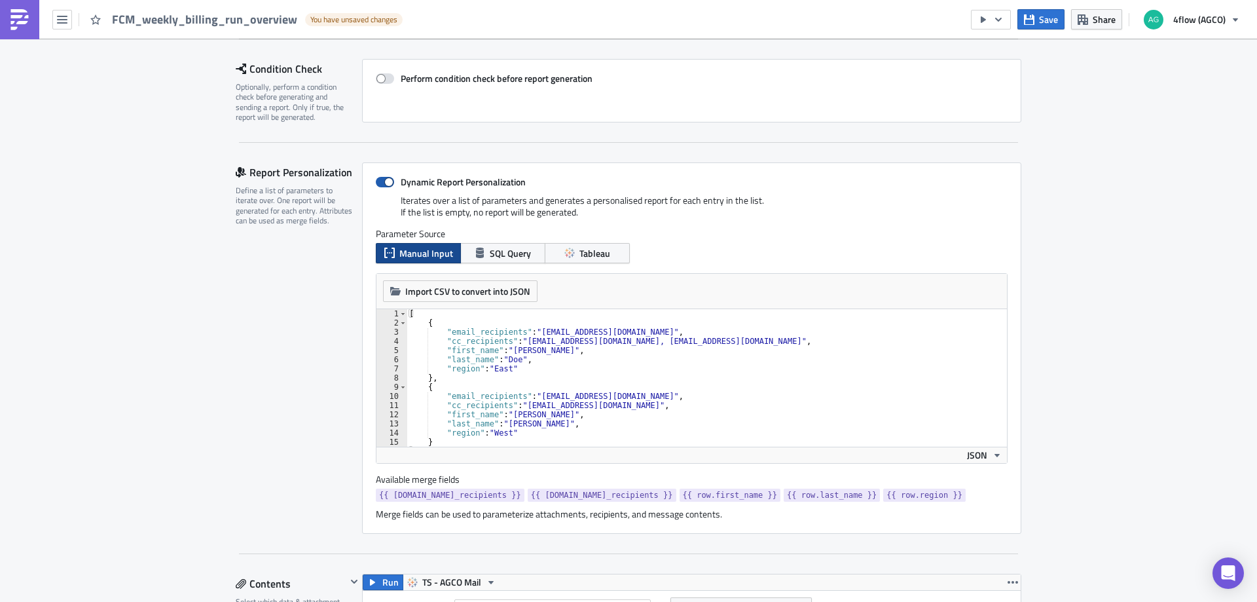
scroll to position [262, 0]
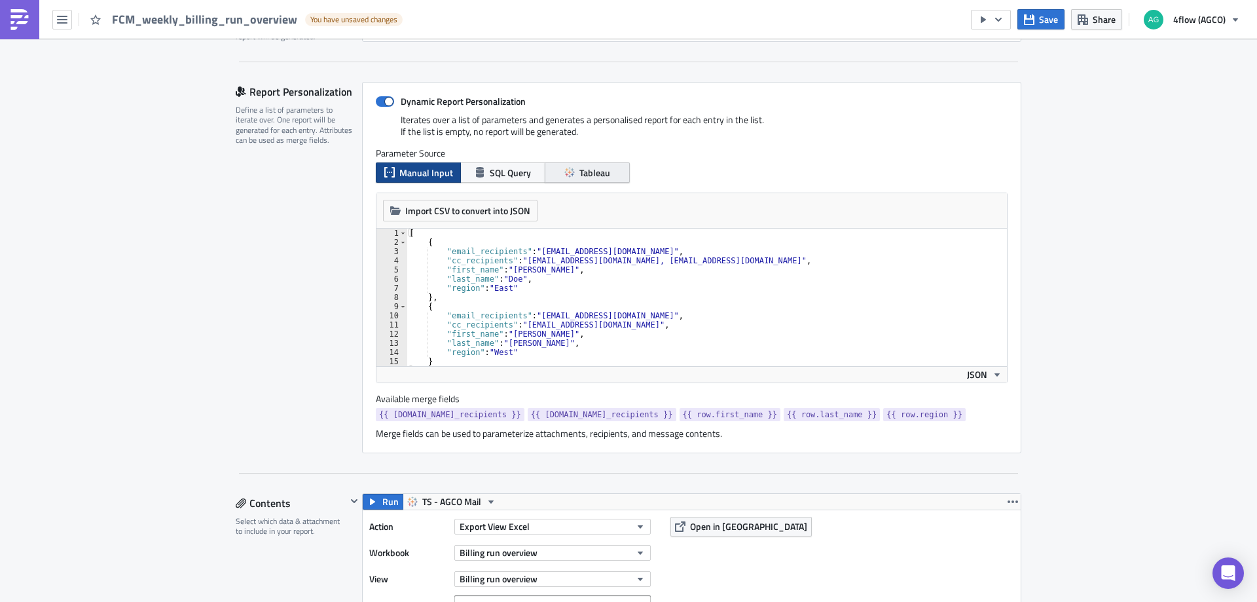
click at [581, 170] on span "Tableau" at bounding box center [594, 173] width 31 height 14
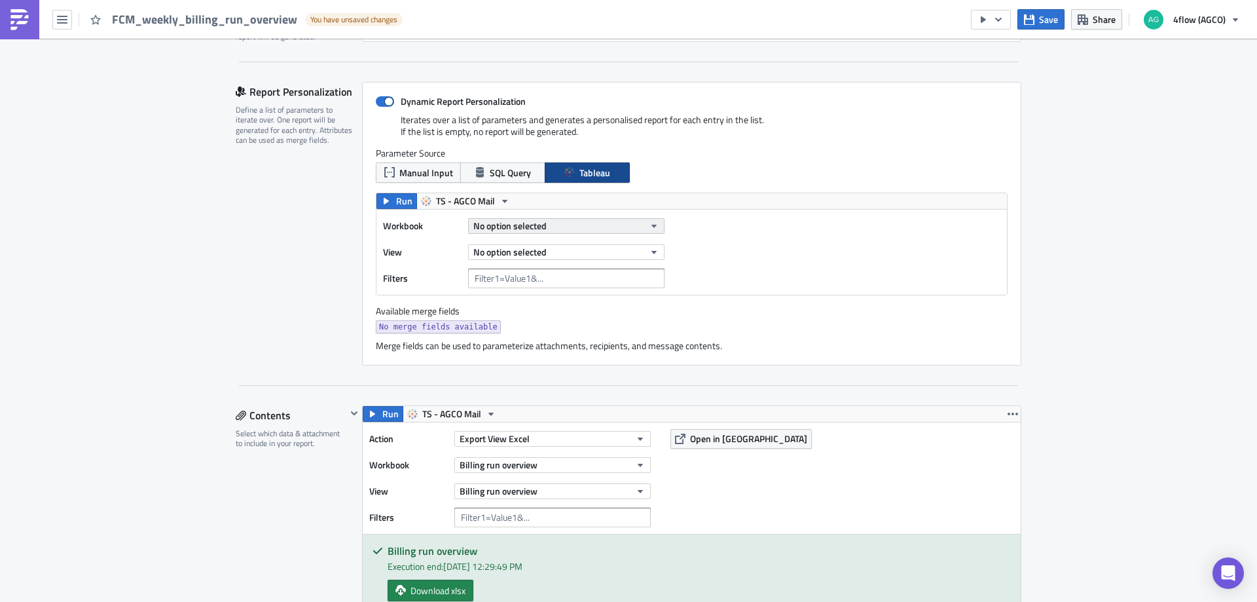
click at [498, 225] on span "No option selected" at bounding box center [509, 226] width 73 height 14
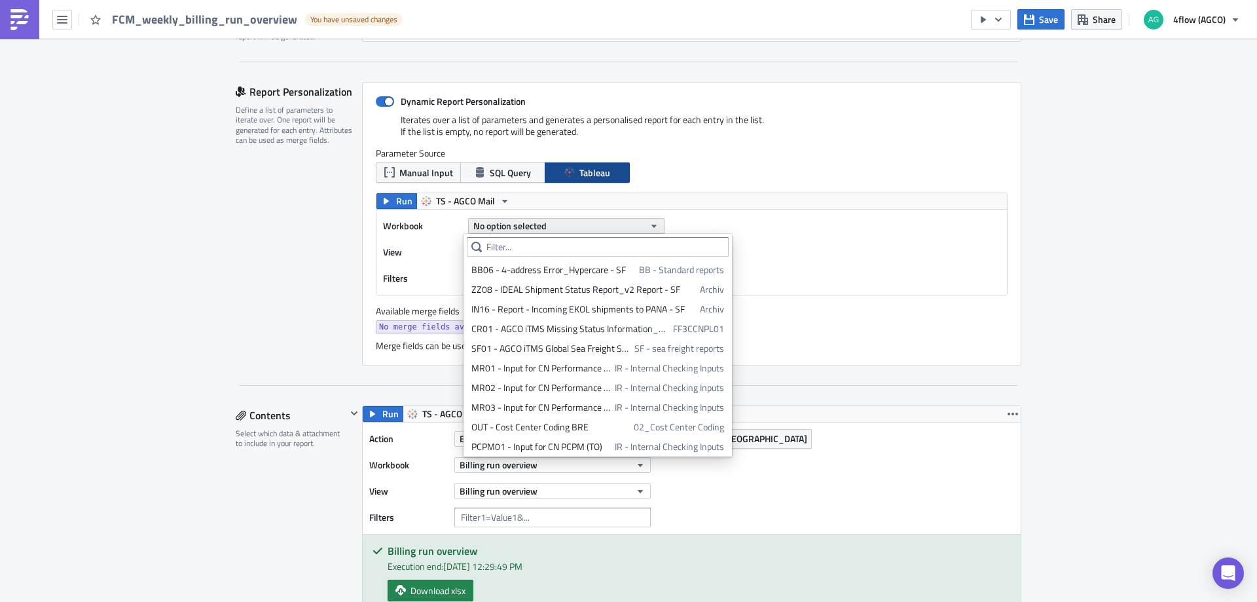
click at [498, 225] on span "No option selected" at bounding box center [509, 226] width 73 height 14
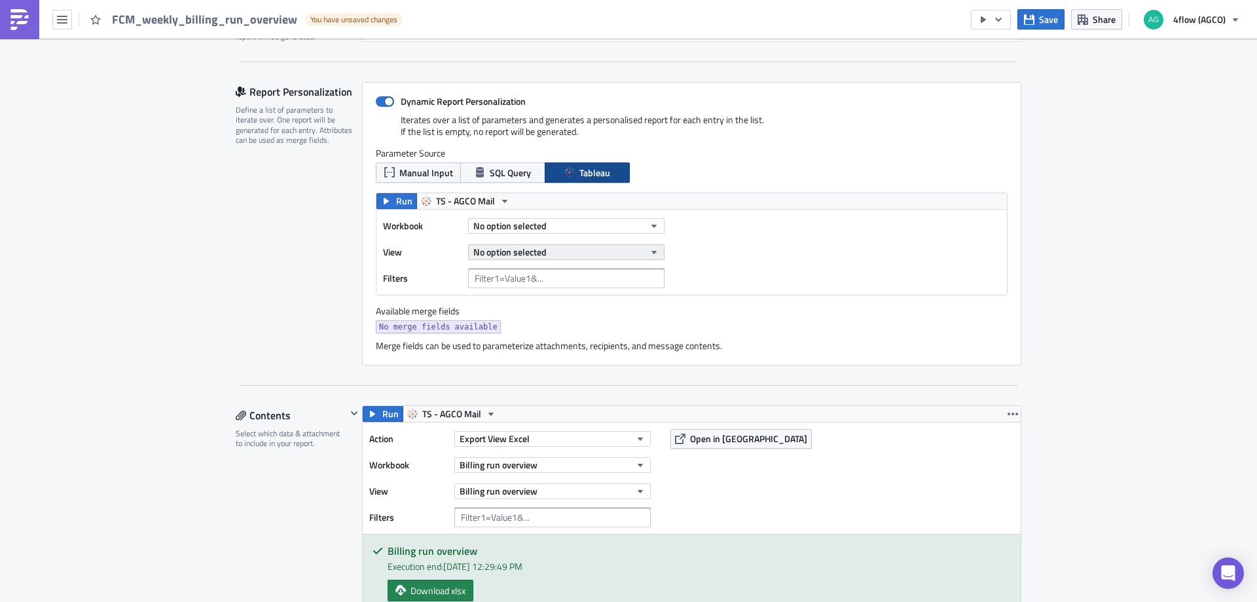
click at [488, 257] on span "No option selected" at bounding box center [509, 252] width 73 height 14
click at [496, 251] on span "No option selected" at bounding box center [509, 252] width 73 height 14
click at [507, 220] on span "No option selected" at bounding box center [509, 226] width 73 height 14
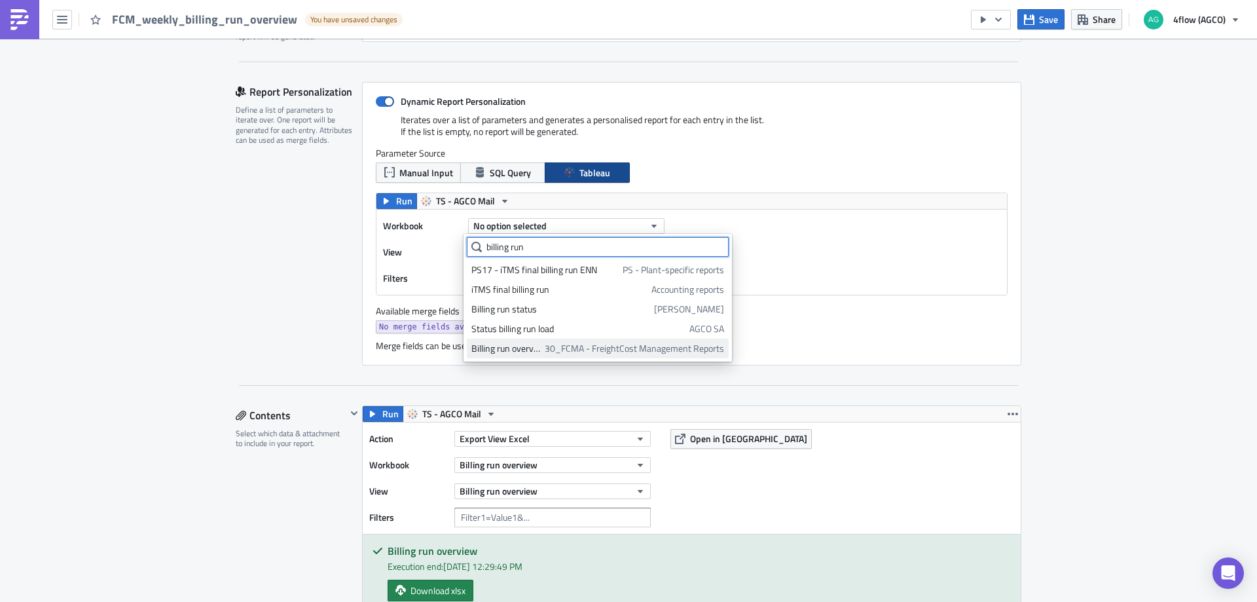
type input "billing run"
click at [515, 348] on div "Billing run overview" at bounding box center [505, 348] width 69 height 13
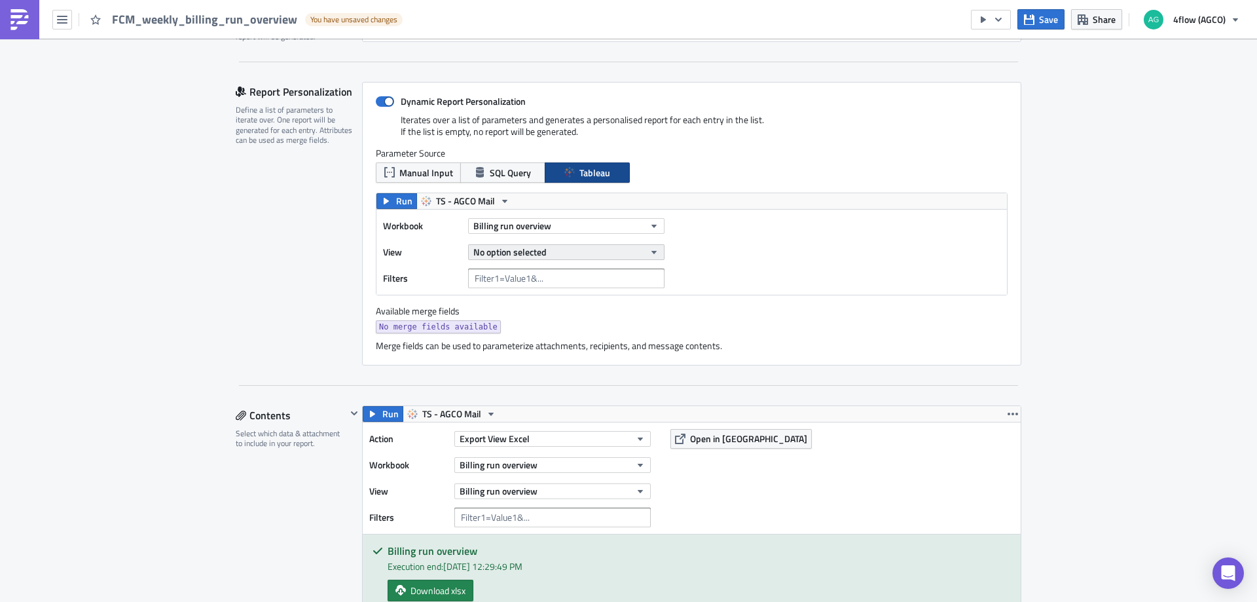
click at [511, 253] on span "No option selected" at bounding box center [509, 252] width 73 height 14
click at [498, 297] on div "Billing run overview" at bounding box center [529, 295] width 116 height 13
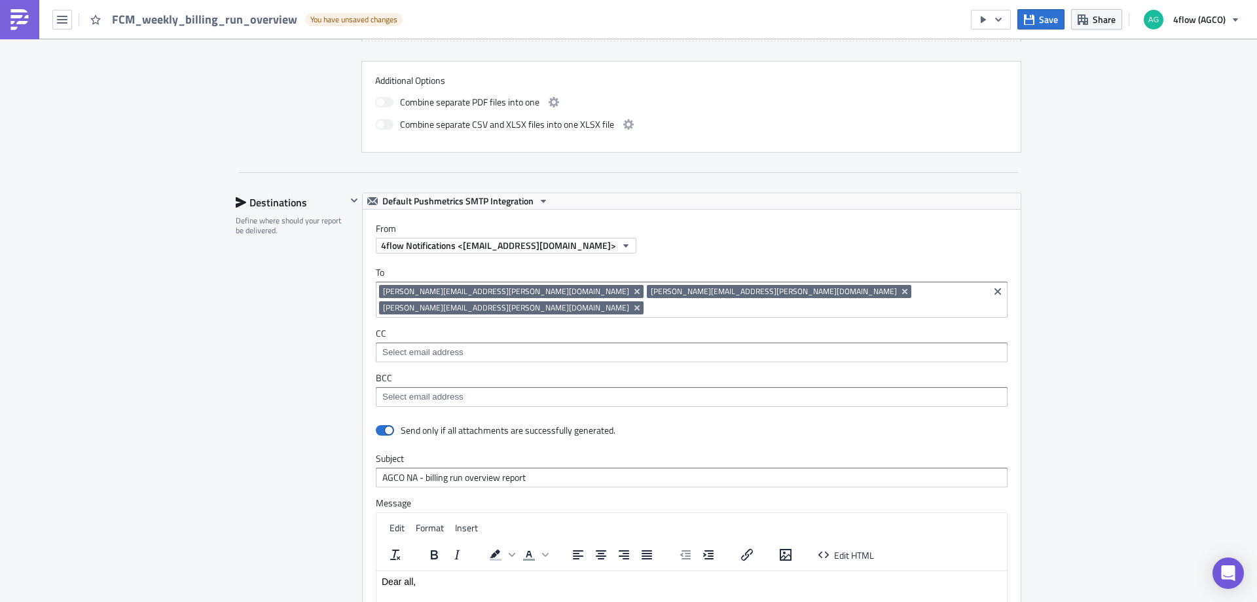
scroll to position [1048, 0]
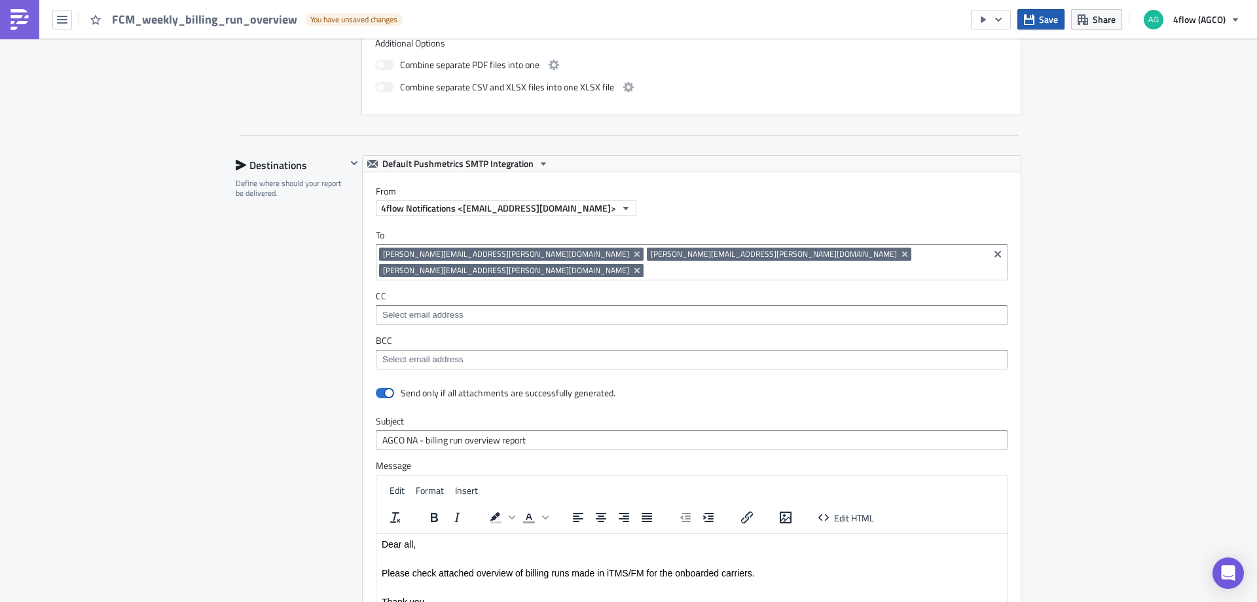
click at [1055, 15] on span "Save" at bounding box center [1048, 19] width 19 height 14
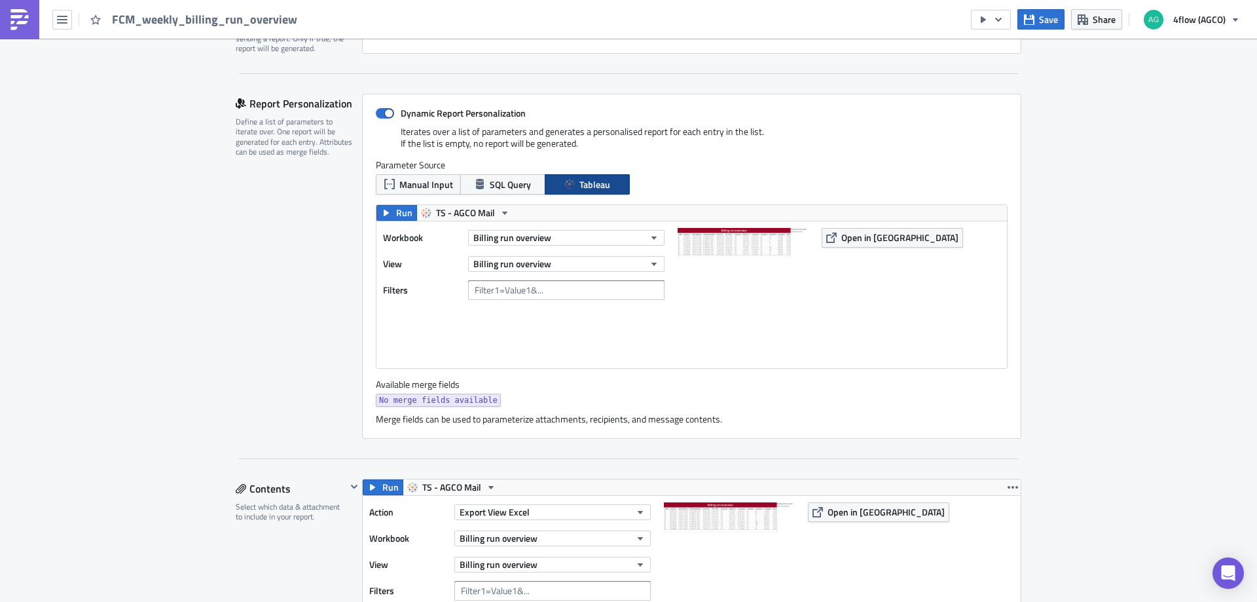
scroll to position [240, 0]
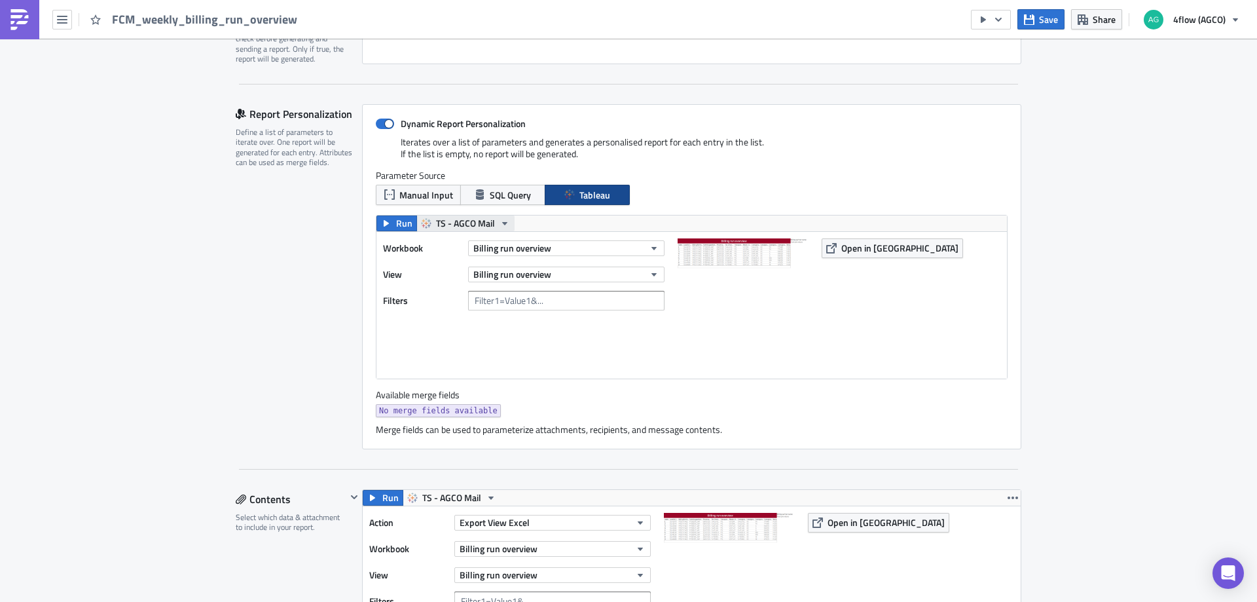
click at [468, 219] on span "TS - AGCO Mail" at bounding box center [465, 223] width 59 height 16
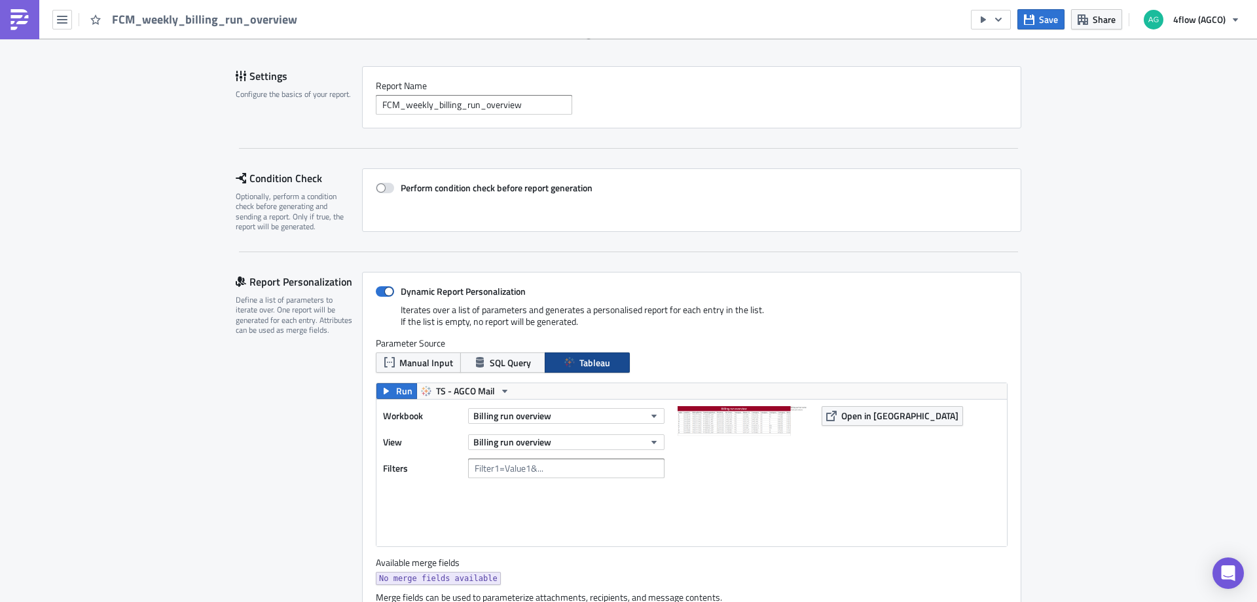
scroll to position [43, 0]
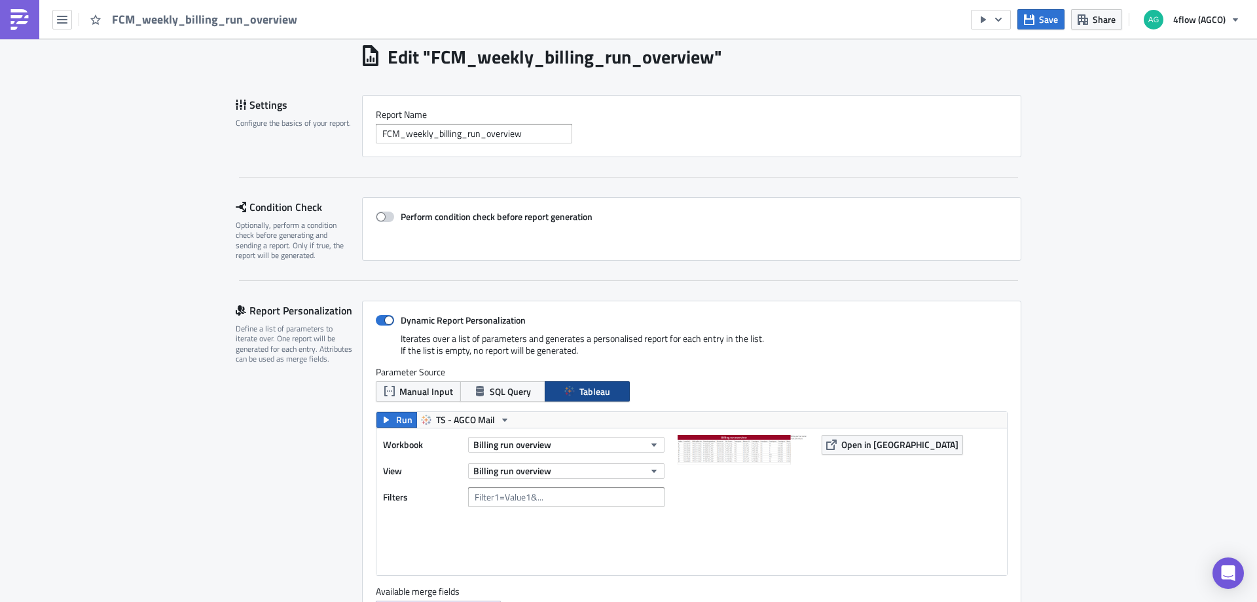
click at [388, 213] on span at bounding box center [385, 216] width 18 height 10
click at [387, 213] on input "Perform condition check before report generation" at bounding box center [382, 217] width 9 height 9
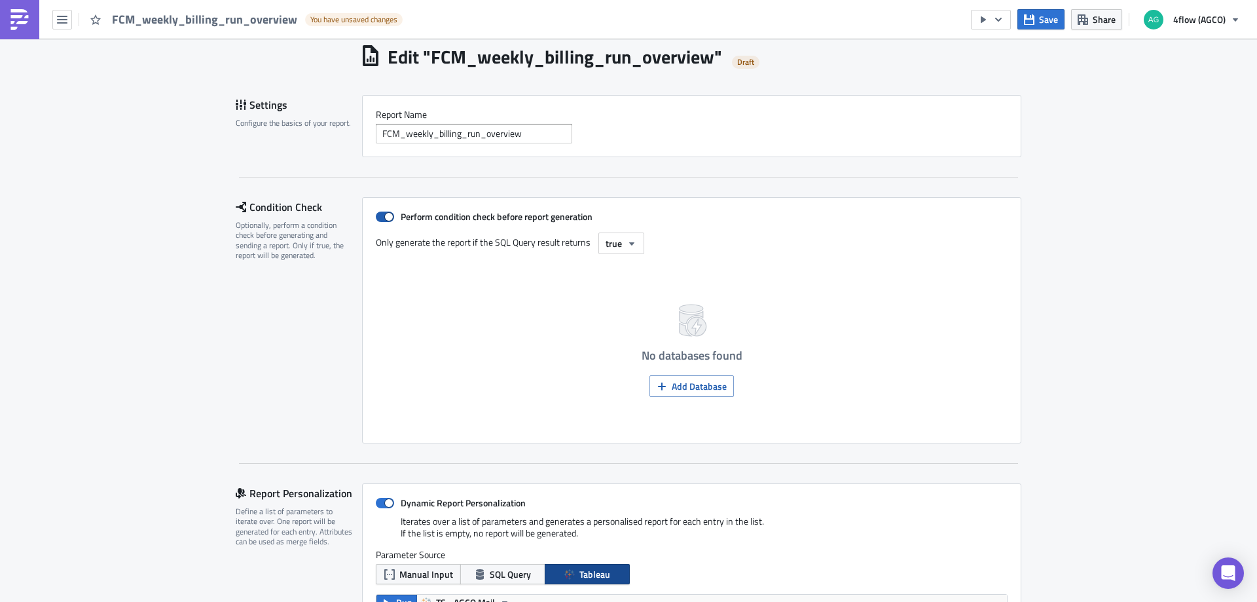
click at [377, 215] on span at bounding box center [385, 216] width 18 height 10
click at [378, 215] on input "Perform condition check before report generation" at bounding box center [382, 217] width 9 height 9
checkbox input "false"
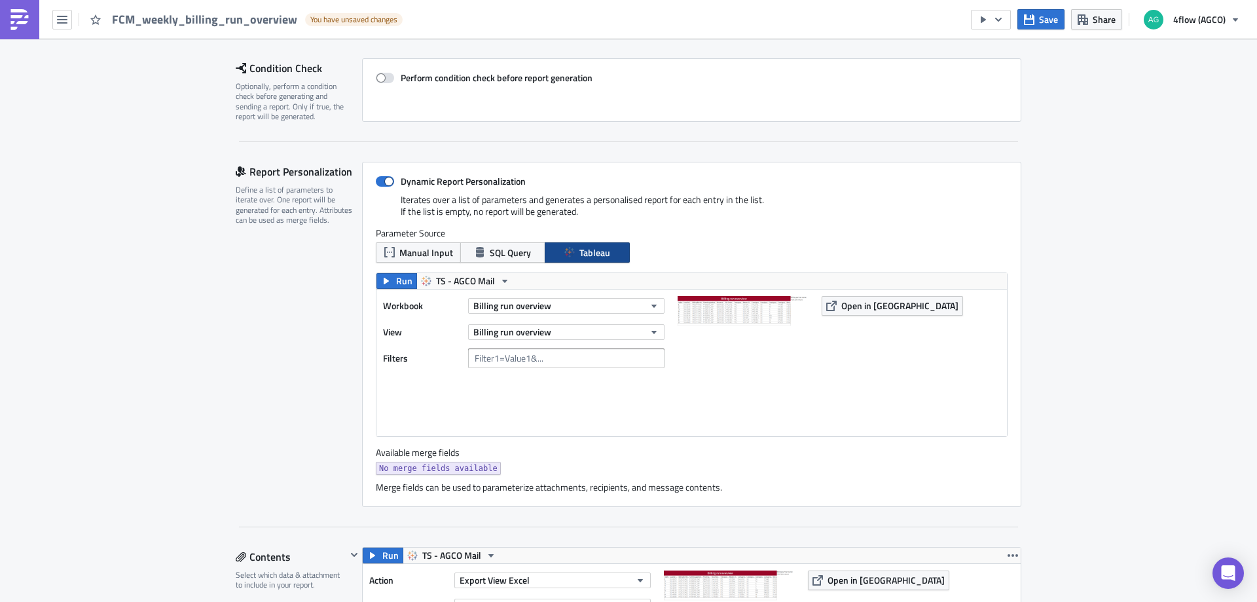
scroll to position [240, 0]
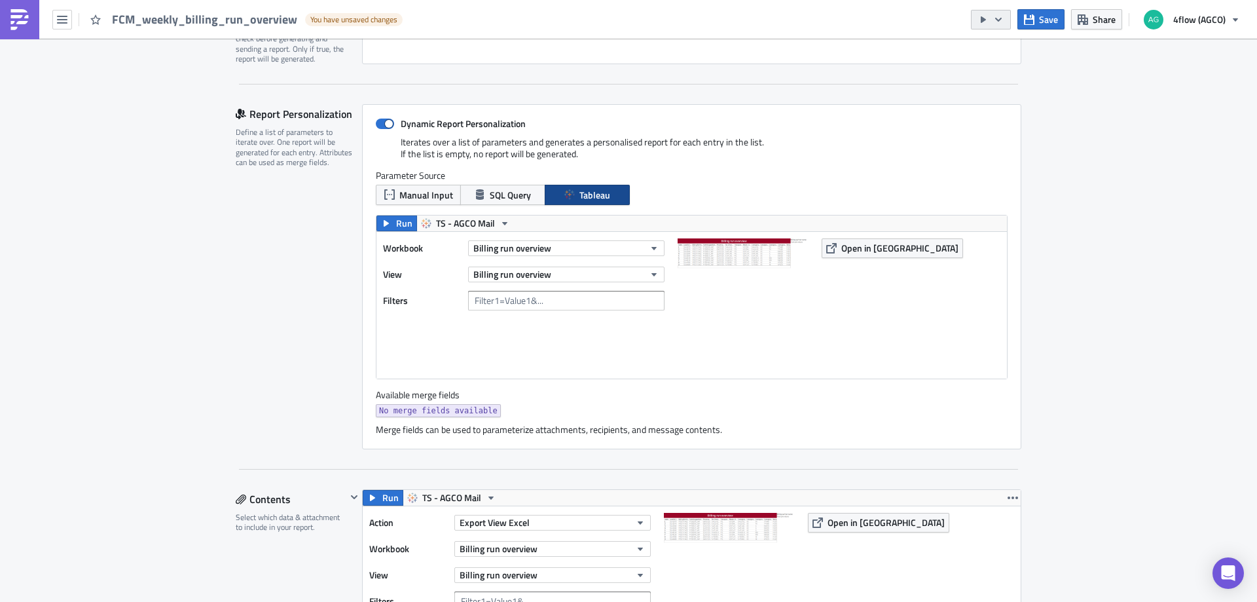
click at [1004, 19] on icon "button" at bounding box center [998, 19] width 10 height 10
click at [1010, 48] on div "Send Just to Me" at bounding box center [1031, 52] width 102 height 13
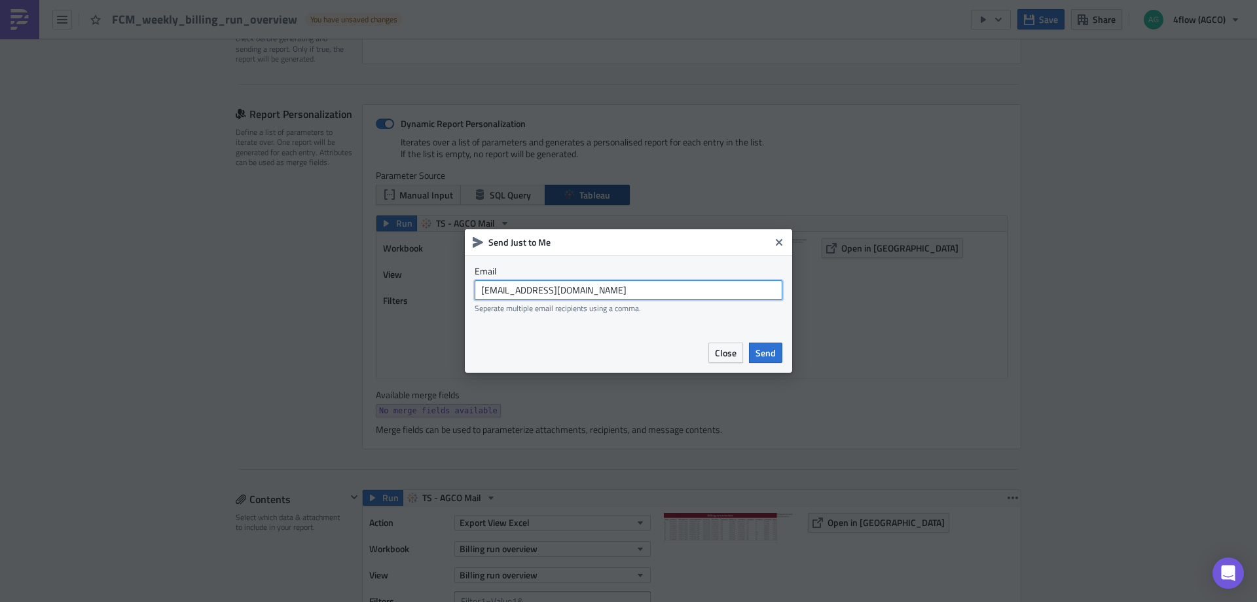
click at [644, 289] on input "agco_global_sc_reporting@4flow.com" at bounding box center [629, 290] width 308 height 20
click at [750, 286] on input "t.pires@4flow.com" at bounding box center [629, 290] width 308 height 20
type input "t.pires@4flow.com"
click at [776, 359] on button "Send" at bounding box center [765, 352] width 33 height 20
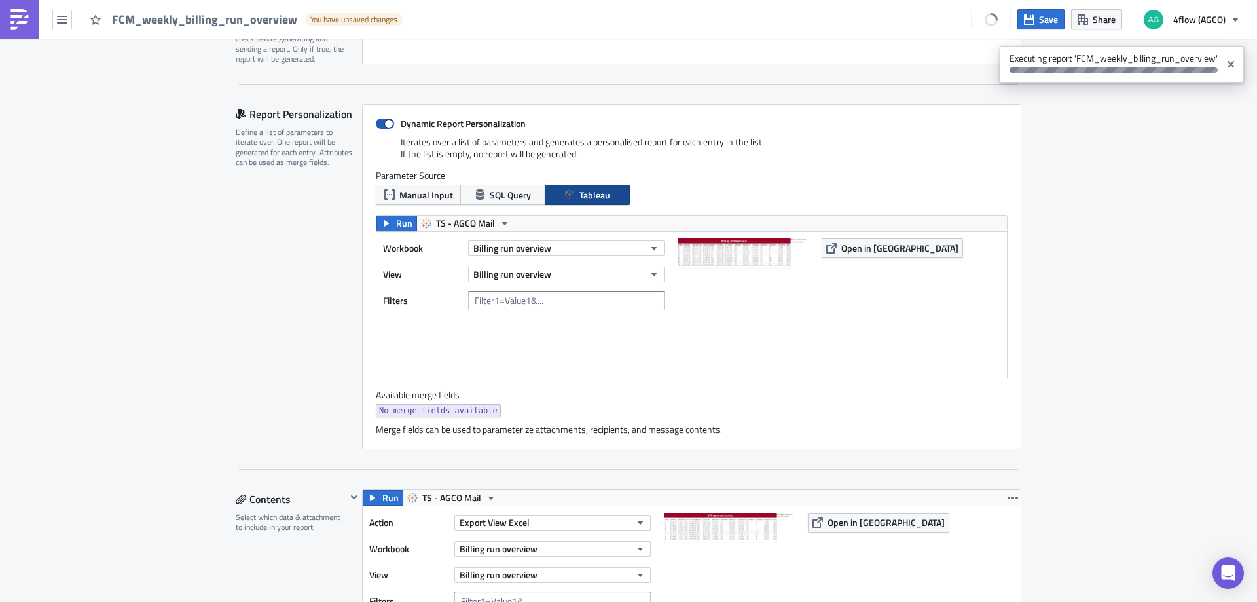
click at [383, 124] on span at bounding box center [385, 124] width 18 height 10
click at [383, 124] on input "Dynamic Report Personalization" at bounding box center [382, 124] width 9 height 9
checkbox input "false"
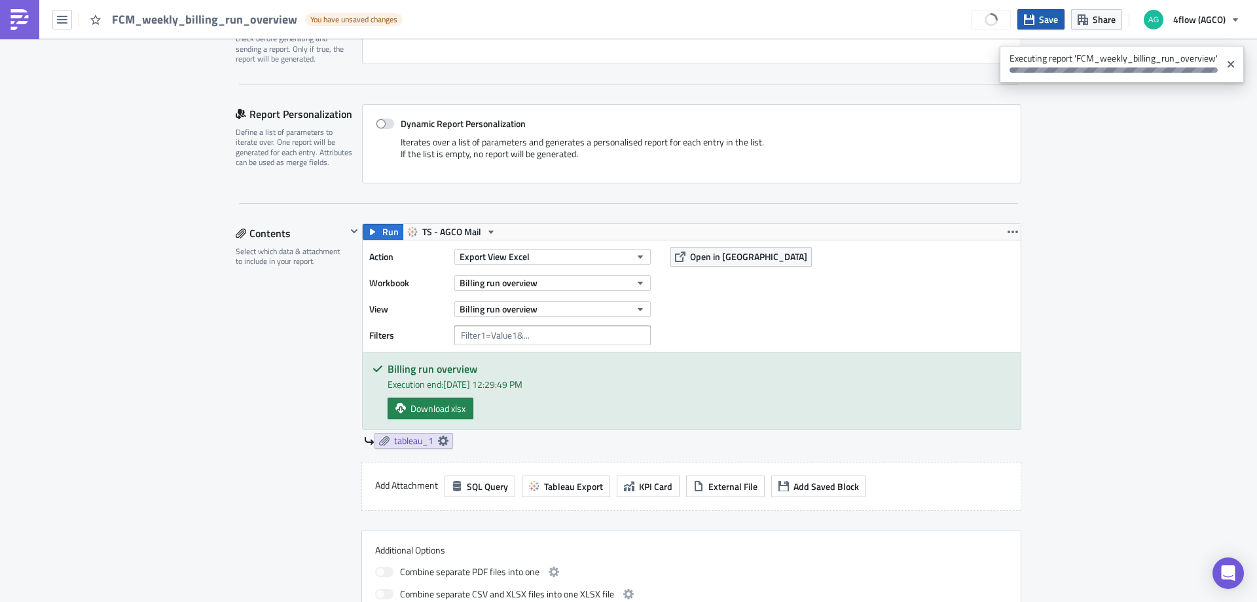
click at [1046, 20] on span "Save" at bounding box center [1048, 19] width 19 height 14
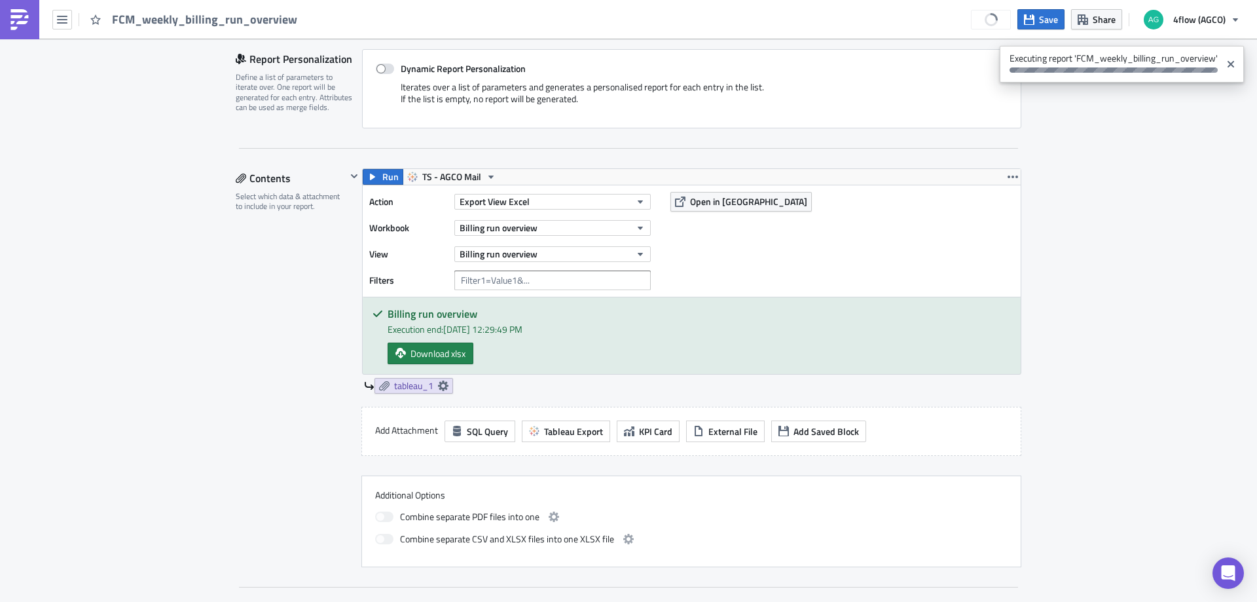
scroll to position [327, 0]
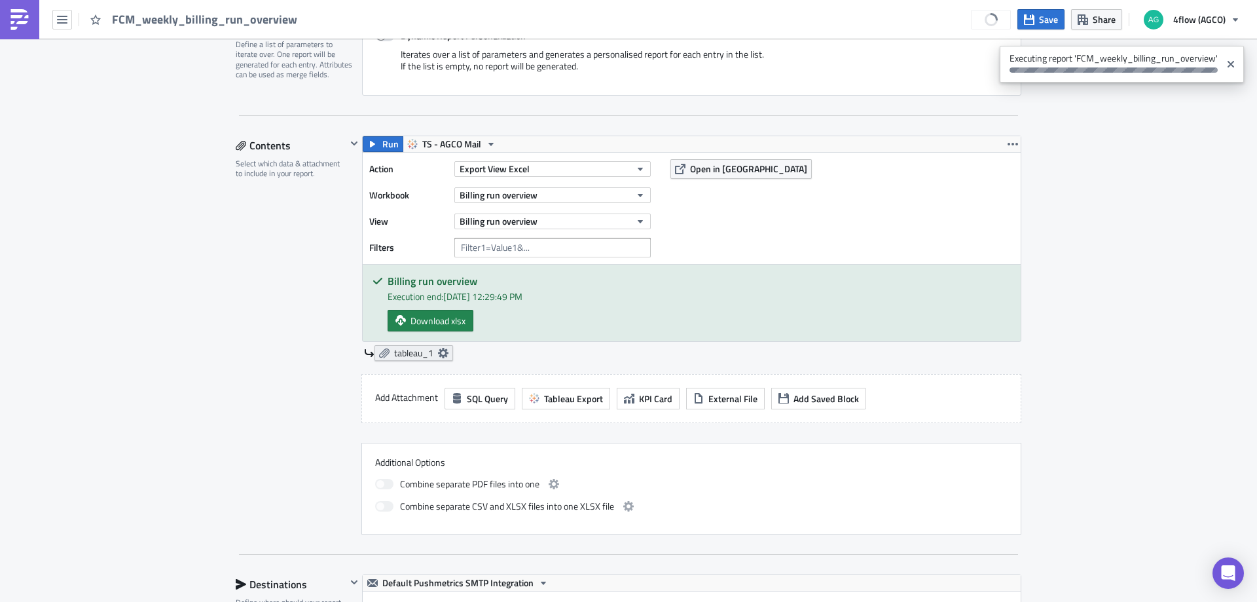
click at [406, 354] on span "tableau_1" at bounding box center [413, 353] width 39 height 12
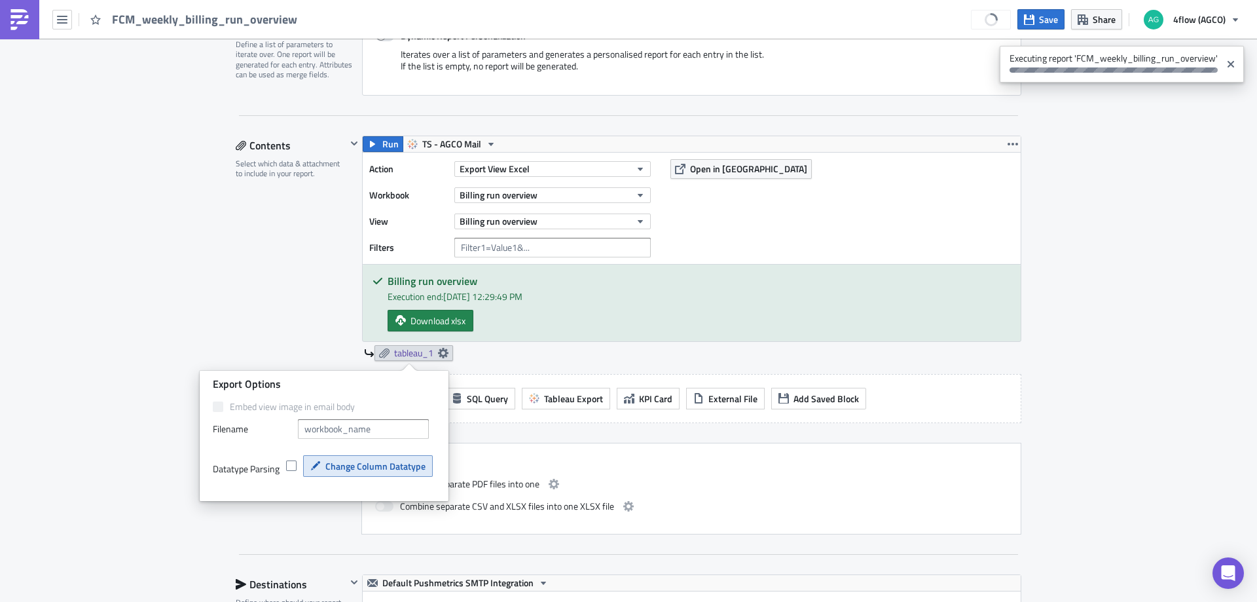
click at [354, 460] on span "Change Column Datatype" at bounding box center [375, 466] width 100 height 14
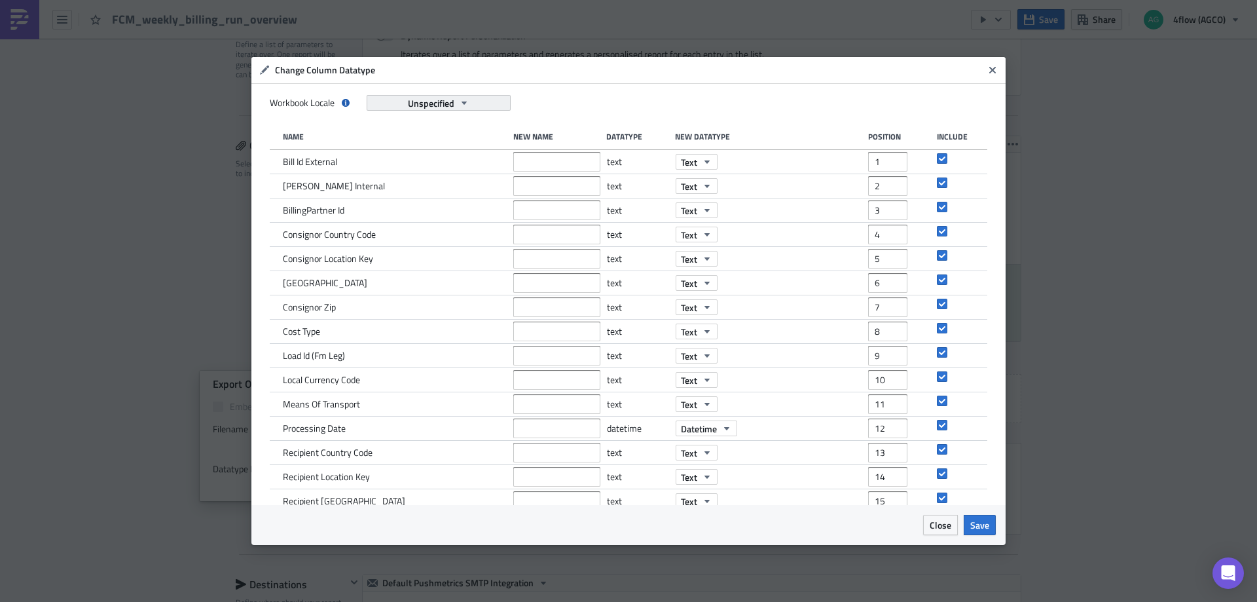
click at [442, 105] on span "Unspecified" at bounding box center [431, 103] width 46 height 14
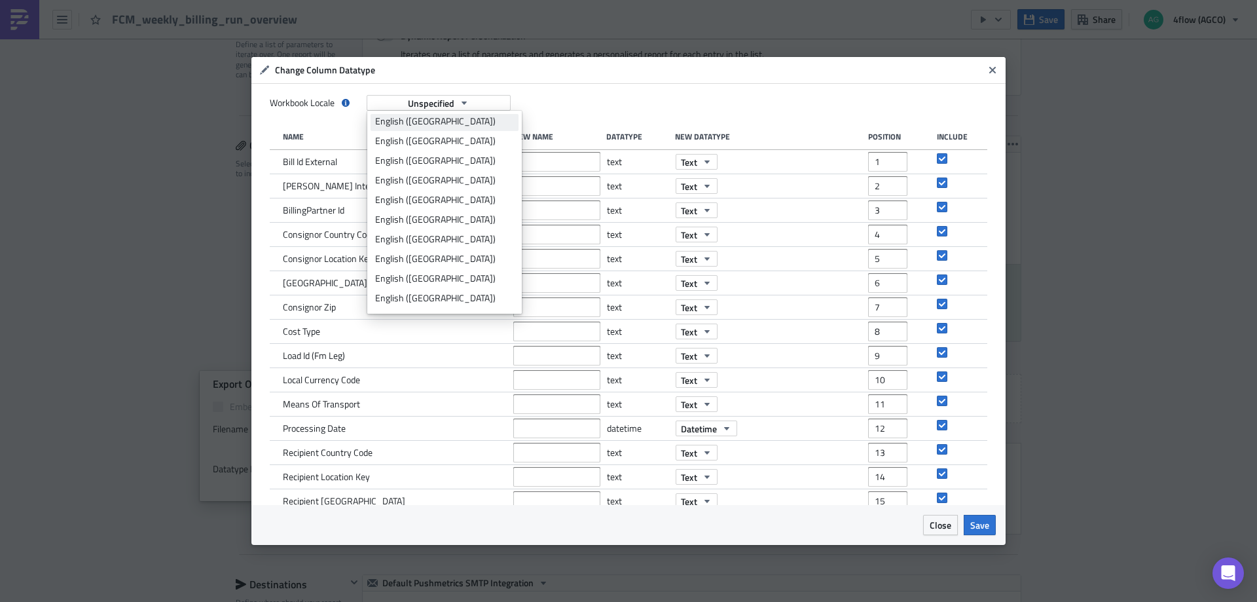
scroll to position [655, 0]
click at [451, 269] on div "English (United States)" at bounding box center [444, 274] width 139 height 13
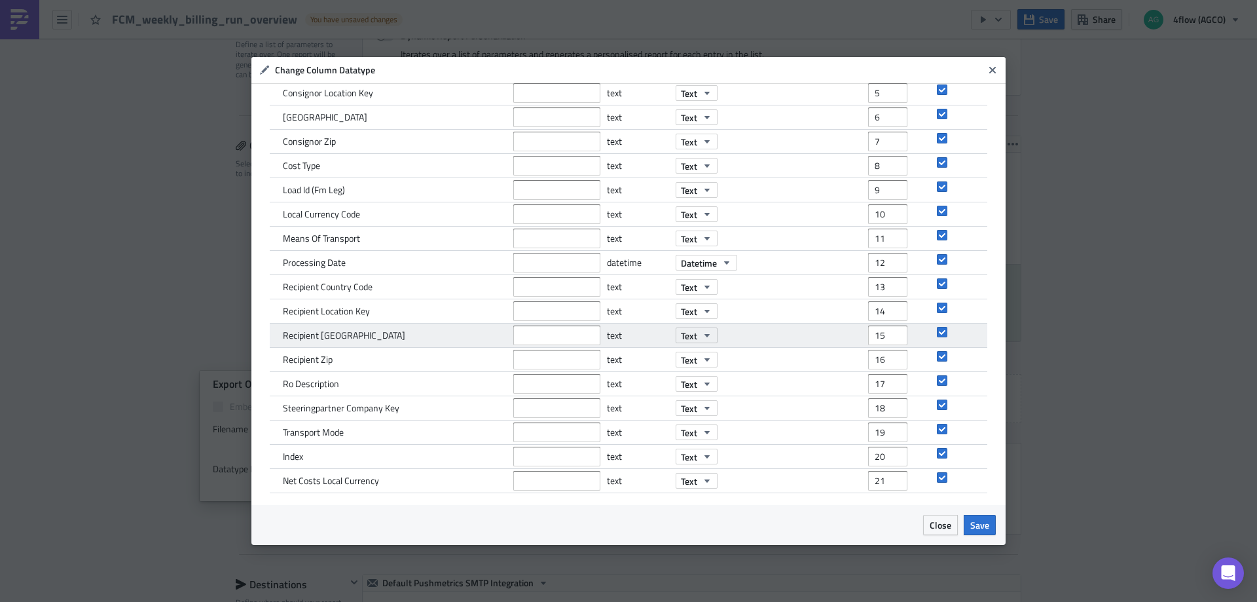
scroll to position [0, 0]
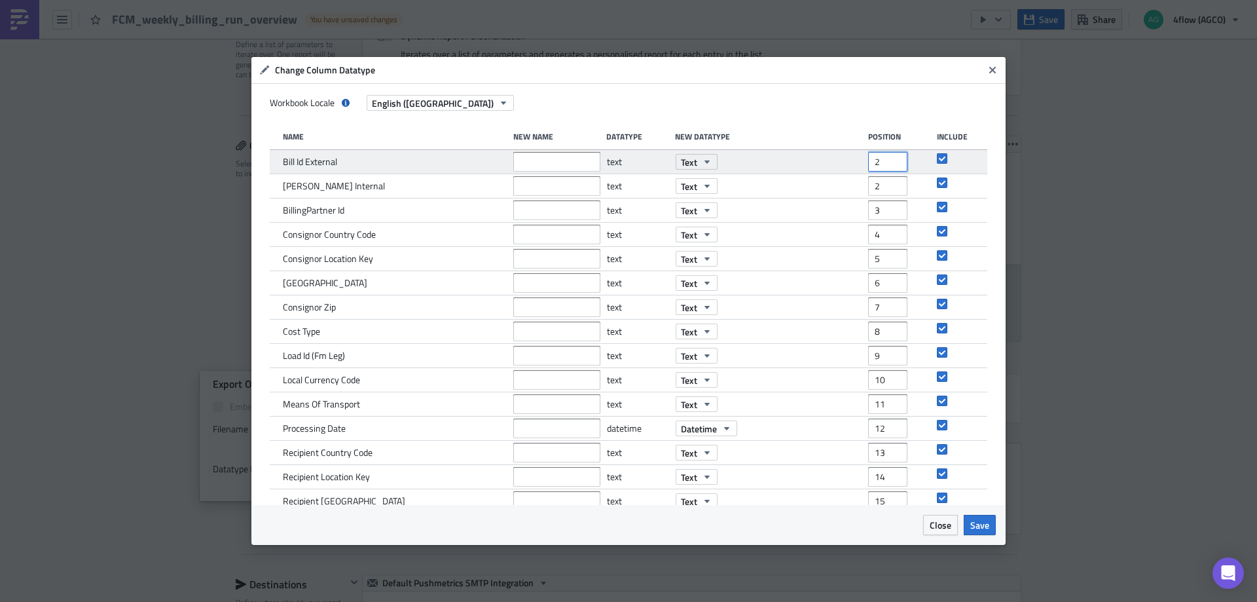
click at [888, 156] on input "2" at bounding box center [887, 162] width 39 height 20
type input "1"
click at [889, 169] on input "1" at bounding box center [887, 162] width 39 height 20
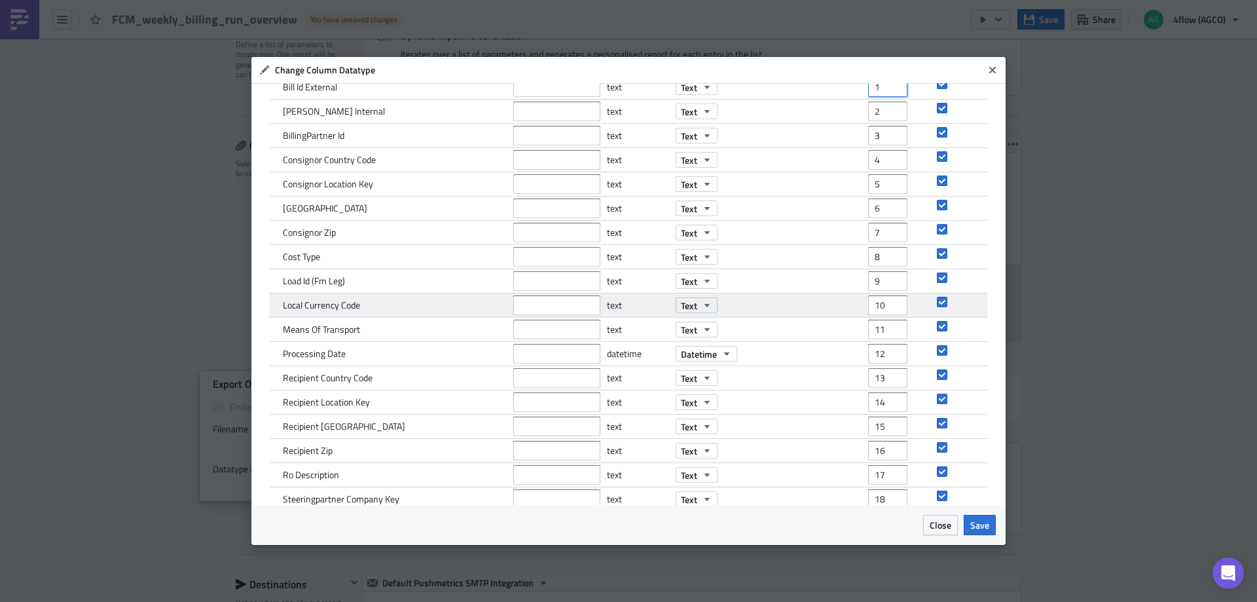
scroll to position [166, 0]
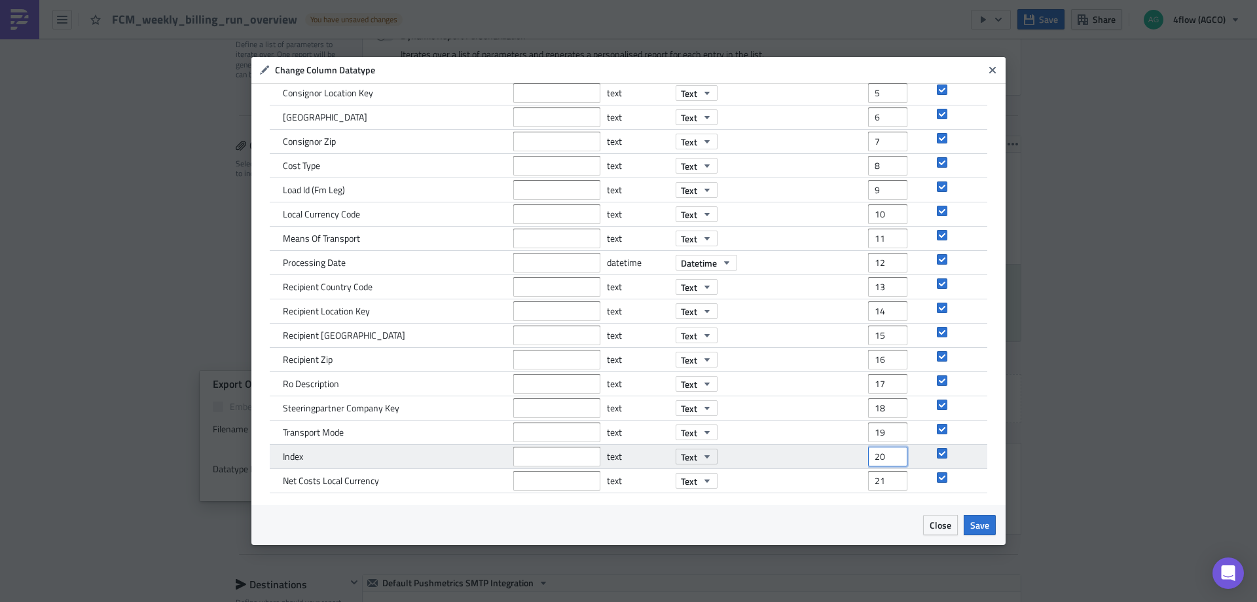
drag, startPoint x: 878, startPoint y: 457, endPoint x: 841, endPoint y: 463, distance: 37.1
click at [841, 463] on div "Index text Text 20" at bounding box center [629, 457] width 718 height 24
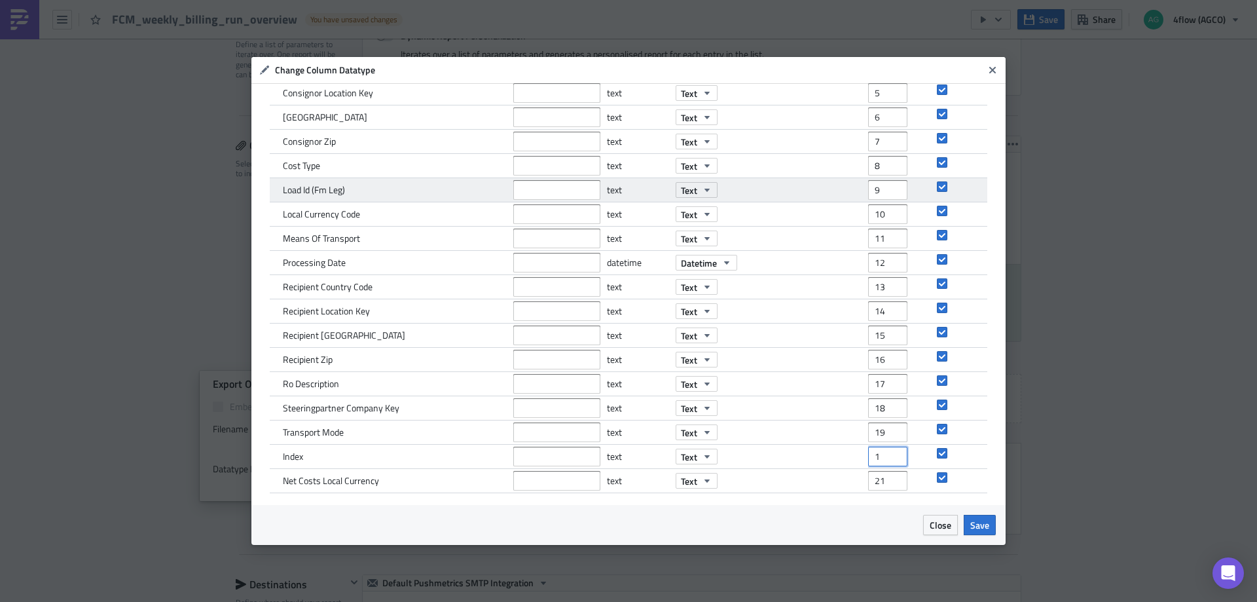
type input "1"
drag, startPoint x: 875, startPoint y: 189, endPoint x: 855, endPoint y: 194, distance: 21.0
click at [855, 194] on div "Load Id (Fm Leg) text Text 9" at bounding box center [629, 190] width 718 height 24
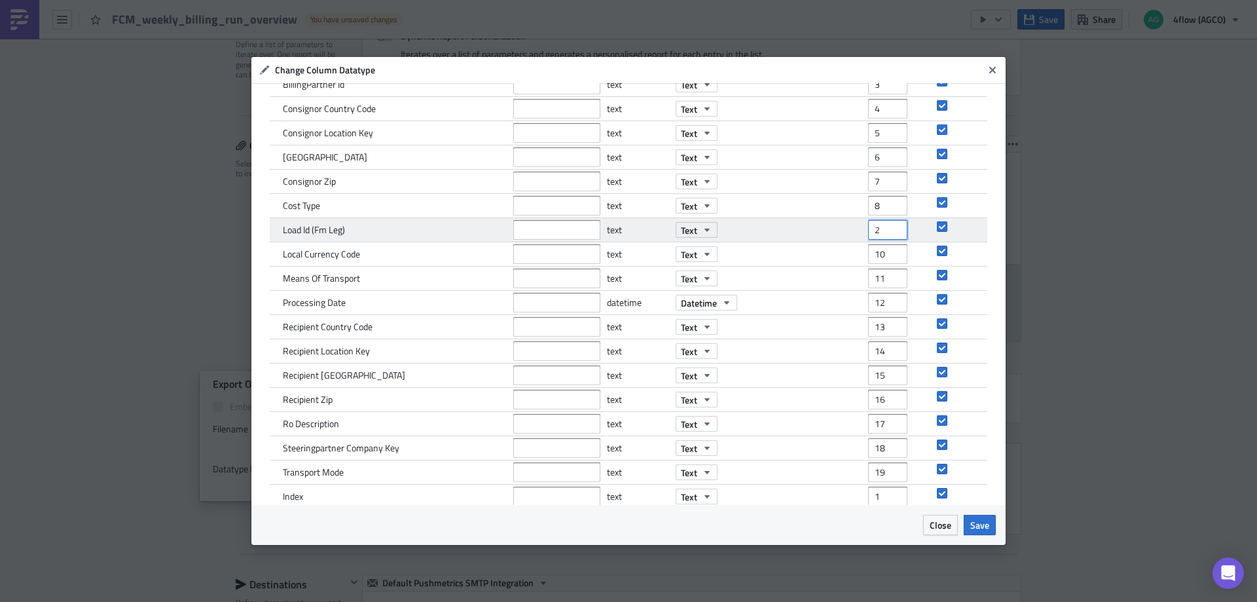
scroll to position [0, 0]
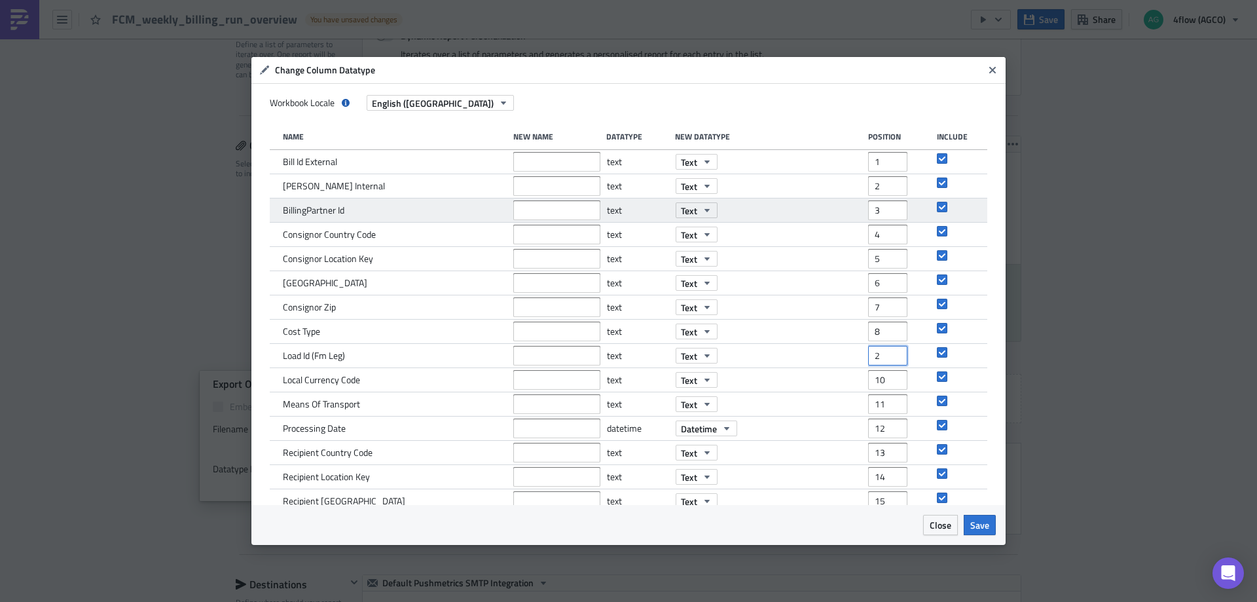
type input "2"
click at [876, 211] on input "3" at bounding box center [887, 210] width 39 height 20
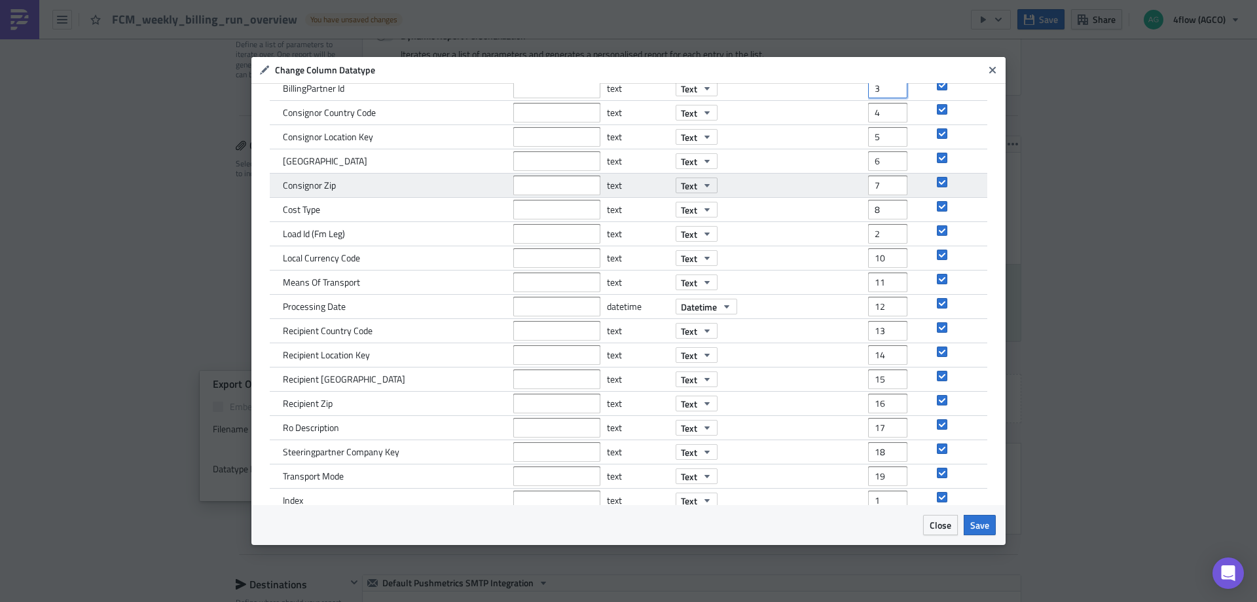
scroll to position [131, 0]
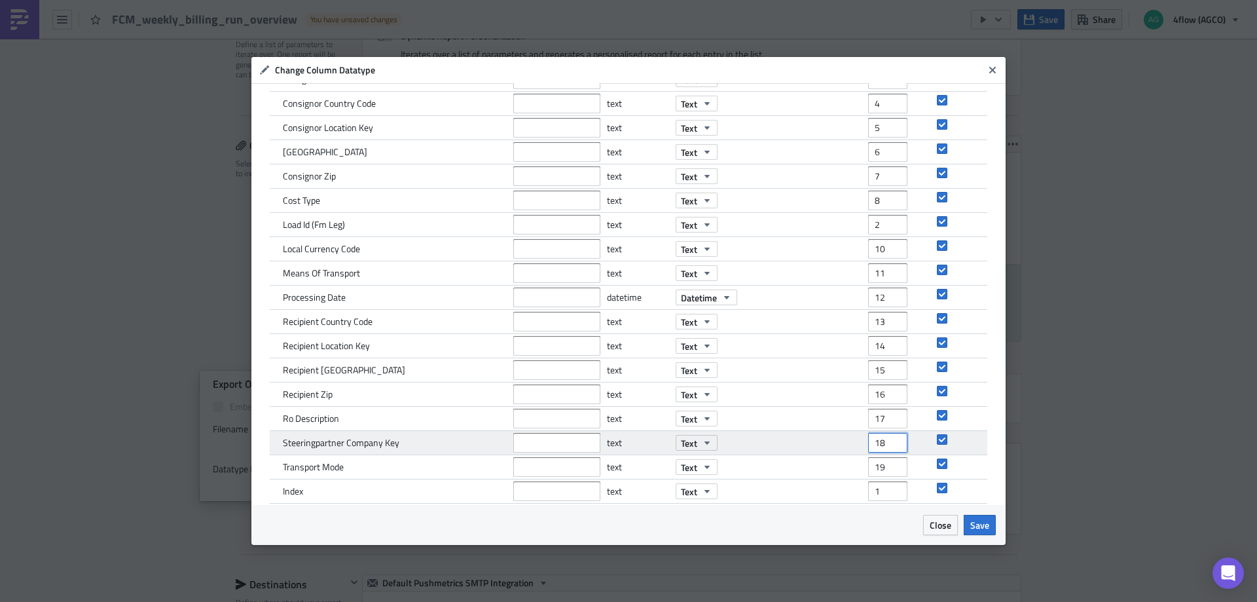
drag, startPoint x: 877, startPoint y: 444, endPoint x: 815, endPoint y: 446, distance: 62.2
click at [815, 446] on div "Steeringpartner Company Key text Text 18" at bounding box center [629, 443] width 718 height 24
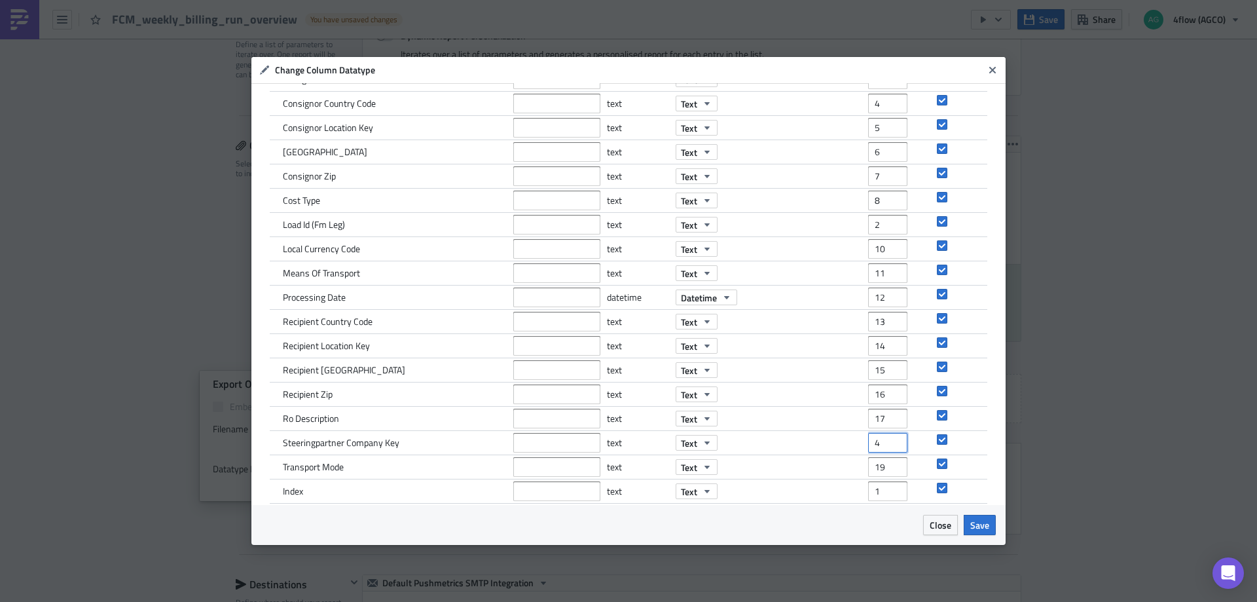
type input "4"
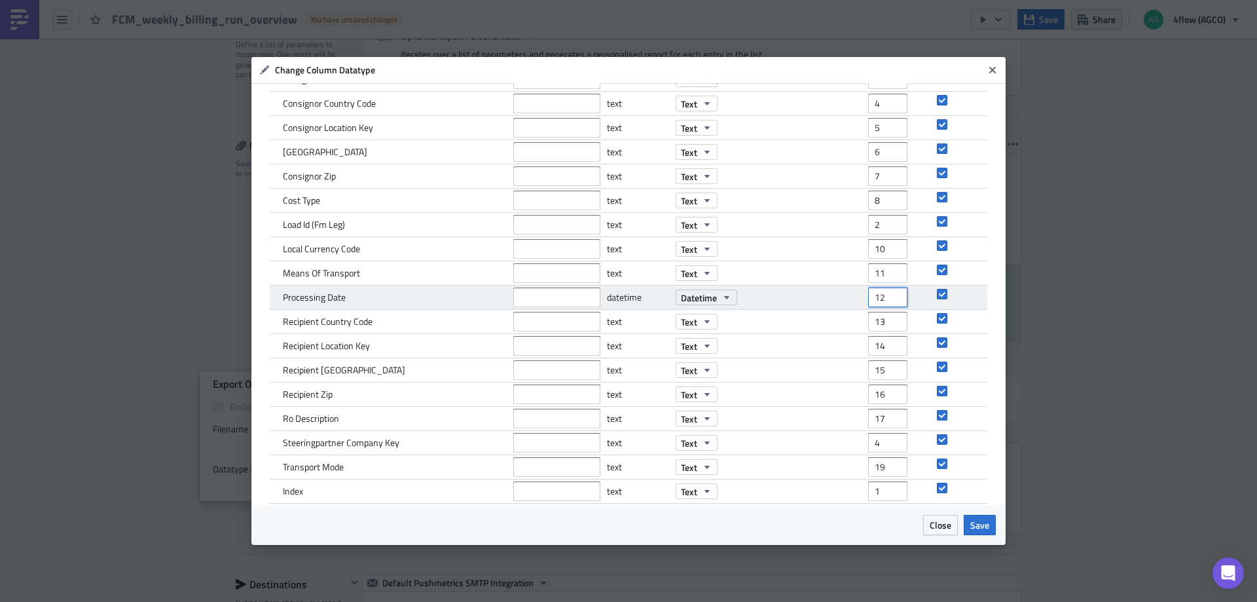
drag, startPoint x: 866, startPoint y: 299, endPoint x: 858, endPoint y: 301, distance: 7.5
click at [858, 301] on div "Processing Date datetime Datetime 12" at bounding box center [629, 297] width 718 height 24
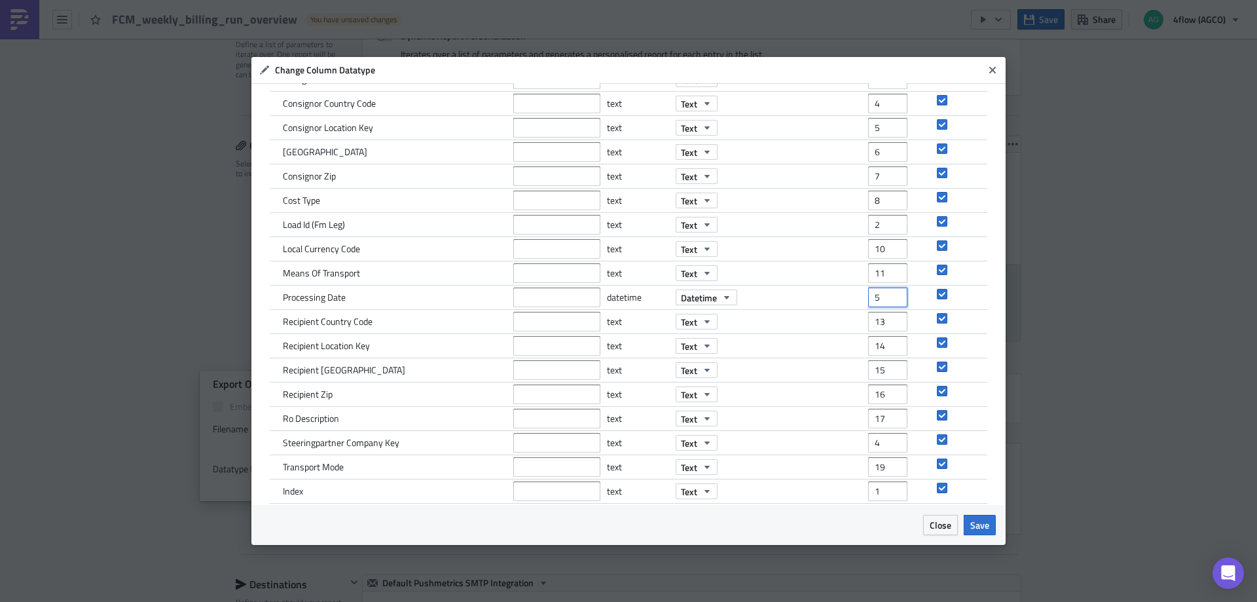
type input "5"
click at [987, 304] on div "Workbook Locale English (United States) Name New Name Datatype New Datatype Pos…" at bounding box center [628, 293] width 754 height 421
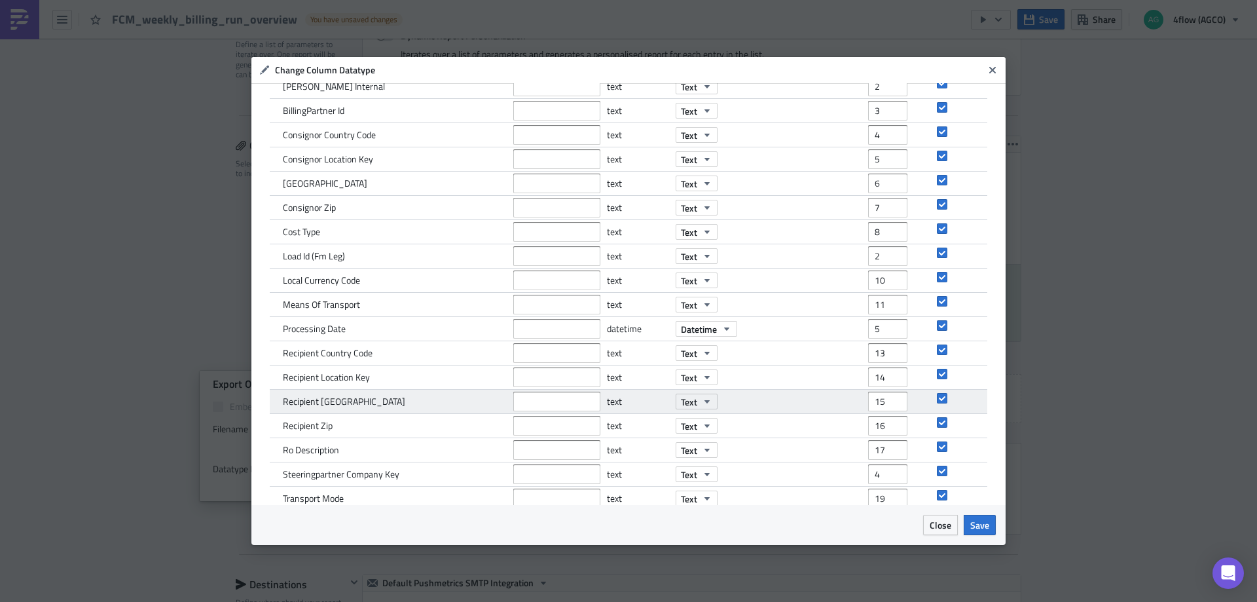
scroll to position [166, 0]
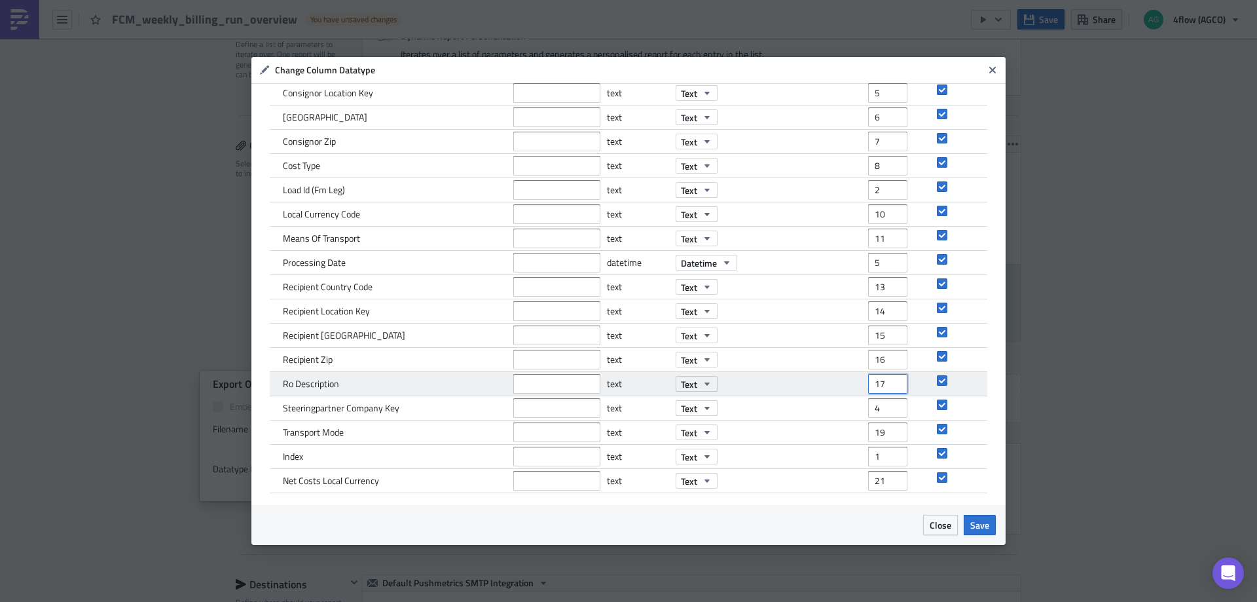
drag, startPoint x: 878, startPoint y: 384, endPoint x: 857, endPoint y: 384, distance: 21.0
click at [857, 384] on div "Ro Description text Text 17" at bounding box center [629, 384] width 718 height 24
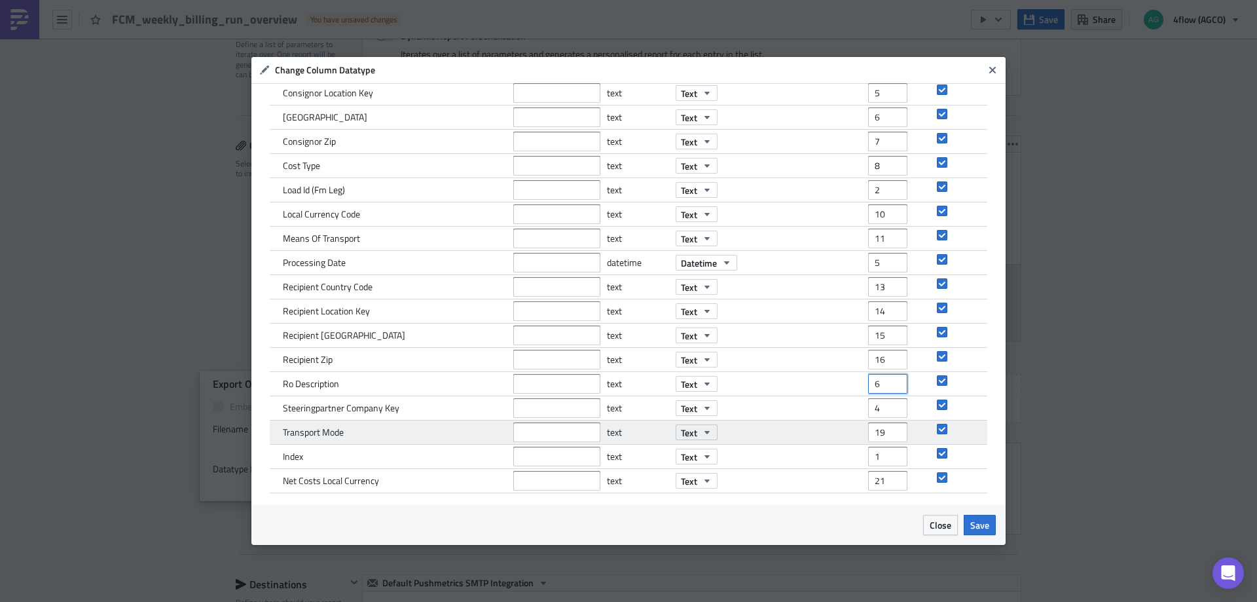
type input "6"
drag, startPoint x: 877, startPoint y: 432, endPoint x: 812, endPoint y: 435, distance: 65.5
click at [812, 435] on div "Transport Mode text Text 19" at bounding box center [629, 432] width 718 height 24
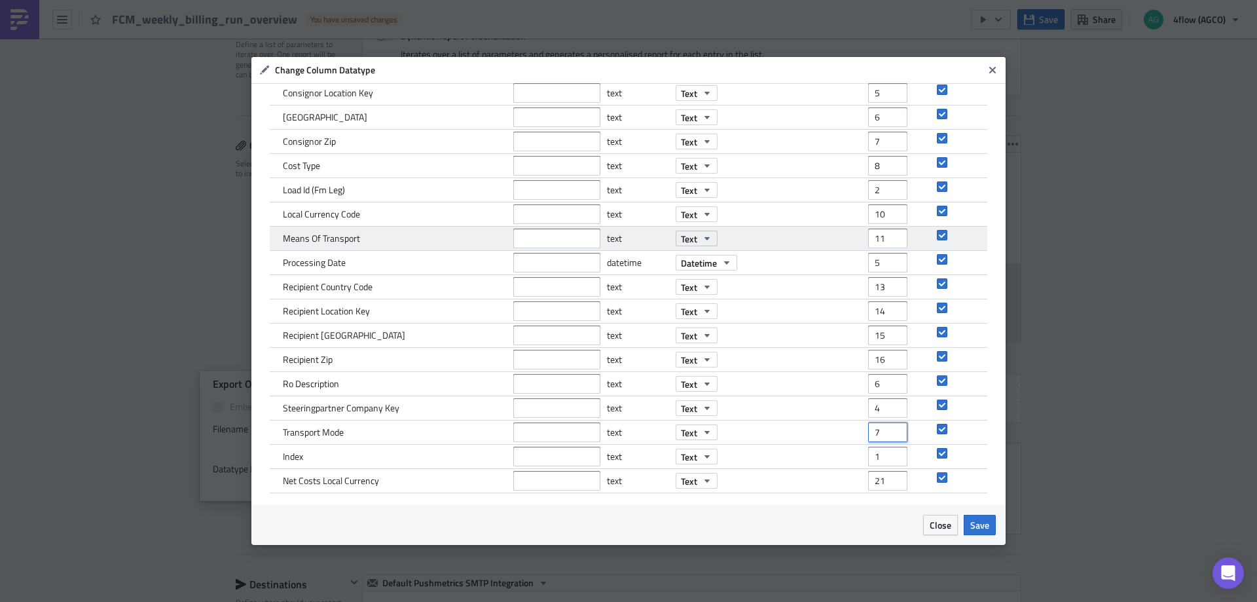
type input "7"
click at [875, 240] on input "11" at bounding box center [887, 239] width 39 height 20
drag, startPoint x: 875, startPoint y: 240, endPoint x: 856, endPoint y: 240, distance: 19.0
click at [856, 240] on div "Means Of Transport text Text 11" at bounding box center [629, 239] width 718 height 24
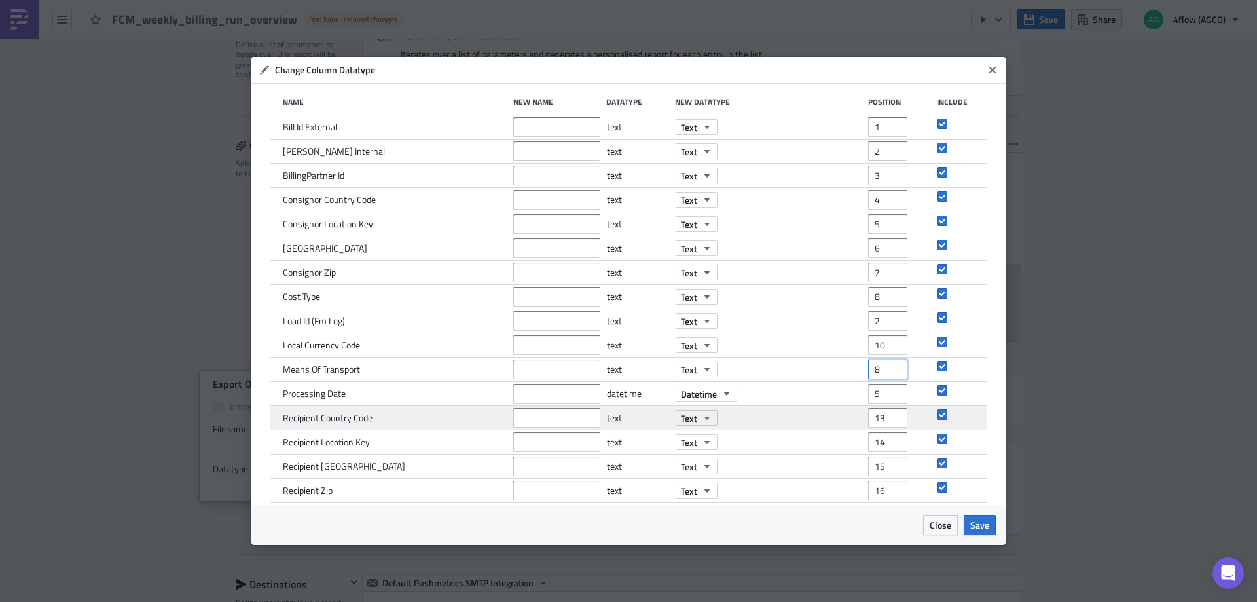
scroll to position [0, 0]
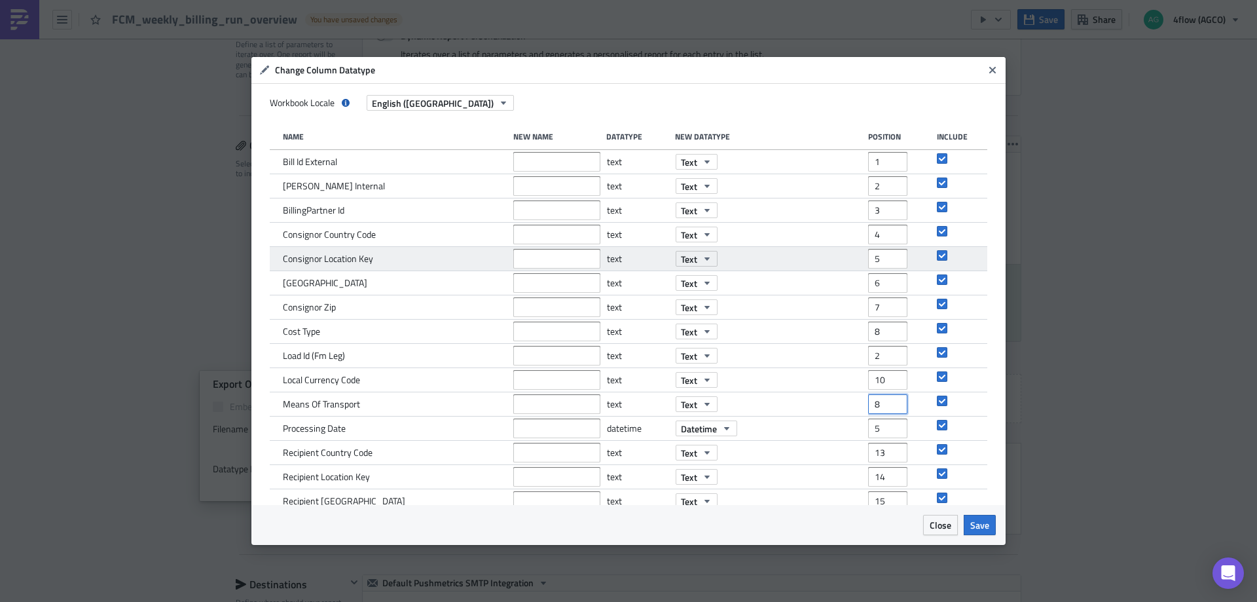
type input "8"
drag, startPoint x: 877, startPoint y: 259, endPoint x: 849, endPoint y: 267, distance: 29.9
click at [849, 267] on div "Consignor Location Key text Text 5" at bounding box center [629, 259] width 718 height 24
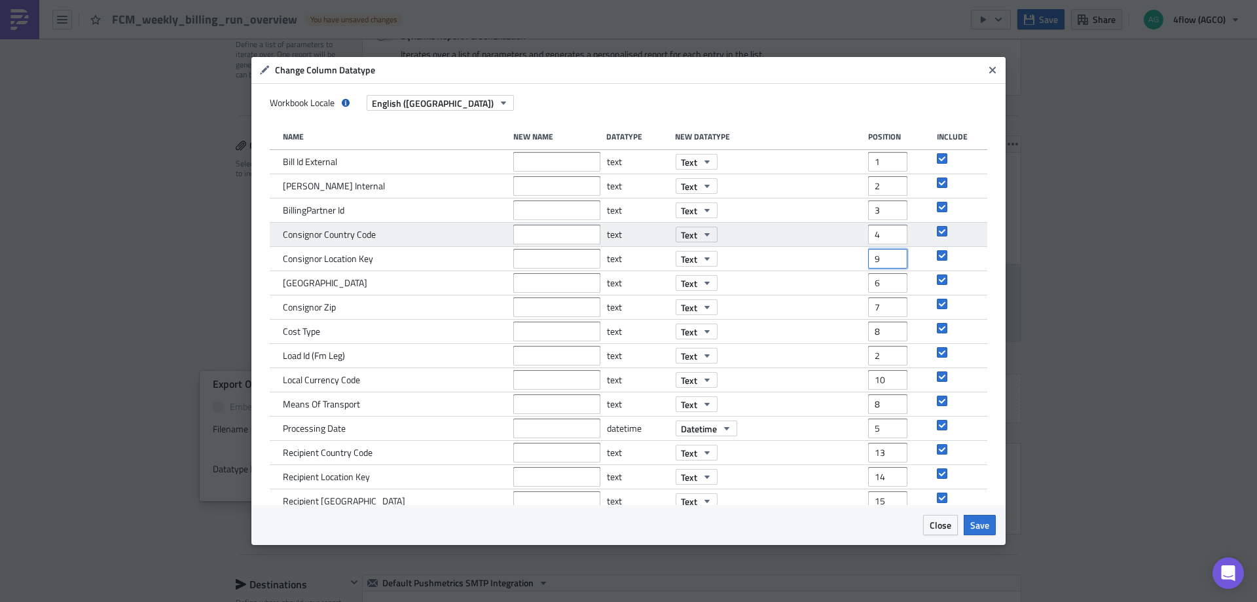
type input "9"
drag, startPoint x: 874, startPoint y: 231, endPoint x: 827, endPoint y: 246, distance: 49.3
click at [827, 246] on div "Consignor Country Code text Text 4" at bounding box center [629, 235] width 718 height 24
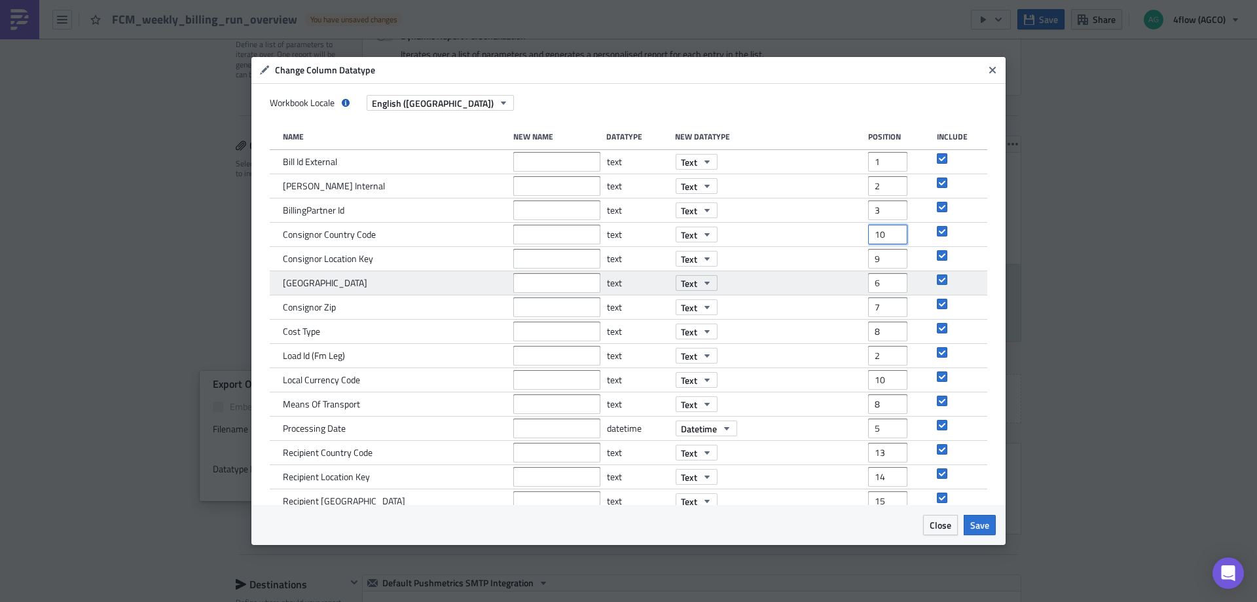
type input "10"
drag, startPoint x: 873, startPoint y: 282, endPoint x: 846, endPoint y: 289, distance: 28.4
click at [846, 289] on div "Consignor State Province text Text 6" at bounding box center [629, 283] width 718 height 24
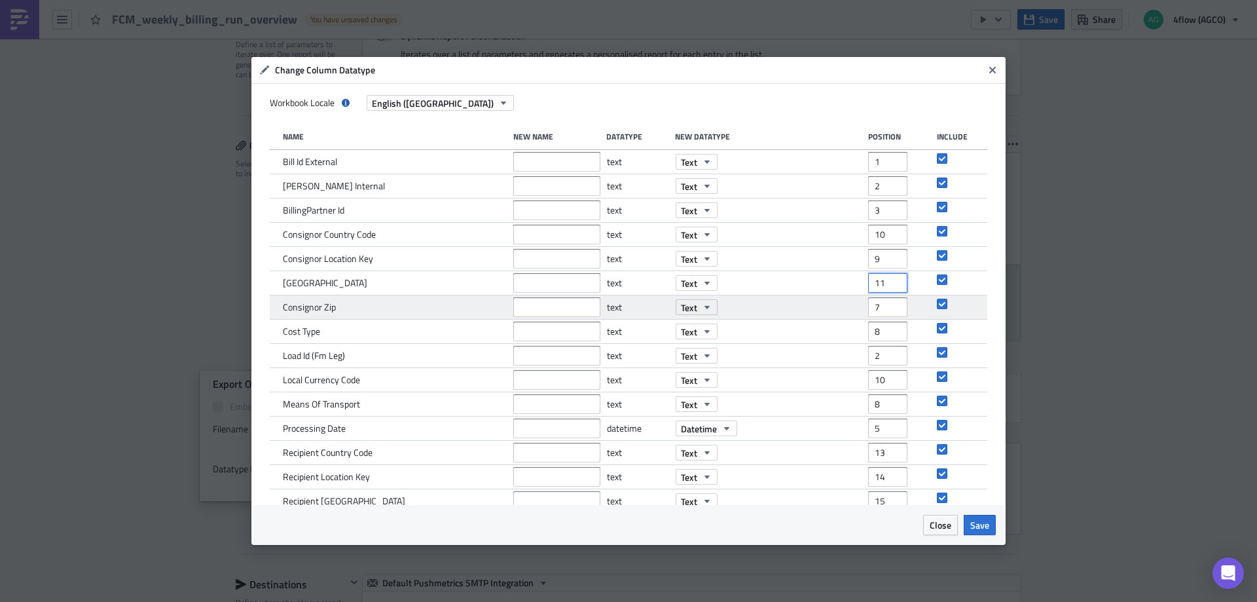
type input "11"
drag, startPoint x: 875, startPoint y: 304, endPoint x: 848, endPoint y: 310, distance: 27.4
click at [848, 310] on div "Consignor Zip text Text 7" at bounding box center [629, 307] width 718 height 24
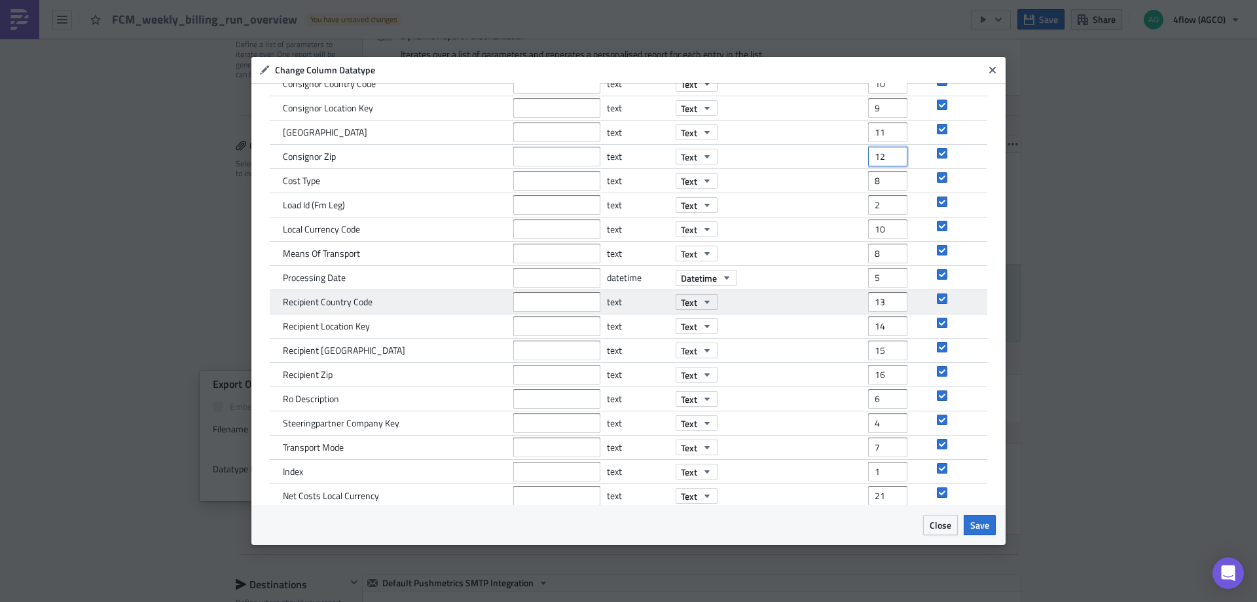
scroll to position [166, 0]
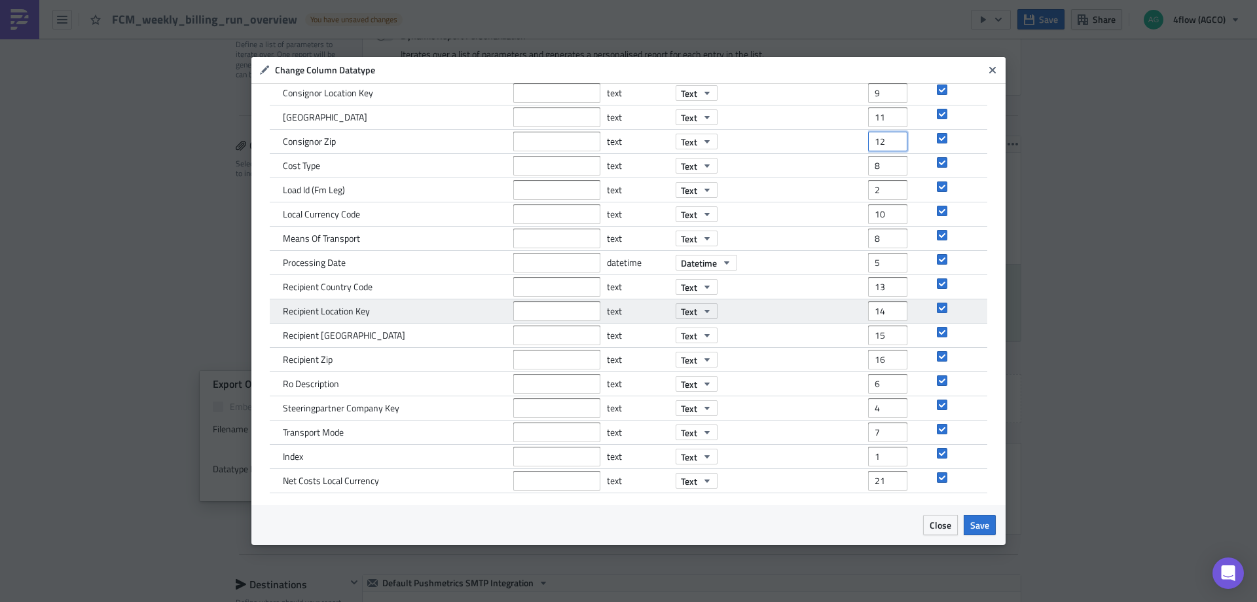
type input "12"
type input "13"
click at [888, 314] on input "13" at bounding box center [887, 311] width 39 height 20
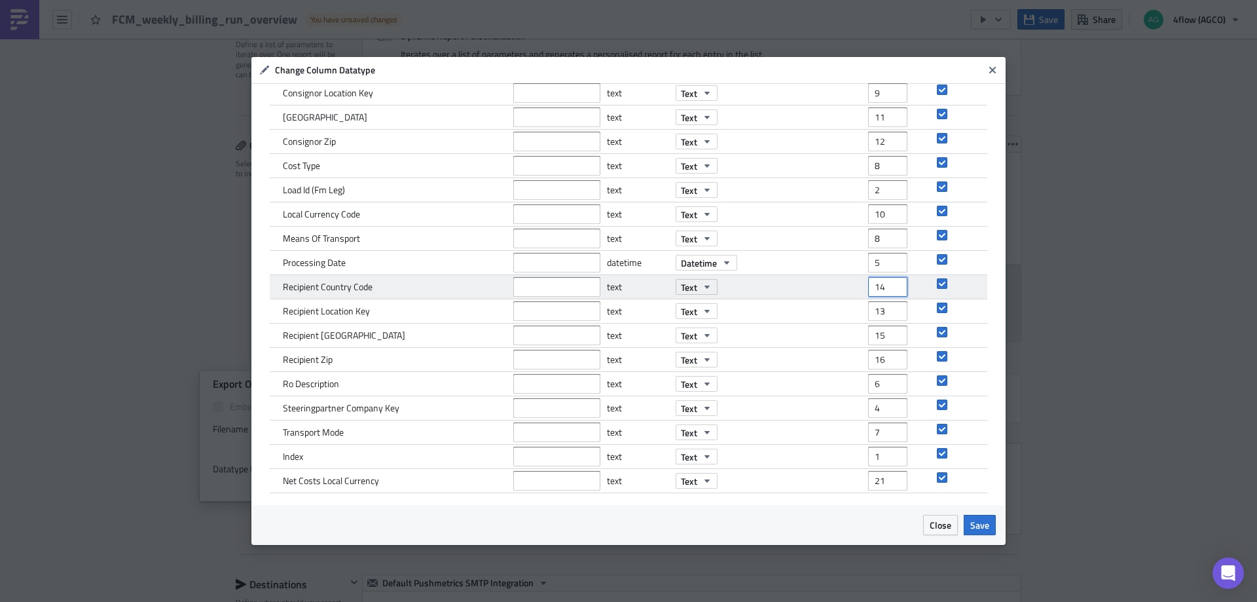
type input "14"
click at [887, 282] on input "14" at bounding box center [887, 287] width 39 height 20
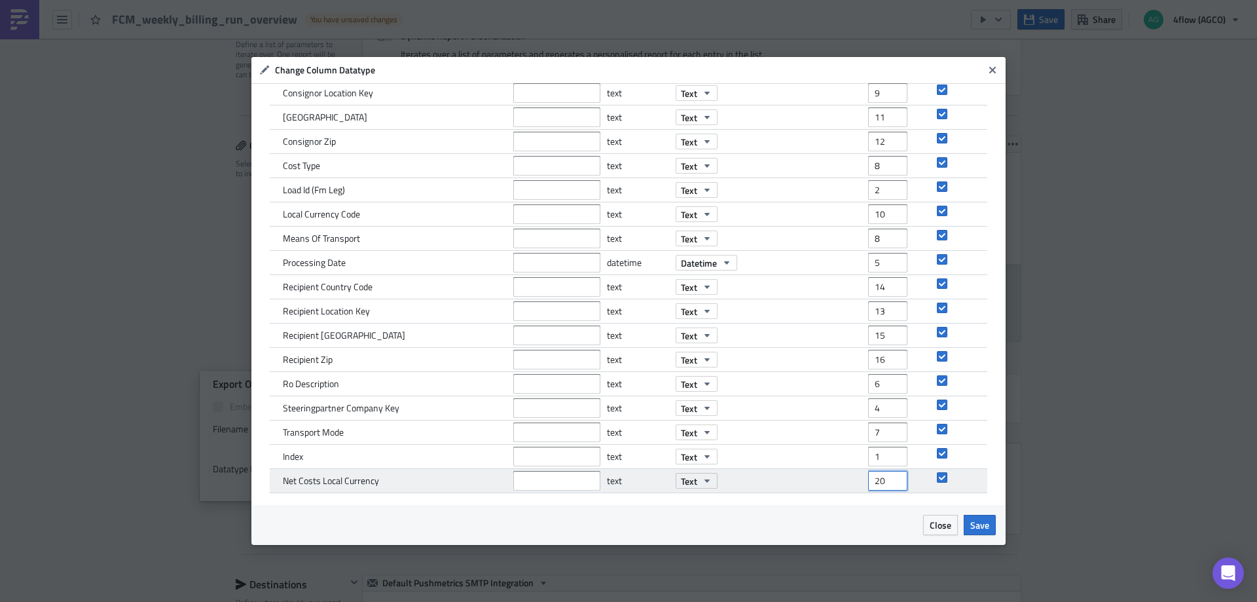
click at [885, 485] on input "20" at bounding box center [887, 481] width 39 height 20
click at [885, 485] on input "19" at bounding box center [887, 481] width 39 height 20
click at [885, 485] on input "18" at bounding box center [887, 481] width 39 height 20
type input "17"
click at [885, 485] on input "17" at bounding box center [887, 481] width 39 height 20
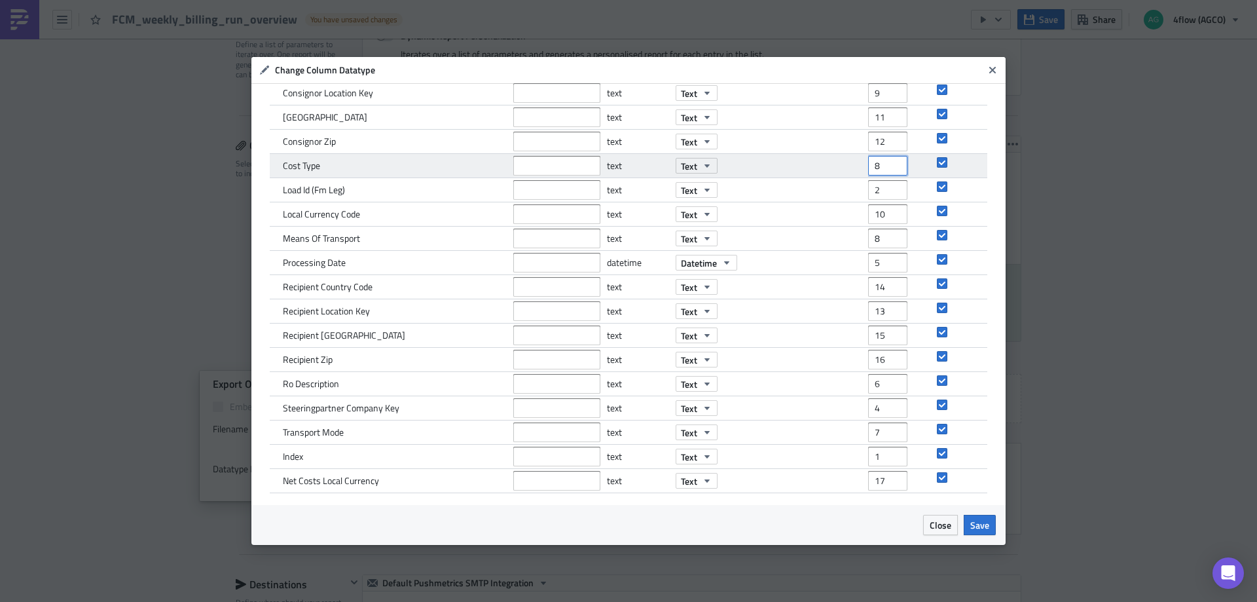
click at [868, 165] on input "8" at bounding box center [887, 166] width 39 height 20
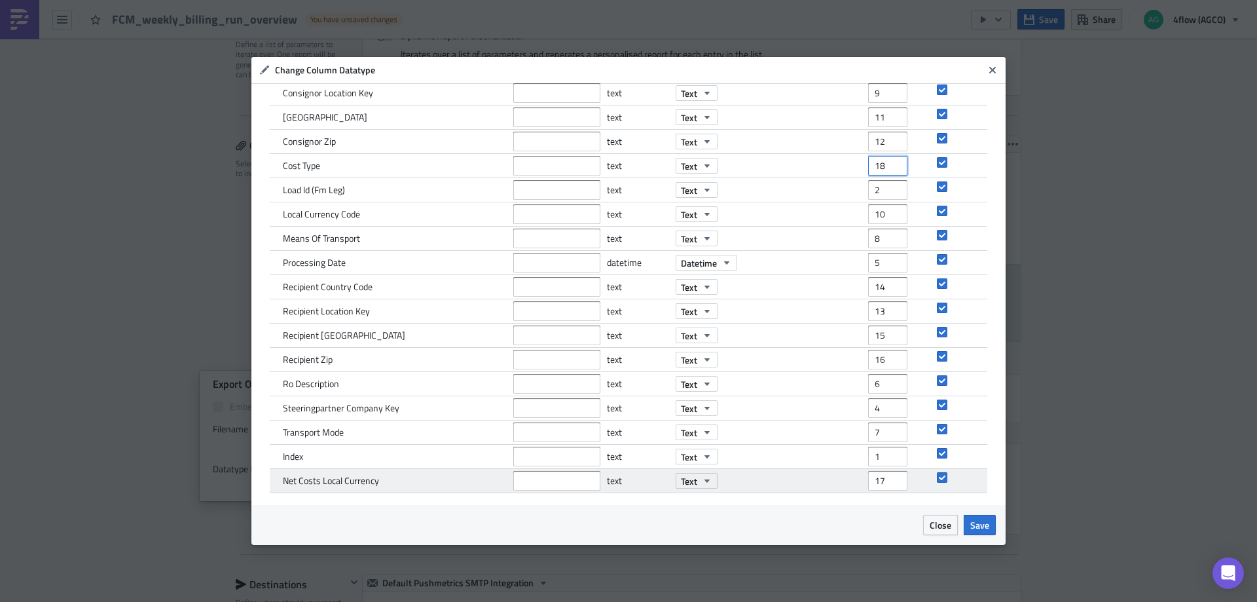
type input "18"
click at [887, 475] on input "18" at bounding box center [887, 481] width 39 height 20
type input "19"
click at [887, 475] on input "19" at bounding box center [887, 481] width 39 height 20
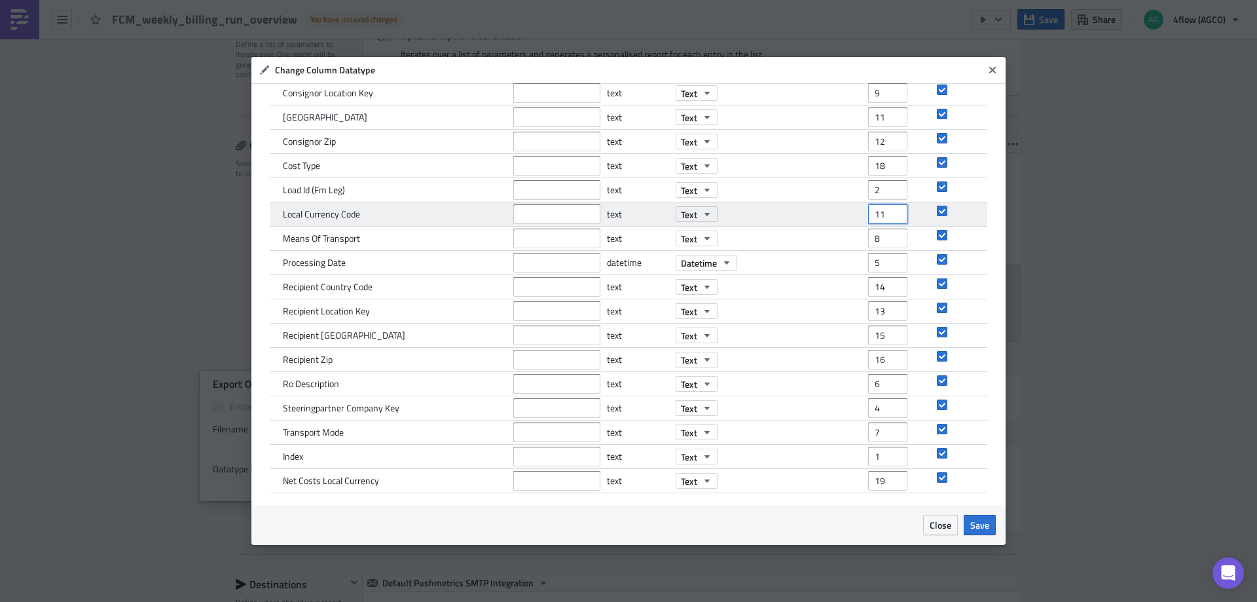
click at [887, 210] on input "11" at bounding box center [887, 214] width 39 height 20
click at [887, 210] on input "12" at bounding box center [887, 214] width 39 height 20
click at [887, 210] on input "13" at bounding box center [887, 214] width 39 height 20
click at [887, 210] on input "14" at bounding box center [887, 214] width 39 height 20
click at [887, 210] on input "15" at bounding box center [887, 214] width 39 height 20
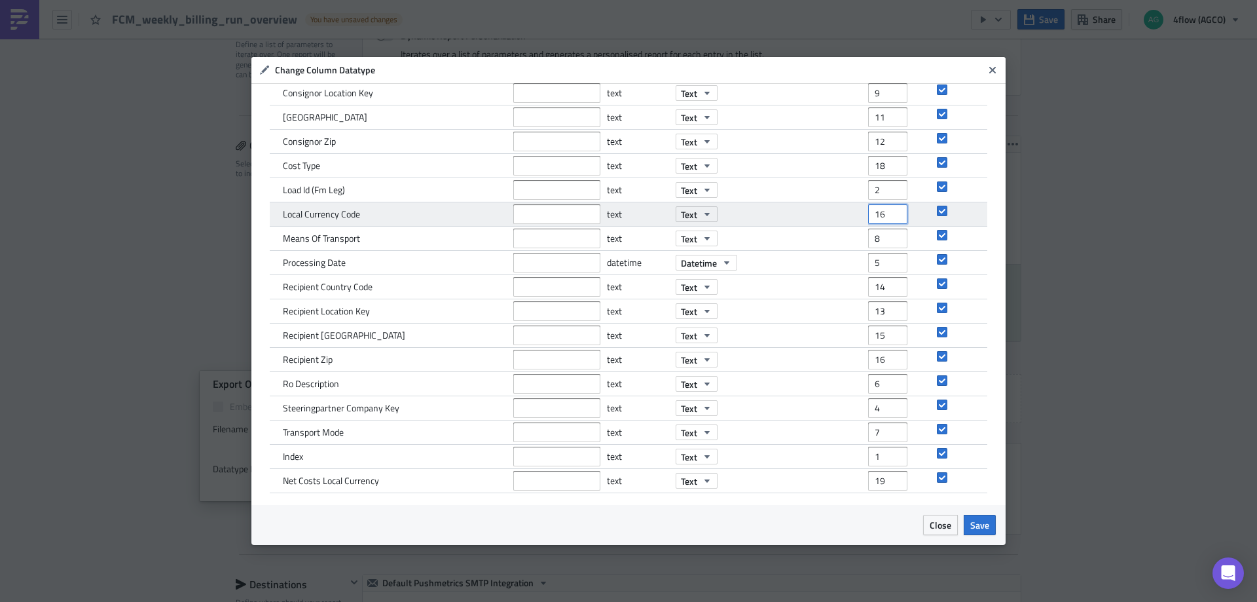
click at [887, 210] on input "16" at bounding box center [887, 214] width 39 height 20
type input "17"
click at [887, 210] on input "17" at bounding box center [887, 214] width 39 height 20
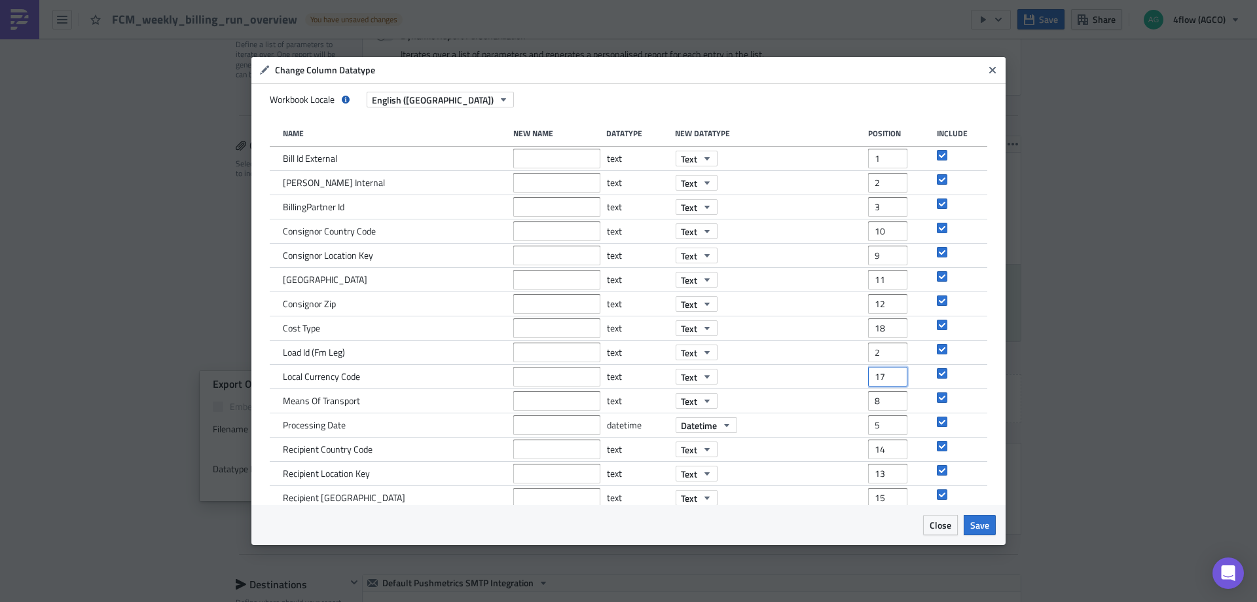
scroll to position [0, 0]
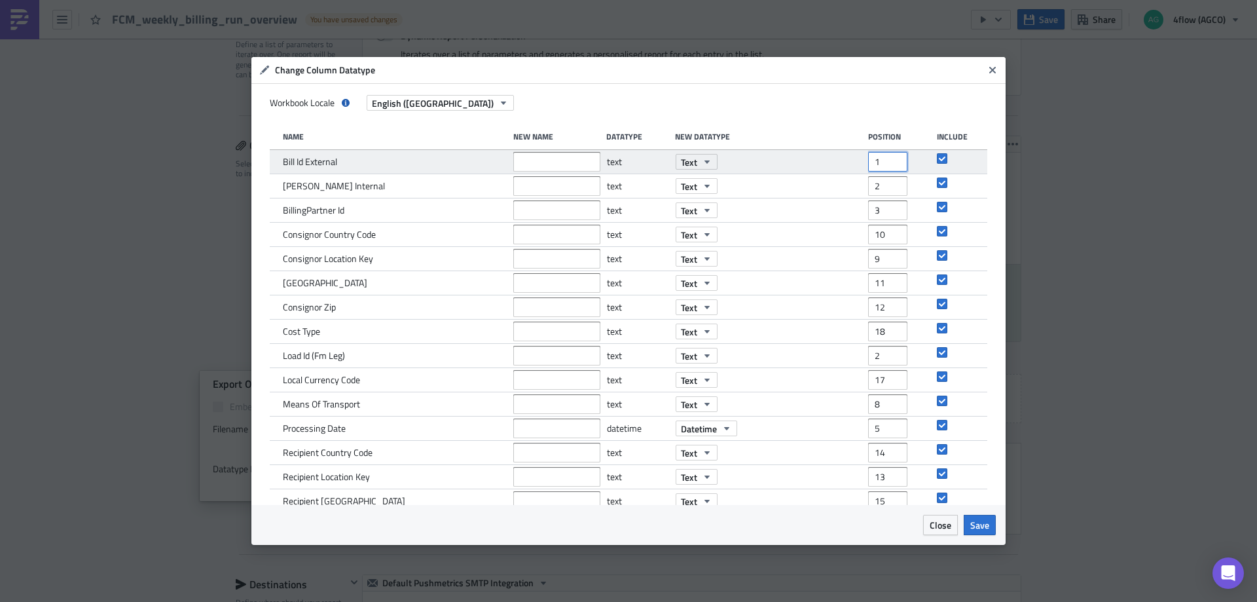
drag, startPoint x: 869, startPoint y: 161, endPoint x: 859, endPoint y: 164, distance: 10.4
click at [859, 164] on div "Bill Id External text Text 1" at bounding box center [629, 162] width 718 height 24
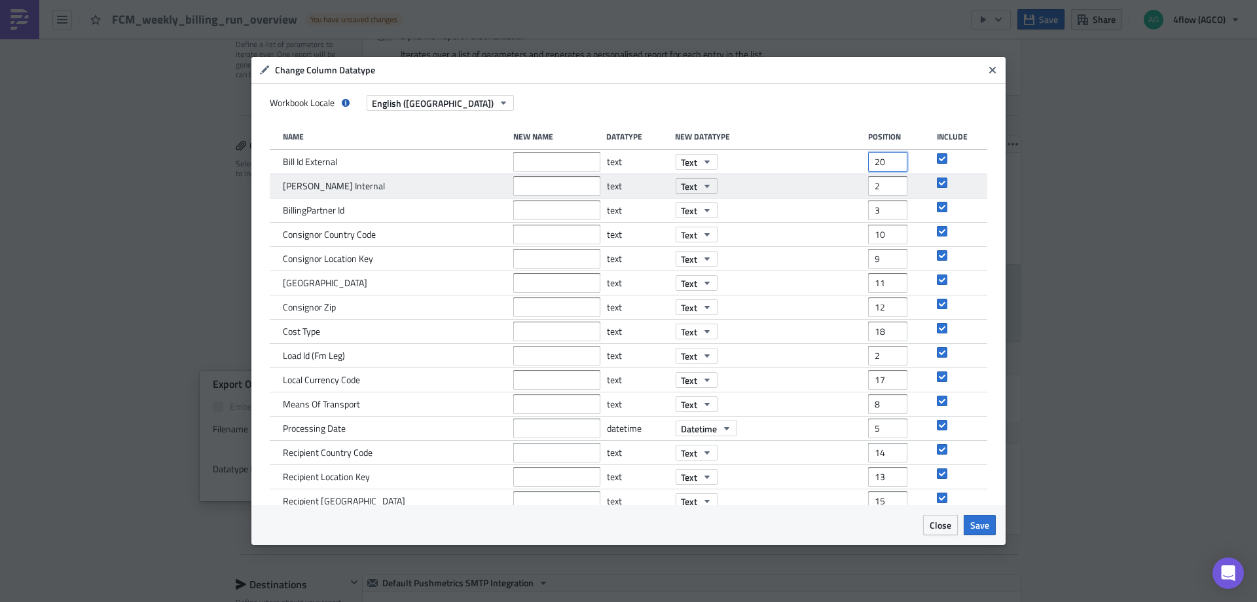
type input "20"
drag, startPoint x: 875, startPoint y: 183, endPoint x: 865, endPoint y: 185, distance: 10.7
click at [868, 185] on input "2" at bounding box center [887, 186] width 39 height 20
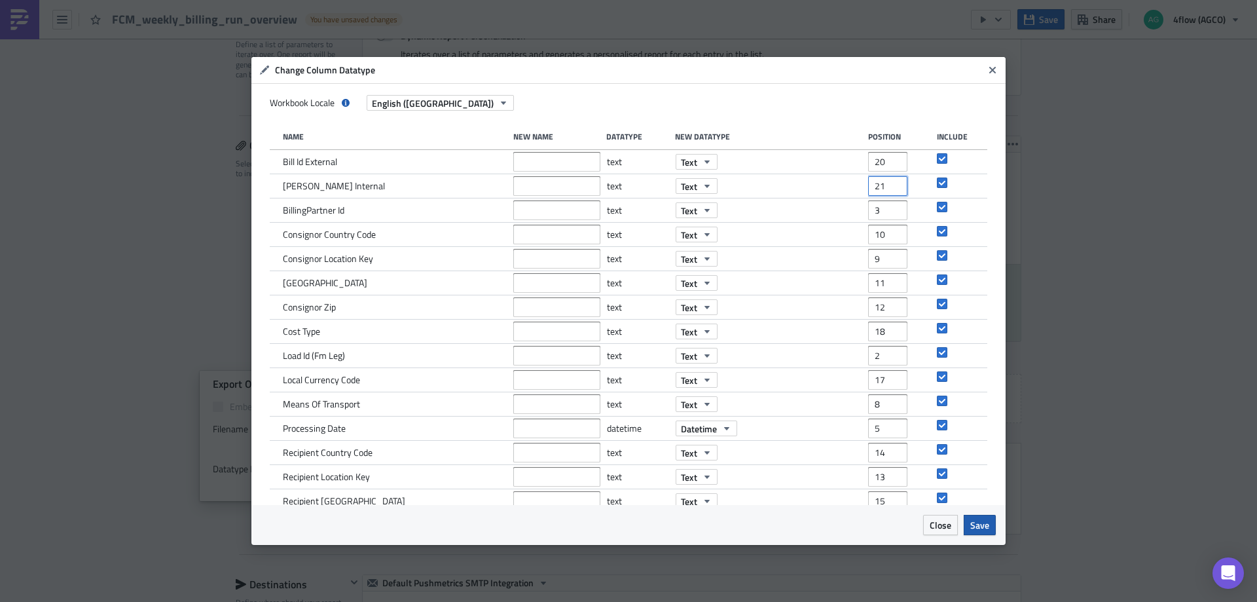
type input "21"
click at [984, 524] on span "Save" at bounding box center [979, 525] width 19 height 14
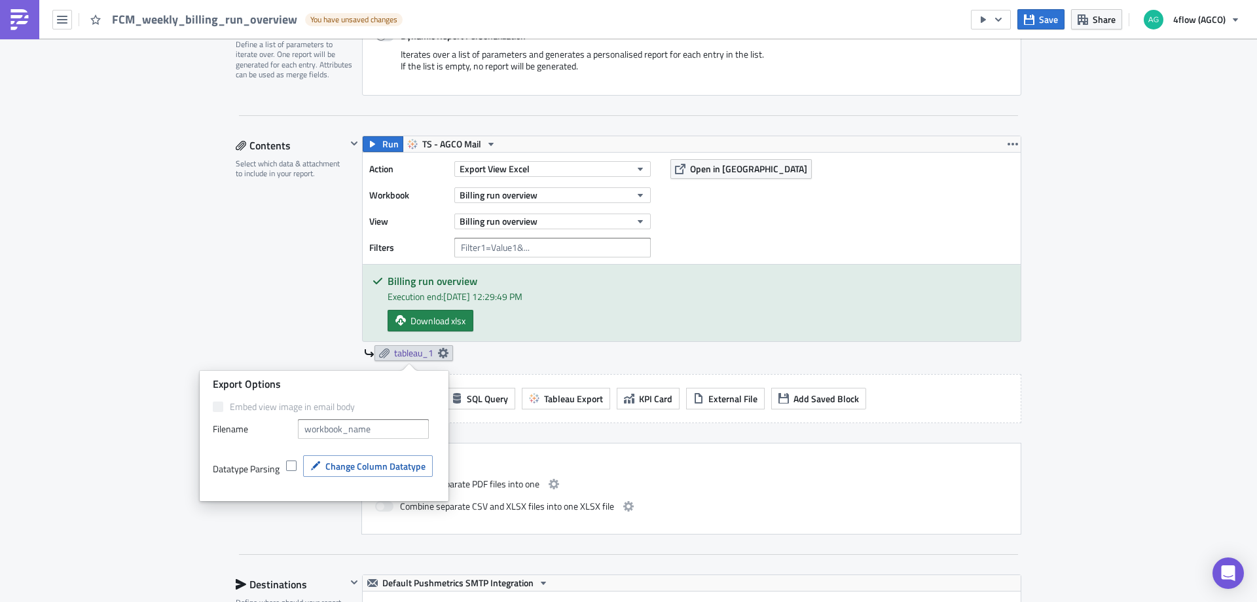
click at [281, 327] on div "Contents Select which data & attachment to include in your report." at bounding box center [291, 335] width 111 height 399
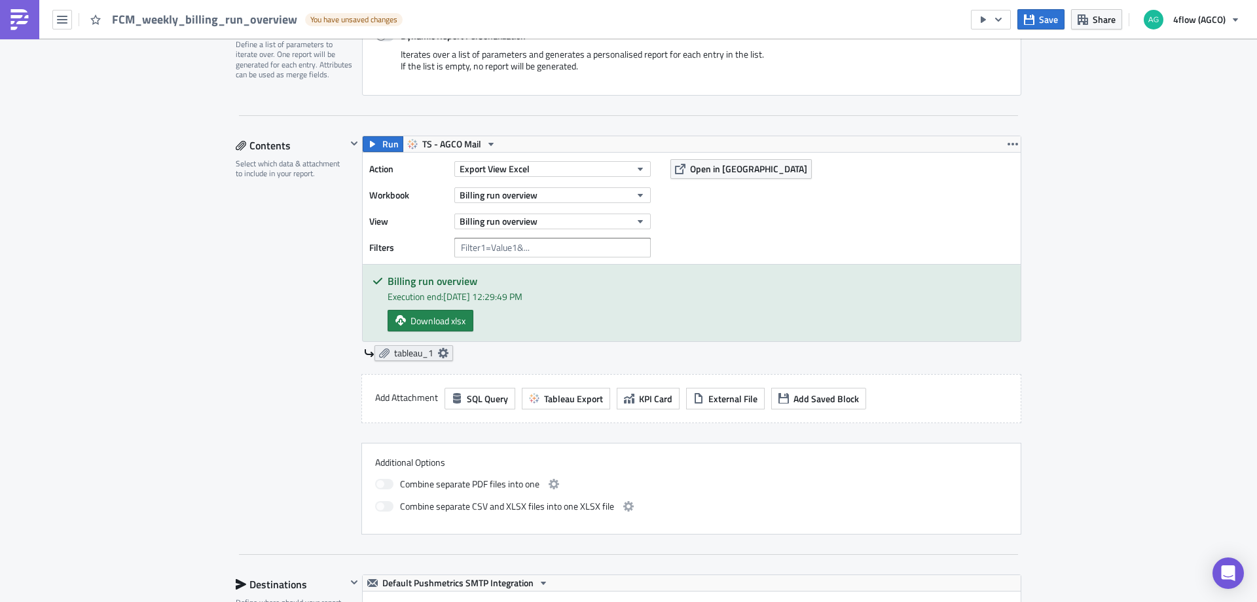
click at [397, 353] on span "tableau_1" at bounding box center [413, 353] width 39 height 12
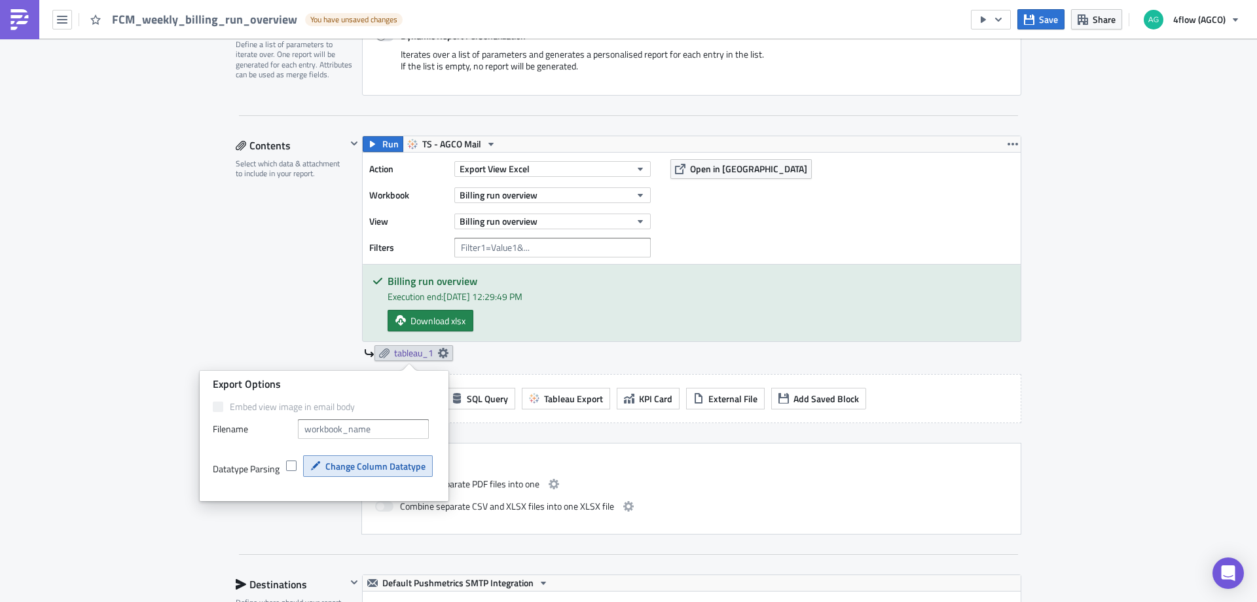
click at [368, 464] on span "Change Column Datatype" at bounding box center [375, 466] width 100 height 14
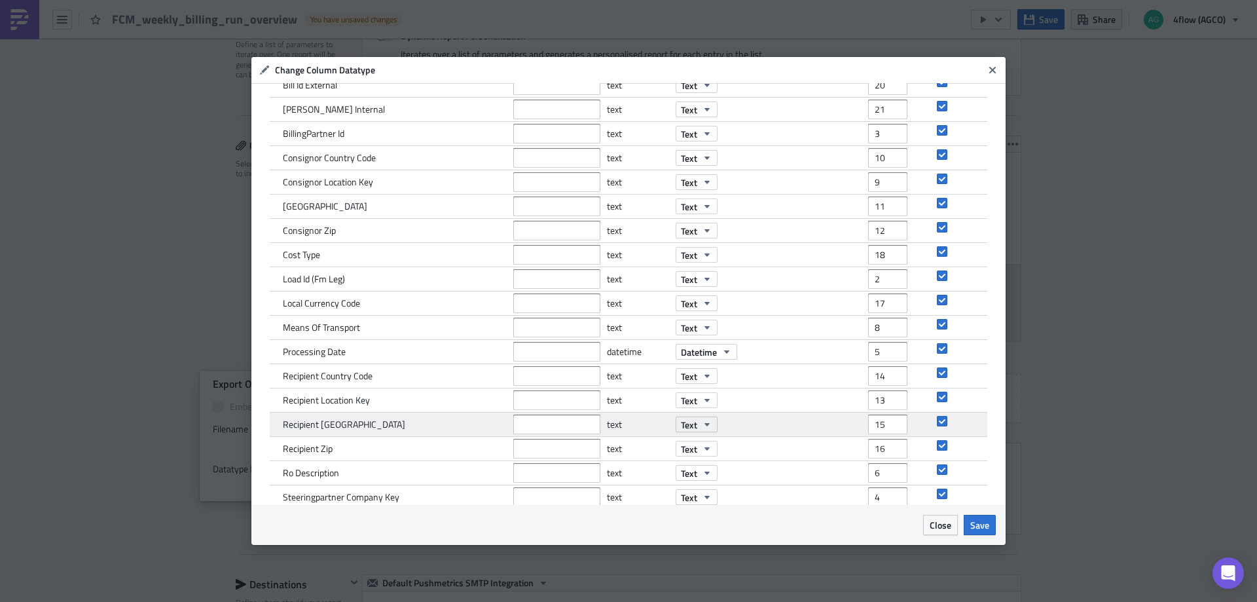
scroll to position [166, 0]
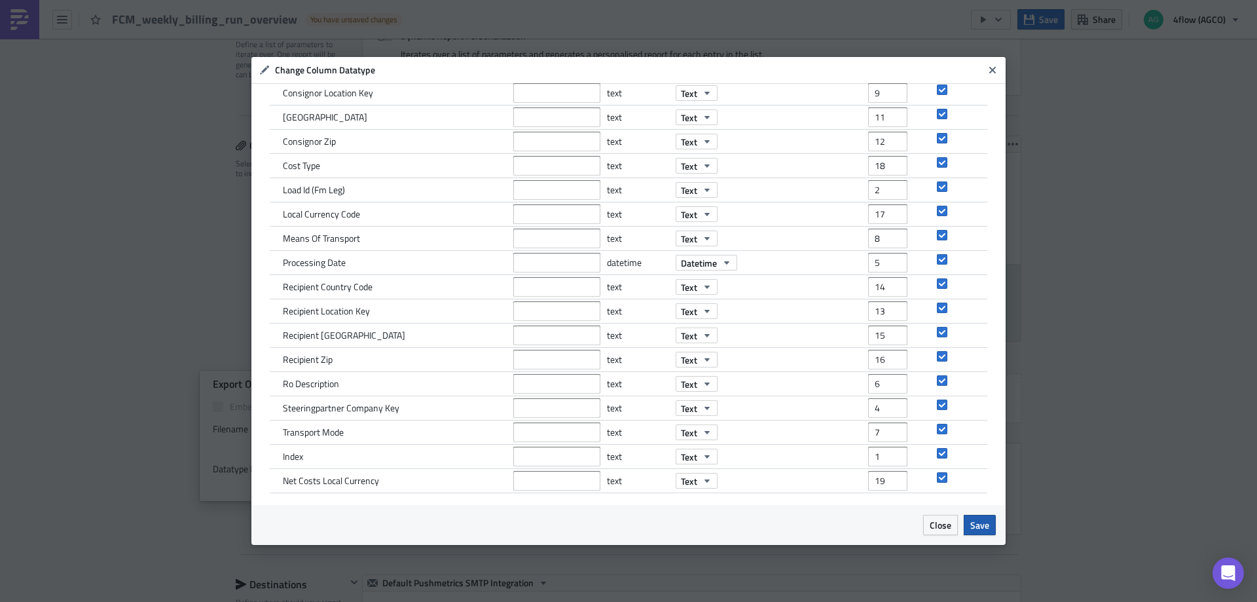
click at [990, 519] on button "Save" at bounding box center [980, 525] width 32 height 20
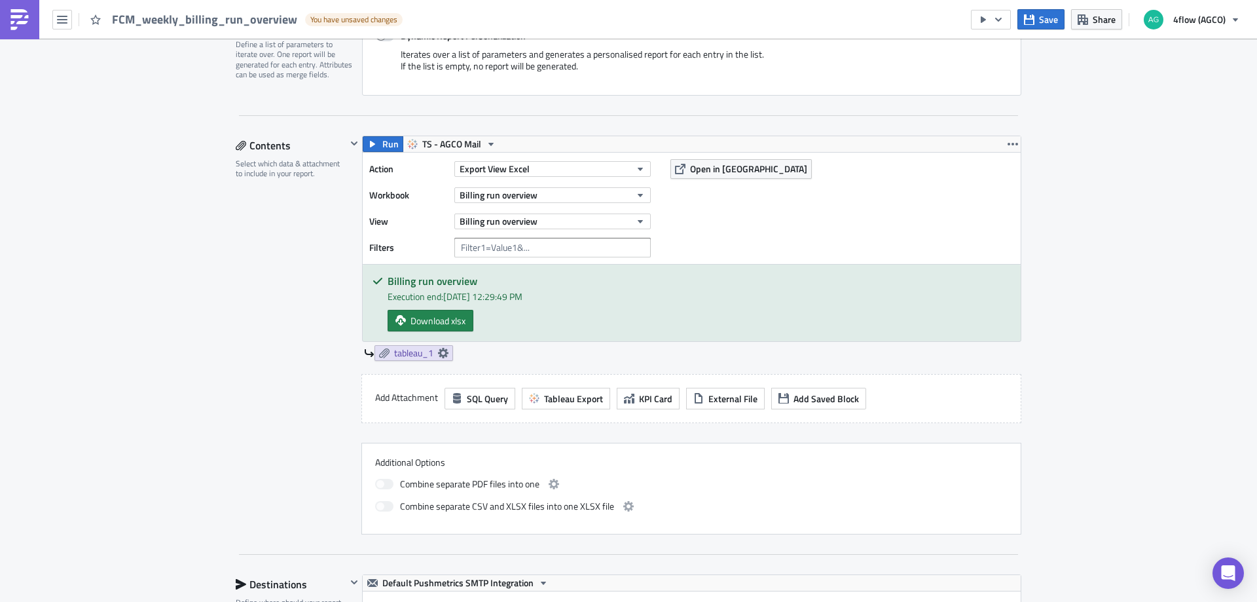
click at [240, 320] on div "Contents Select which data & attachment to include in your report." at bounding box center [291, 335] width 111 height 399
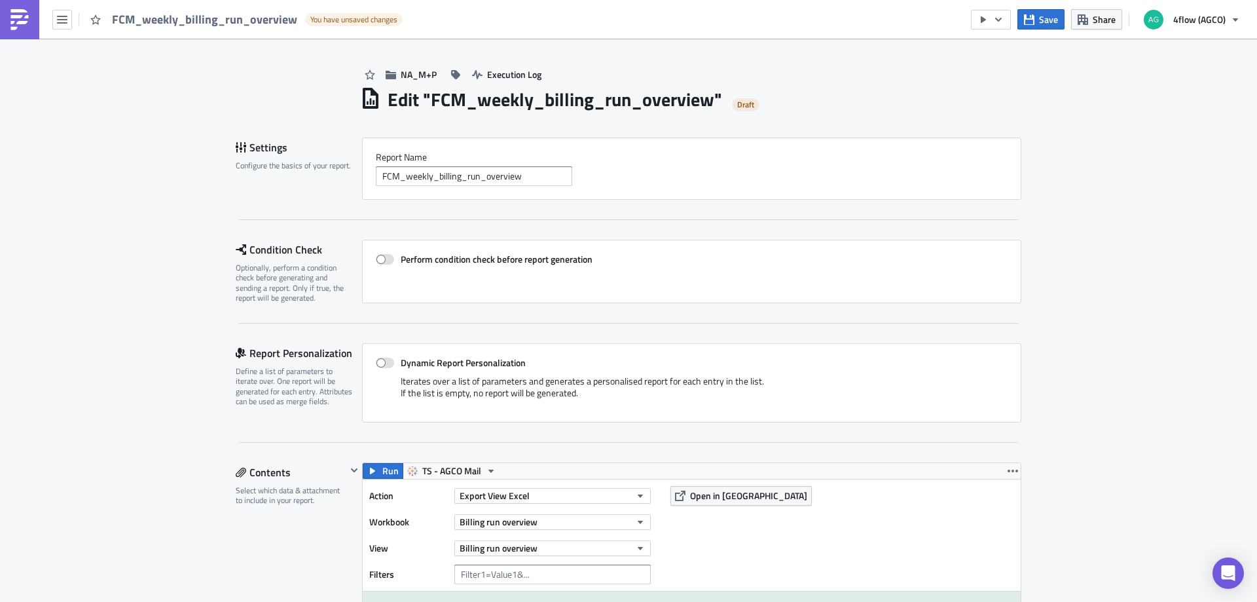
scroll to position [0, 0]
click at [1043, 20] on span "Save" at bounding box center [1048, 19] width 19 height 14
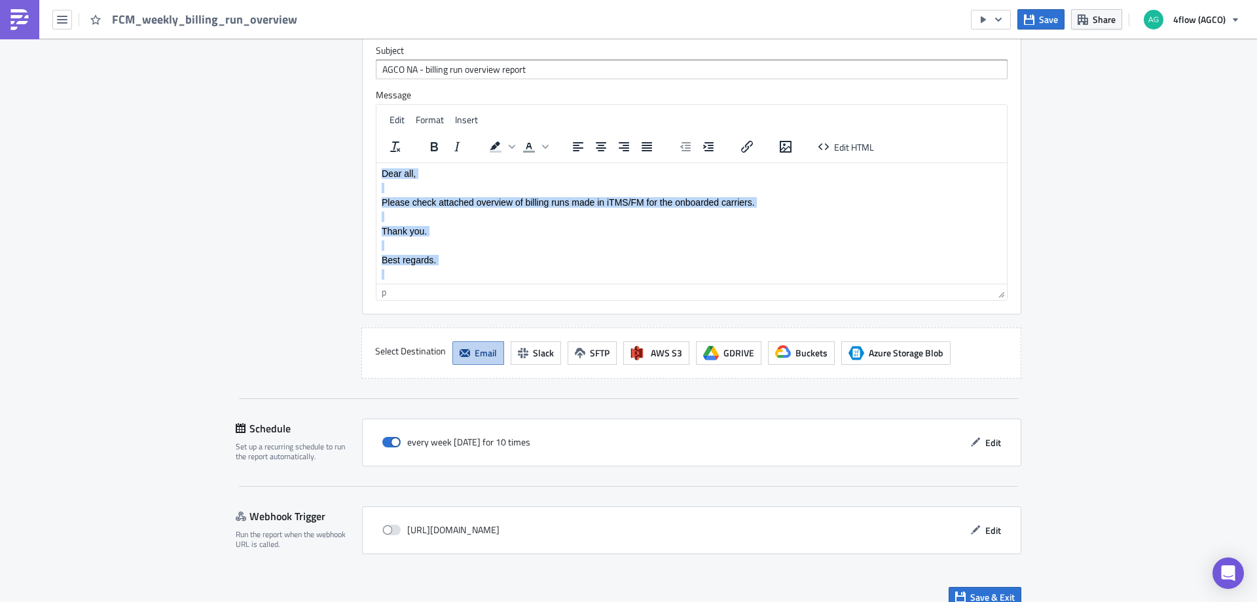
drag, startPoint x: 382, startPoint y: 171, endPoint x: 463, endPoint y: 269, distance: 127.0
click at [463, 269] on body "Dear all, Please check attached overview of billing runs made in iTMS/FM for th…" at bounding box center [692, 297] width 620 height 258
click at [424, 113] on span "Format" at bounding box center [430, 120] width 28 height 14
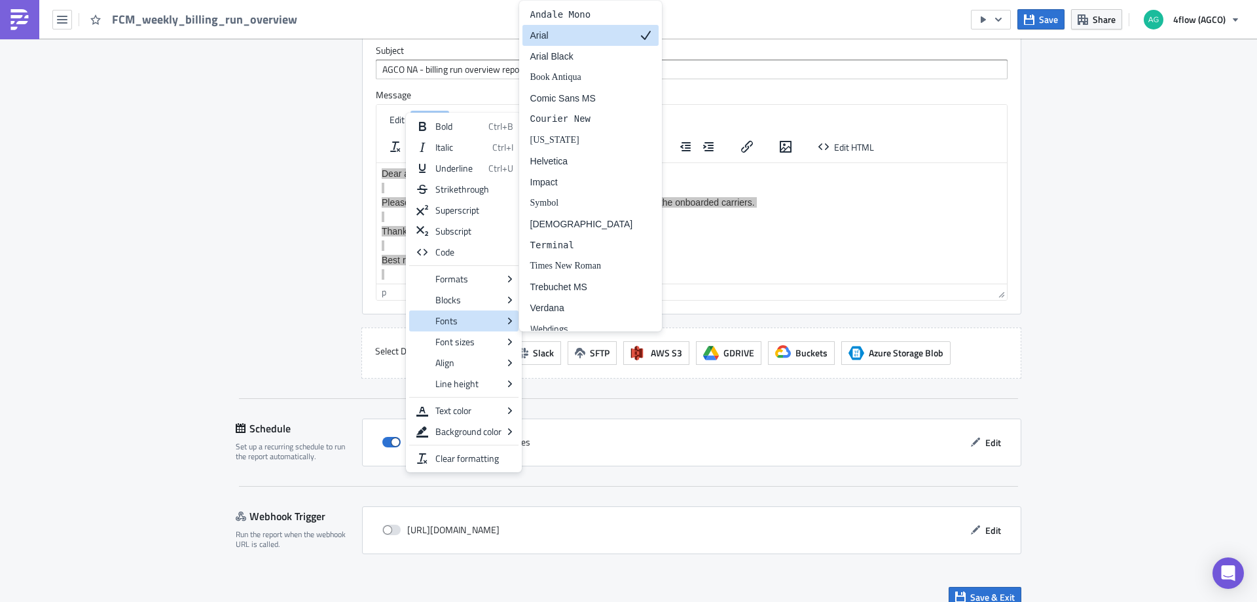
click at [565, 34] on div "Arial" at bounding box center [581, 35] width 103 height 16
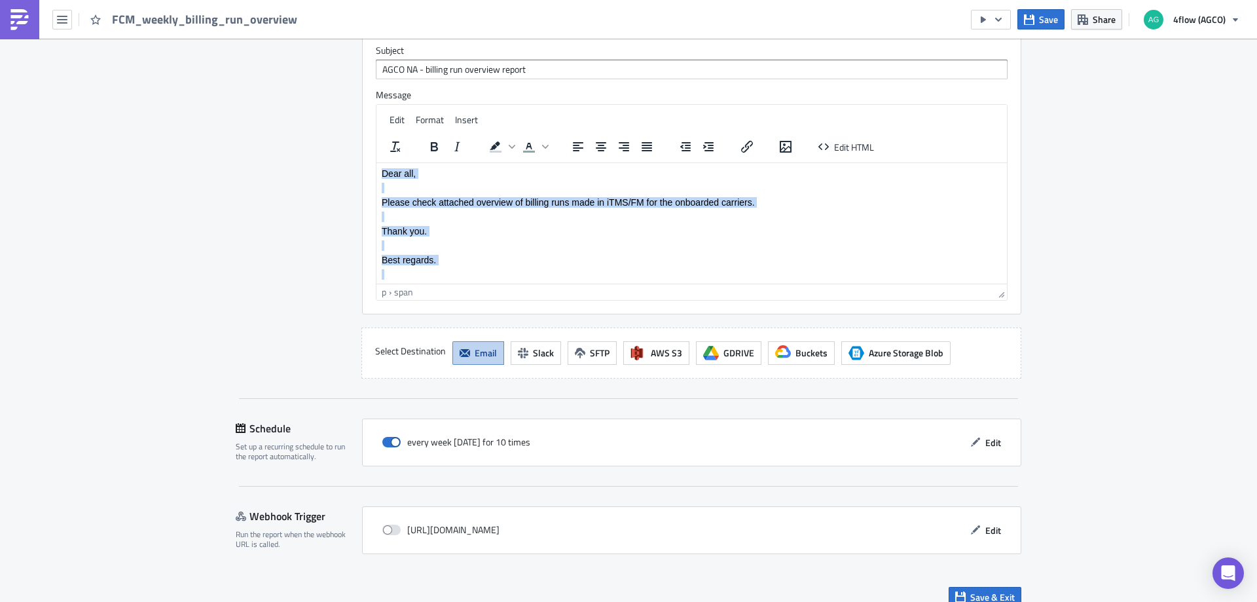
click at [481, 232] on p "Thank you." at bounding box center [692, 230] width 620 height 10
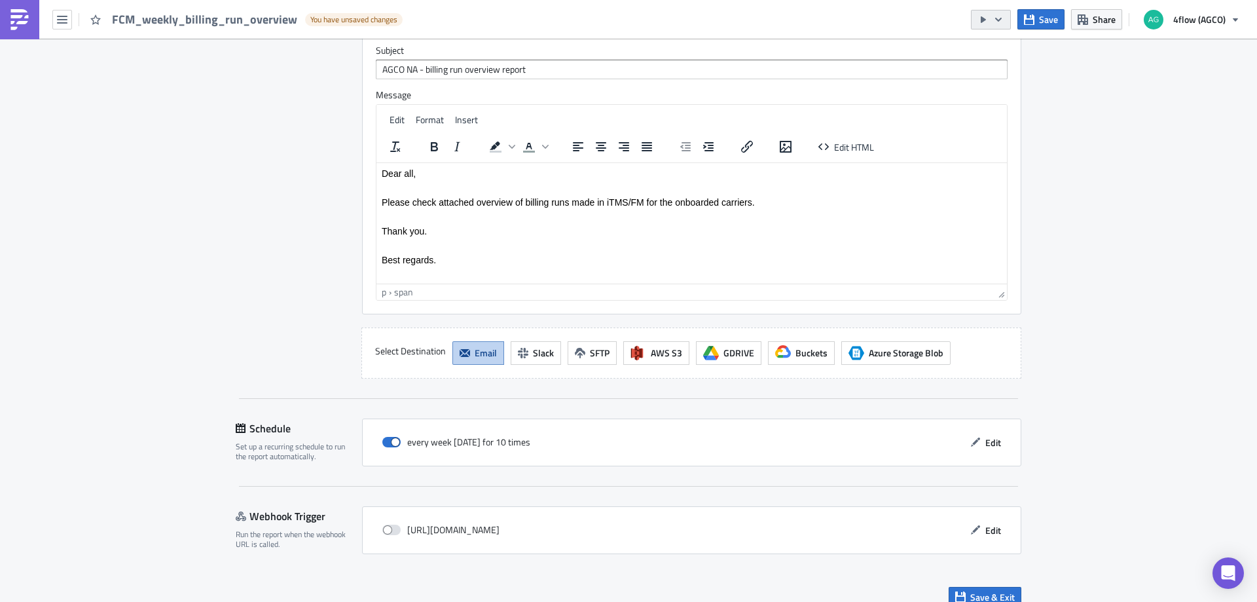
click at [1008, 20] on button "button" at bounding box center [991, 20] width 40 height 20
click at [1051, 54] on div "Send Just to Me" at bounding box center [1031, 52] width 102 height 13
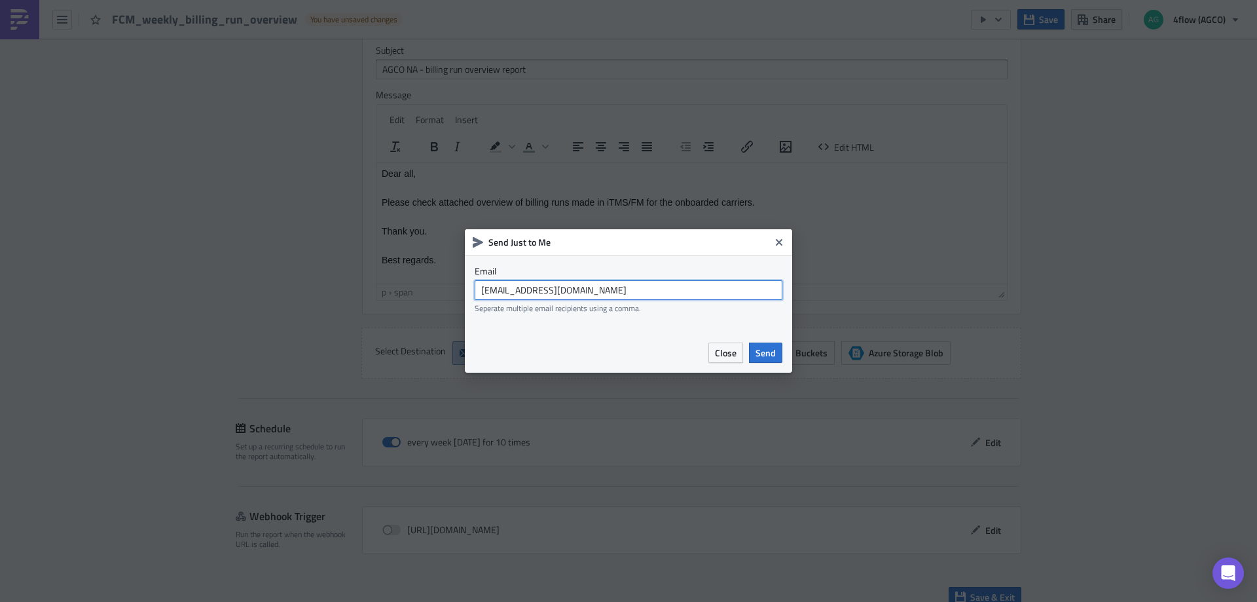
click at [620, 294] on input "agco_global_sc_reporting@4flow.com" at bounding box center [629, 290] width 308 height 20
paste input "t.pires"
click at [480, 291] on input "t.pires@4flow.com" at bounding box center [629, 290] width 308 height 20
click at [569, 291] on input "t.pires@4flow.com" at bounding box center [629, 290] width 308 height 20
type input "t.pires@4flow.com"
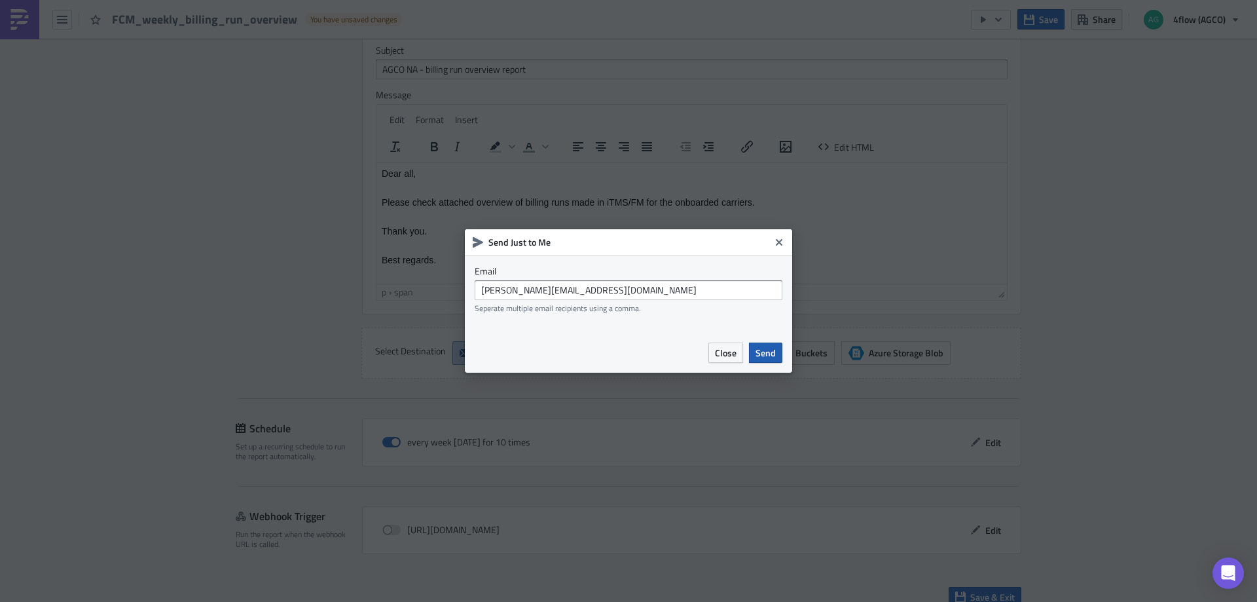
click at [772, 351] on span "Send" at bounding box center [766, 353] width 20 height 14
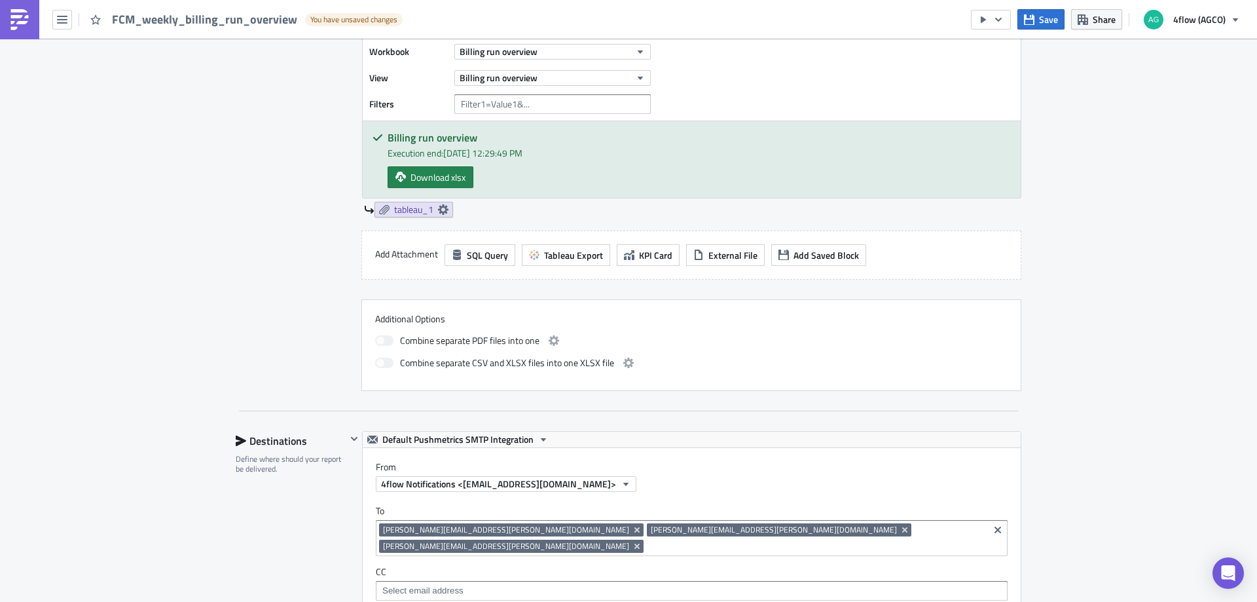
scroll to position [397, 0]
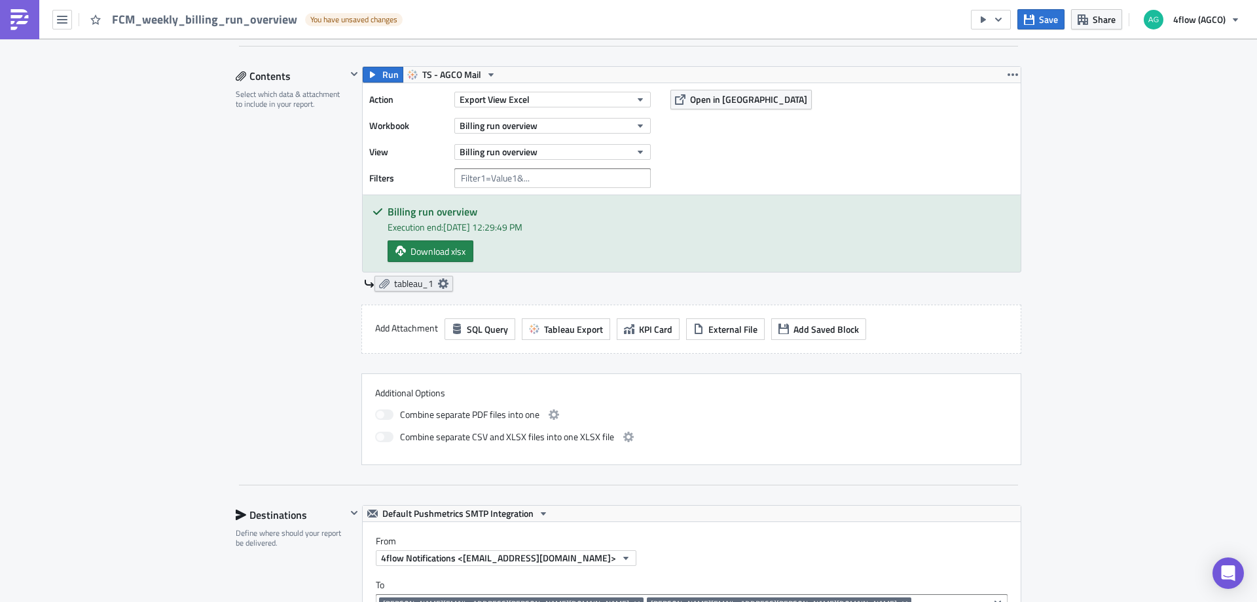
click at [423, 287] on span "tableau_1" at bounding box center [413, 284] width 39 height 12
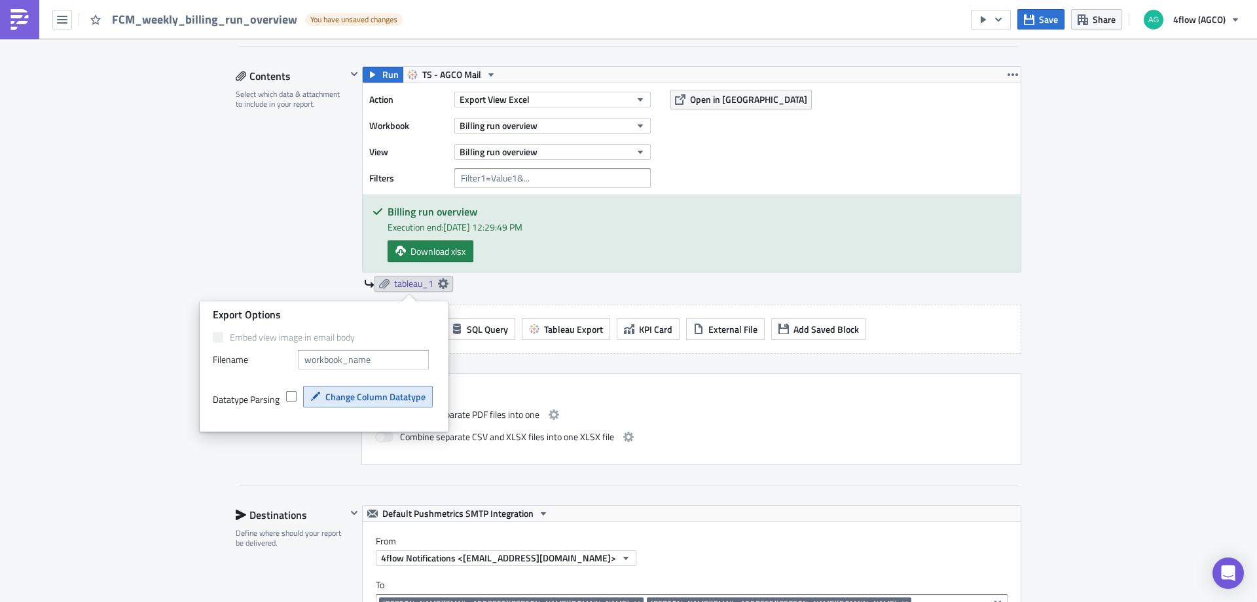
click at [367, 398] on span "Change Column Datatype" at bounding box center [375, 397] width 100 height 14
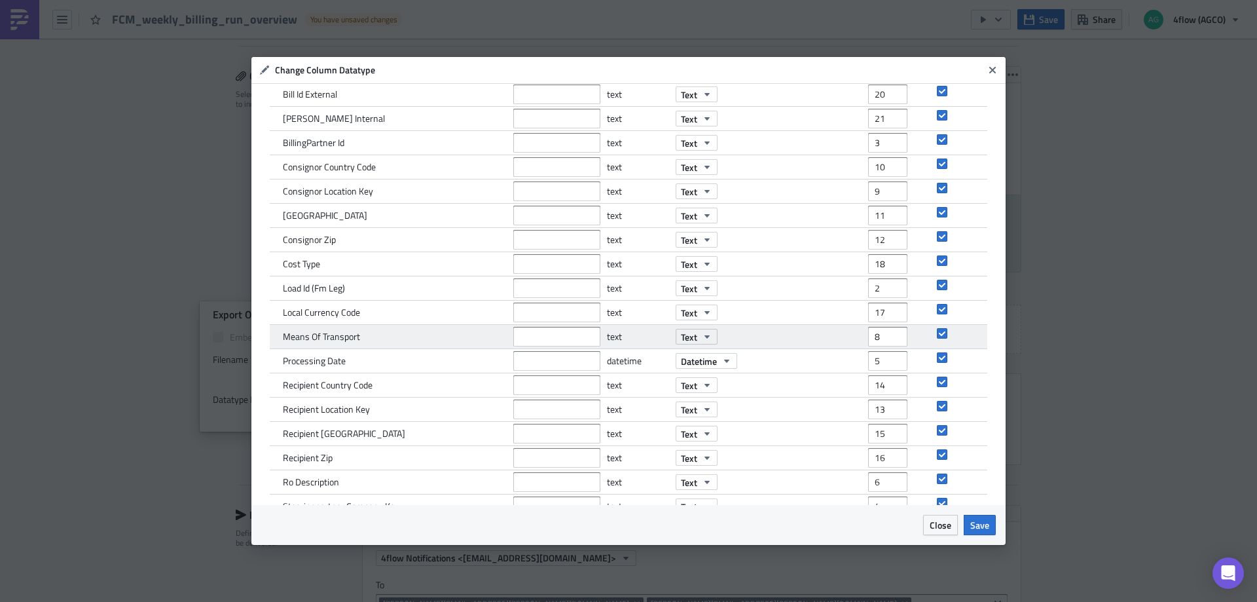
scroll to position [166, 0]
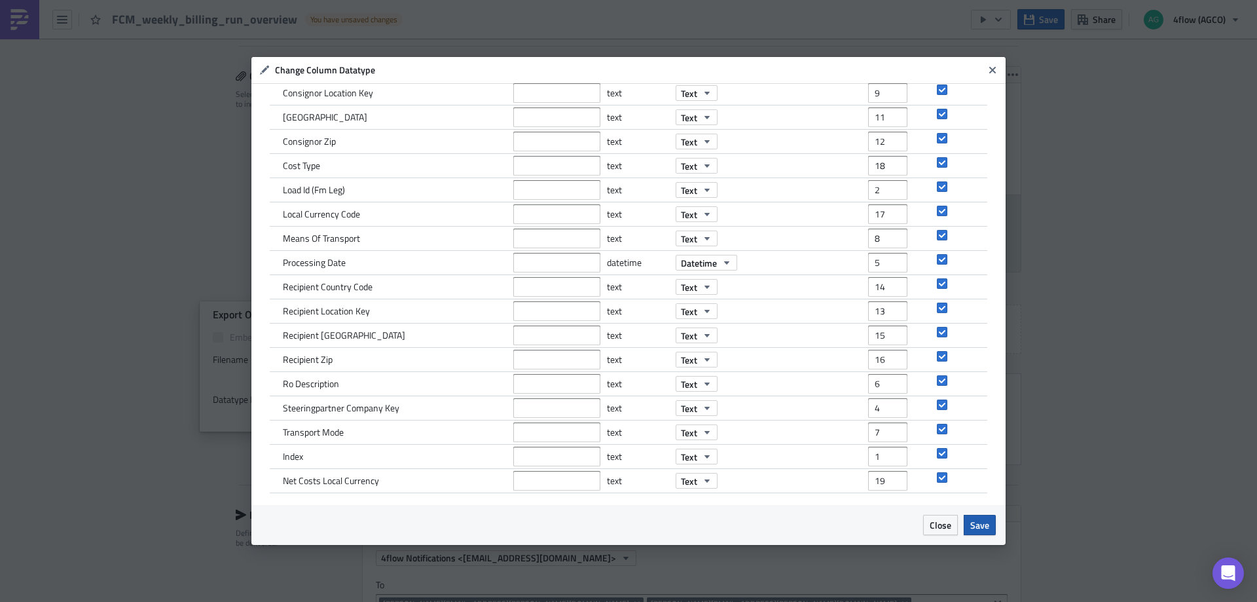
click at [983, 528] on span "Save" at bounding box center [979, 525] width 19 height 14
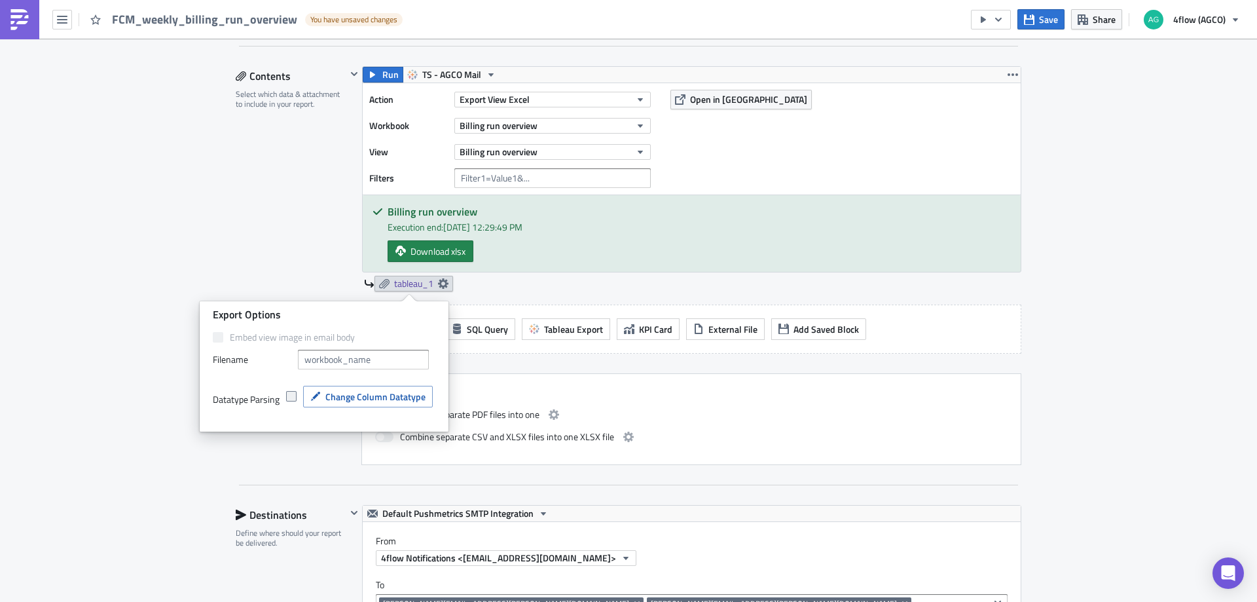
click at [289, 396] on span at bounding box center [291, 396] width 10 height 10
click at [289, 396] on input "checkbox" at bounding box center [293, 396] width 9 height 9
checkbox input "true"
click at [141, 423] on div "NA_M+P Execution Log Edit " FCM_weekly_billing_run_overview " Draft Settings Co…" at bounding box center [628, 491] width 1257 height 1698
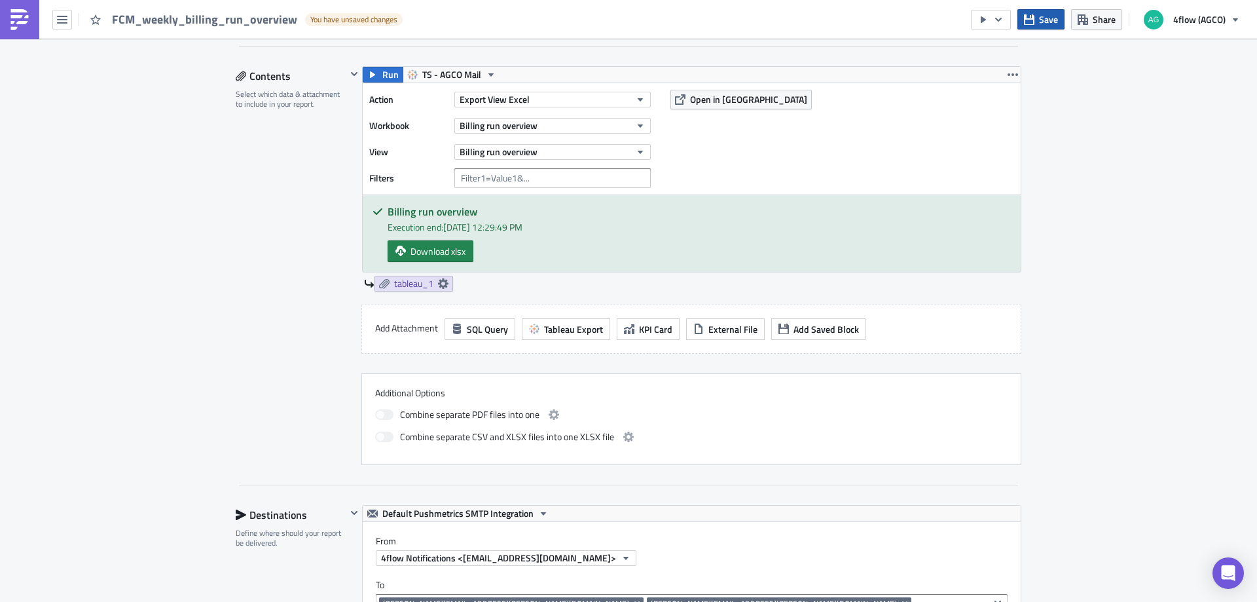
click at [1050, 22] on span "Save" at bounding box center [1048, 19] width 19 height 14
click at [1007, 20] on button "button" at bounding box center [991, 20] width 40 height 20
click at [1002, 51] on div "Send Just to Me" at bounding box center [1031, 52] width 102 height 13
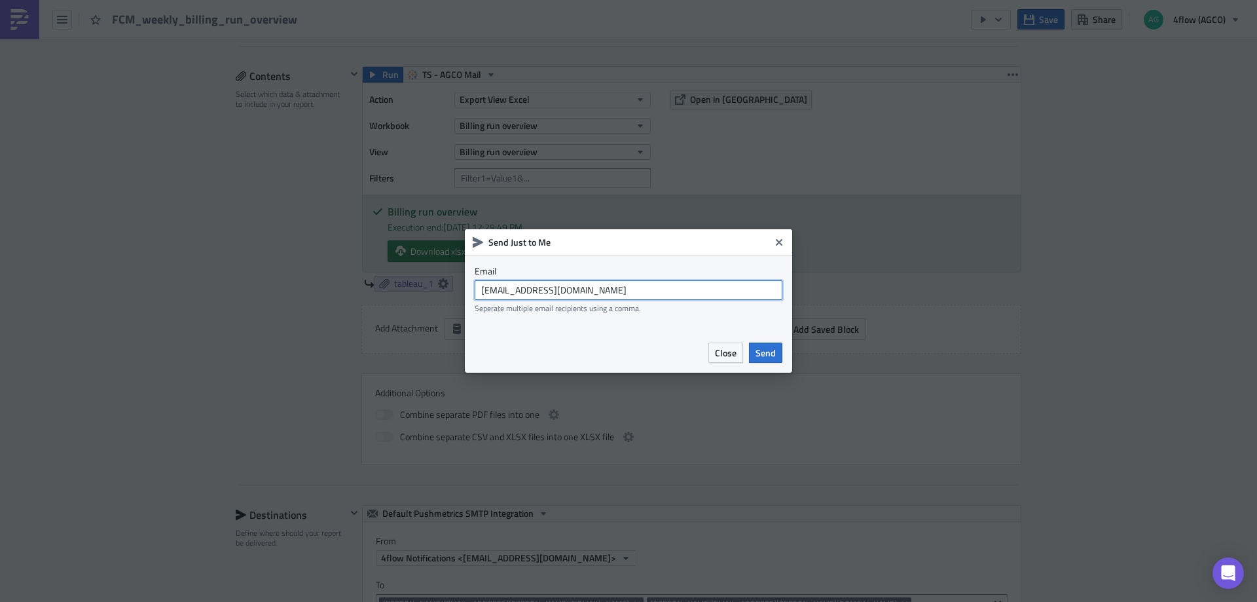
click at [617, 286] on input "agco_global_sc_reporting@4flow.com" at bounding box center [629, 290] width 308 height 20
paste input "t.pires"
type input "t.pires@4flow.com"
click at [760, 350] on span "Send" at bounding box center [766, 353] width 20 height 14
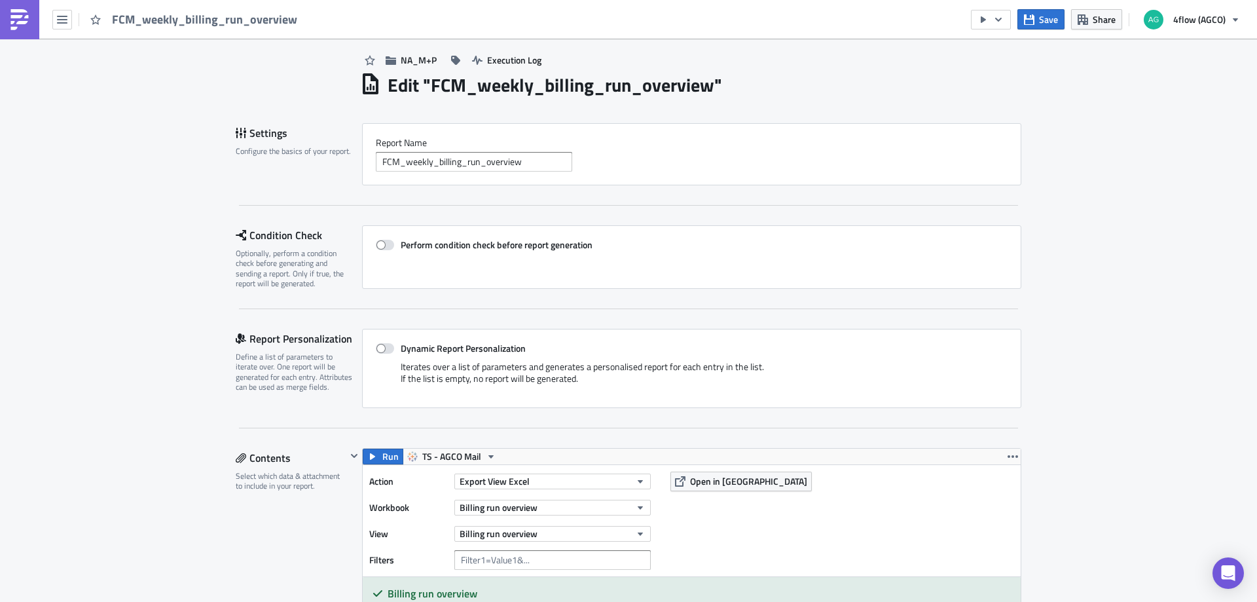
scroll to position [0, 0]
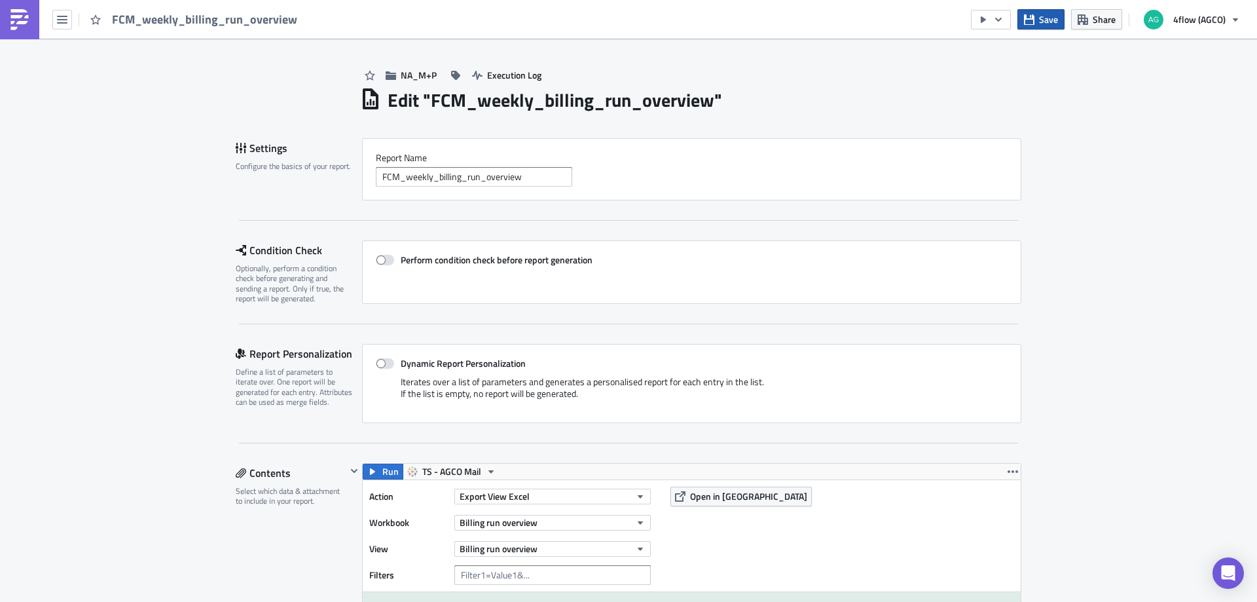
click at [1048, 22] on span "Save" at bounding box center [1048, 19] width 19 height 14
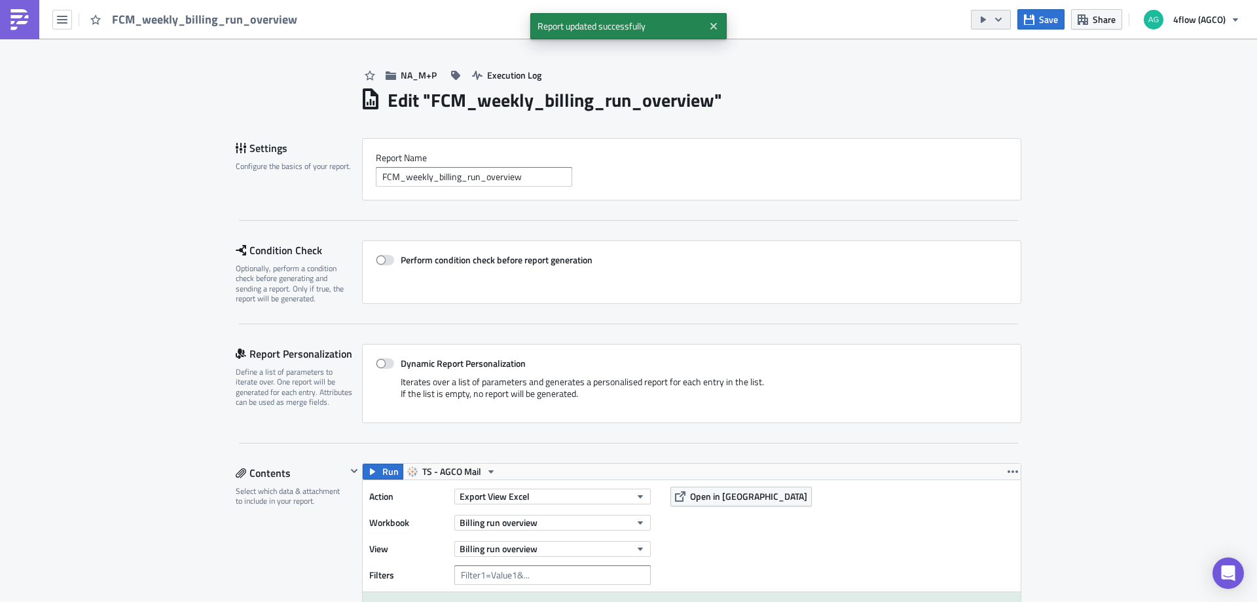
click at [996, 20] on icon "button" at bounding box center [998, 19] width 10 height 10
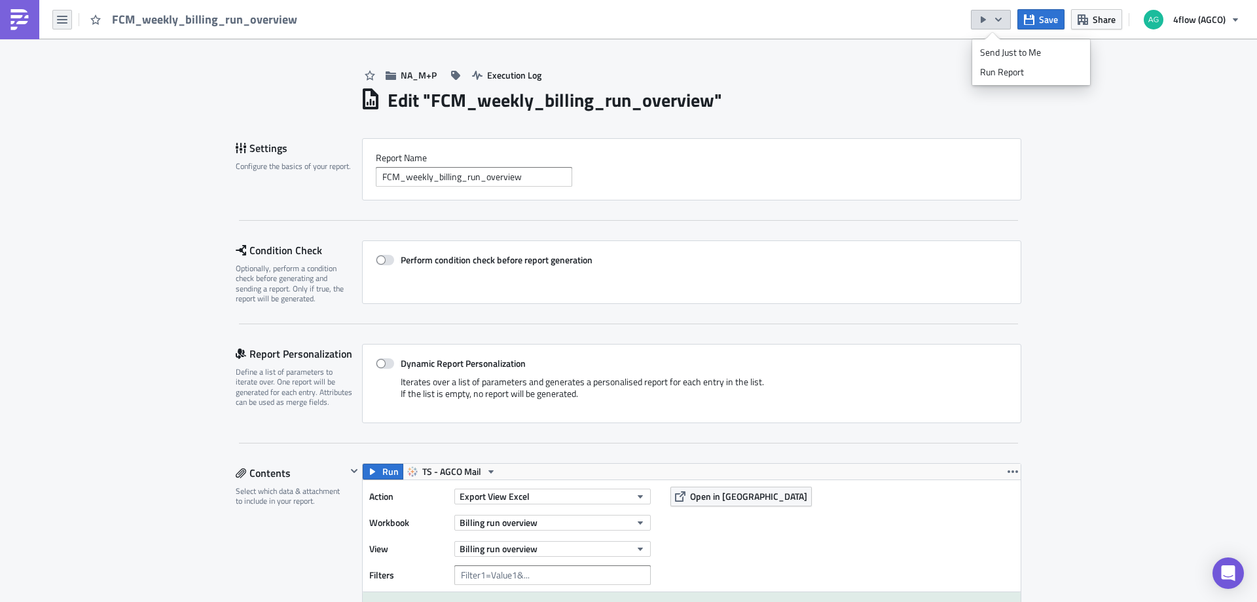
click at [60, 20] on icon "button" at bounding box center [62, 19] width 10 height 10
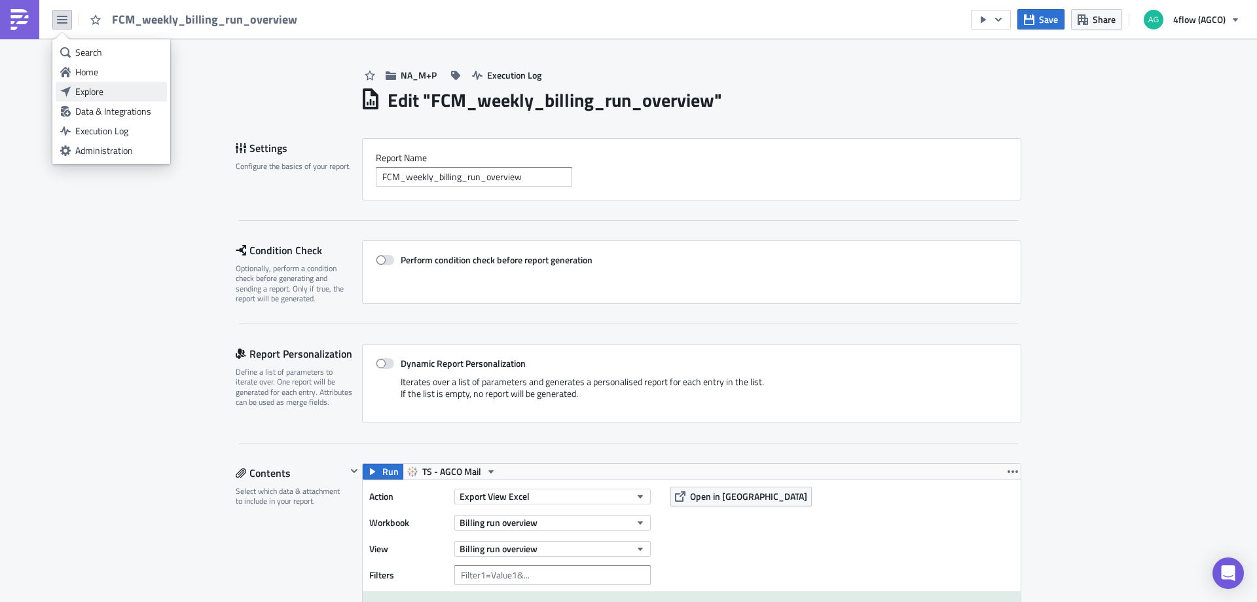
click at [94, 85] on div "Explore" at bounding box center [118, 91] width 87 height 13
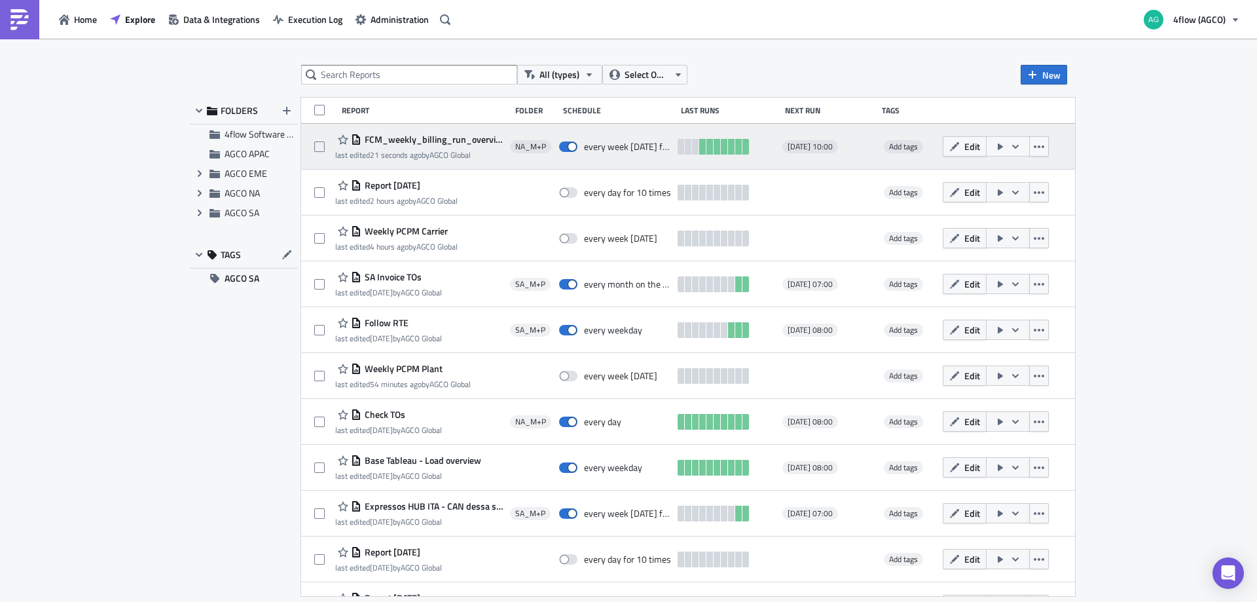
click at [1021, 151] on icon "button" at bounding box center [1015, 146] width 10 height 10
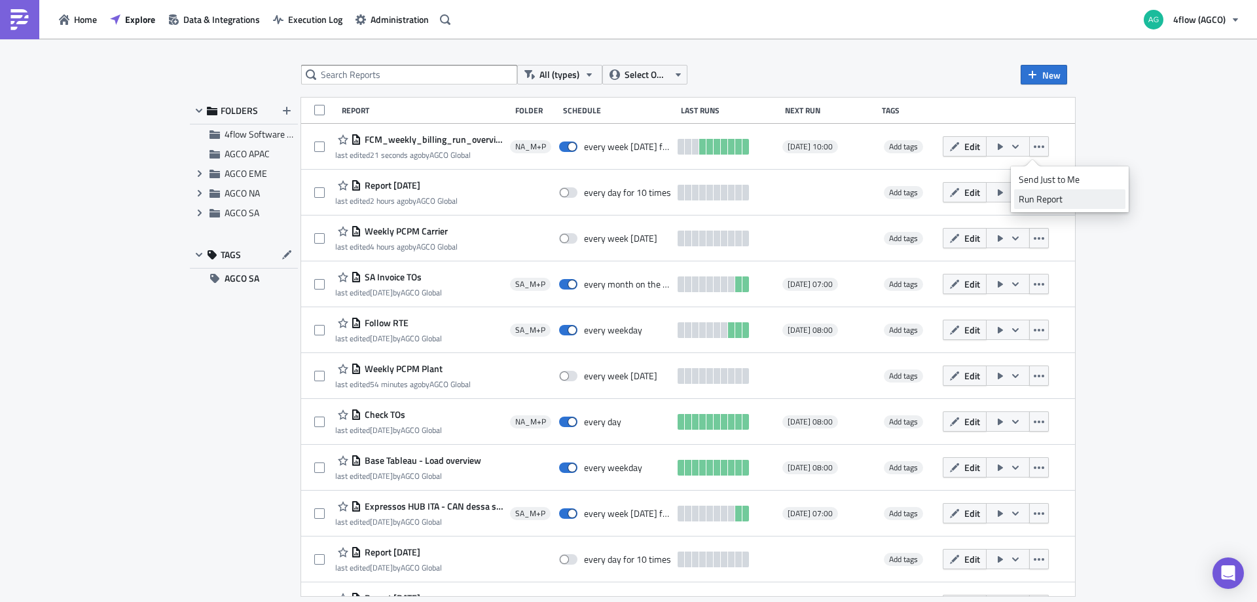
click at [1040, 198] on div "Run Report" at bounding box center [1070, 198] width 102 height 13
